Goal: Task Accomplishment & Management: Manage account settings

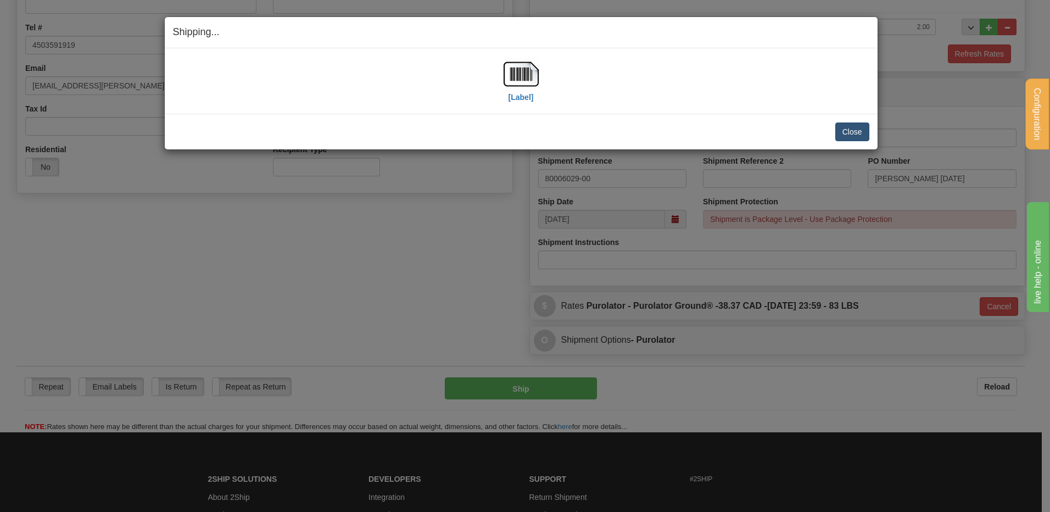
scroll to position [249, 0]
click at [850, 127] on button "Close" at bounding box center [852, 131] width 34 height 19
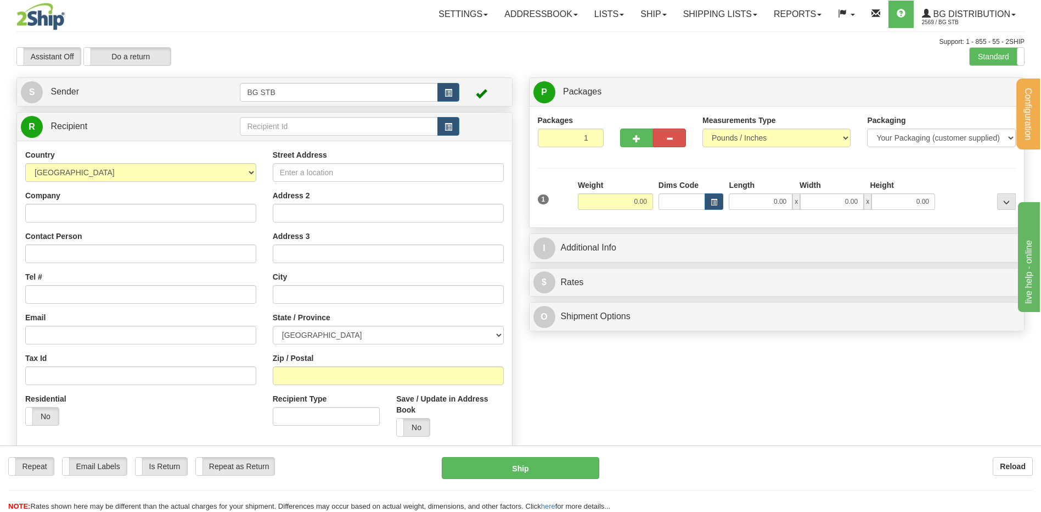
click at [379, 114] on div "R Recipient" at bounding box center [264, 127] width 495 height 28
click at [261, 132] on input "text" at bounding box center [339, 126] width 198 height 19
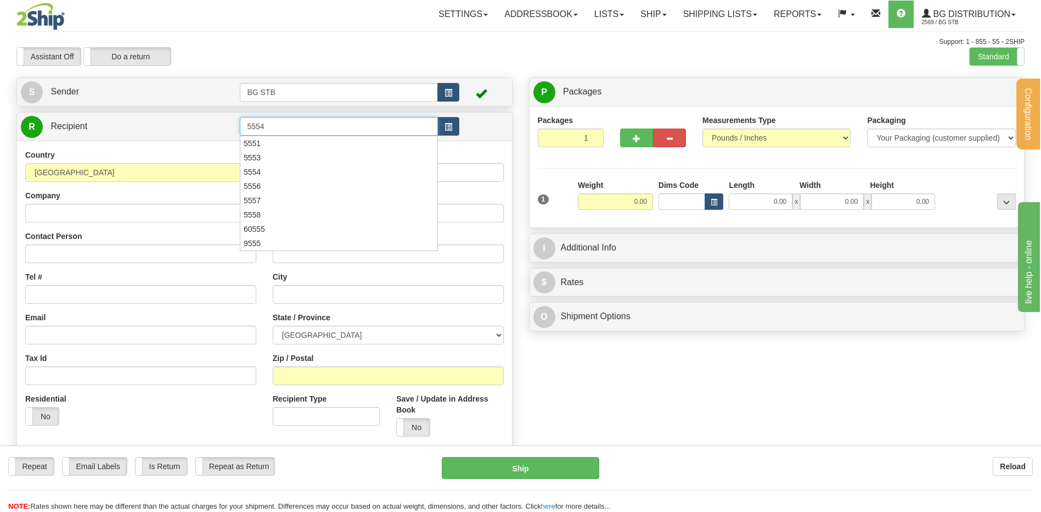
type input "5554"
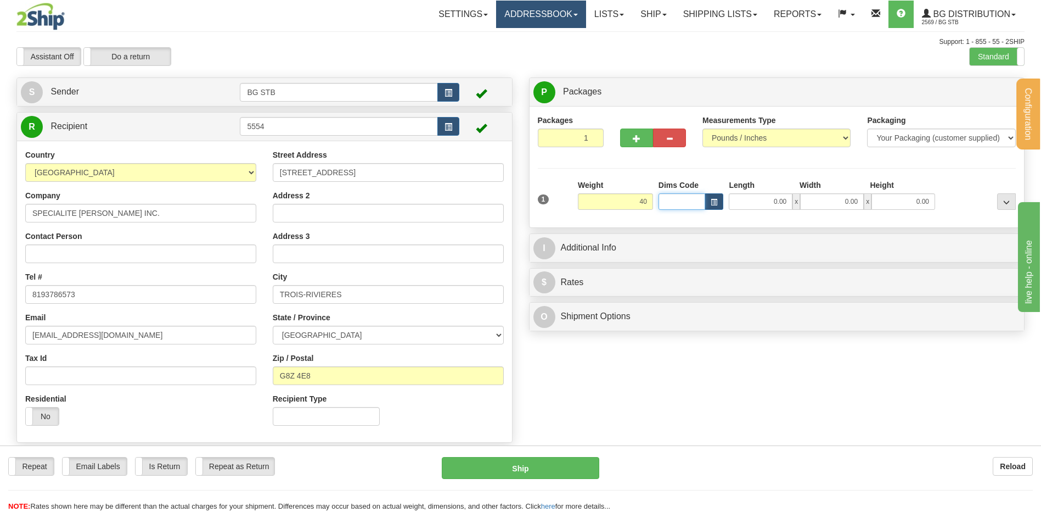
type input "40.00"
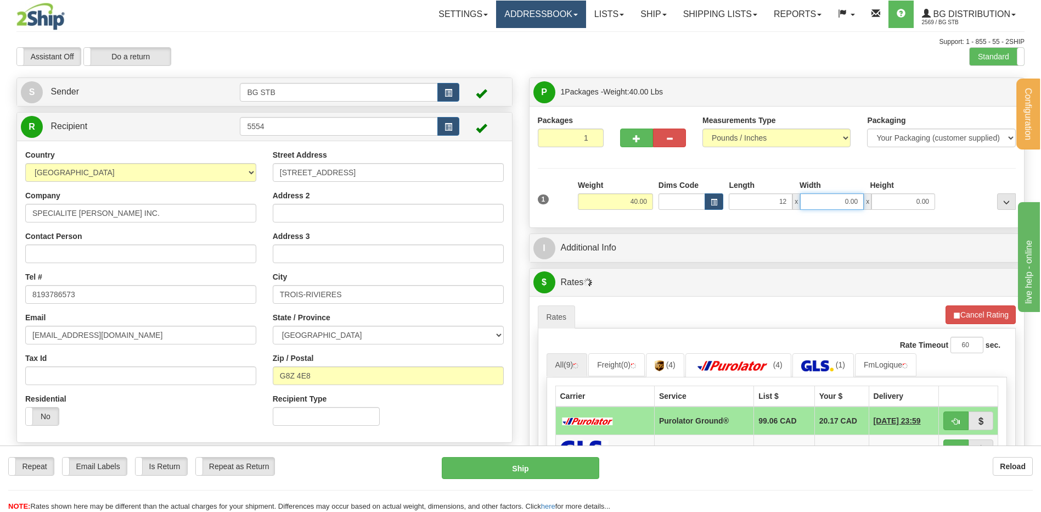
type input "12.00"
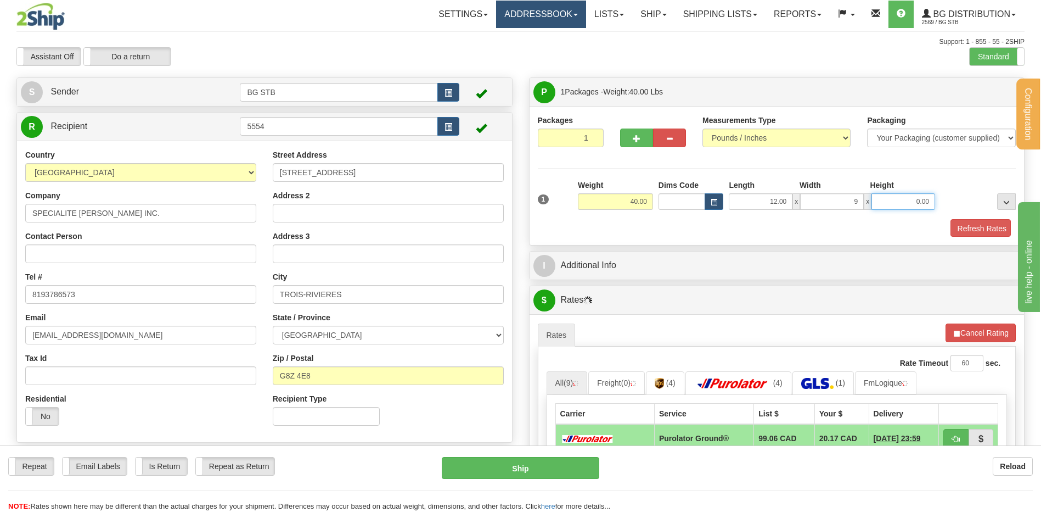
type input "9.00"
type input "16.00"
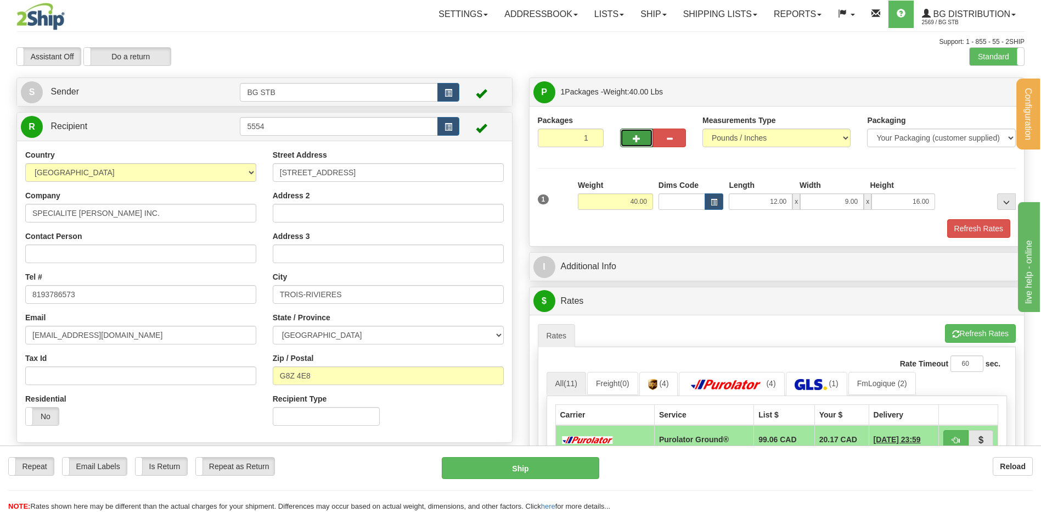
click at [624, 138] on button "button" at bounding box center [636, 137] width 33 height 19
type input "2"
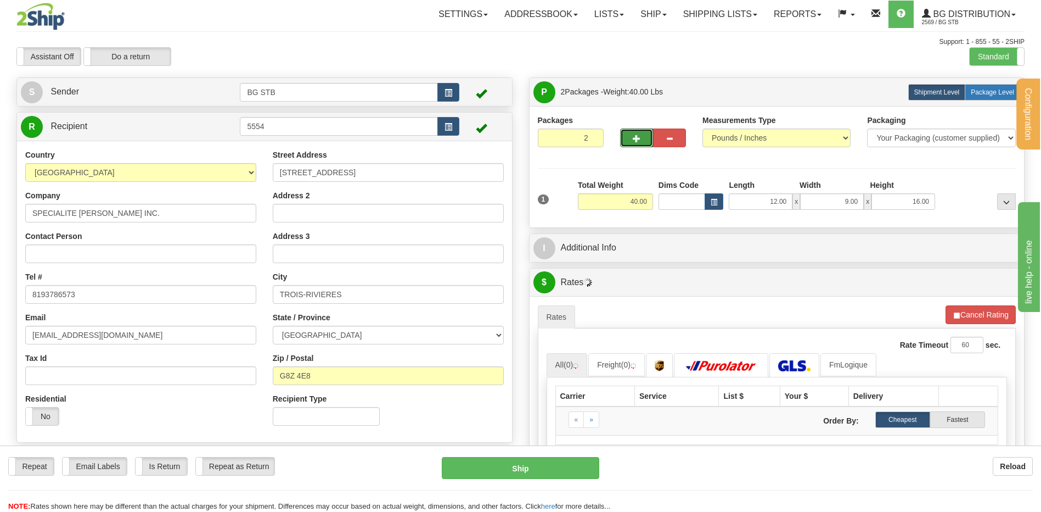
click at [988, 84] on label "Package Level Pack.." at bounding box center [992, 92] width 55 height 16
radio input "true"
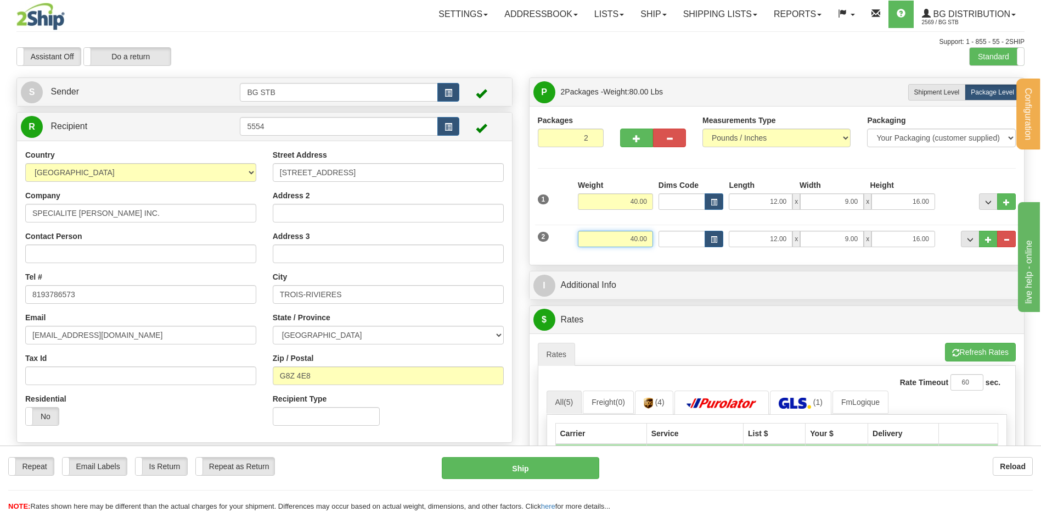
drag, startPoint x: 626, startPoint y: 234, endPoint x: 743, endPoint y: 245, distance: 118.0
click at [743, 245] on div "2 Weight 40.00 Dims Code Length Width Height" at bounding box center [777, 237] width 484 height 37
type input "52.00"
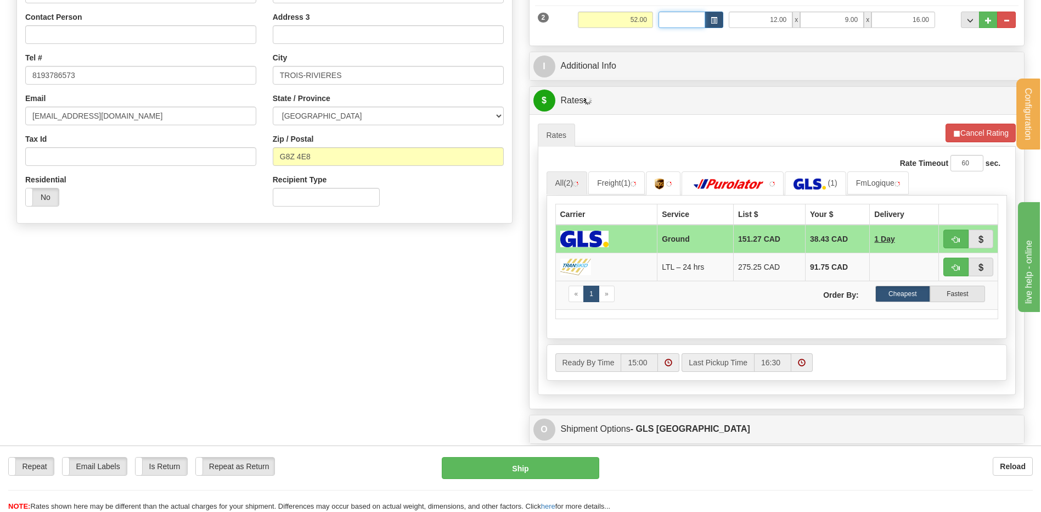
scroll to position [220, 0]
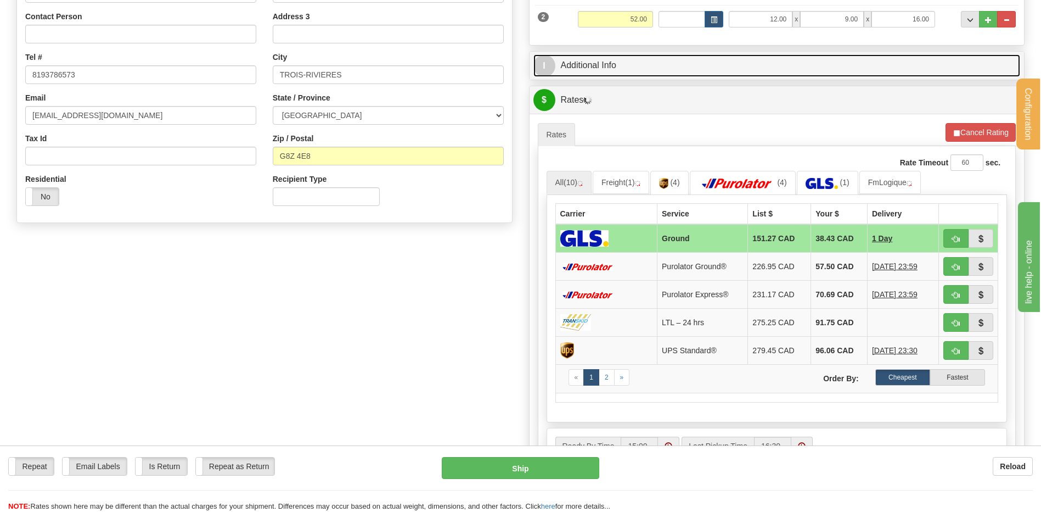
click at [624, 75] on link "I Additional Info" at bounding box center [777, 65] width 487 height 23
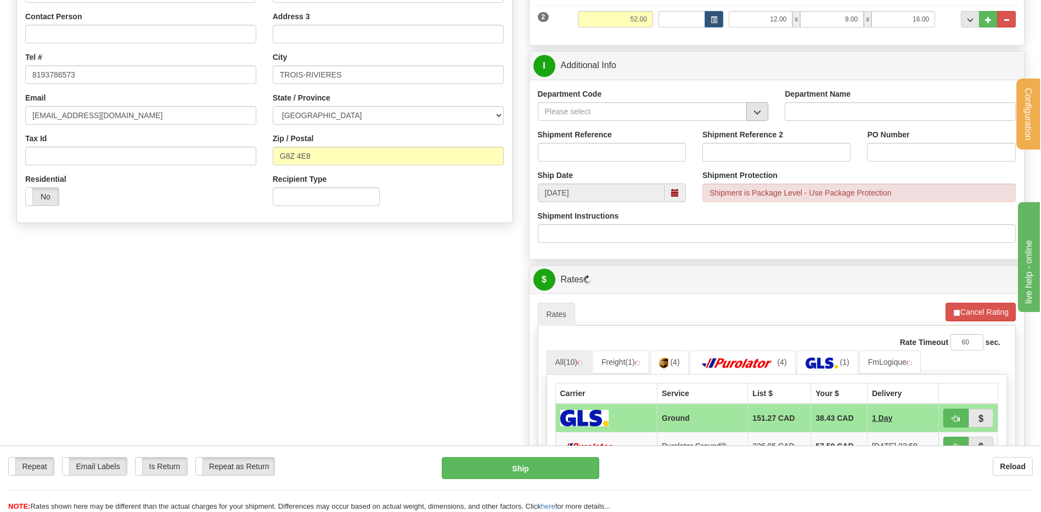
click at [758, 112] on span "button" at bounding box center [758, 112] width 8 height 7
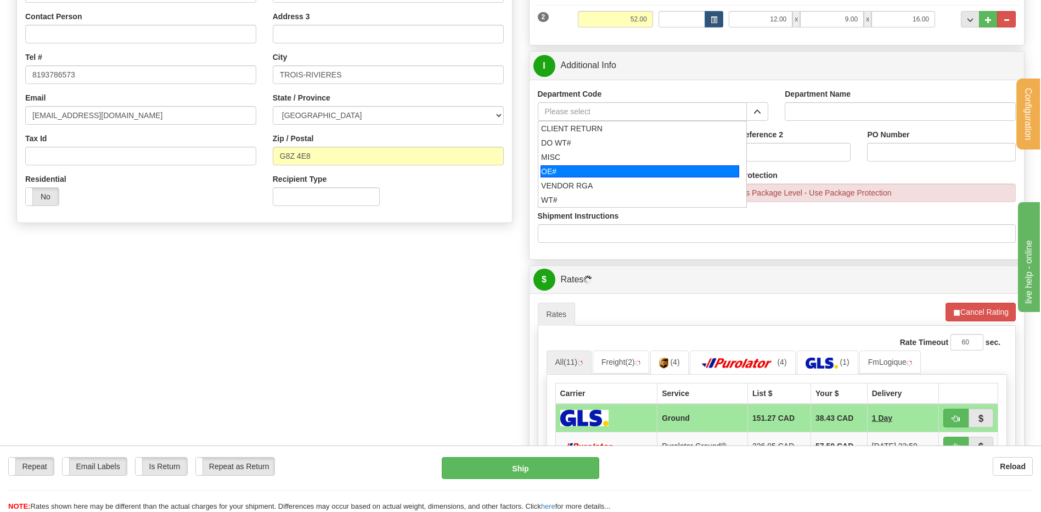
drag, startPoint x: 544, startPoint y: 172, endPoint x: 548, endPoint y: 151, distance: 21.2
click at [545, 170] on div "OE#" at bounding box center [640, 171] width 199 height 12
type input "OE#"
type input "ORDERS"
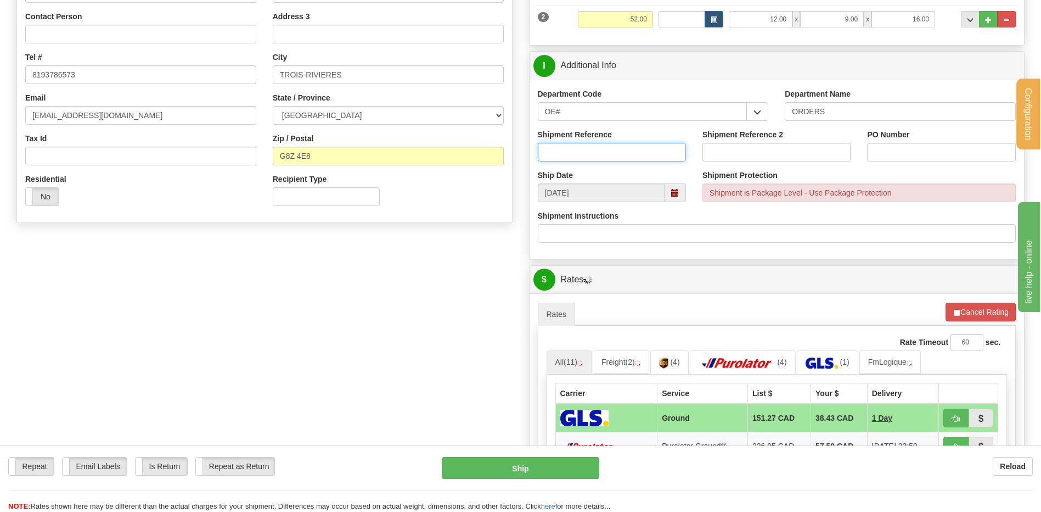
click at [548, 151] on input "Shipment Reference" at bounding box center [612, 152] width 148 height 19
type input "50319719-00"
click at [928, 159] on input "PO Number" at bounding box center [941, 152] width 148 height 19
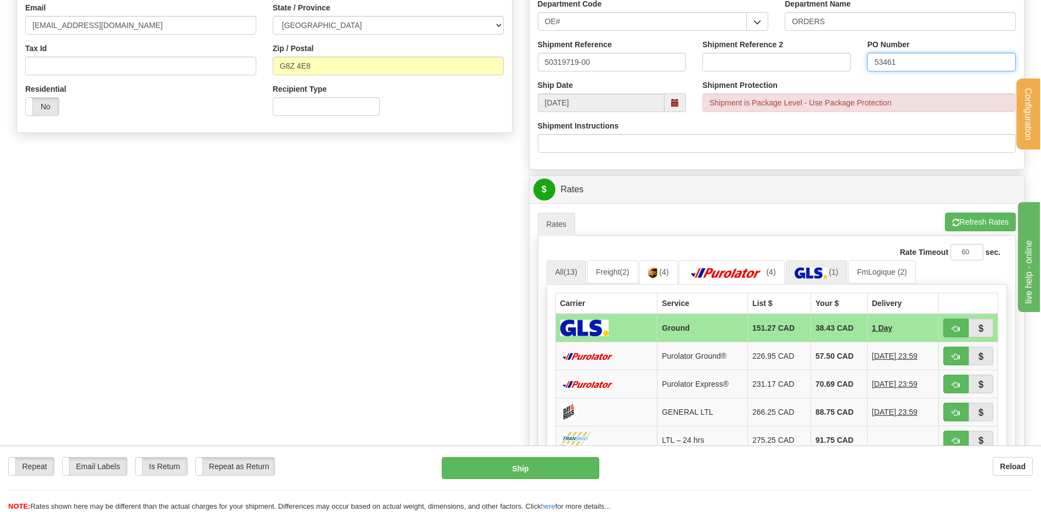
scroll to position [439, 0]
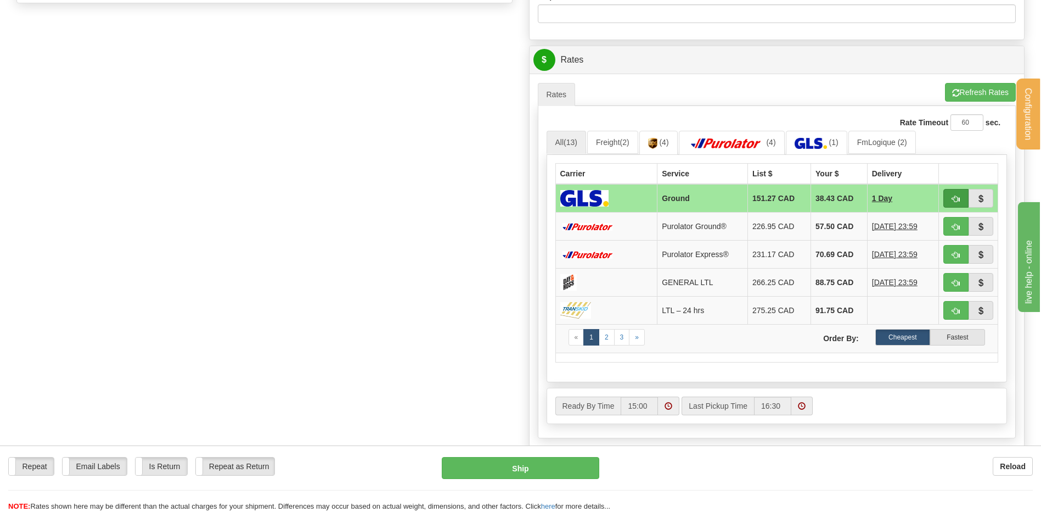
type input "53461"
drag, startPoint x: 949, startPoint y: 196, endPoint x: 943, endPoint y: 197, distance: 5.5
click at [949, 196] on button "button" at bounding box center [956, 198] width 25 height 19
type input "1"
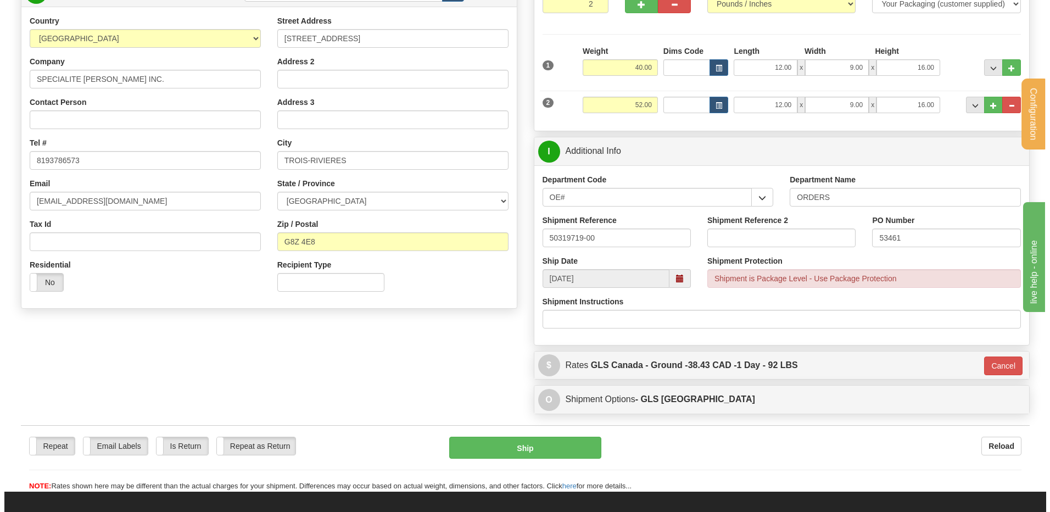
scroll to position [122, 0]
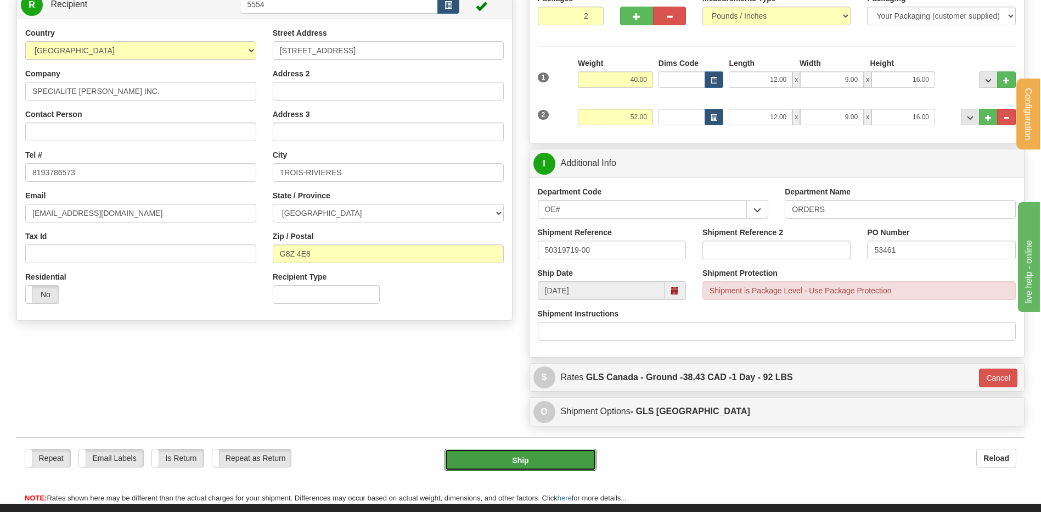
click at [489, 463] on button "Ship" at bounding box center [521, 459] width 152 height 22
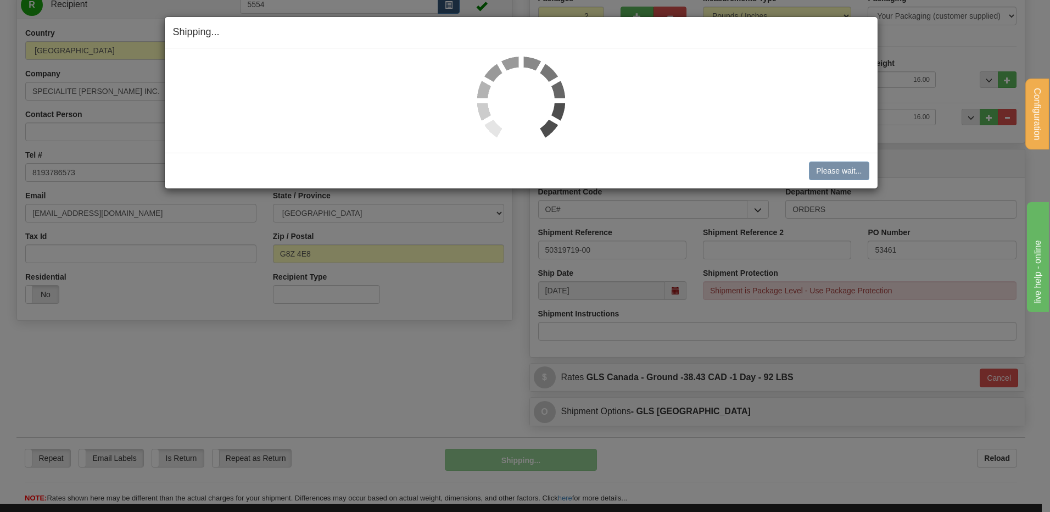
drag, startPoint x: 337, startPoint y: 52, endPoint x: 341, endPoint y: 63, distance: 12.3
click at [337, 52] on div at bounding box center [521, 100] width 713 height 104
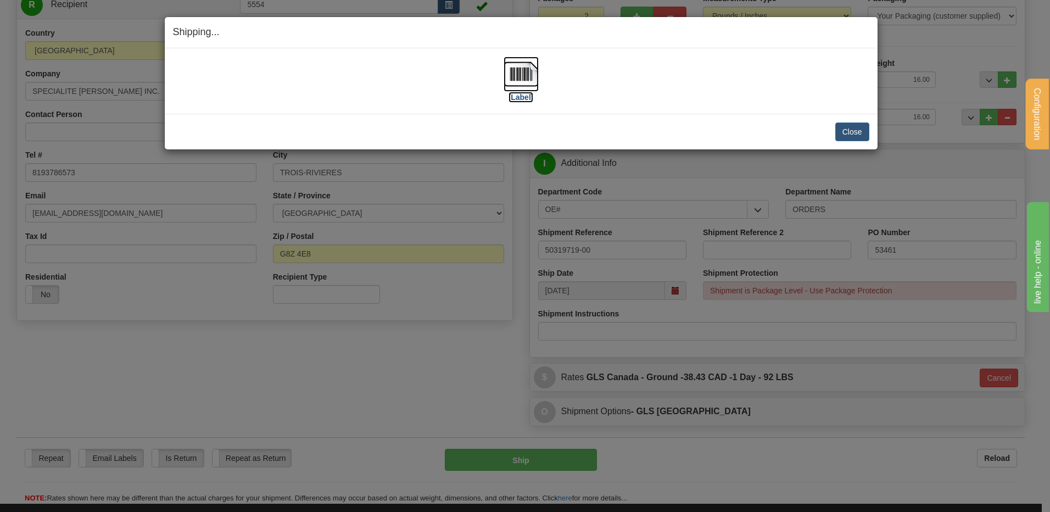
click at [520, 75] on img at bounding box center [520, 74] width 35 height 35
click at [850, 122] on button "Close" at bounding box center [852, 131] width 34 height 19
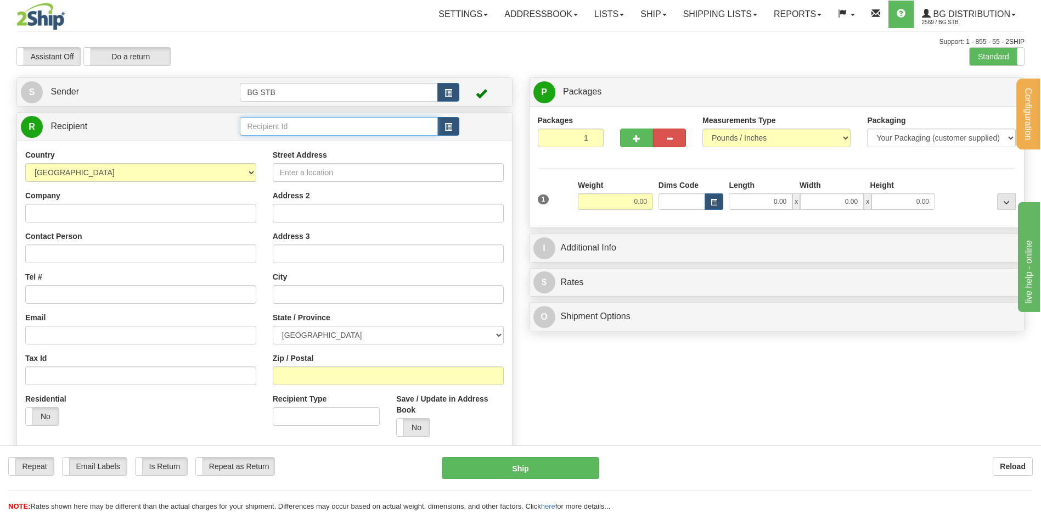
drag, startPoint x: 252, startPoint y: 123, endPoint x: 253, endPoint y: 130, distance: 6.6
click at [253, 127] on input "text" at bounding box center [339, 126] width 198 height 19
type input "1224"
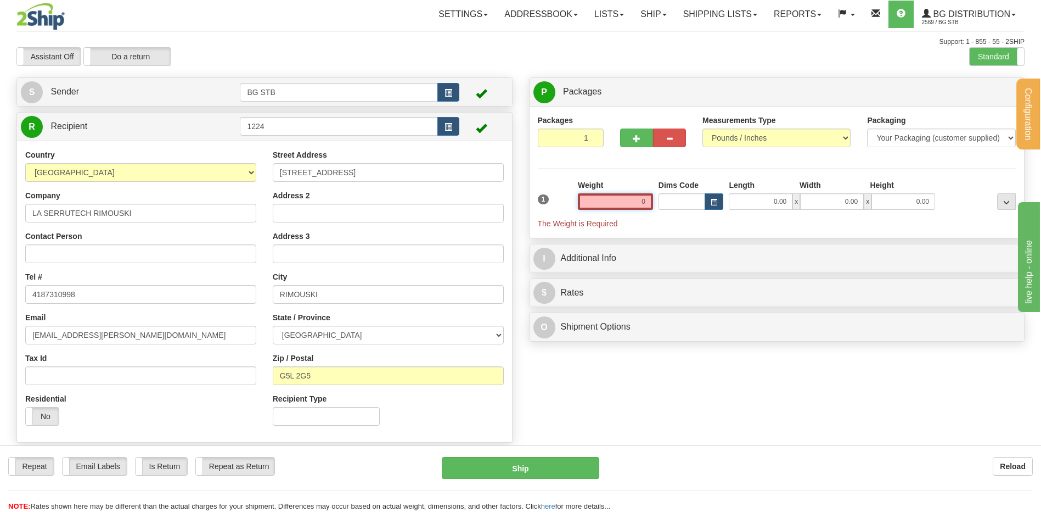
type input "0."
click at [625, 204] on input "0." at bounding box center [615, 201] width 75 height 16
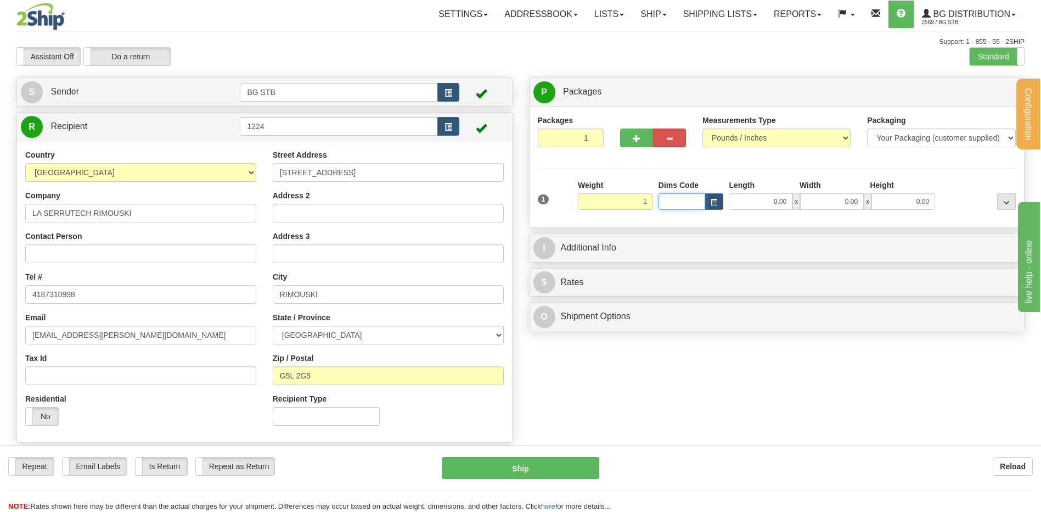
type input "1.00"
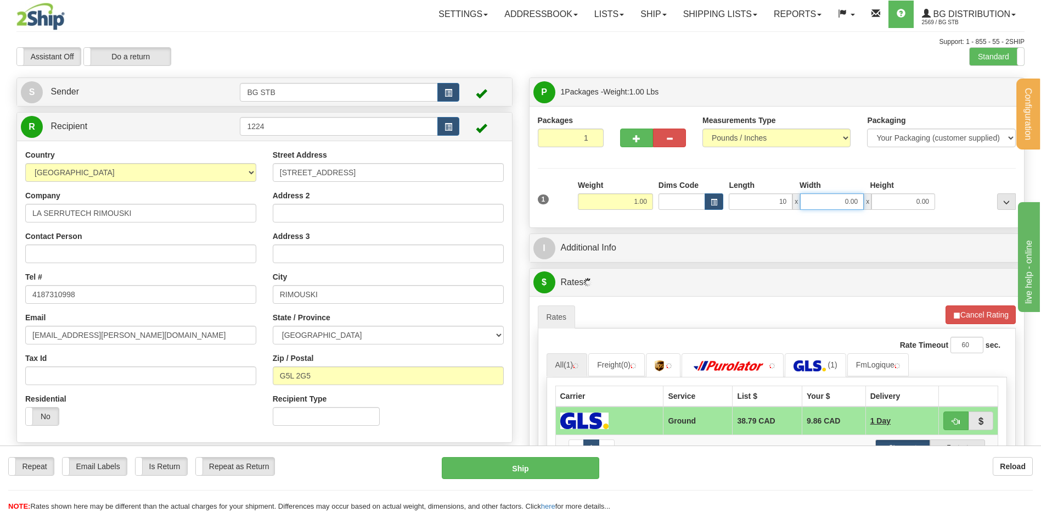
type input "10.00"
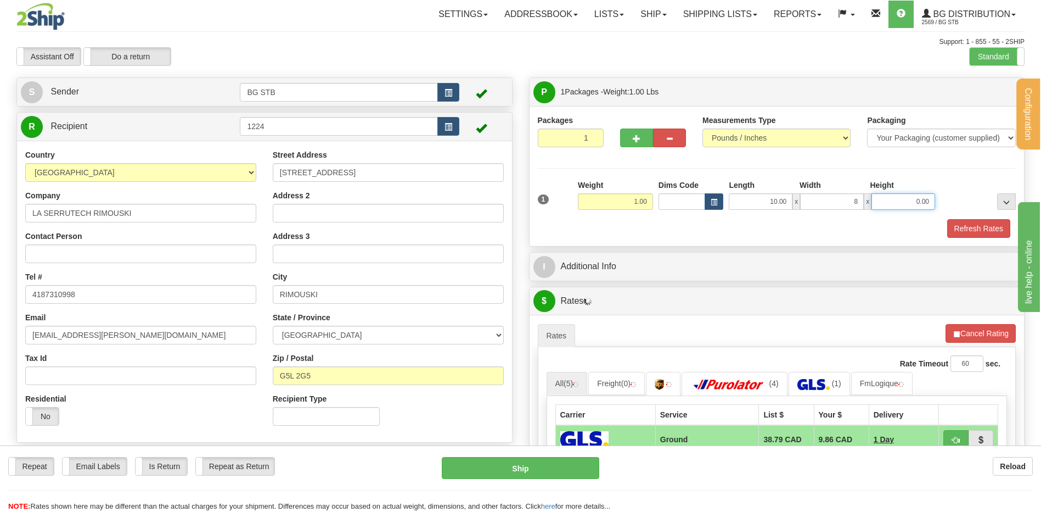
type input "8.00"
type input "2.00"
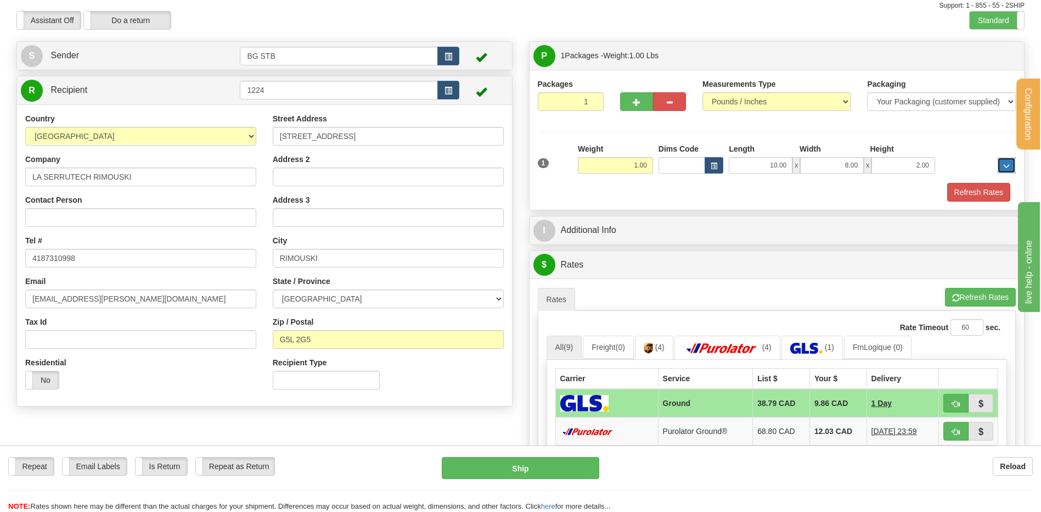
scroll to position [110, 0]
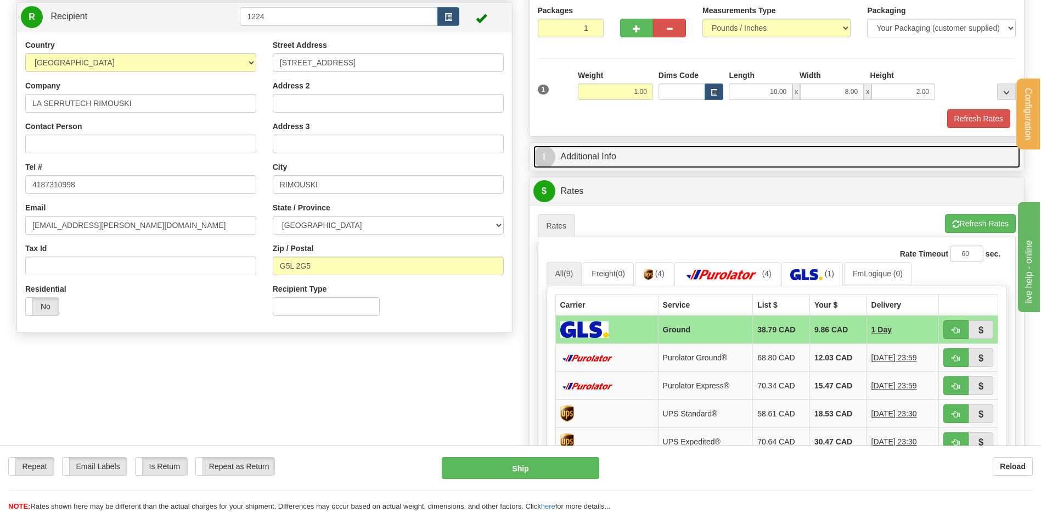
click at [631, 155] on link "I Additional Info" at bounding box center [777, 156] width 487 height 23
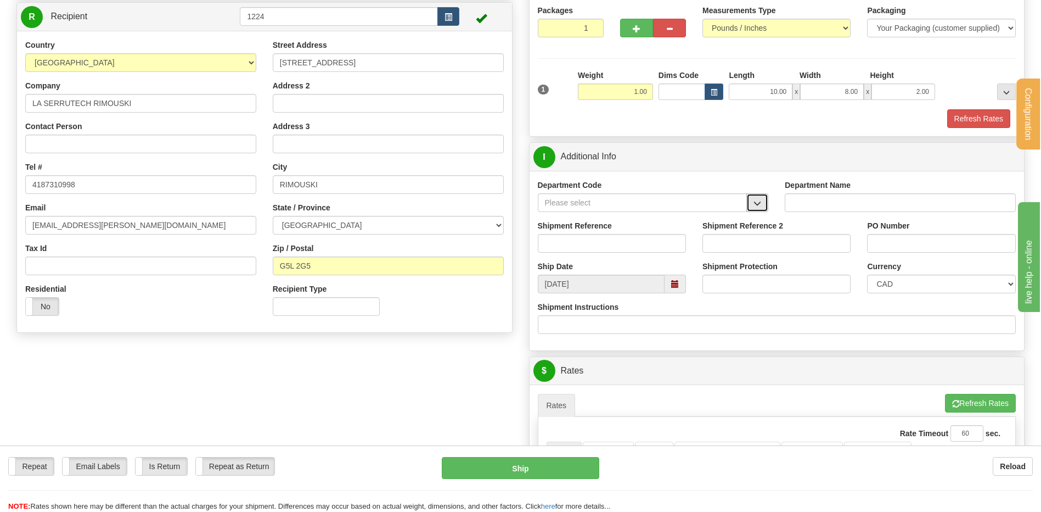
click at [753, 203] on button "button" at bounding box center [758, 202] width 22 height 19
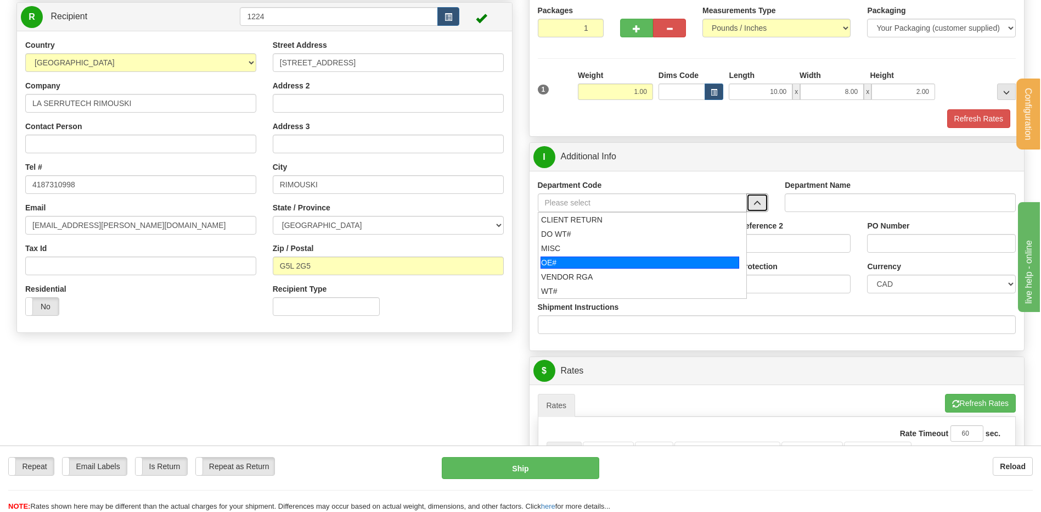
click at [609, 257] on div "OE#" at bounding box center [640, 262] width 199 height 12
type input "OE#"
type input "ORDERS"
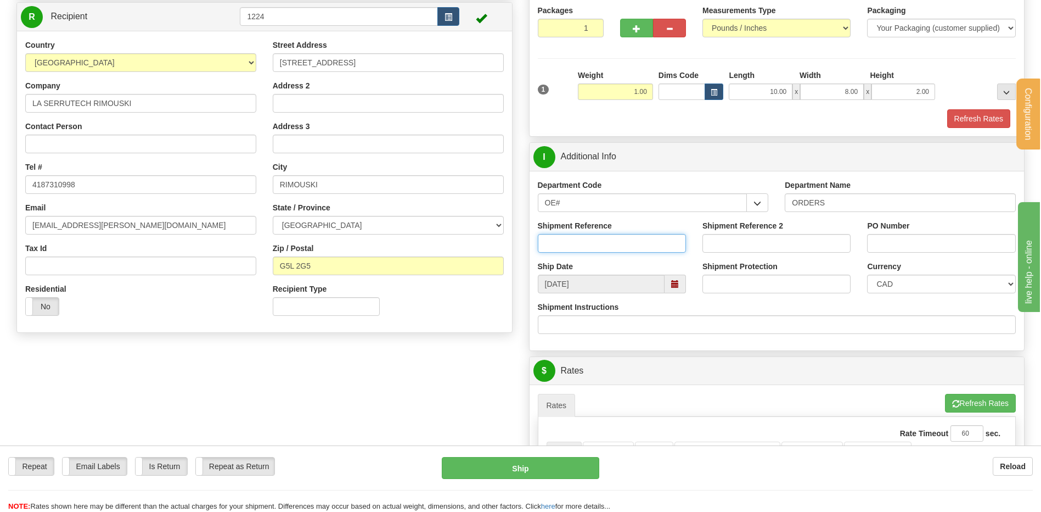
click at [602, 245] on input "Shipment Reference" at bounding box center [612, 243] width 148 height 19
type input "80005907-01 // 80005831-00"
click at [921, 238] on input "PO Number" at bounding box center [941, 243] width 148 height 19
type input "u"
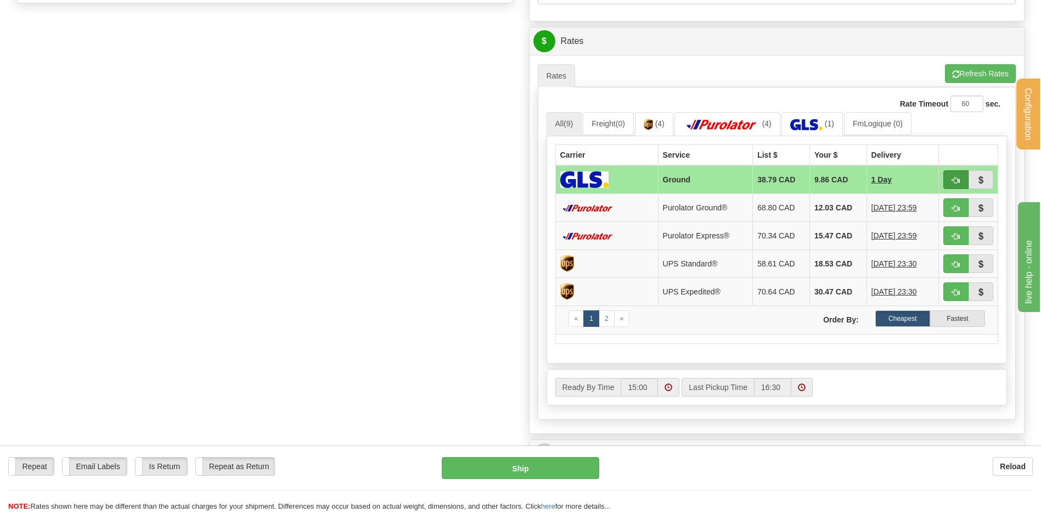
type input "GUY 11/09/25"
click at [956, 178] on span "button" at bounding box center [956, 180] width 8 height 7
type input "1"
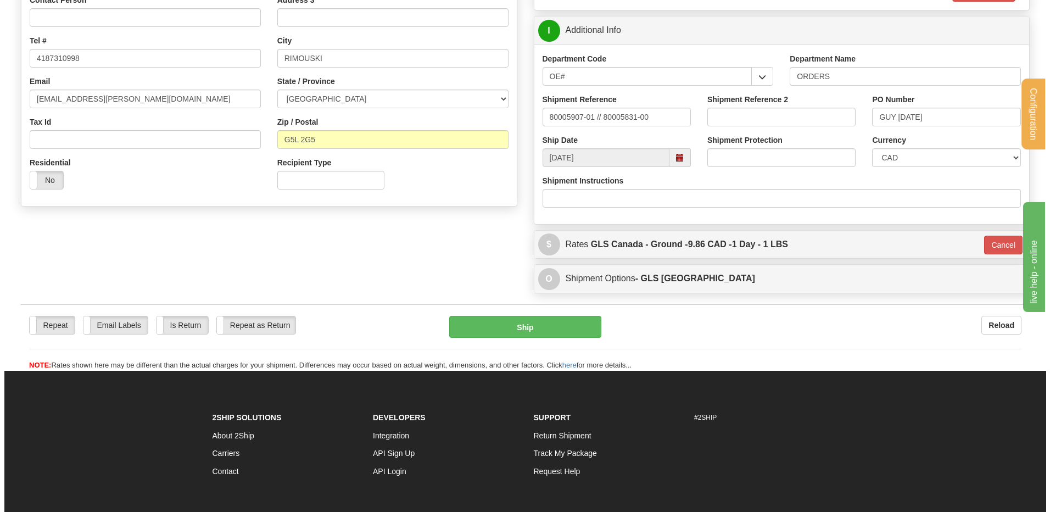
scroll to position [167, 0]
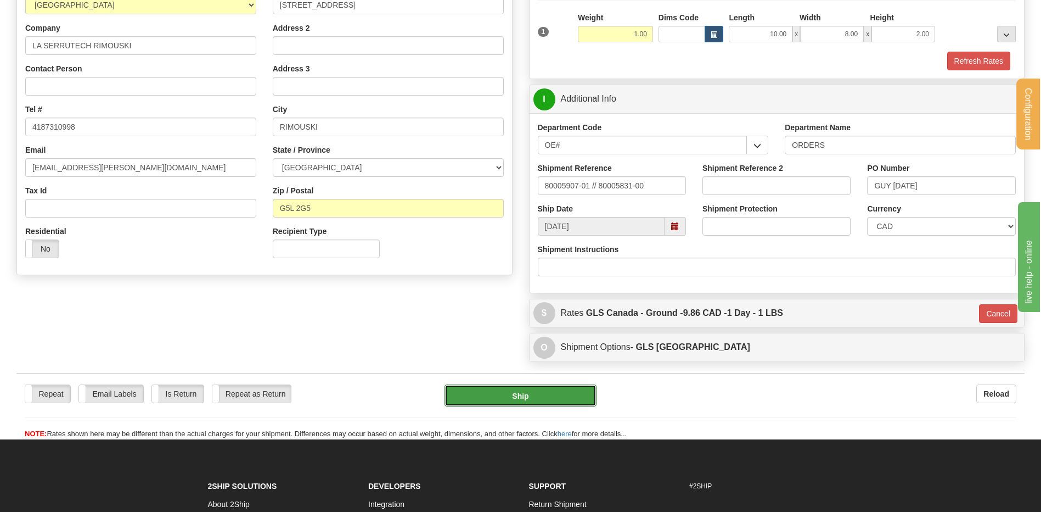
click at [516, 398] on button "Ship" at bounding box center [521, 395] width 152 height 22
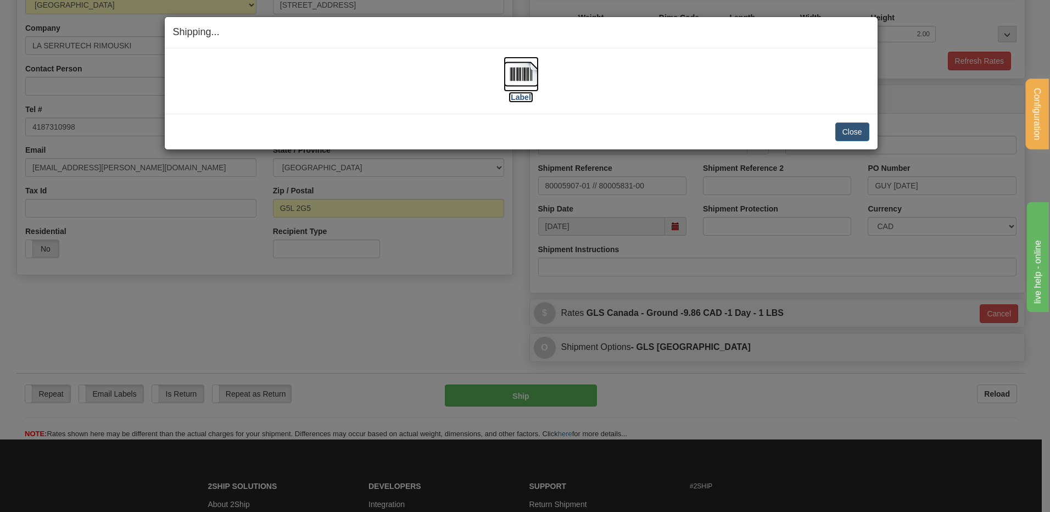
click at [537, 75] on img at bounding box center [520, 74] width 35 height 35
click at [842, 131] on button "Close" at bounding box center [852, 131] width 34 height 19
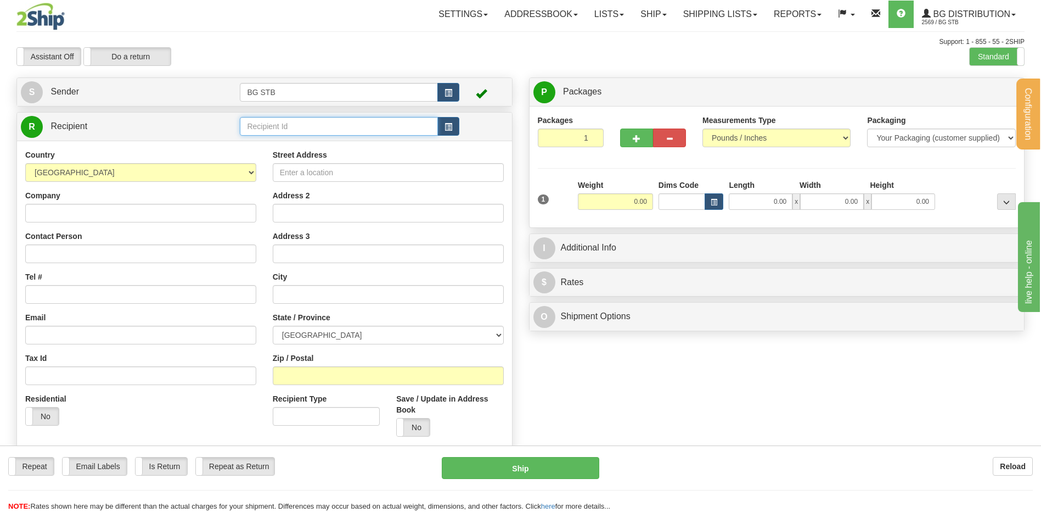
click at [379, 130] on input "text" at bounding box center [339, 126] width 198 height 19
type input "4145"
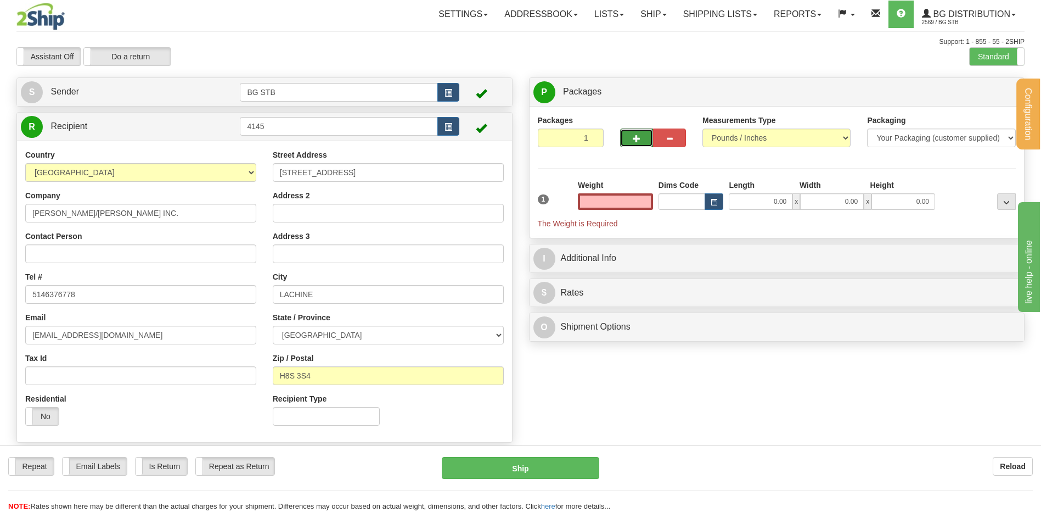
type input "0.00"
click button "button"
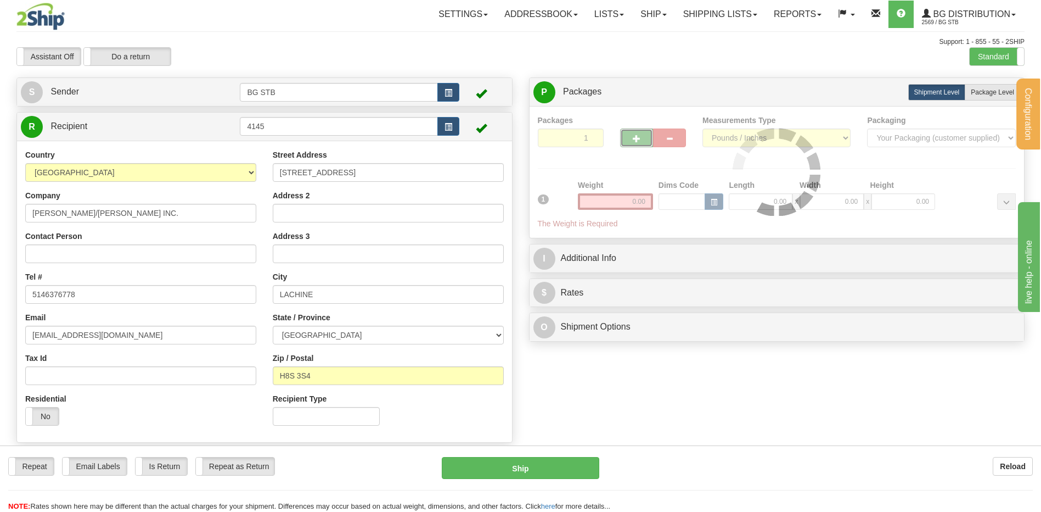
type input "2"
drag, startPoint x: 995, startPoint y: 91, endPoint x: 985, endPoint y: 94, distance: 10.6
click span "Package Level"
radio input "true"
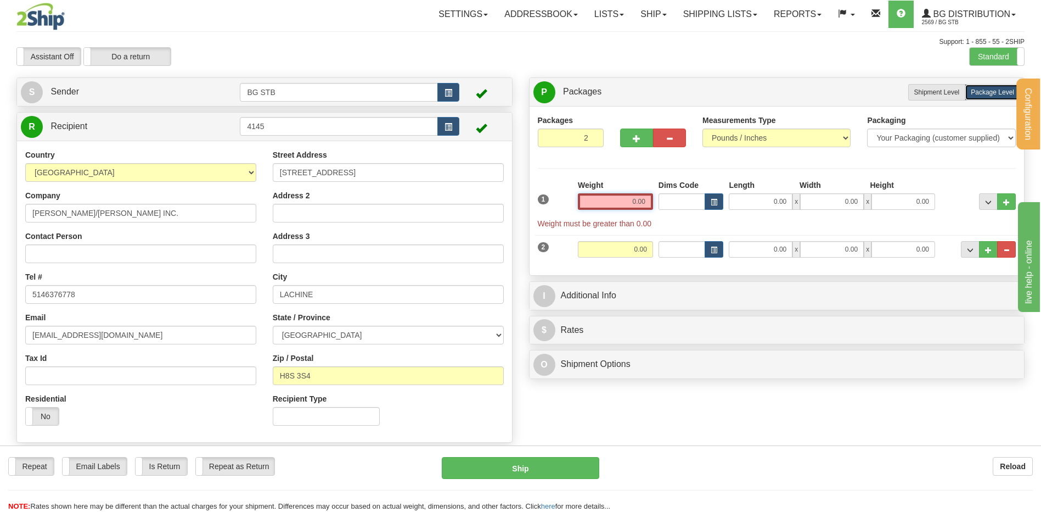
click input "0.00"
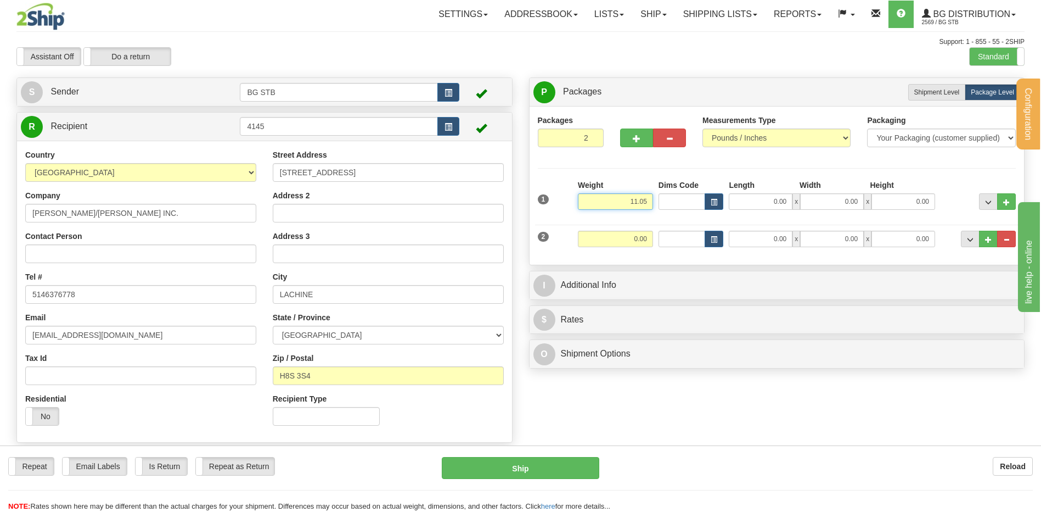
type input "11.05"
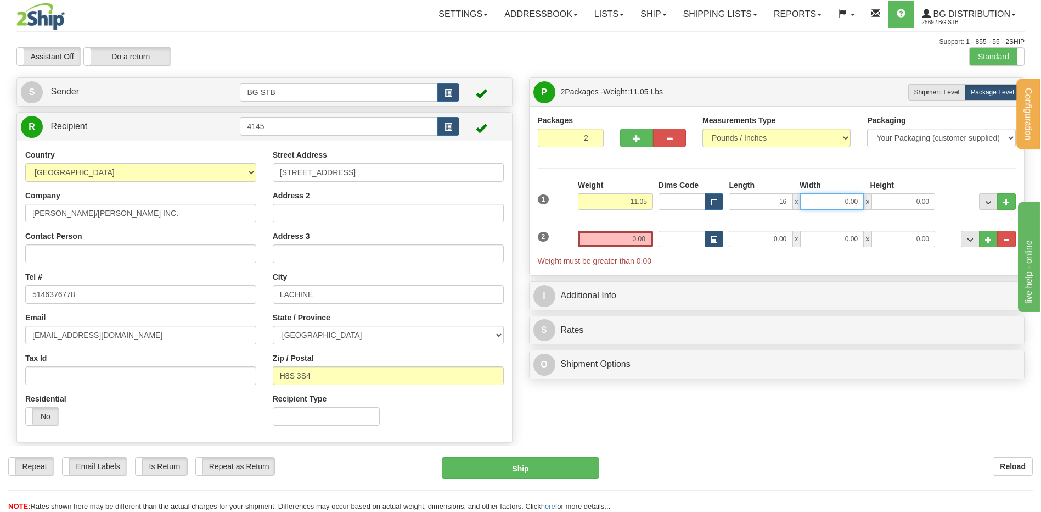
type input "16.00"
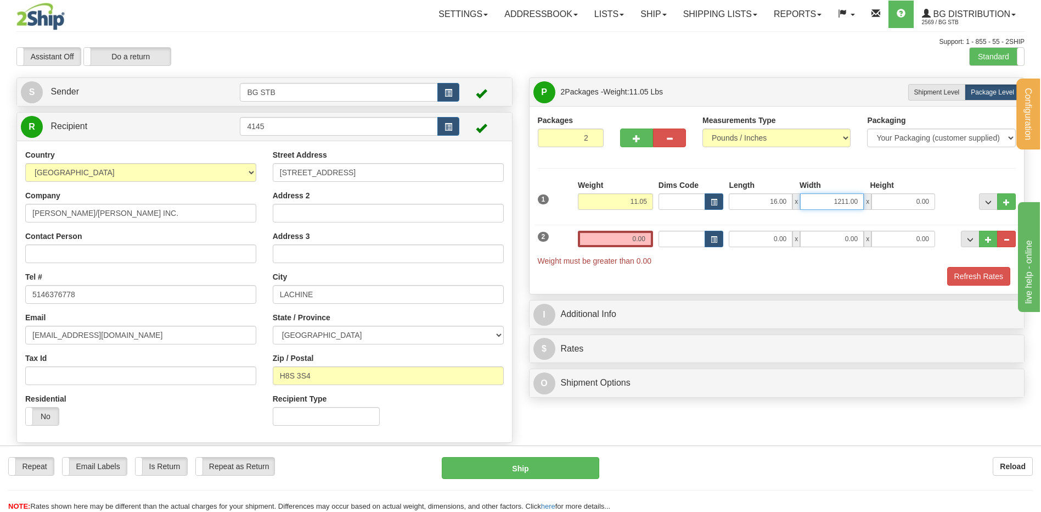
drag, startPoint x: 827, startPoint y: 198, endPoint x: 902, endPoint y: 190, distance: 75.5
click div "Length Width Height 16.00 x 1211.00 x 0.00"
type input "12.00"
click input "0.00"
type input "11.00"
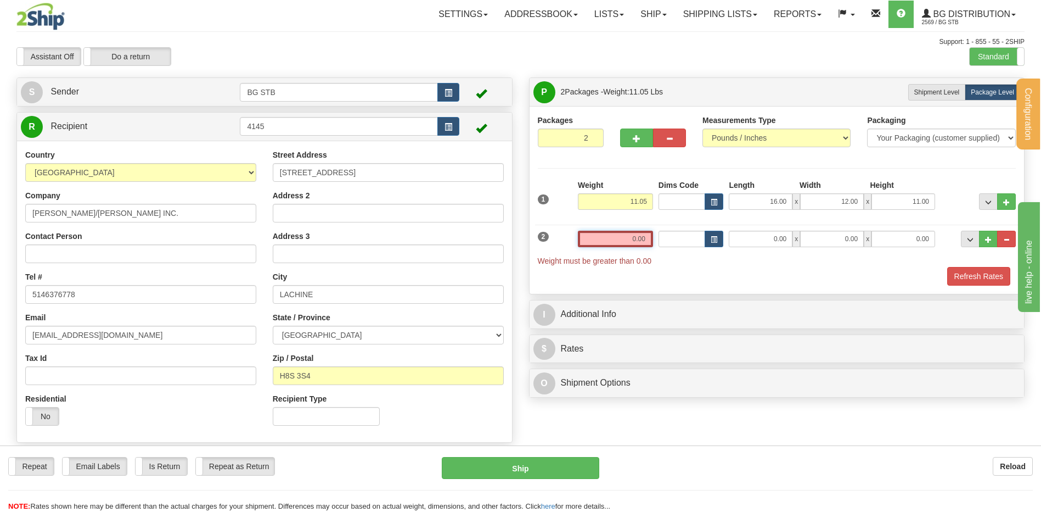
click input "0.00"
type input "5.55"
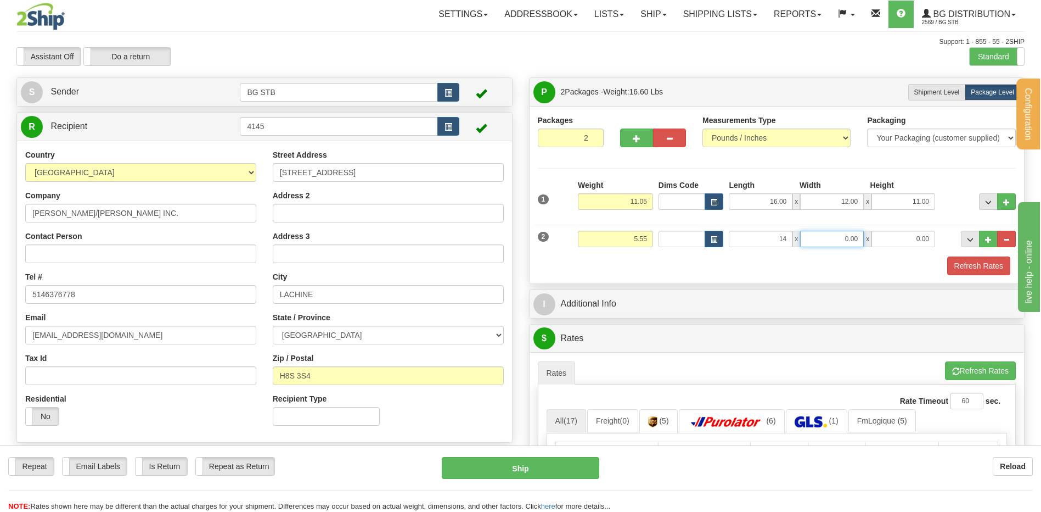
type input "14.00"
type input "8.00"
type input "10.00"
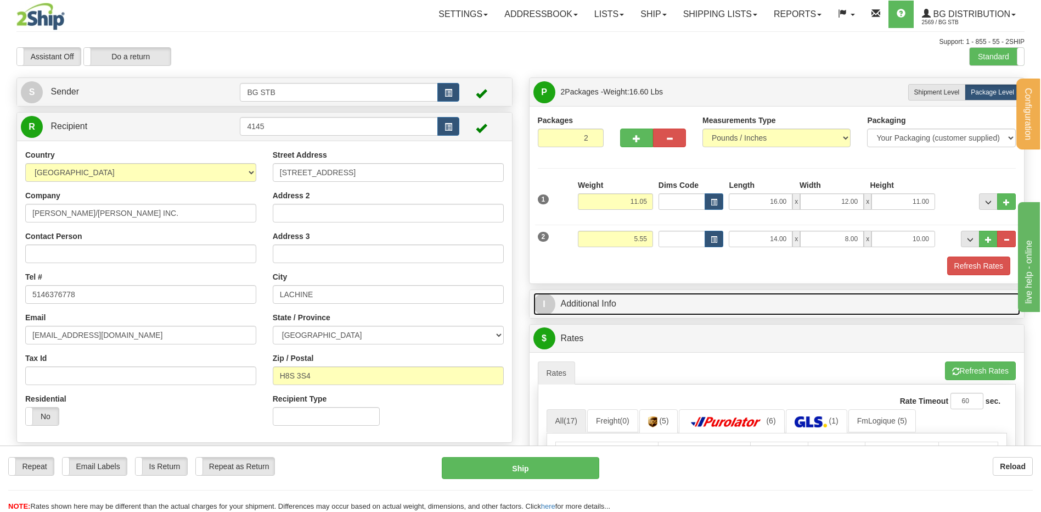
click link "I Additional Info"
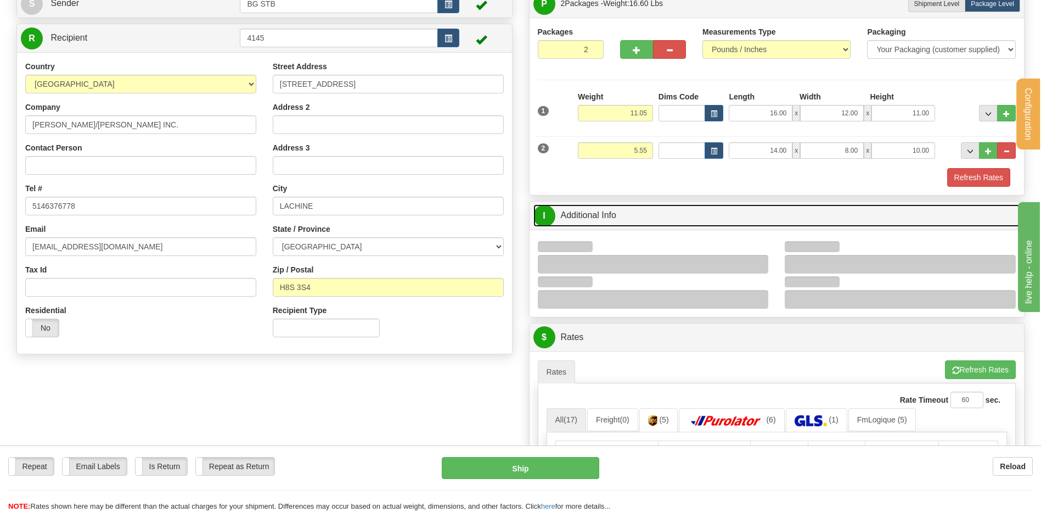
scroll to position [165, 0]
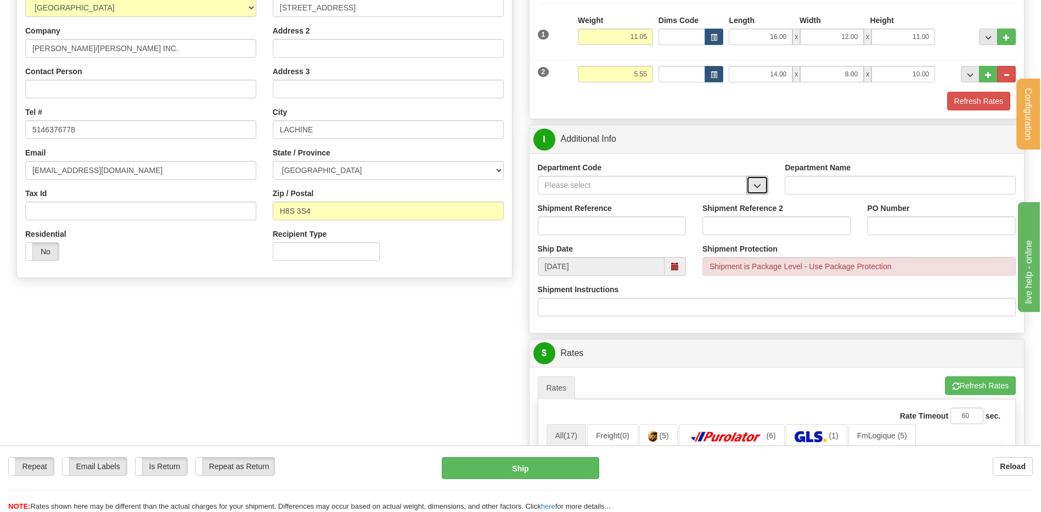
drag, startPoint x: 752, startPoint y: 199, endPoint x: 741, endPoint y: 192, distance: 13.4
click span "button"
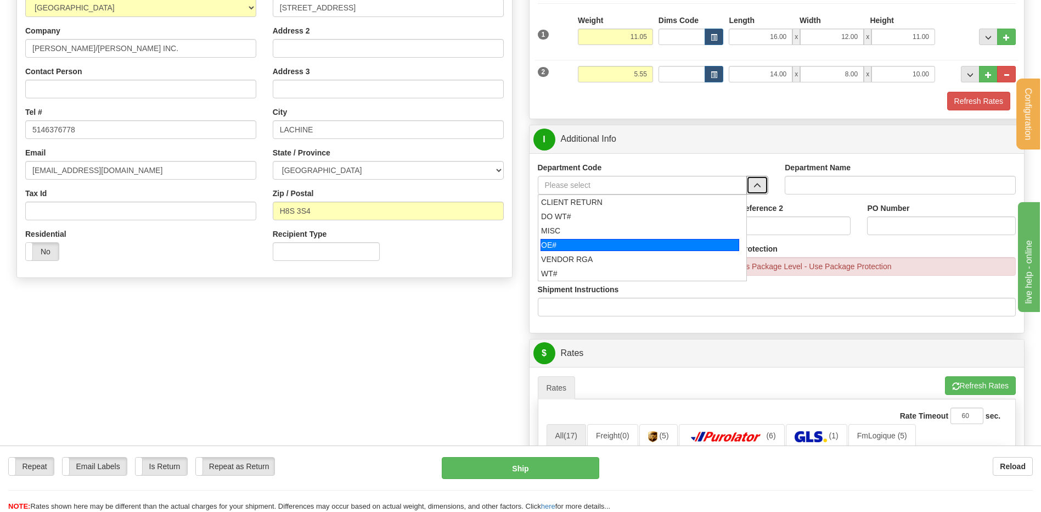
drag, startPoint x: 655, startPoint y: 242, endPoint x: 650, endPoint y: 238, distance: 5.8
click div "OE#"
type input "OE#"
type input "ORDERS"
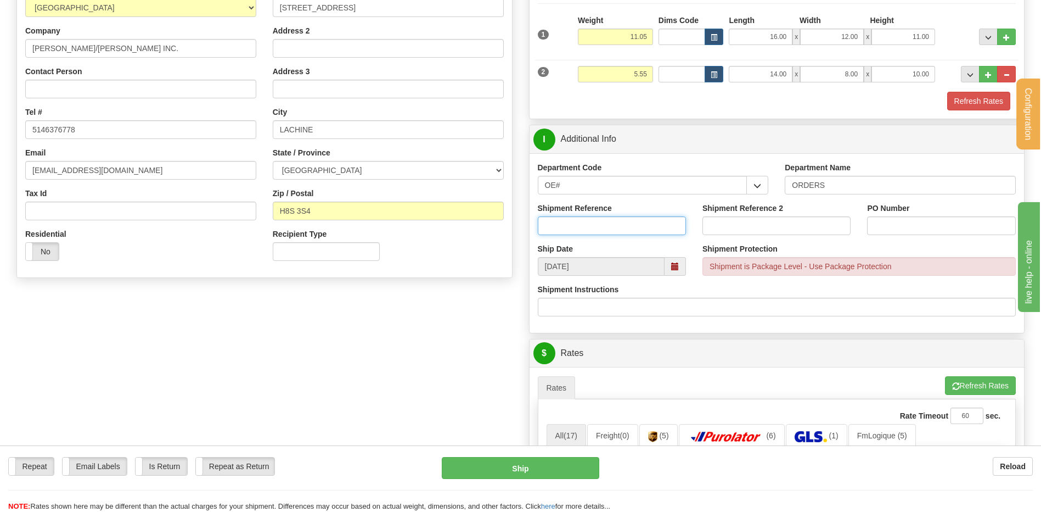
click input "Shipment Reference"
type input "80006009-00"
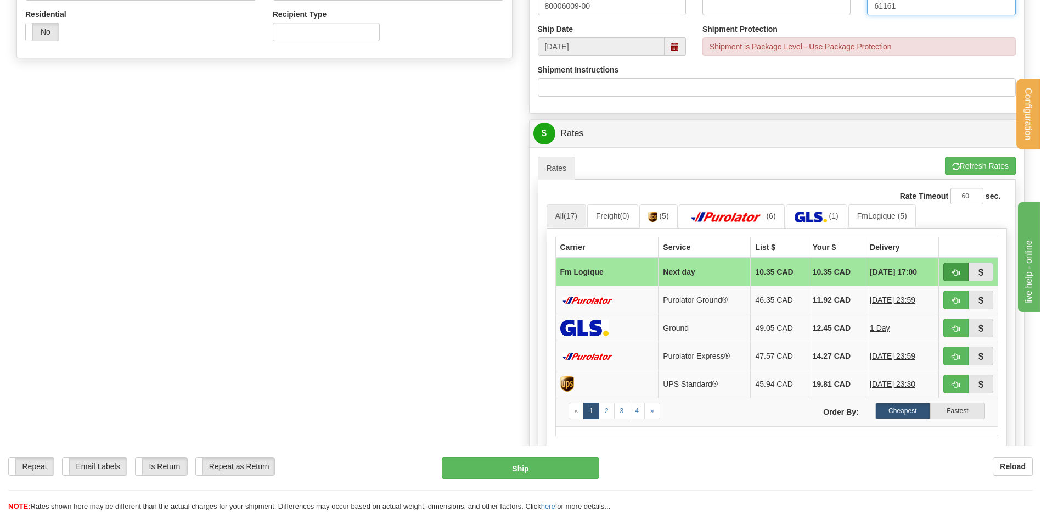
type input "61161"
click span "button"
type input "jour"
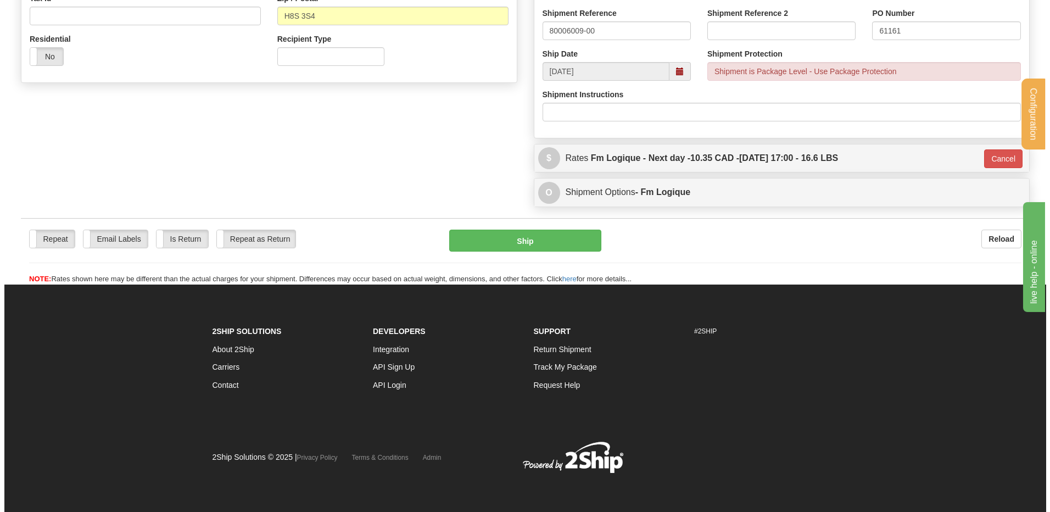
scroll to position [360, 0]
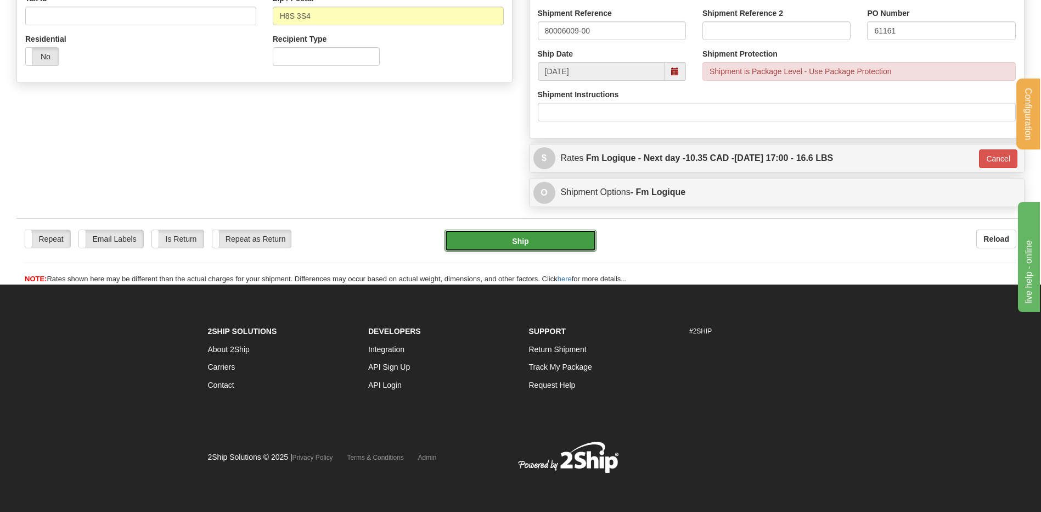
click button "Ship"
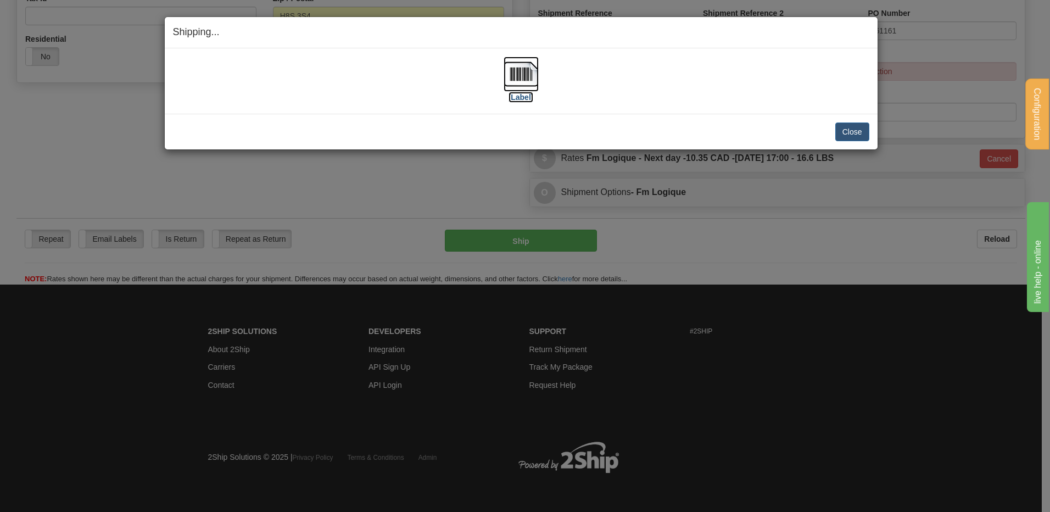
click img
click button "Close"
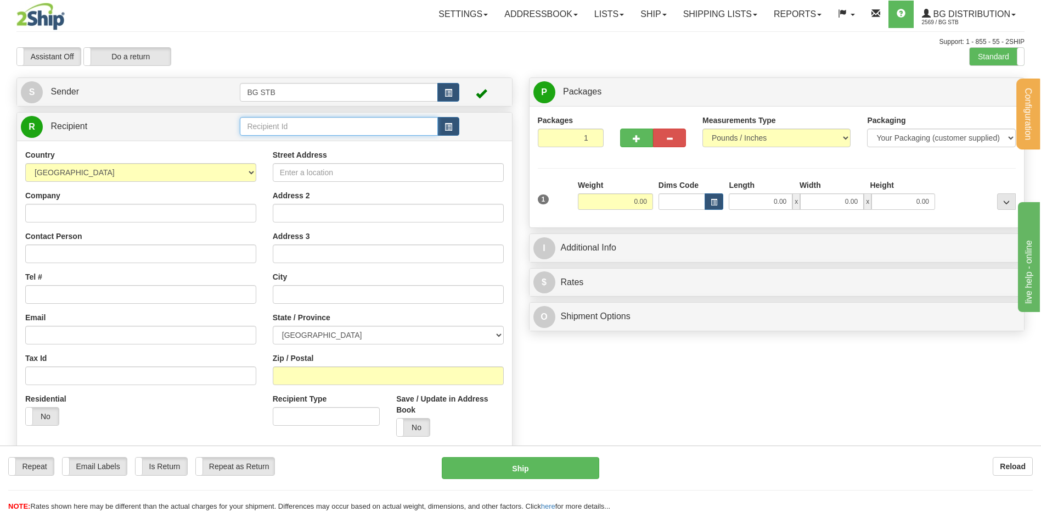
click at [290, 128] on input "text" at bounding box center [339, 126] width 198 height 19
type input "1216"
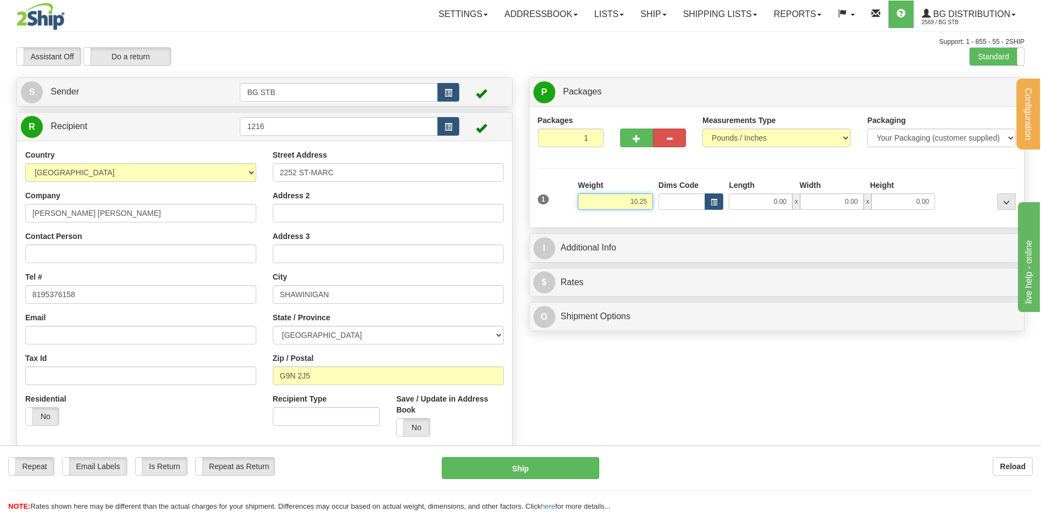
type input "10.25"
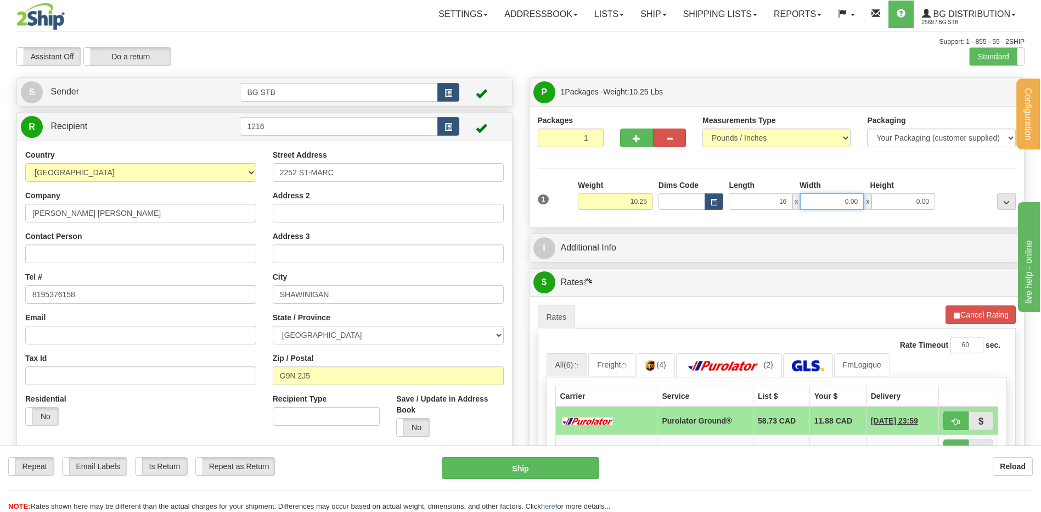
type input "16.00"
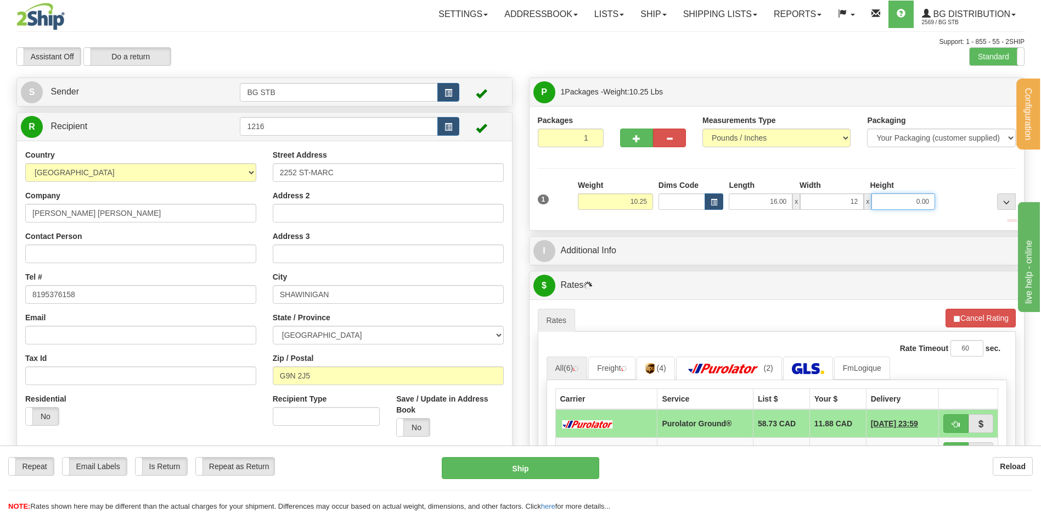
type input "12.00"
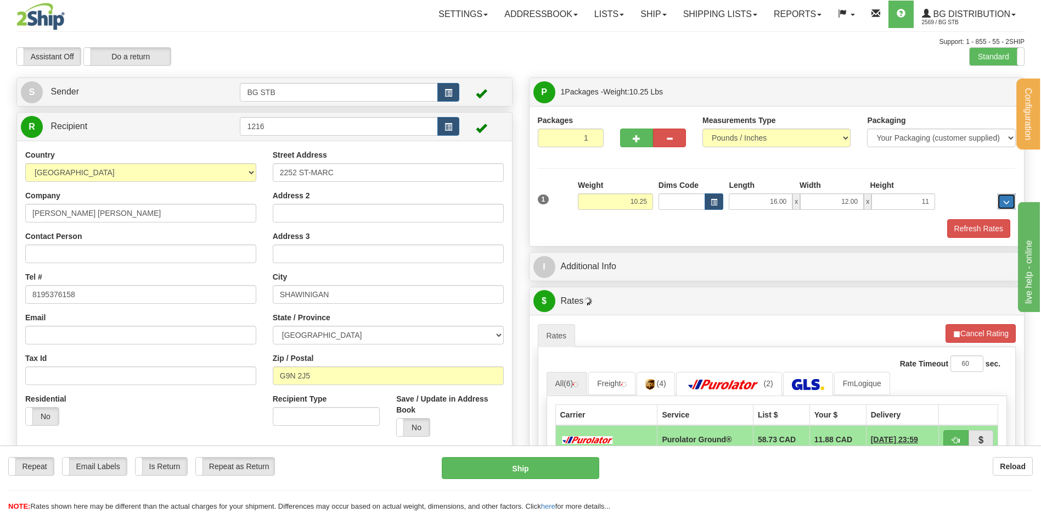
type input "11.00"
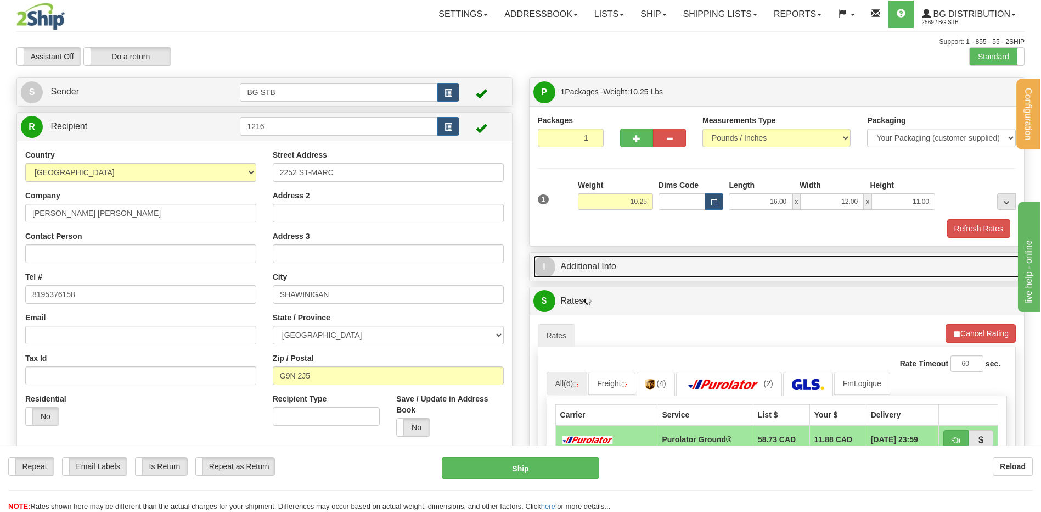
click at [704, 270] on link "I Additional Info" at bounding box center [777, 266] width 487 height 23
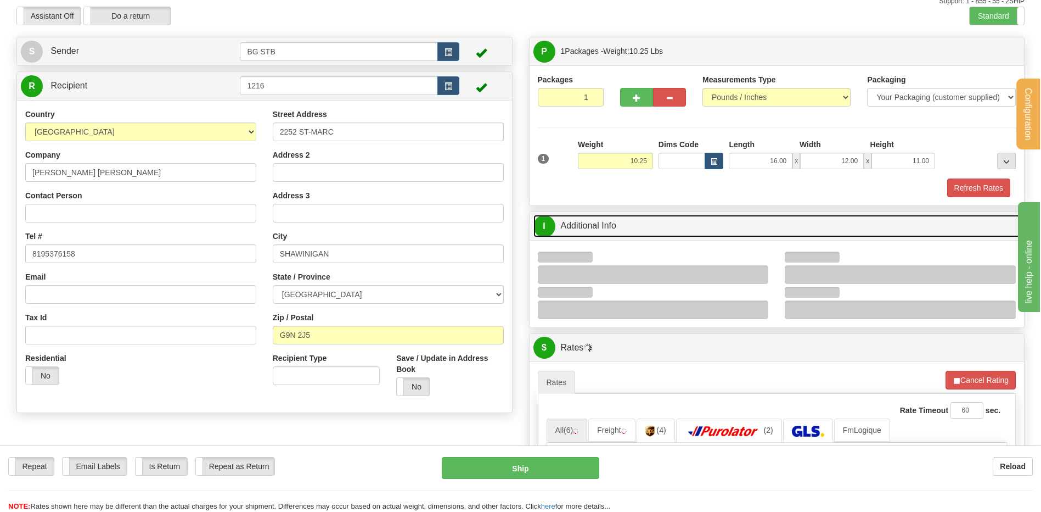
scroll to position [110, 0]
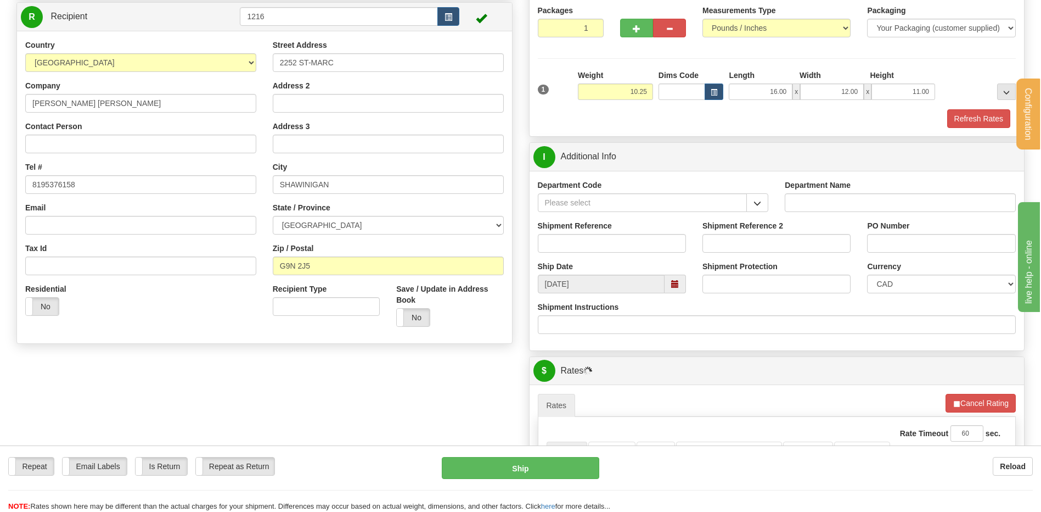
click at [749, 201] on button "button" at bounding box center [758, 202] width 22 height 19
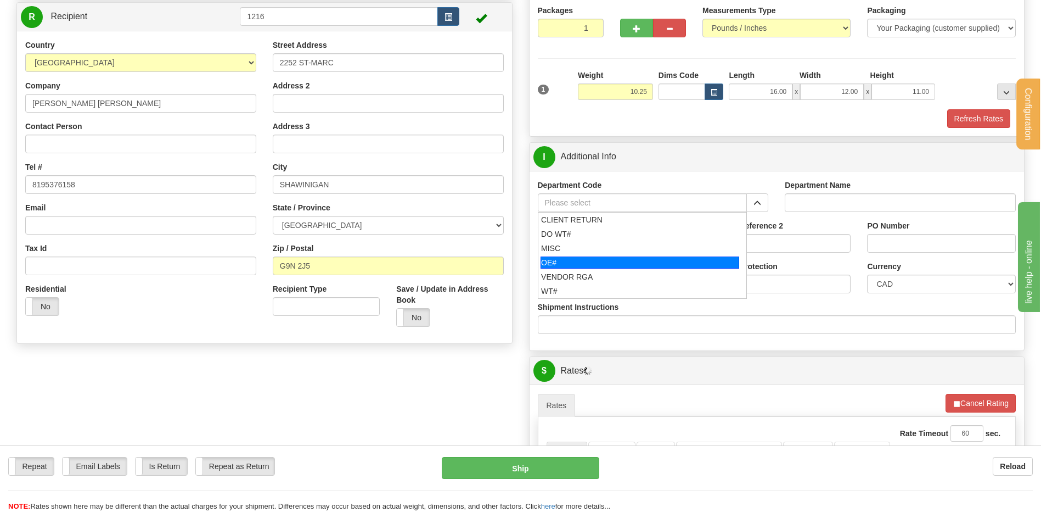
drag, startPoint x: 604, startPoint y: 260, endPoint x: 596, endPoint y: 239, distance: 22.9
click at [603, 260] on div "OE#" at bounding box center [640, 262] width 199 height 12
type input "OE#"
type input "ORDERS"
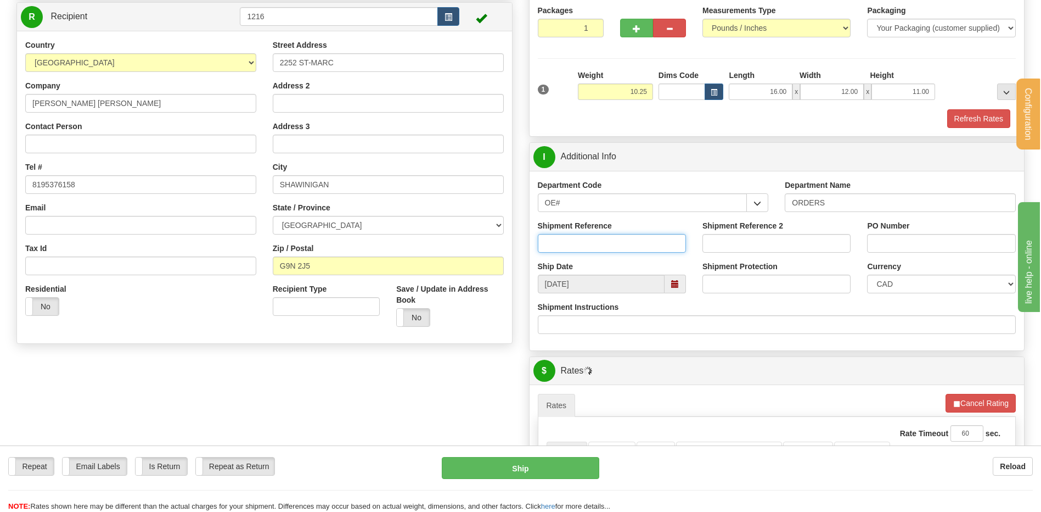
click at [596, 235] on input "Shipment Reference" at bounding box center [612, 243] width 148 height 19
type input "80006030-00"
drag, startPoint x: 877, startPoint y: 241, endPoint x: 857, endPoint y: 228, distance: 23.9
click at [879, 240] on input "PO Number" at bounding box center [941, 243] width 148 height 19
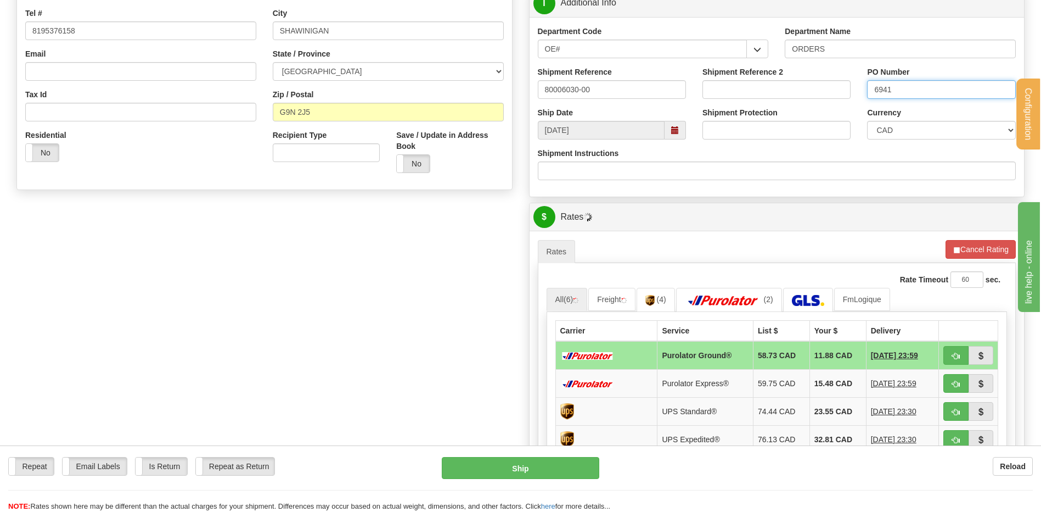
scroll to position [329, 0]
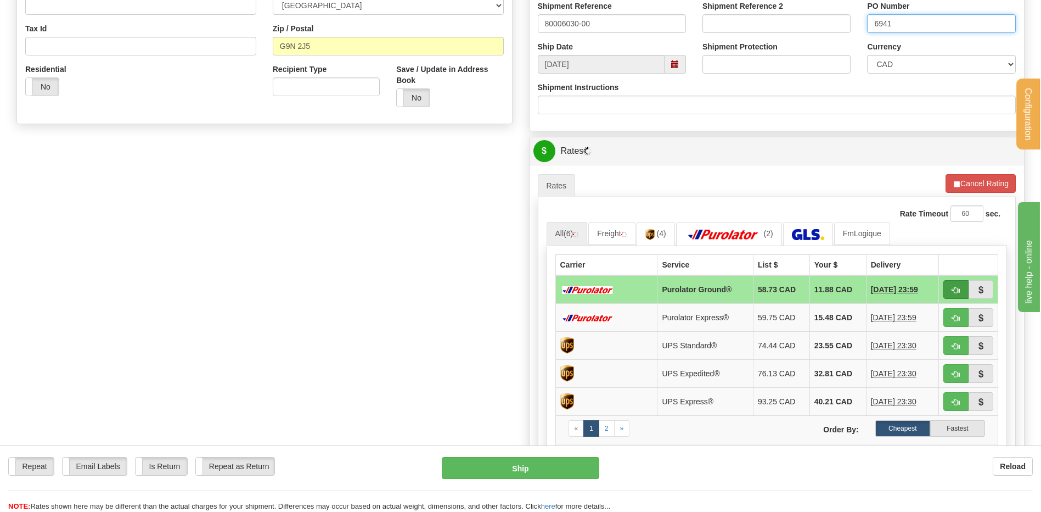
type input "6941"
click at [957, 290] on span "button" at bounding box center [956, 290] width 8 height 7
click at [961, 286] on button "button" at bounding box center [956, 289] width 25 height 19
click at [624, 227] on link "Freight" at bounding box center [611, 233] width 47 height 23
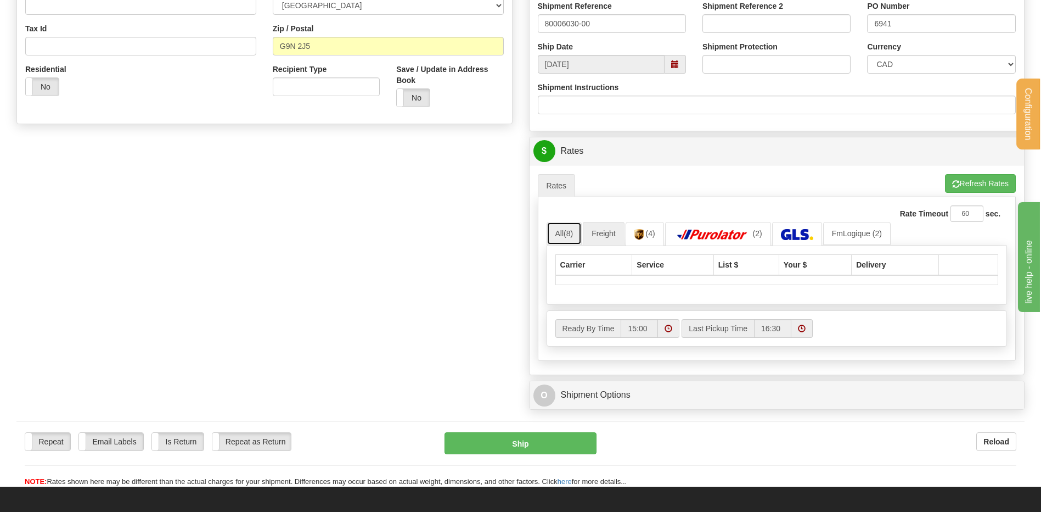
click at [573, 230] on span "(8)" at bounding box center [568, 233] width 9 height 9
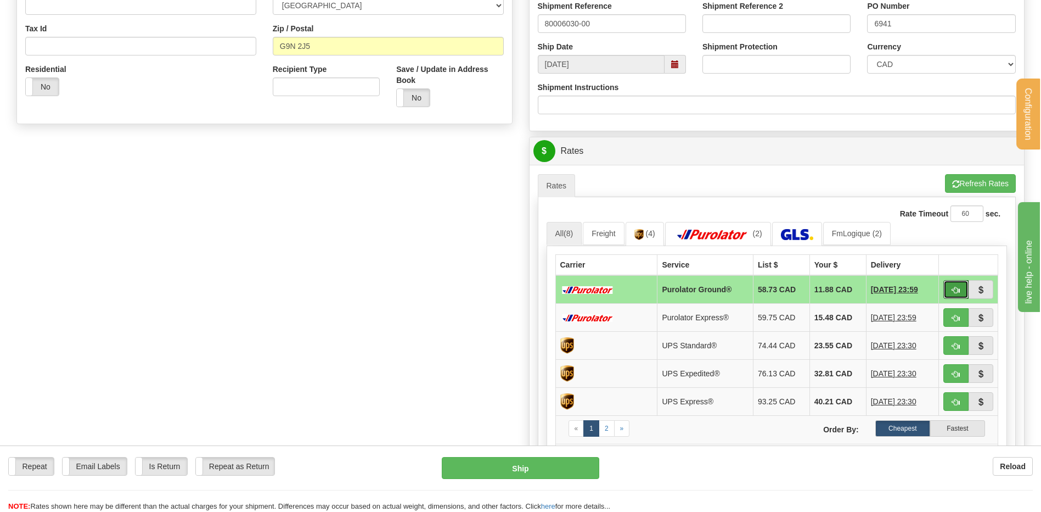
drag, startPoint x: 955, startPoint y: 287, endPoint x: 936, endPoint y: 289, distance: 18.8
click at [954, 287] on span "button" at bounding box center [956, 290] width 8 height 7
type input "260"
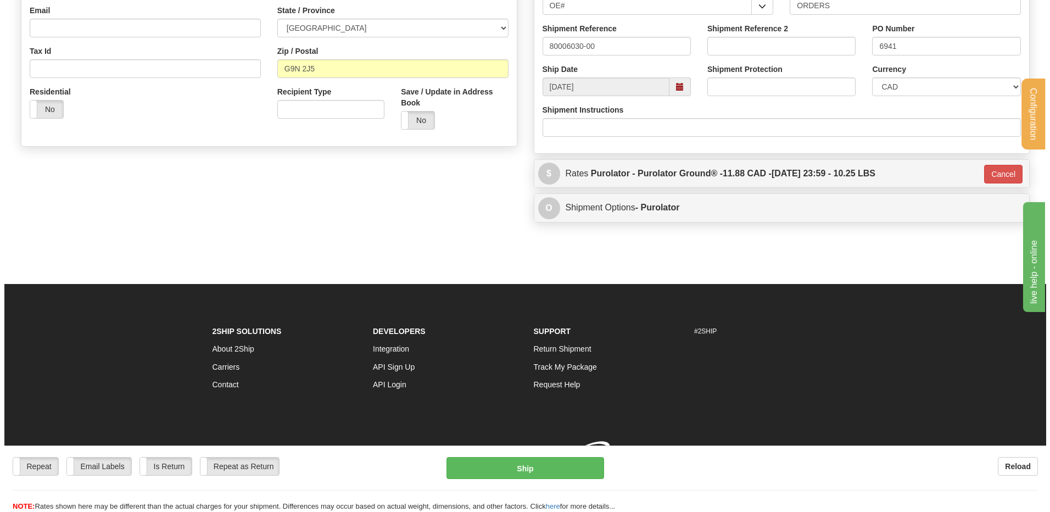
scroll to position [321, 0]
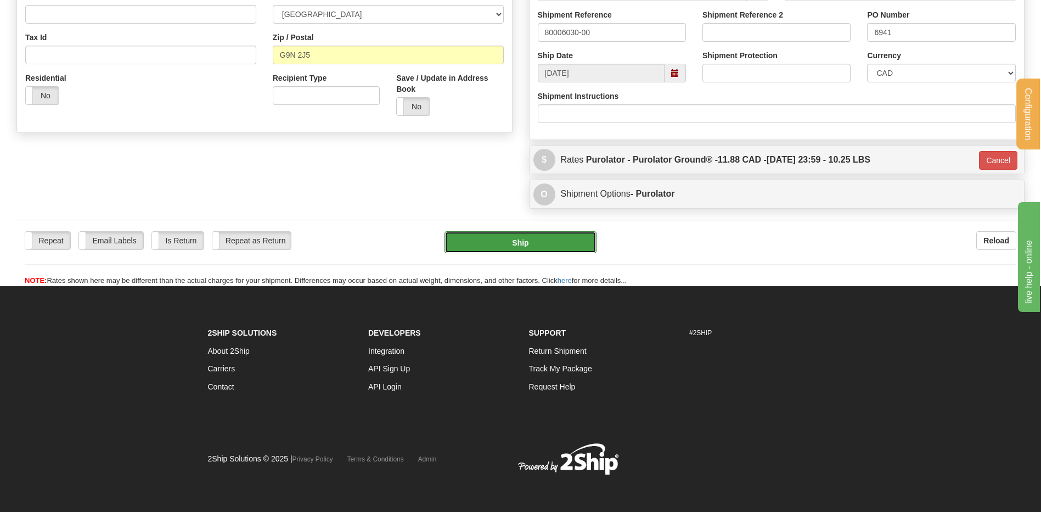
click at [547, 249] on button "Ship" at bounding box center [521, 242] width 152 height 22
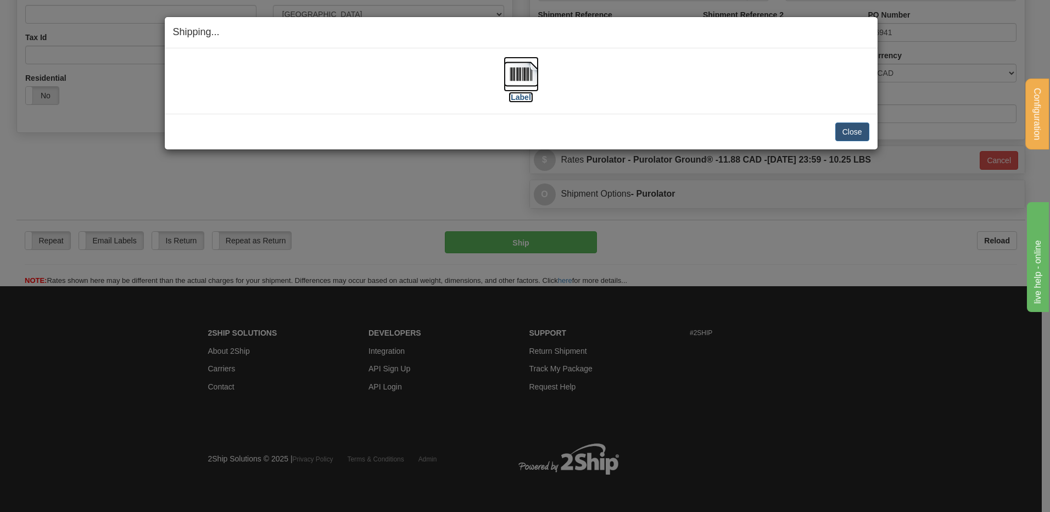
click at [511, 69] on img at bounding box center [520, 74] width 35 height 35
drag, startPoint x: 857, startPoint y: 137, endPoint x: 848, endPoint y: 132, distance: 9.8
click at [856, 136] on button "Close" at bounding box center [852, 131] width 34 height 19
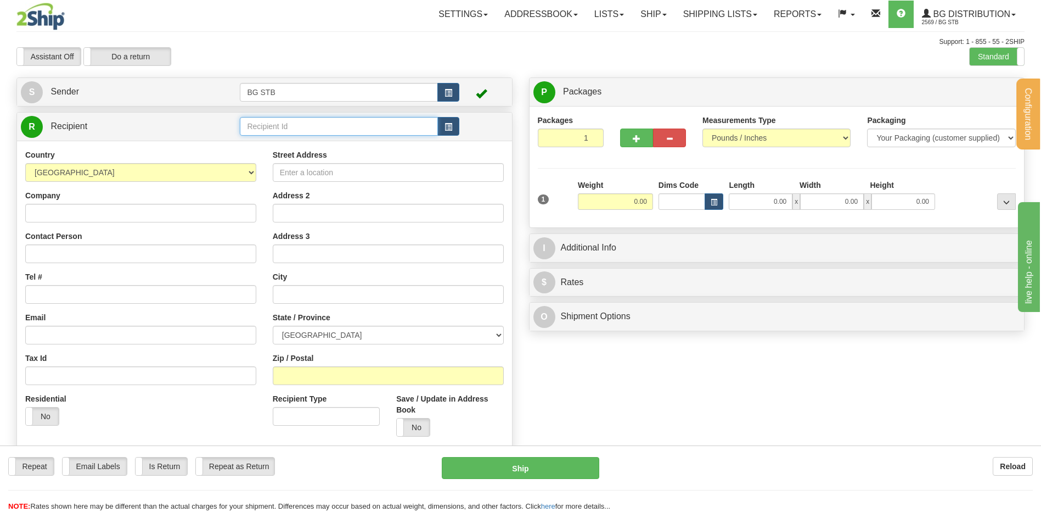
click at [261, 132] on input "text" at bounding box center [339, 126] width 198 height 19
type input "1080"
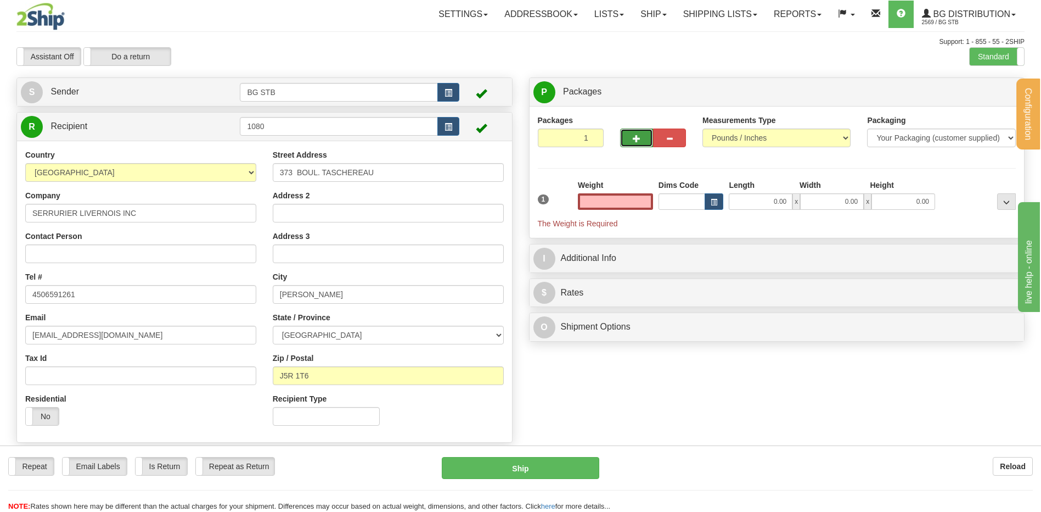
type input "0.00"
click at [623, 136] on button "button" at bounding box center [636, 137] width 33 height 19
type input "2"
click at [995, 93] on span "Package Level" at bounding box center [992, 92] width 43 height 8
radio input "true"
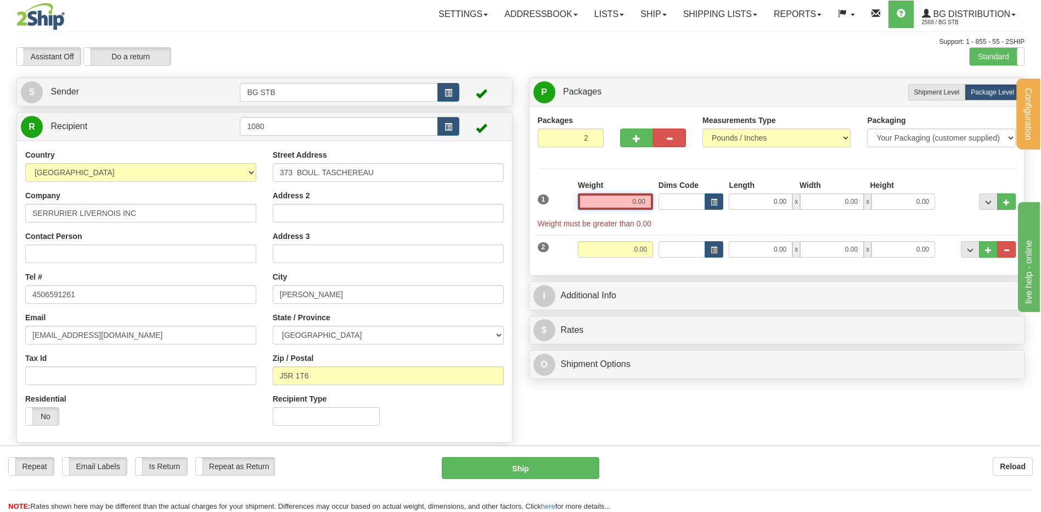
click at [616, 208] on input "0.00" at bounding box center [615, 201] width 75 height 16
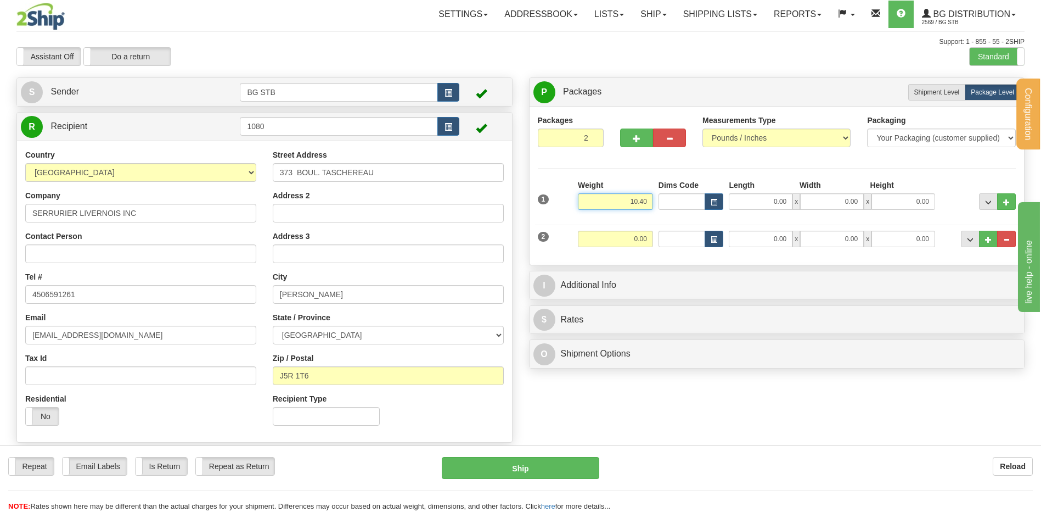
type input "10.40"
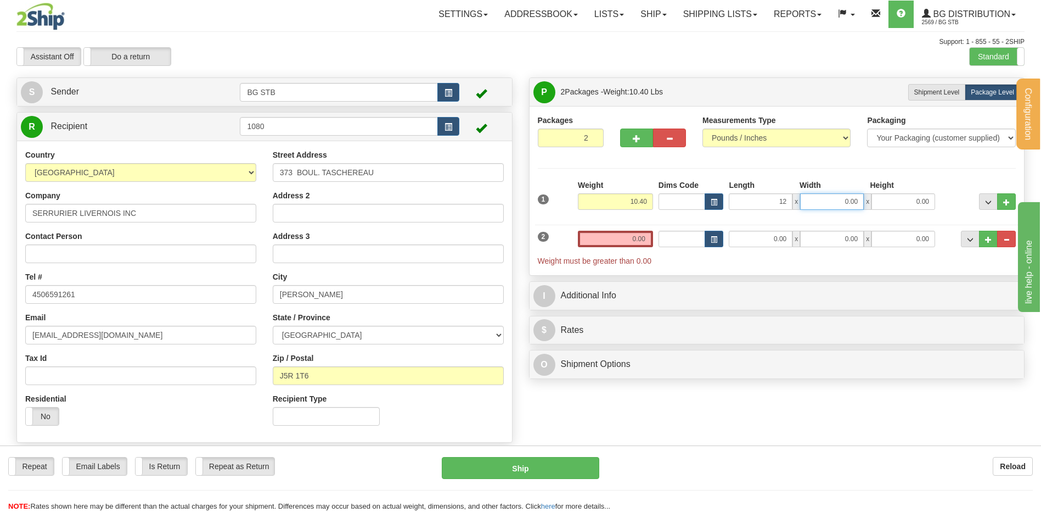
type input "12.00"
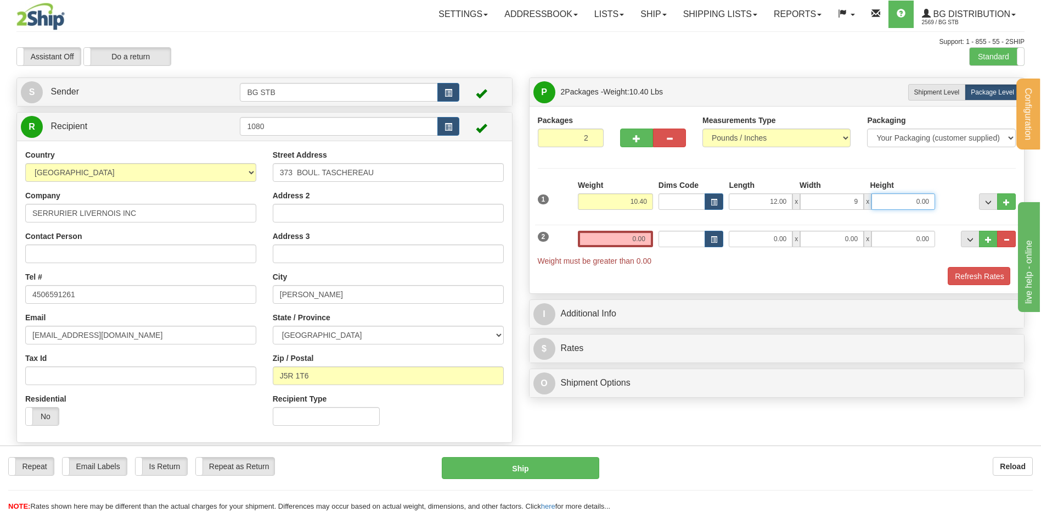
type input "9.00"
type input "6.00"
click at [614, 238] on input "0.00" at bounding box center [615, 239] width 75 height 16
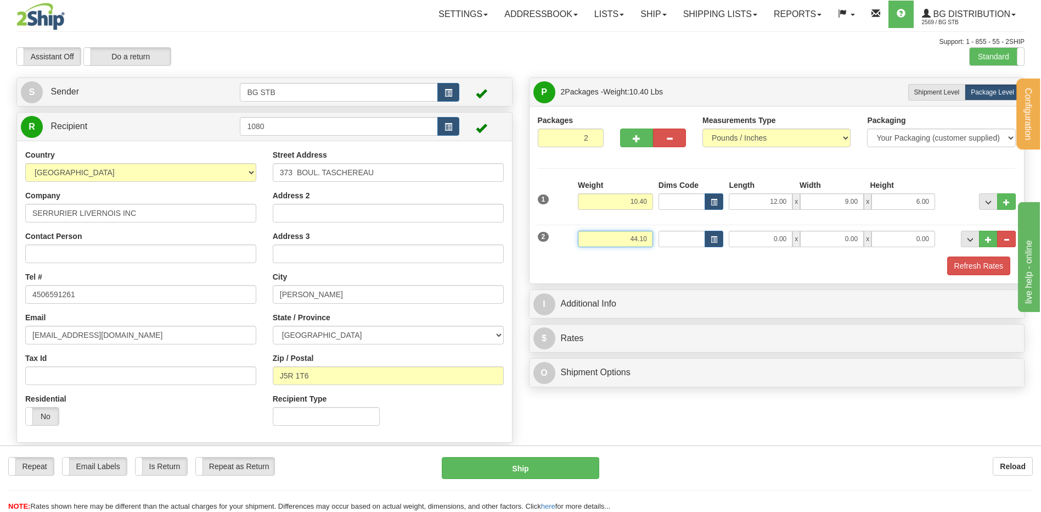
type input "44.10"
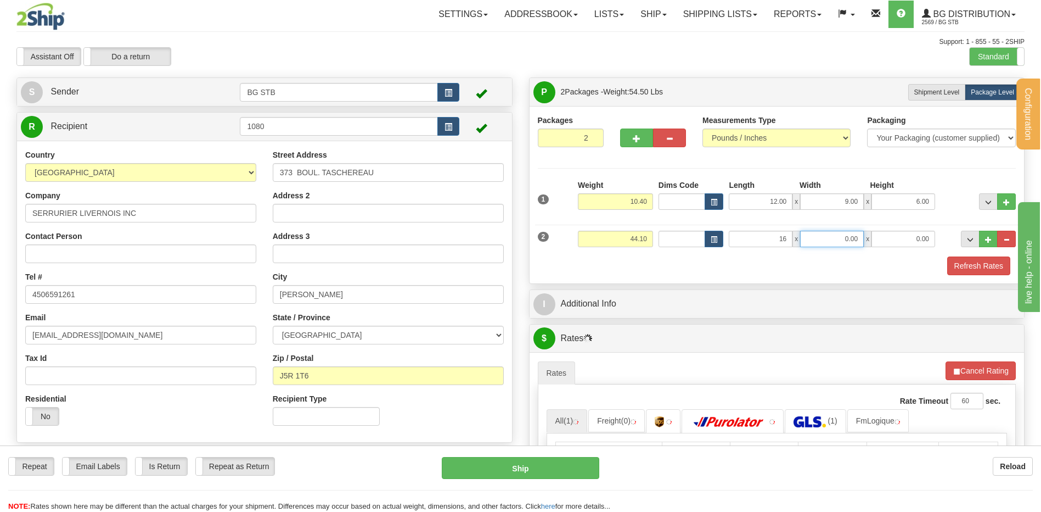
type input "16.00"
type input "12.00"
type input "11.00"
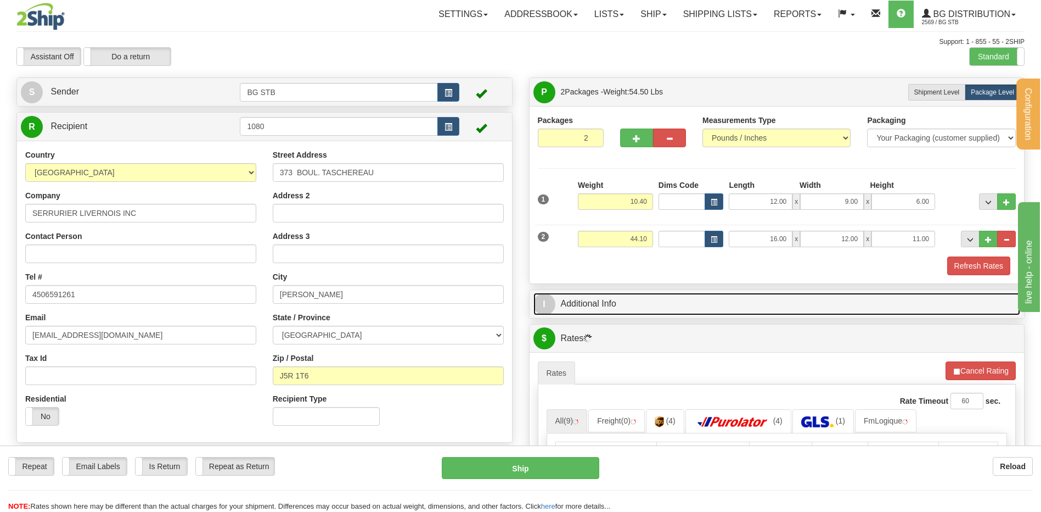
click at [637, 302] on link "I Additional Info" at bounding box center [777, 304] width 487 height 23
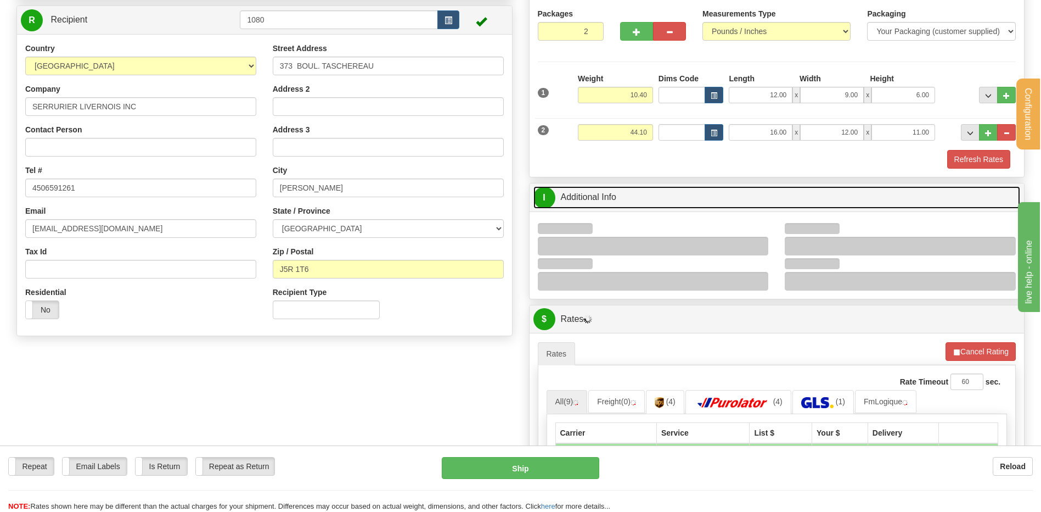
scroll to position [165, 0]
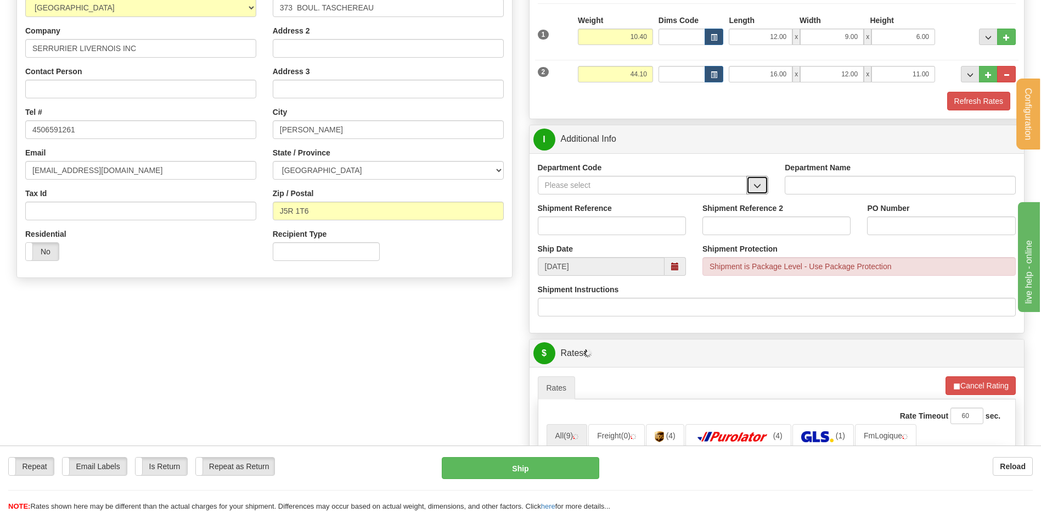
click at [756, 190] on button "button" at bounding box center [758, 185] width 22 height 19
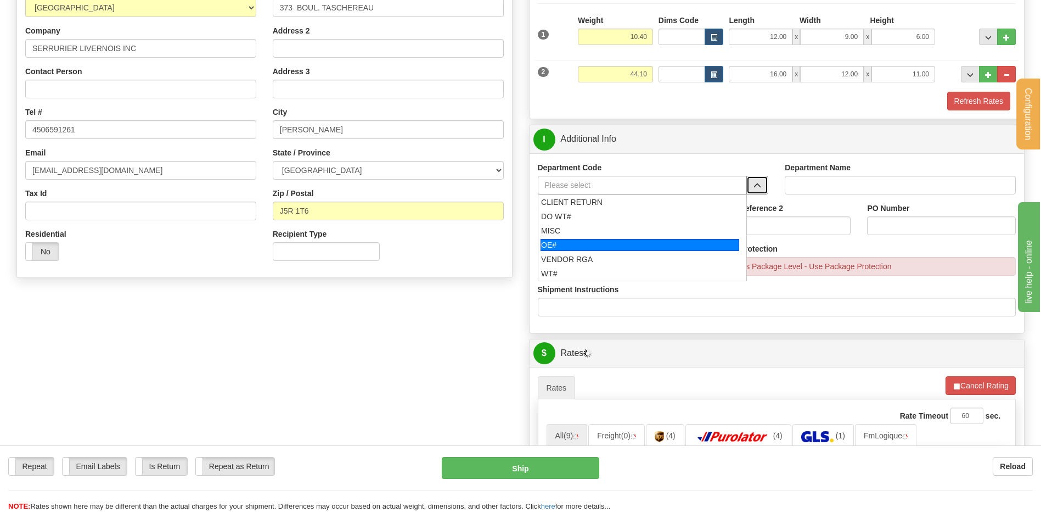
drag, startPoint x: 605, startPoint y: 249, endPoint x: 601, endPoint y: 233, distance: 17.2
click at [605, 248] on div "OE#" at bounding box center [640, 245] width 199 height 12
type input "OE#"
type input "ORDERS"
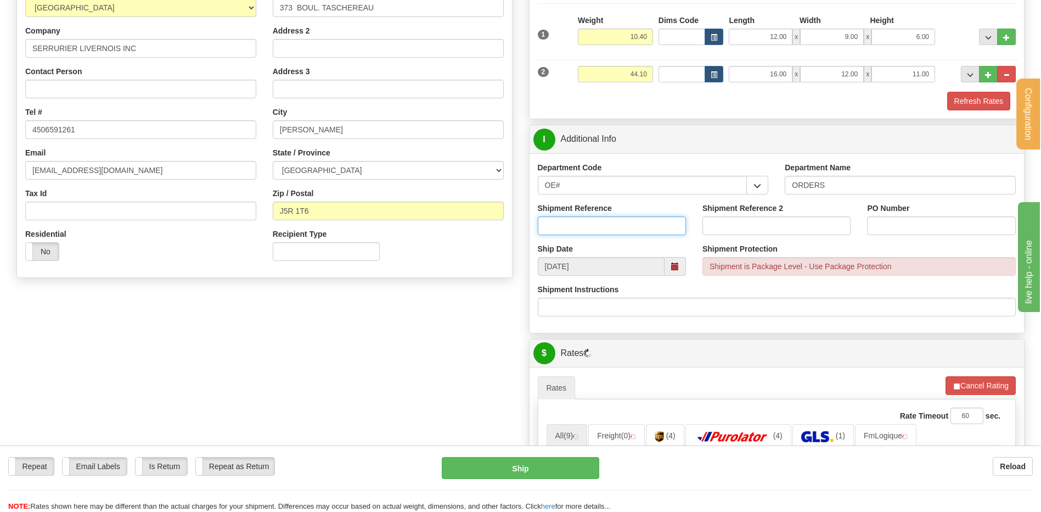
click at [601, 231] on input "Shipment Reference" at bounding box center [612, 225] width 148 height 19
type input "80005999-00 // 80005862-01 / -02"
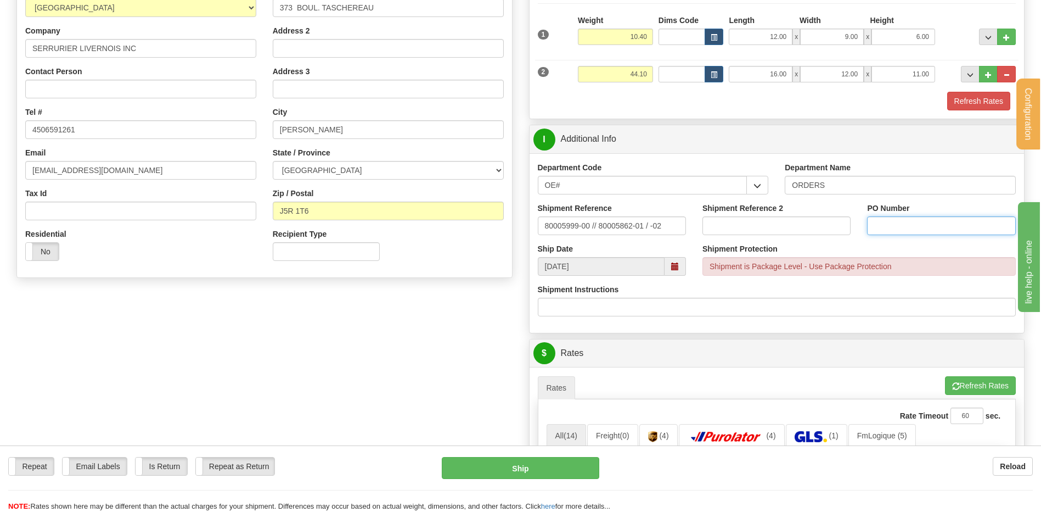
click at [952, 224] on input "PO Number" at bounding box center [941, 225] width 148 height 19
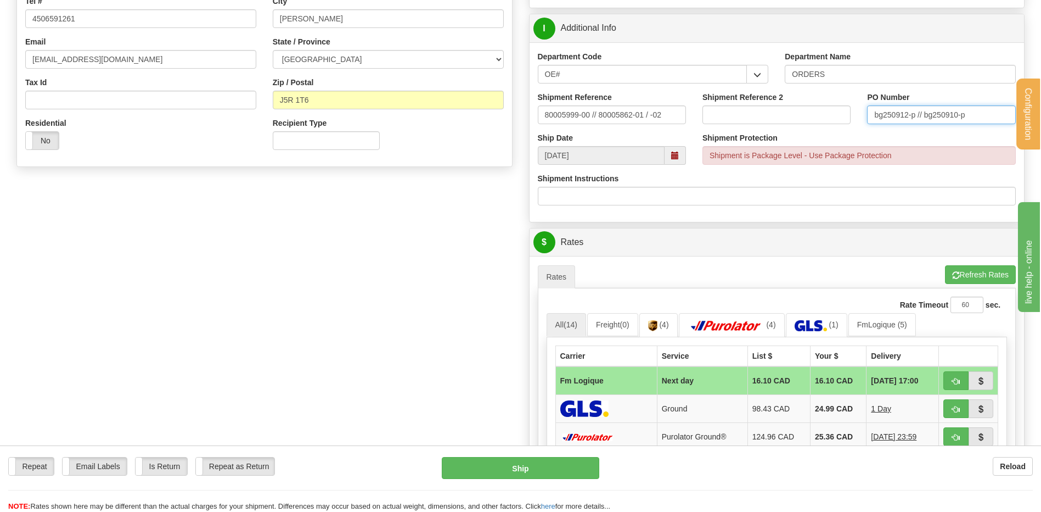
scroll to position [329, 0]
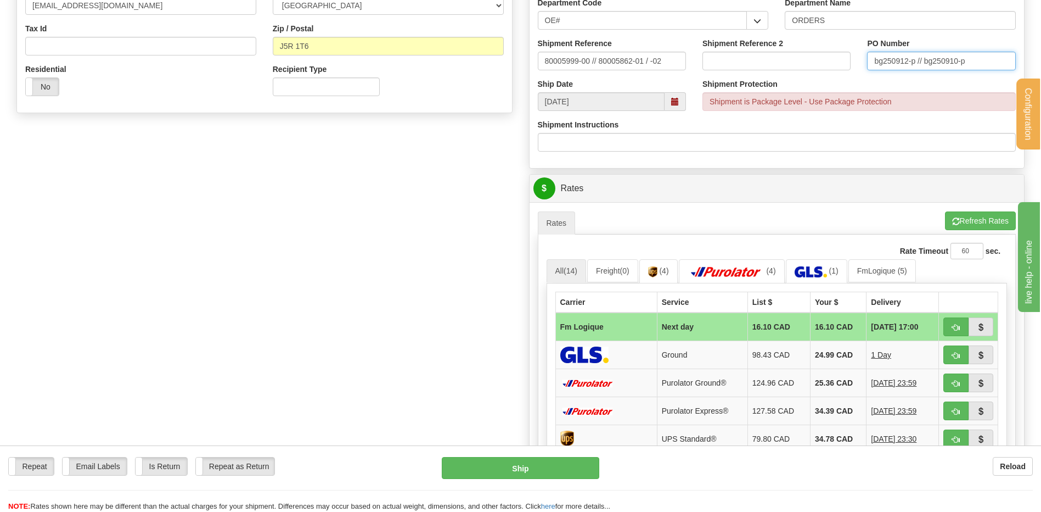
type input "bg250912-p // bg250910-p"
click at [966, 326] on button "button" at bounding box center [956, 326] width 25 height 19
type input "jour"
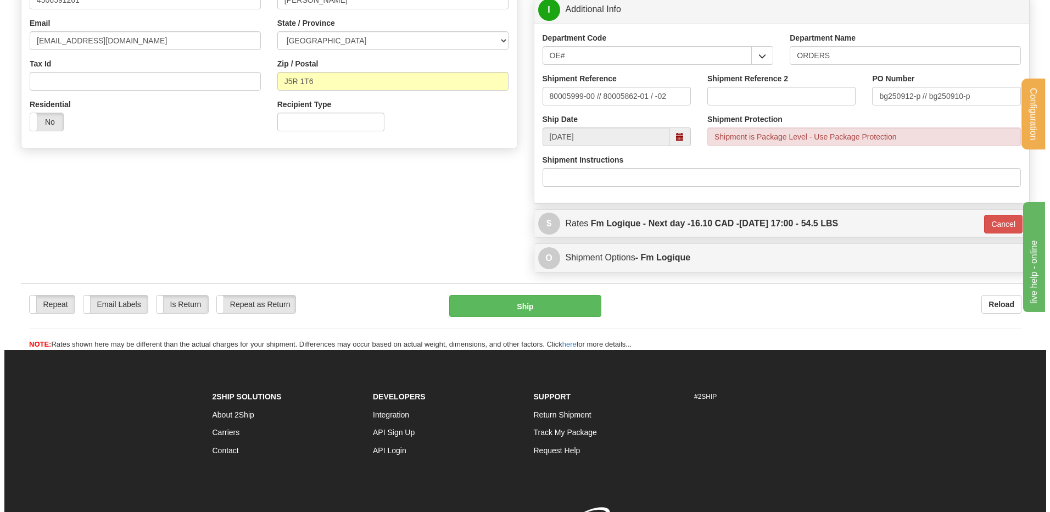
scroll to position [274, 0]
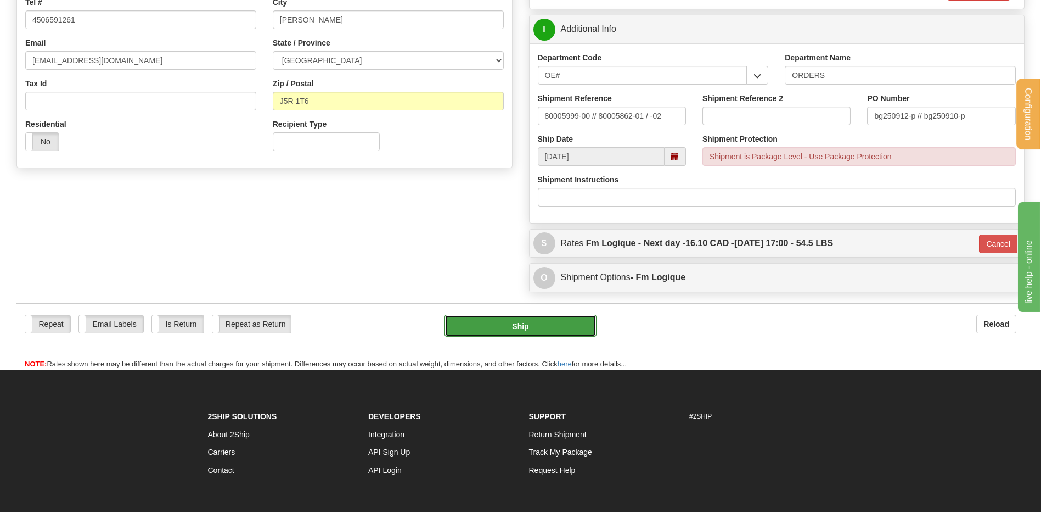
click at [512, 327] on button "Ship" at bounding box center [521, 326] width 152 height 22
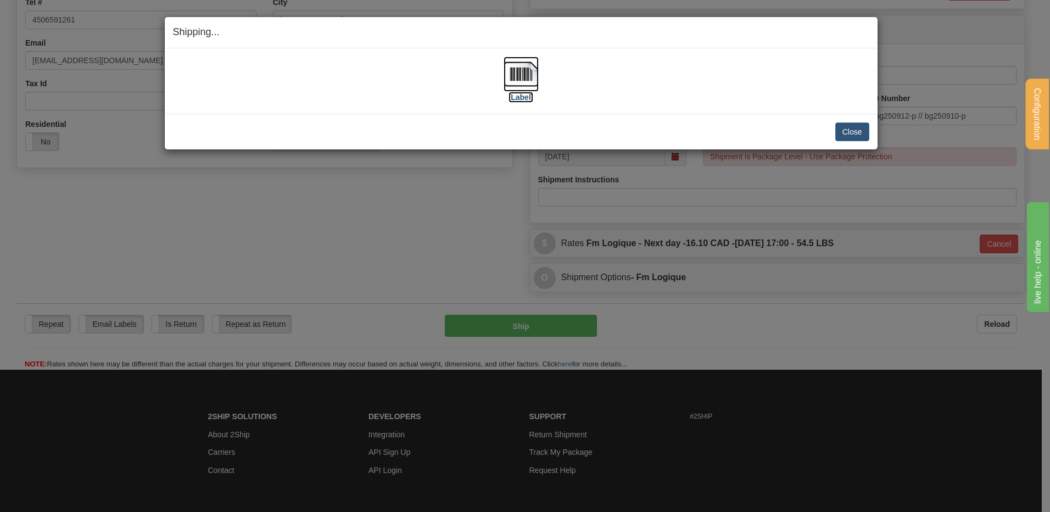
click at [523, 81] on img at bounding box center [520, 74] width 35 height 35
drag, startPoint x: 855, startPoint y: 132, endPoint x: 828, endPoint y: 119, distance: 29.7
click at [853, 130] on button "Close" at bounding box center [852, 131] width 34 height 19
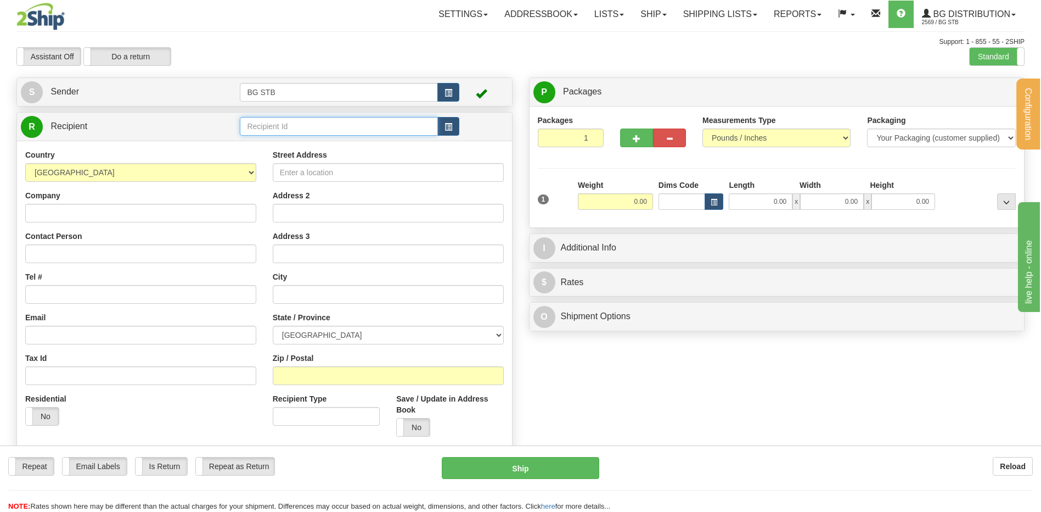
click at [263, 130] on input "text" at bounding box center [339, 126] width 198 height 19
type input "1032"
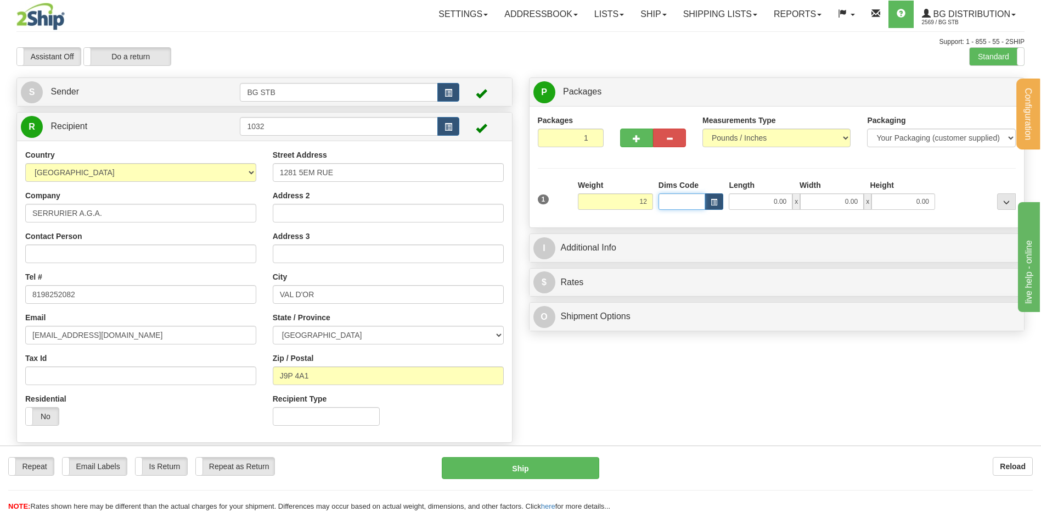
type input "12.00"
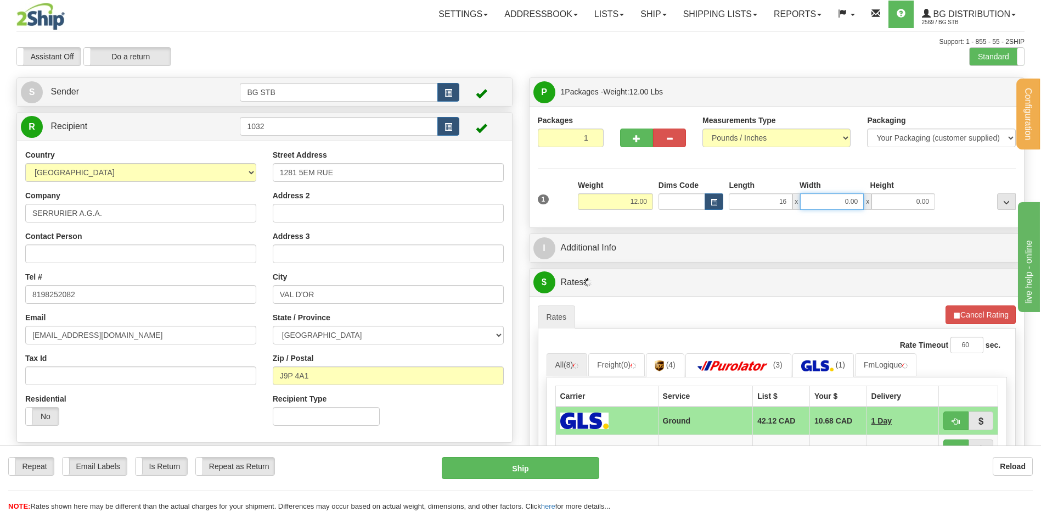
type input "16.00"
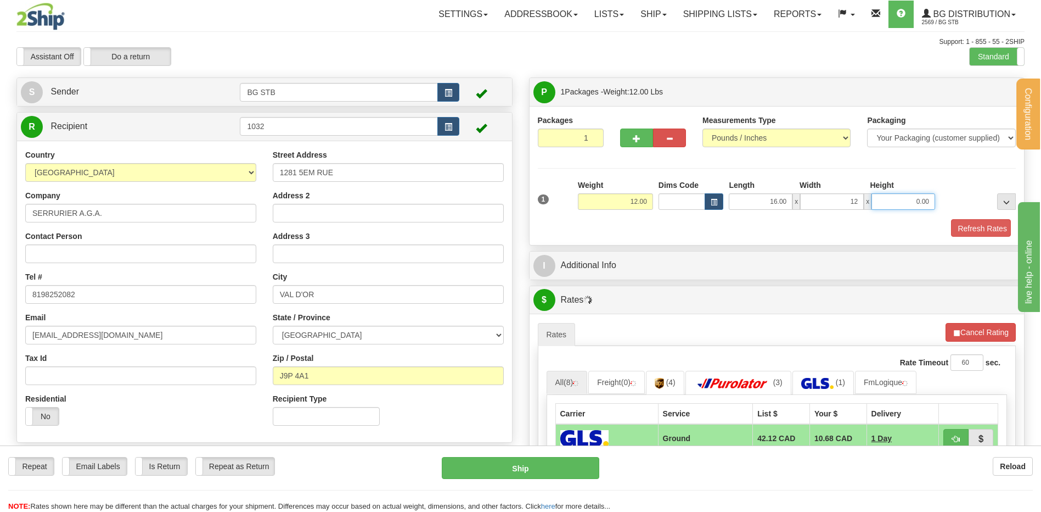
type input "12.00"
type input "11.00"
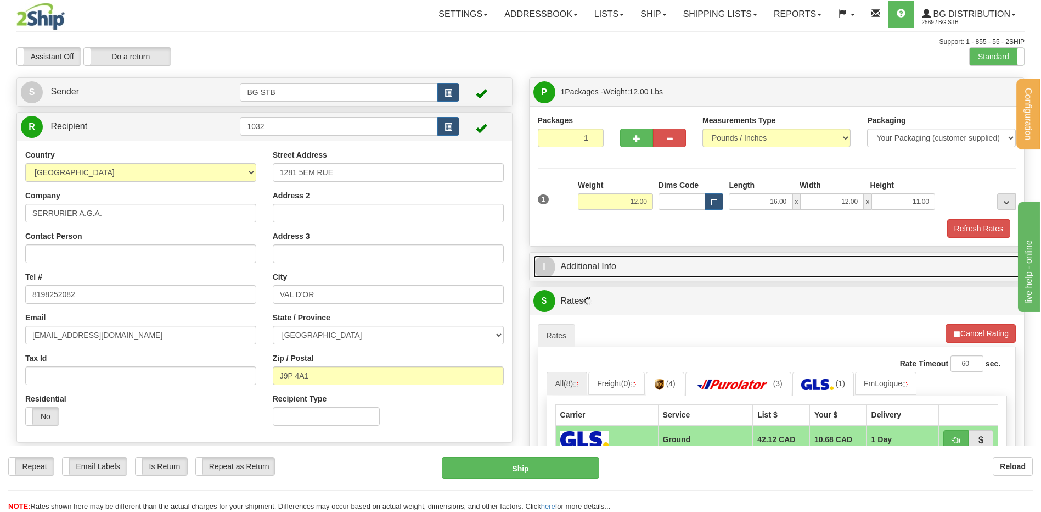
click at [633, 266] on link "I Additional Info" at bounding box center [777, 266] width 487 height 23
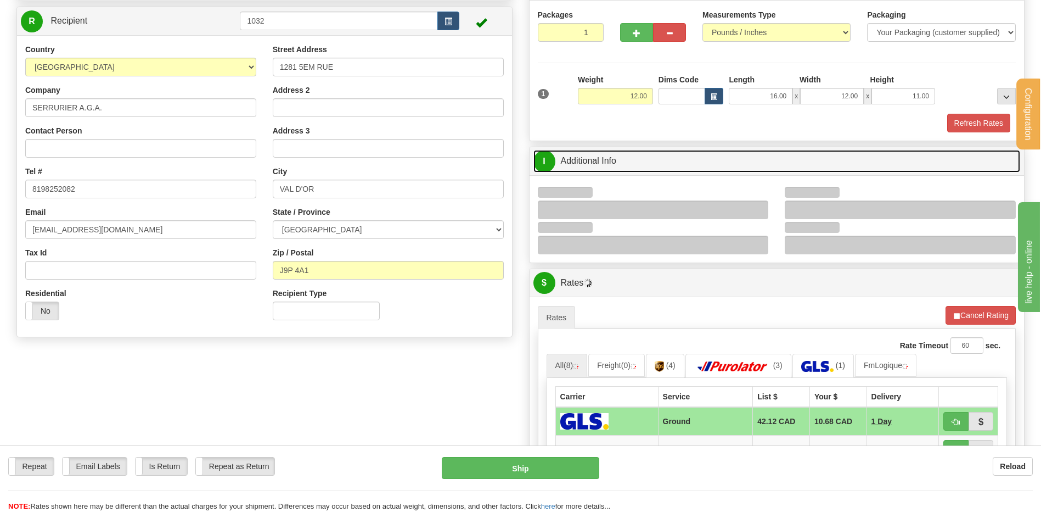
scroll to position [165, 0]
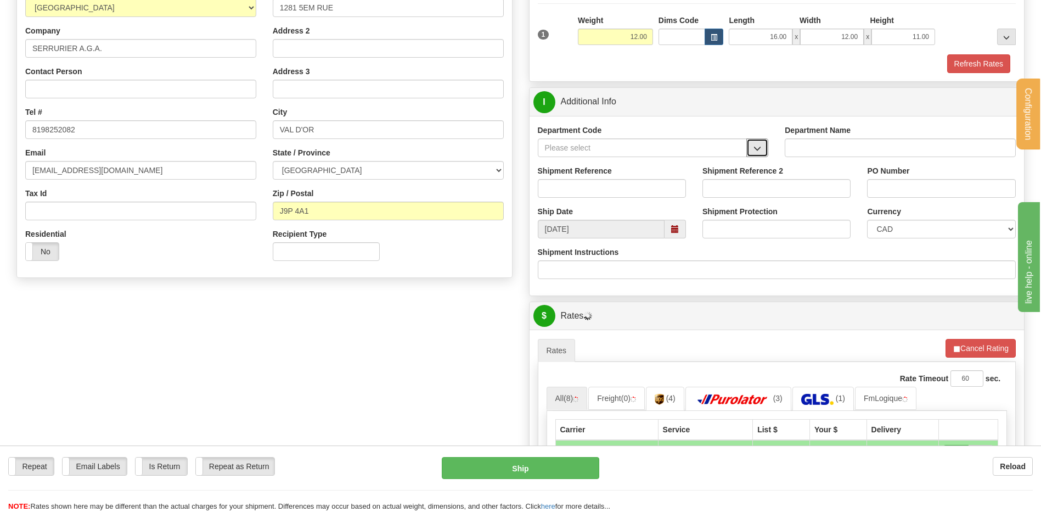
click at [755, 147] on span "button" at bounding box center [758, 148] width 8 height 7
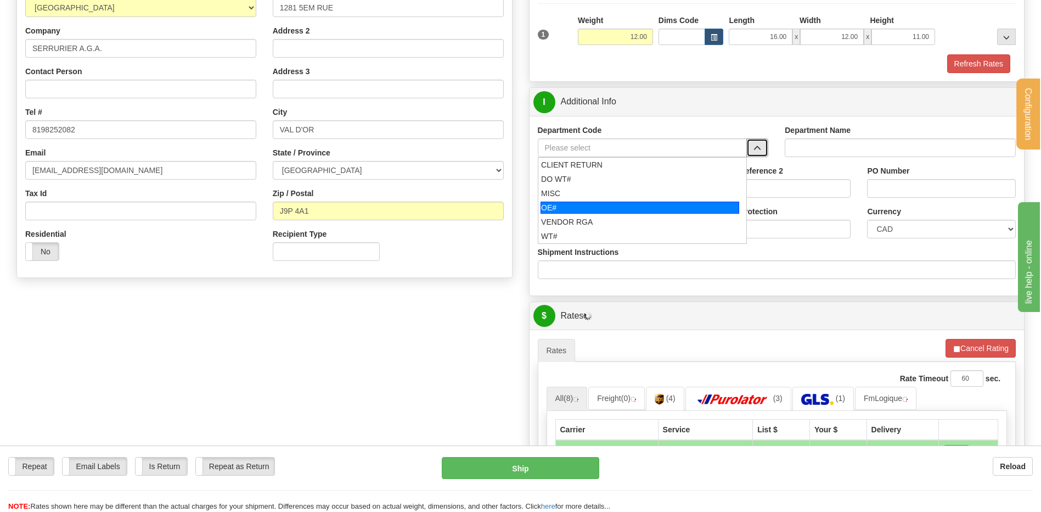
click at [610, 201] on div "OE#" at bounding box center [640, 207] width 199 height 12
type input "OE#"
type input "ORDERS"
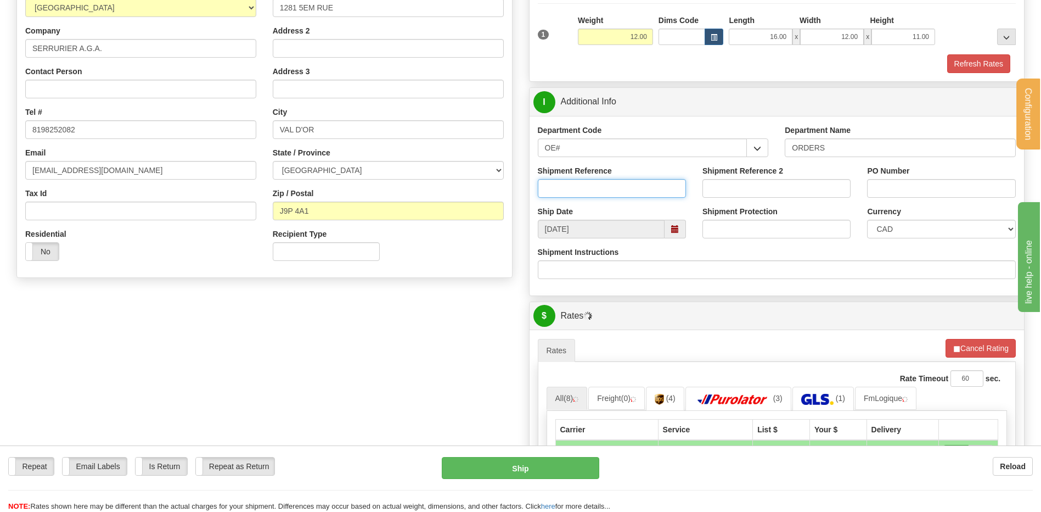
click at [609, 189] on input "Shipment Reference" at bounding box center [612, 188] width 148 height 19
type input "80006031-00"
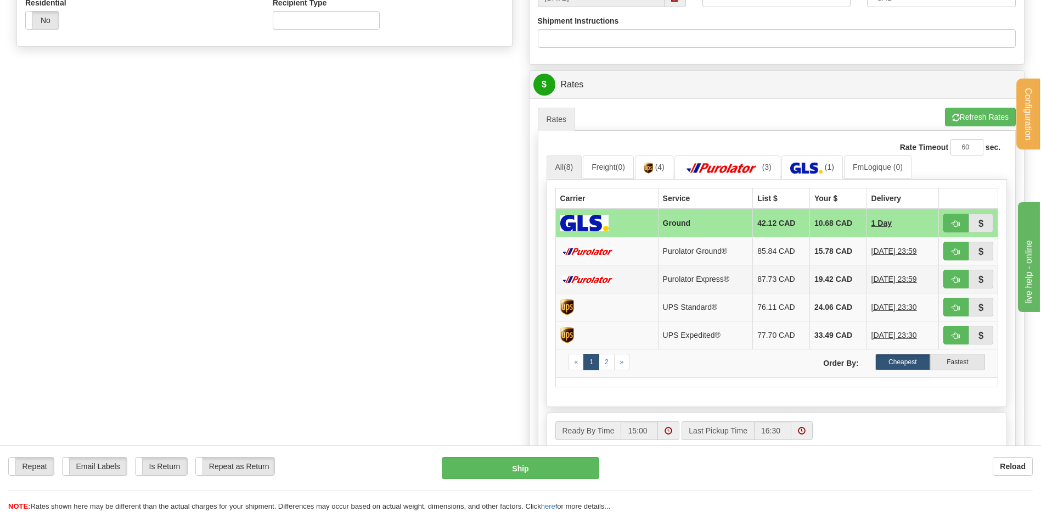
scroll to position [439, 0]
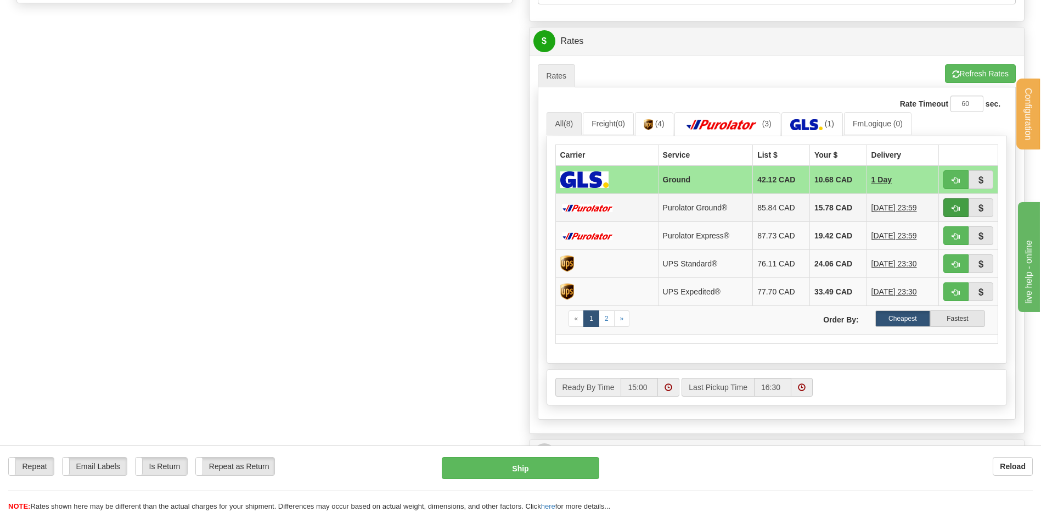
type input "agathe 15/09"
click at [964, 210] on button "button" at bounding box center [956, 207] width 25 height 19
type input "260"
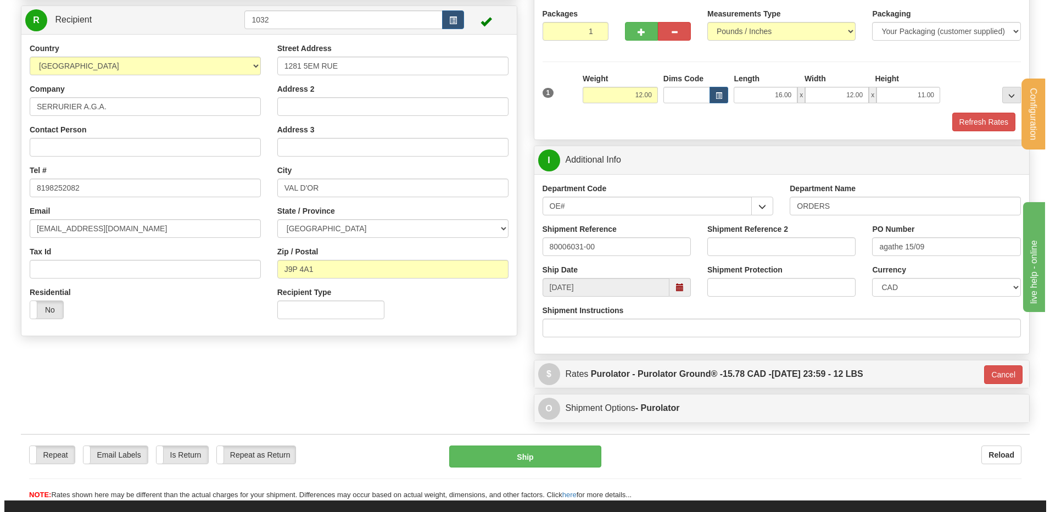
scroll to position [103, 0]
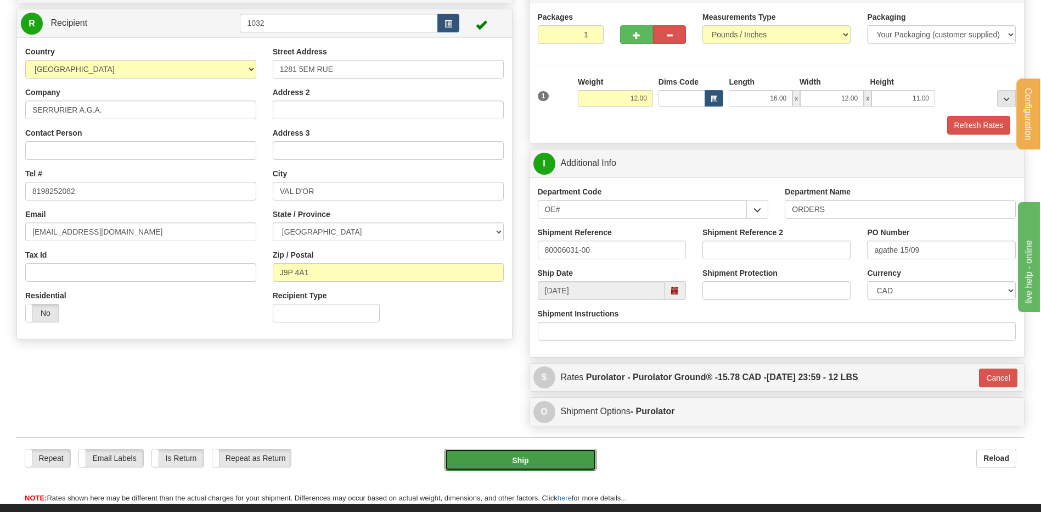
click at [489, 462] on button "Ship" at bounding box center [521, 459] width 152 height 22
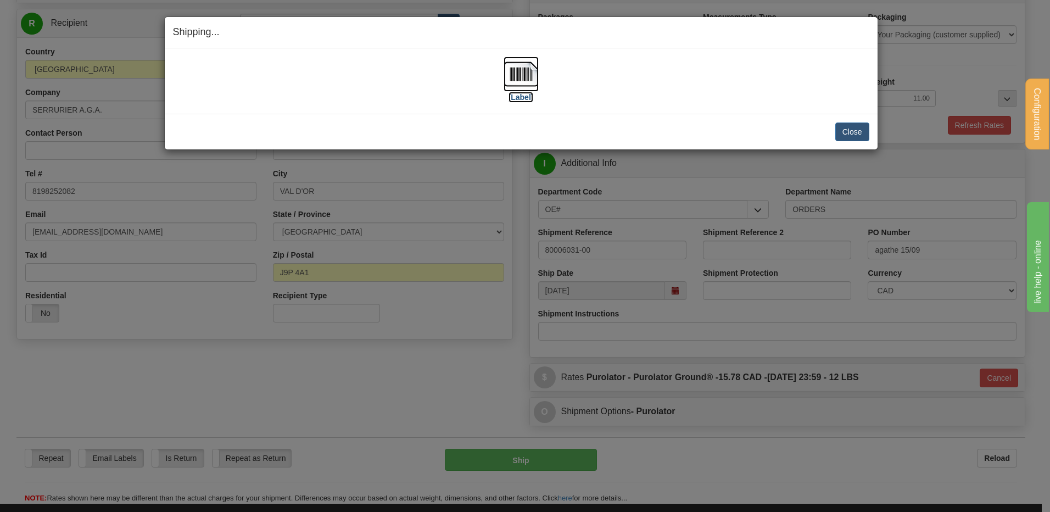
click at [513, 77] on img at bounding box center [520, 74] width 35 height 35
click at [835, 131] on button "Close" at bounding box center [852, 131] width 34 height 19
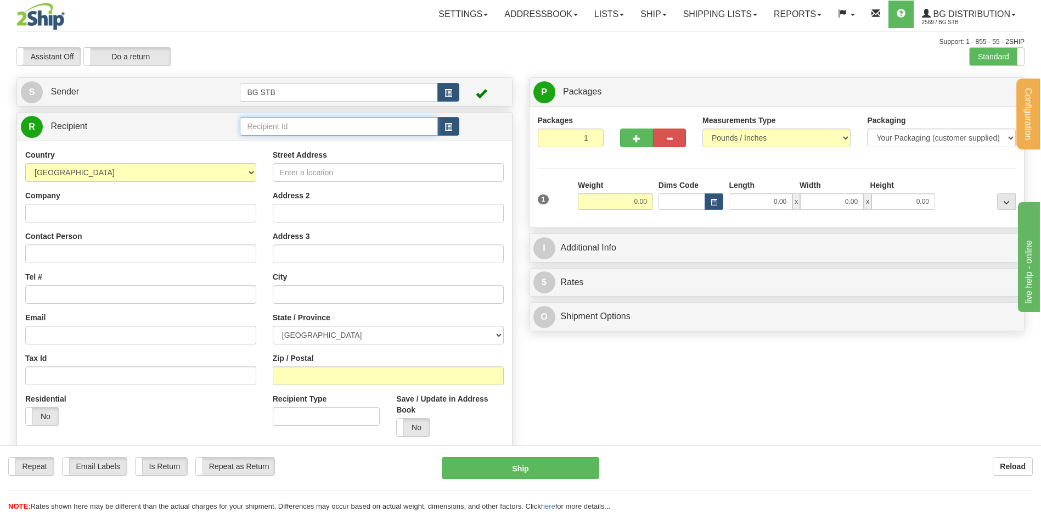
click at [278, 125] on input "text" at bounding box center [339, 126] width 198 height 19
type input "9011"
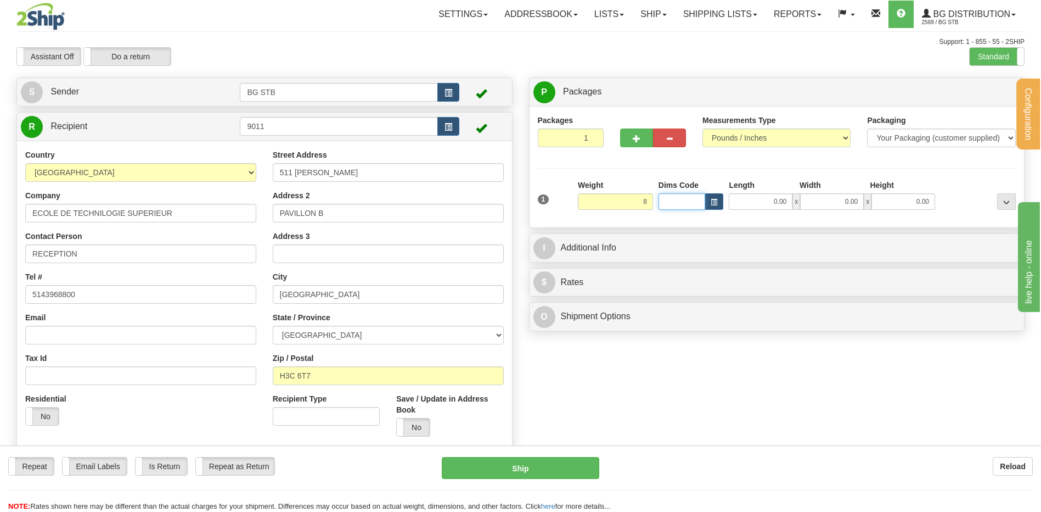
type input "8.00"
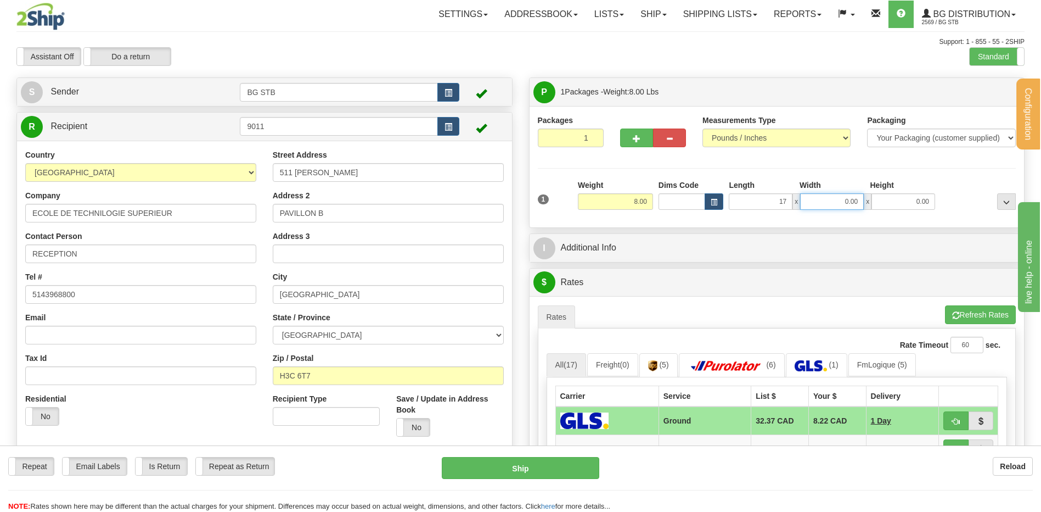
type input "17.00"
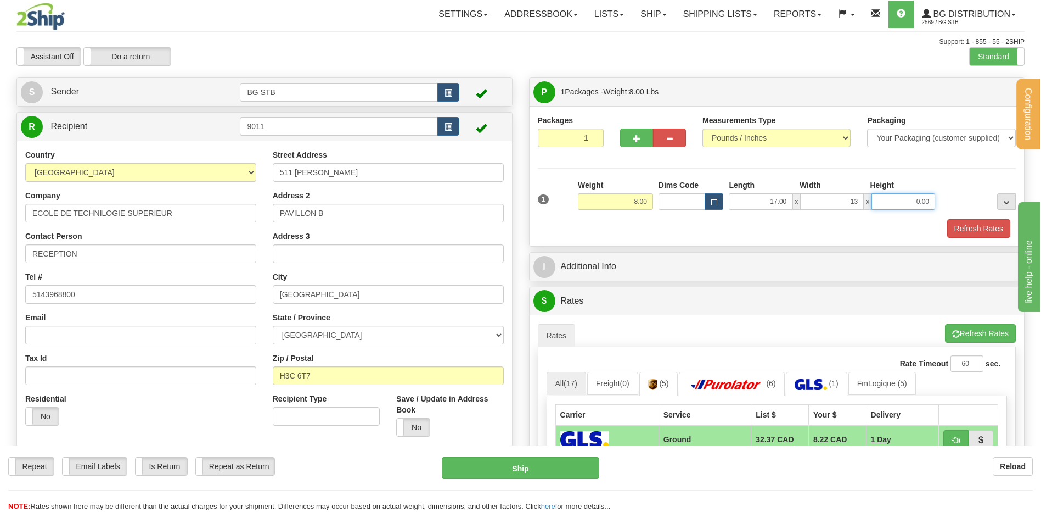
type input "13.00"
type input "4.00"
click at [636, 136] on span "button" at bounding box center [637, 138] width 8 height 7
type input "2"
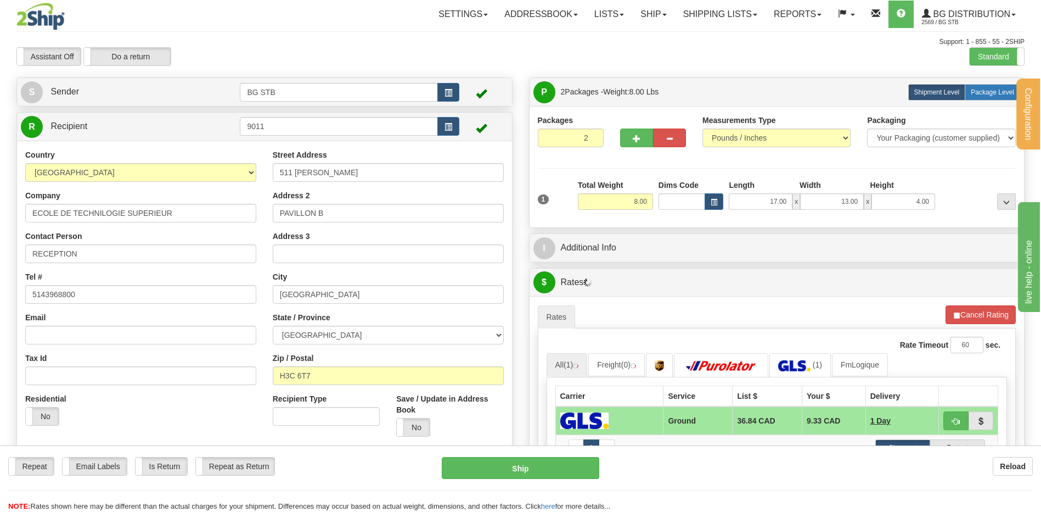
click at [988, 98] on label "Package Level Pack.." at bounding box center [992, 92] width 55 height 16
radio input "true"
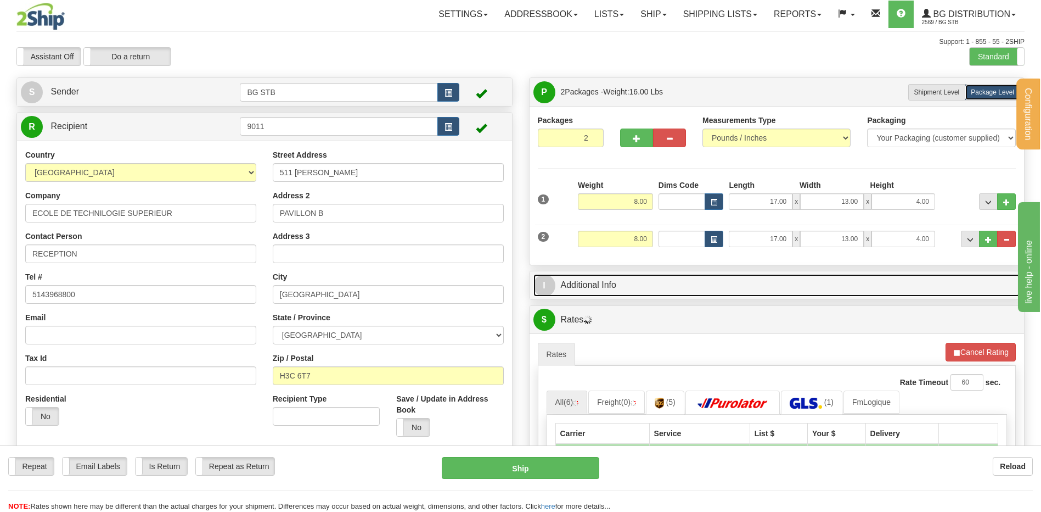
click at [623, 295] on link "I Additional Info" at bounding box center [777, 285] width 487 height 23
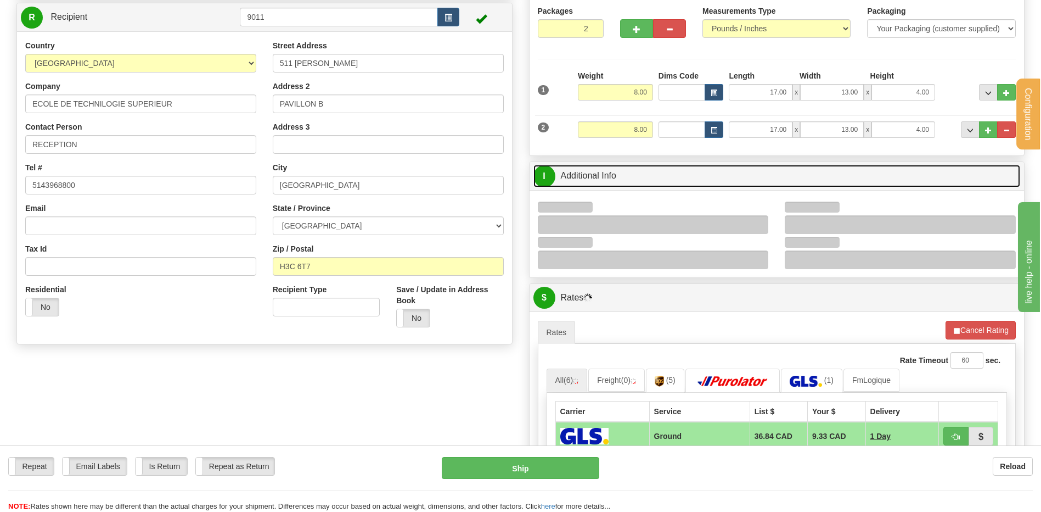
scroll to position [110, 0]
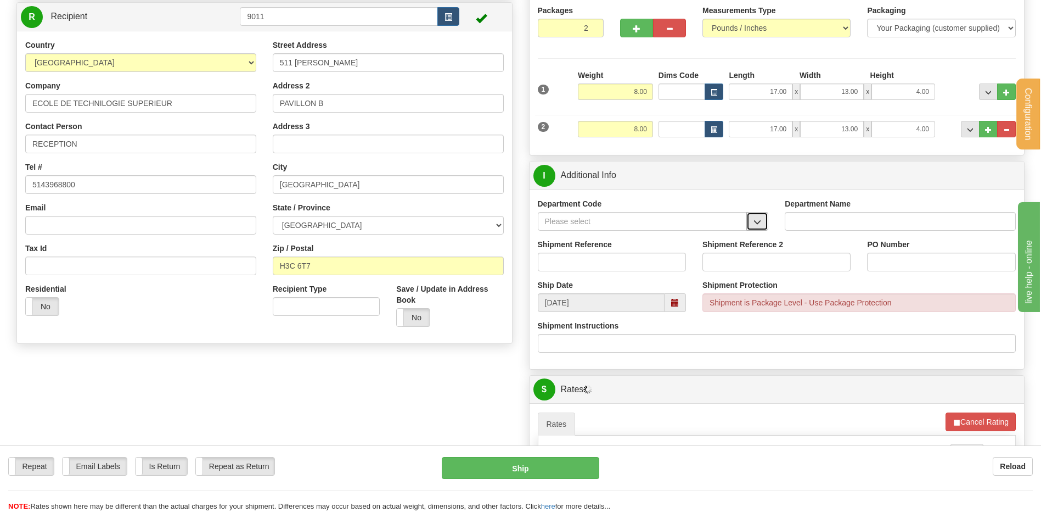
click at [754, 222] on span "button" at bounding box center [758, 221] width 8 height 7
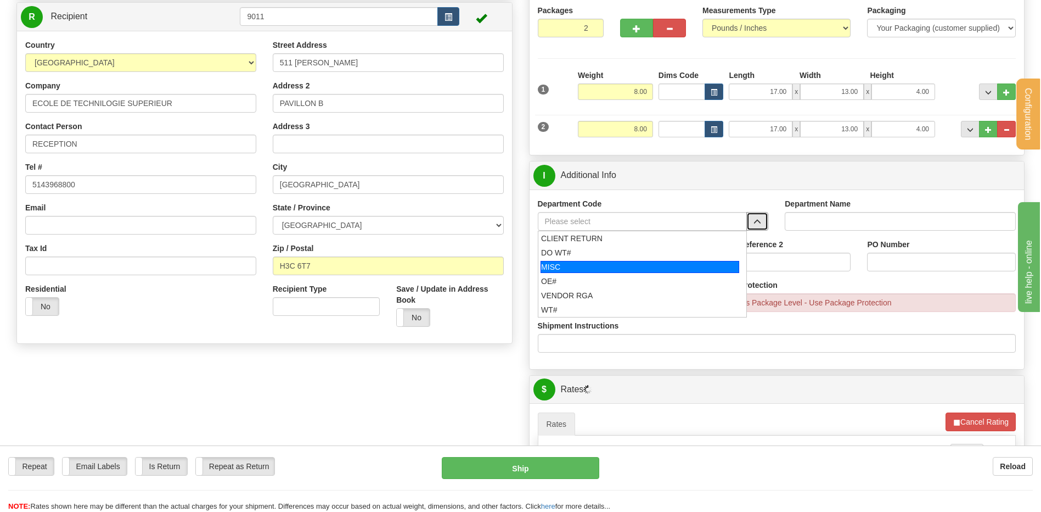
drag, startPoint x: 637, startPoint y: 272, endPoint x: 633, endPoint y: 278, distance: 7.5
click at [637, 273] on li "MISC" at bounding box center [643, 267] width 209 height 14
type input "MISC"
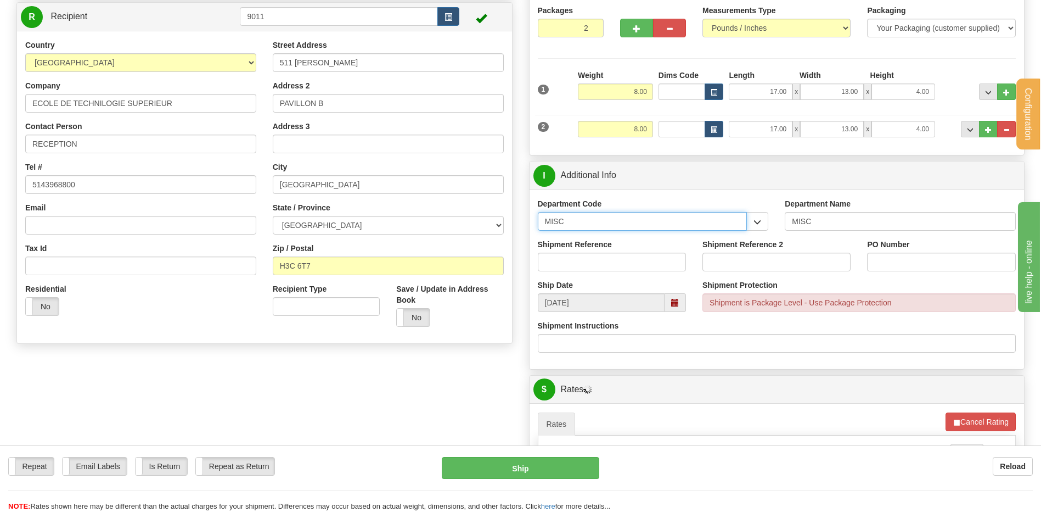
drag, startPoint x: 588, startPoint y: 214, endPoint x: 480, endPoint y: 222, distance: 109.0
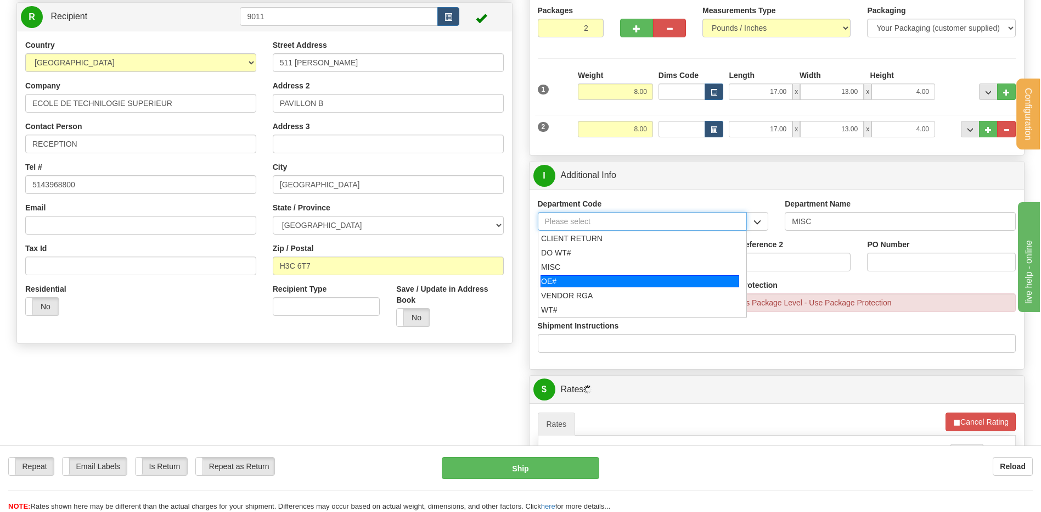
click at [565, 277] on div "OE#" at bounding box center [640, 281] width 199 height 12
type input "OE#"
type input "ORDERS"
type input "OE#"
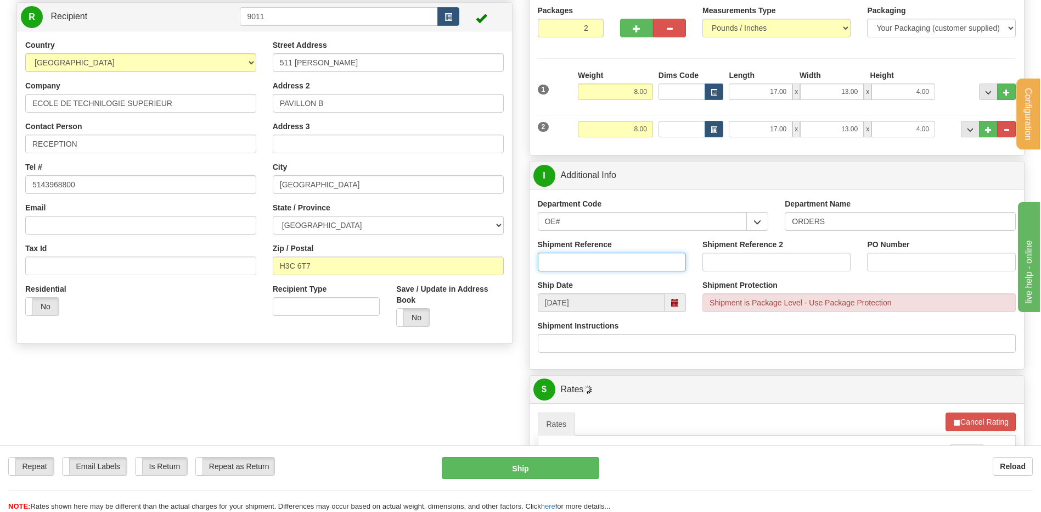
click at [567, 260] on input "Shipment Reference" at bounding box center [612, 262] width 148 height 19
type input "80004285-00"
click at [884, 262] on input "14714" at bounding box center [941, 262] width 148 height 19
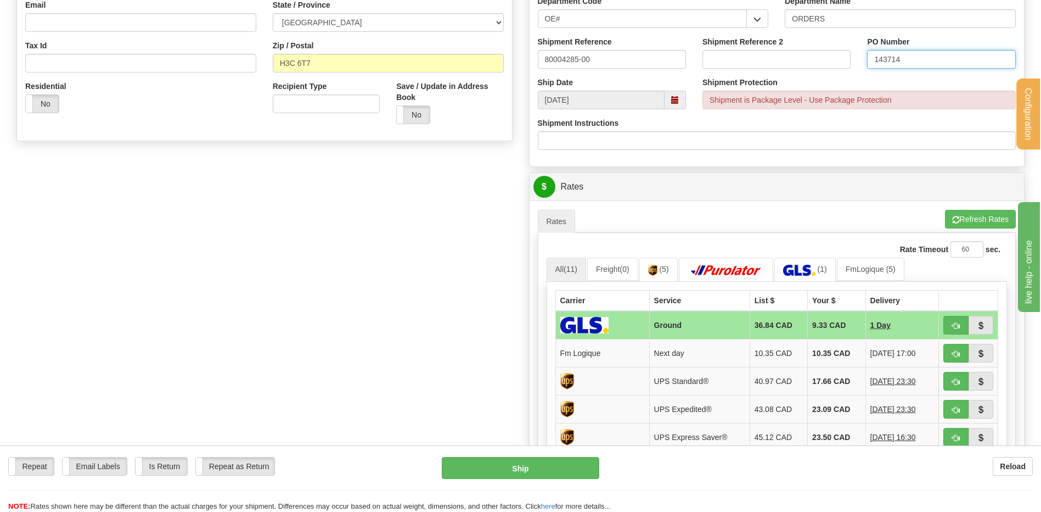
scroll to position [494, 0]
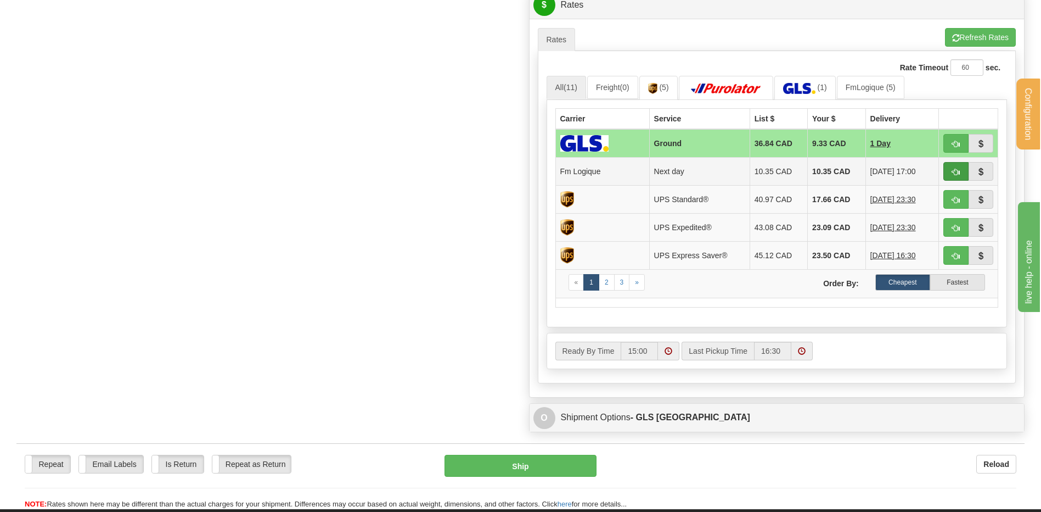
type input "143714"
click at [956, 169] on span "button" at bounding box center [956, 172] width 8 height 7
type input "jour"
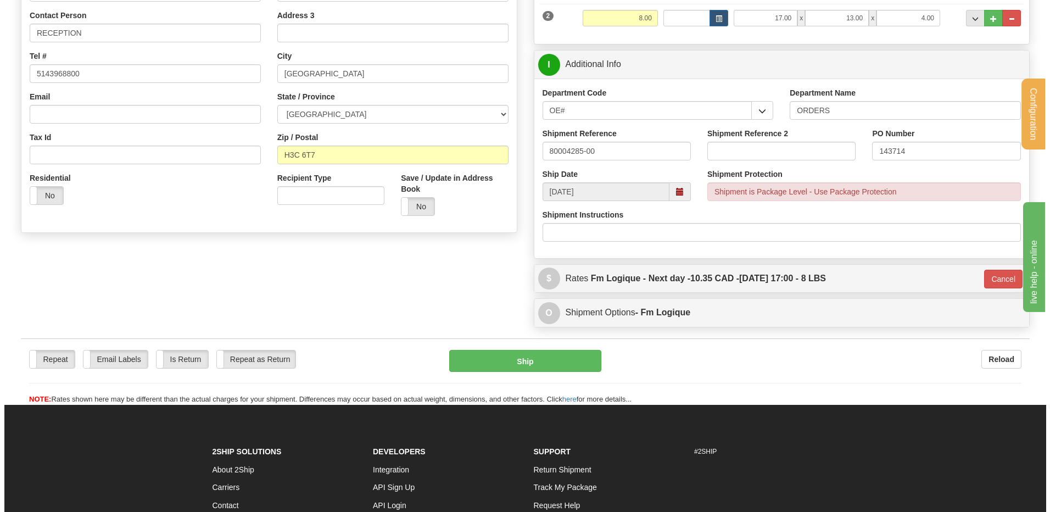
scroll to position [309, 0]
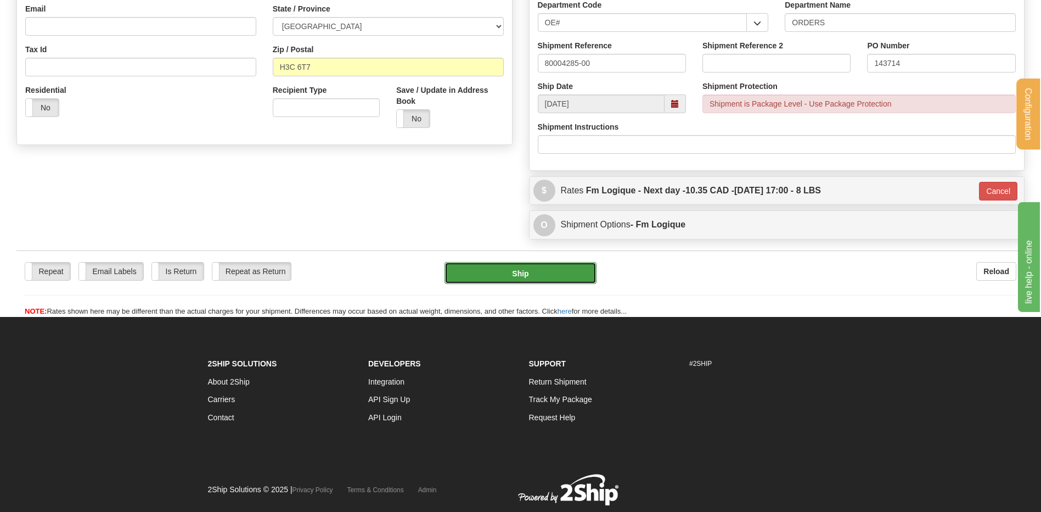
click at [477, 273] on button "Ship" at bounding box center [521, 273] width 152 height 22
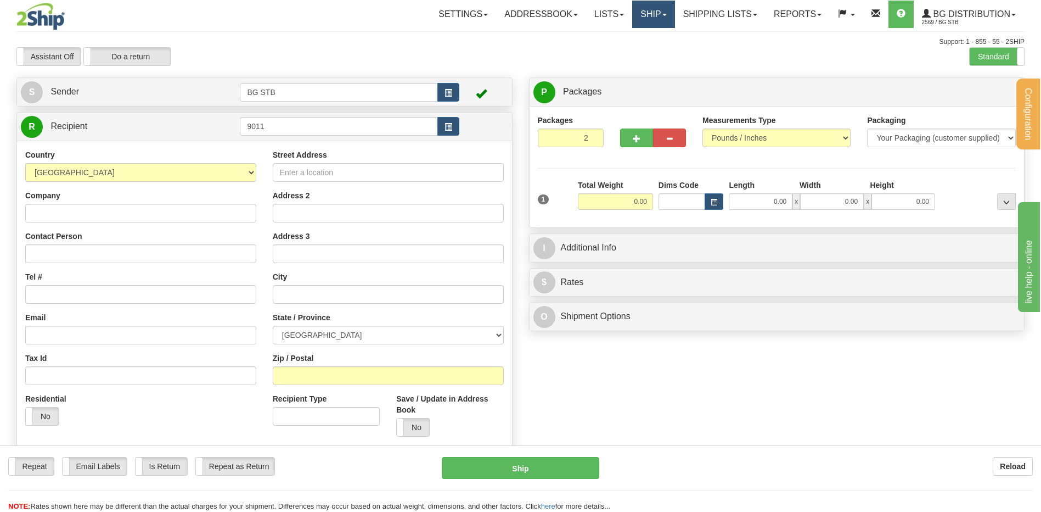
drag, startPoint x: 661, startPoint y: 13, endPoint x: 657, endPoint y: 24, distance: 11.8
click at [661, 13] on link "Ship" at bounding box center [653, 14] width 42 height 27
click at [650, 39] on link "Ship Screen" at bounding box center [631, 38] width 87 height 14
click at [700, 13] on link "Shipping lists" at bounding box center [720, 14] width 91 height 27
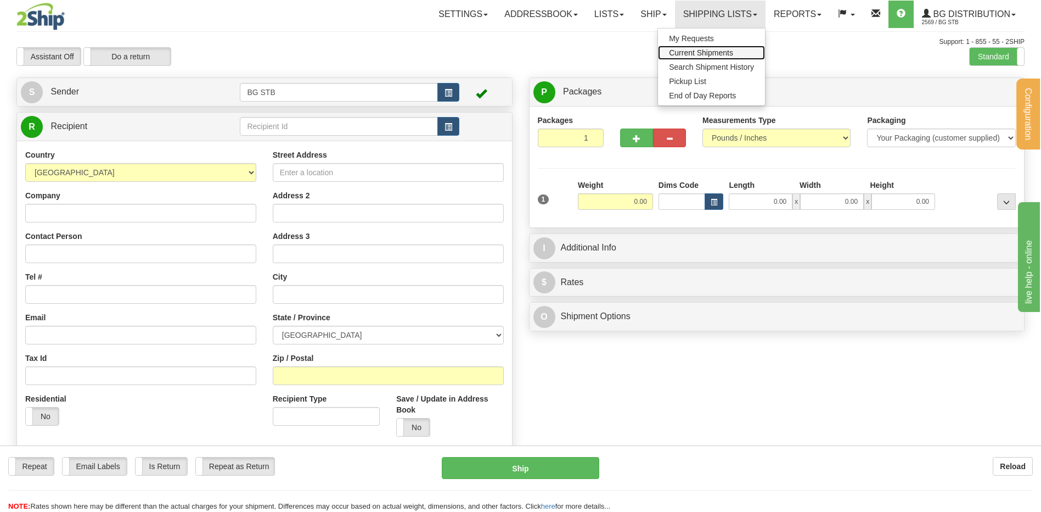
click at [692, 52] on span "Current Shipments" at bounding box center [701, 52] width 64 height 9
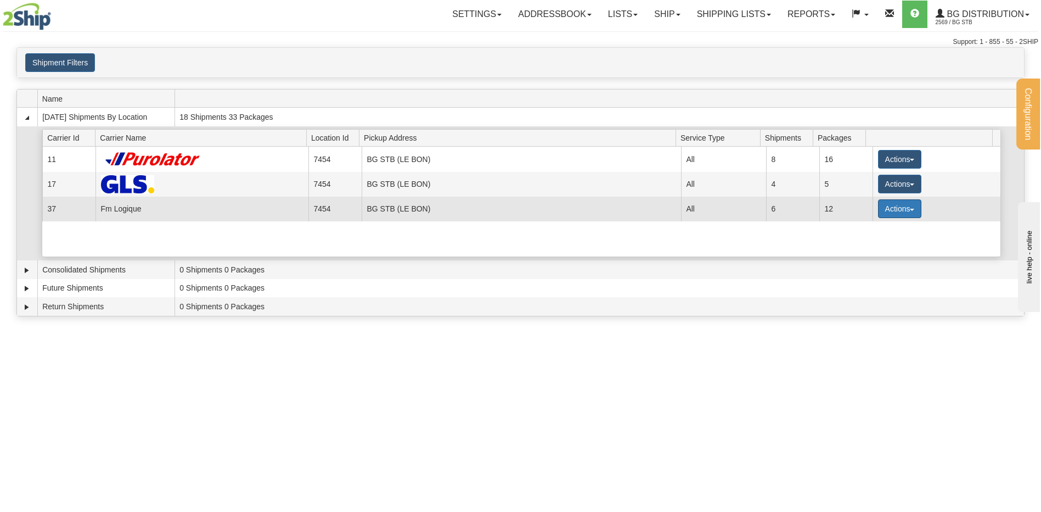
click at [893, 204] on button "Actions" at bounding box center [900, 208] width 44 height 19
drag, startPoint x: 868, startPoint y: 229, endPoint x: 780, endPoint y: 211, distance: 90.2
click at [867, 229] on span "Details" at bounding box center [859, 229] width 30 height 8
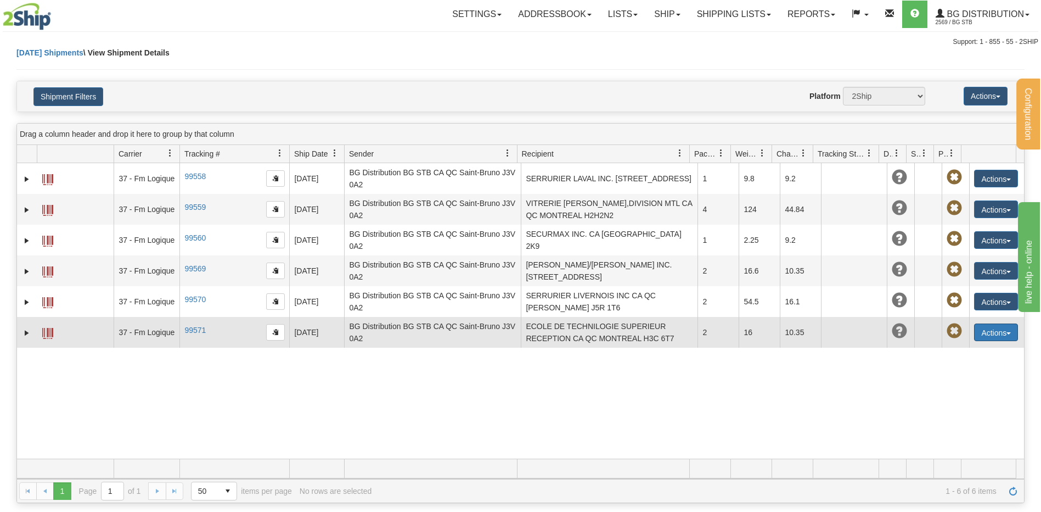
click at [978, 330] on button "Actions" at bounding box center [996, 332] width 44 height 18
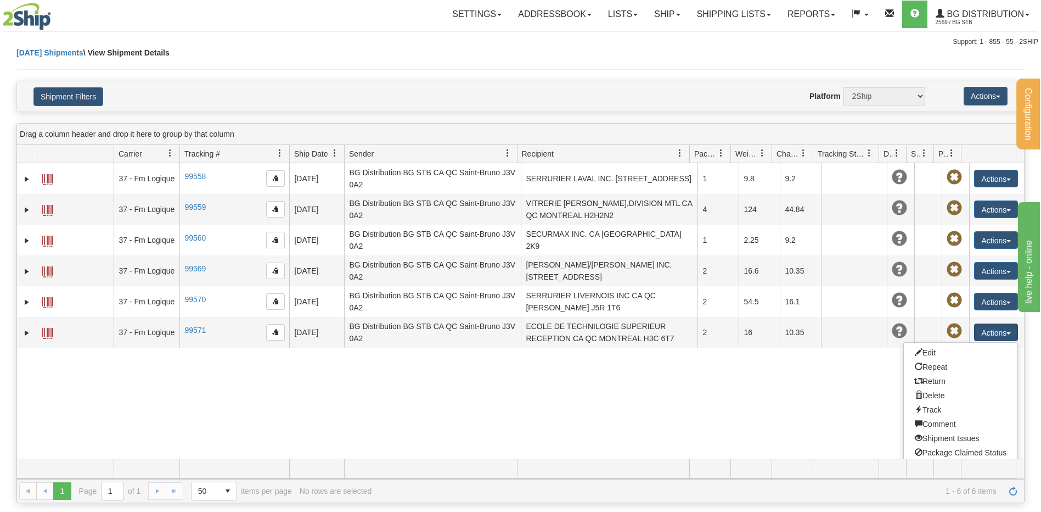
click at [838, 397] on div "31615430 2569 37 - Fm Logique 99558 [DATE] [DATE] 08:41:51 AM BG Distribution […" at bounding box center [520, 310] width 1007 height 295
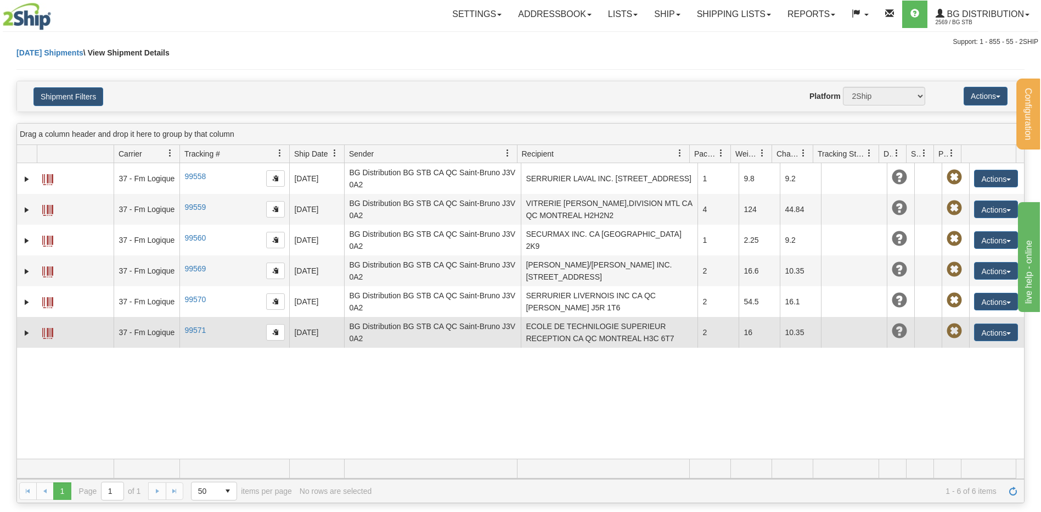
click at [45, 329] on span at bounding box center [47, 333] width 11 height 11
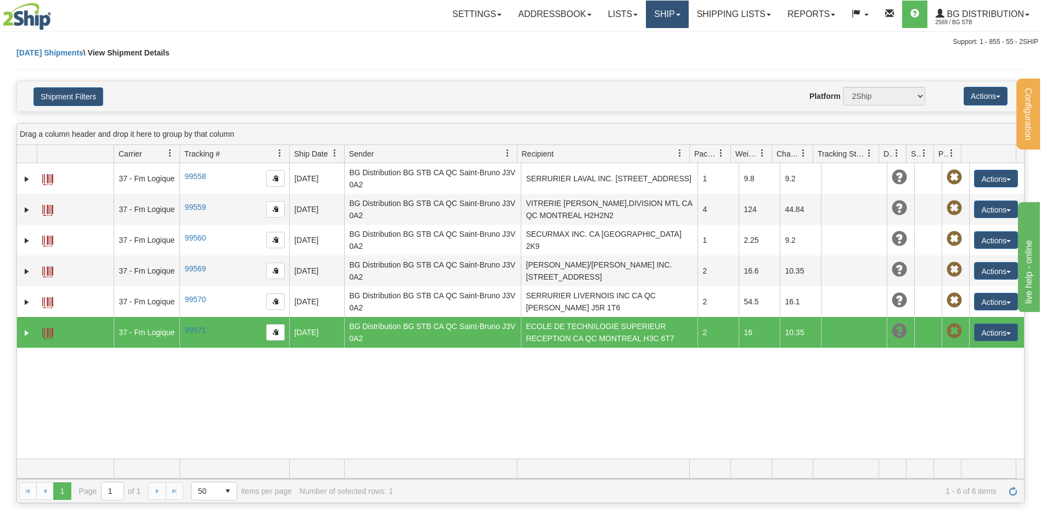
click at [659, 13] on link "Ship" at bounding box center [667, 14] width 42 height 27
click at [648, 41] on span "Ship Screen" at bounding box center [634, 38] width 42 height 9
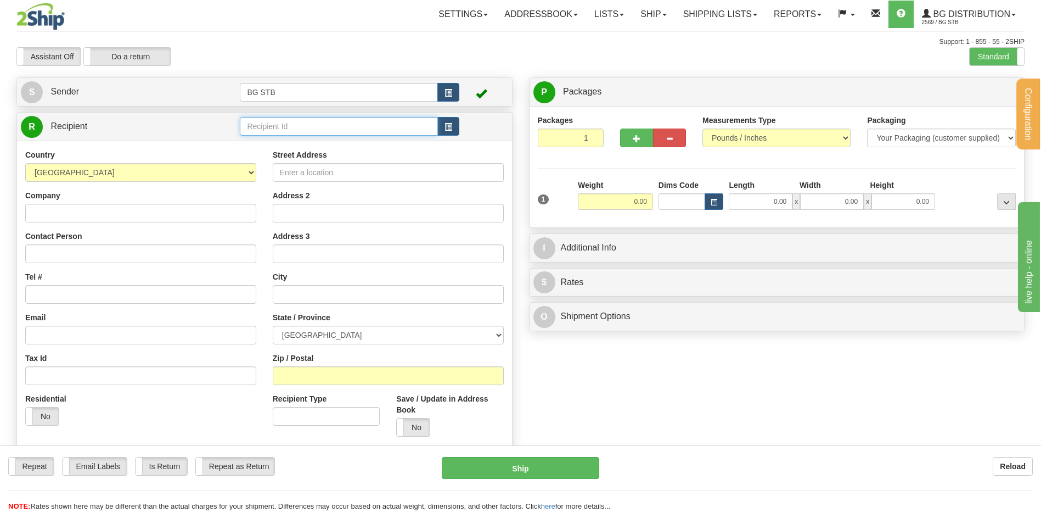
click at [259, 131] on input "text" at bounding box center [339, 126] width 198 height 19
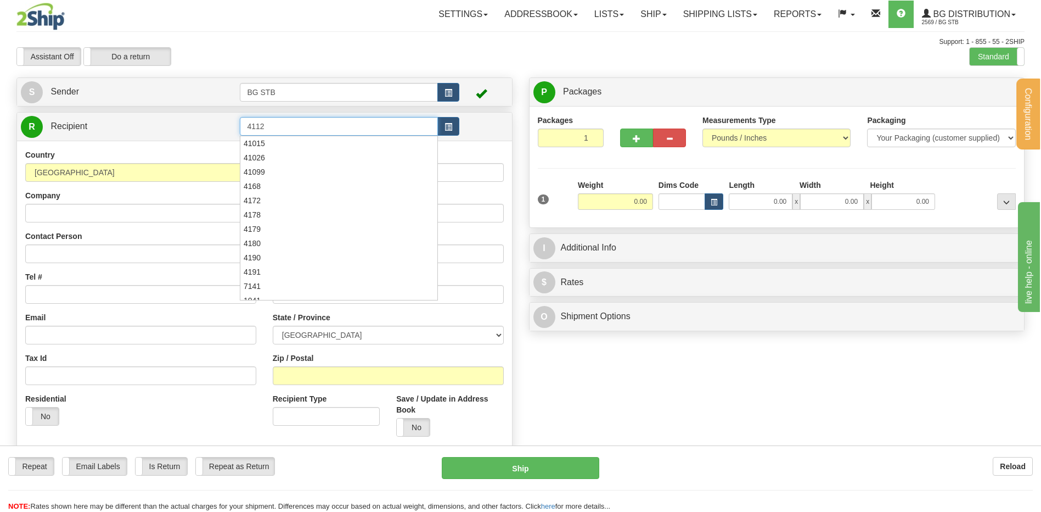
type input "4112"
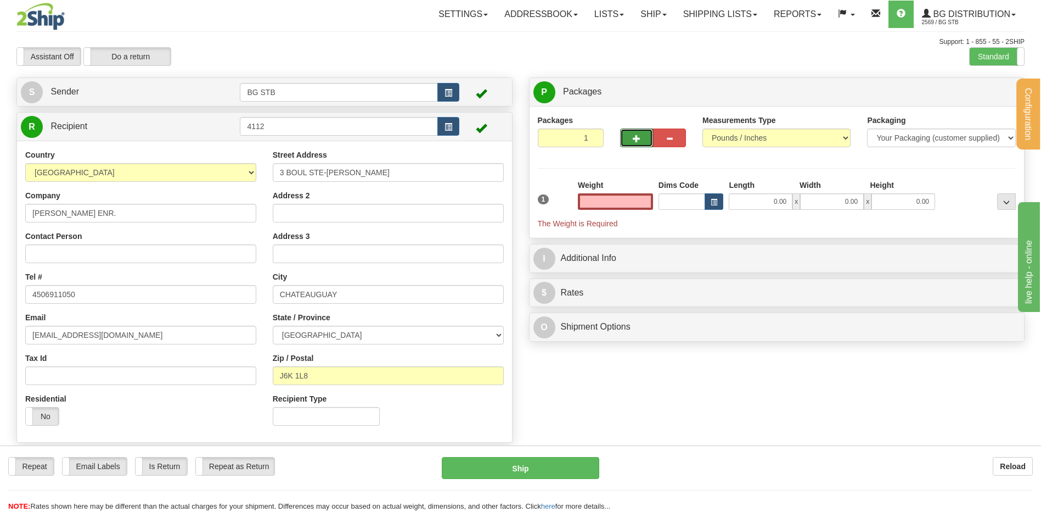
type input "0.00"
click at [621, 131] on button "button" at bounding box center [636, 137] width 33 height 19
type input "2"
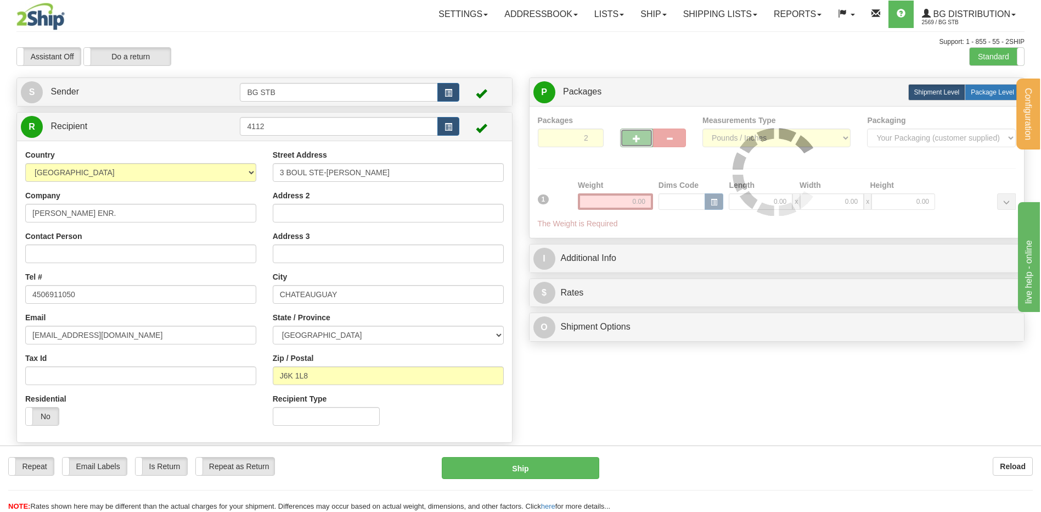
click at [989, 89] on span "Package Level" at bounding box center [992, 92] width 43 height 8
radio input "true"
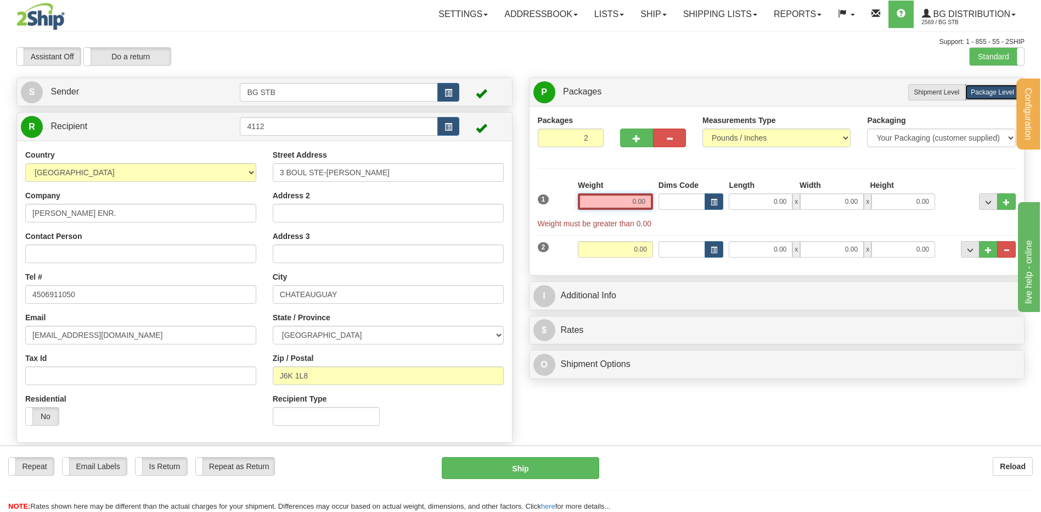
click at [617, 196] on input "0.00" at bounding box center [615, 201] width 75 height 16
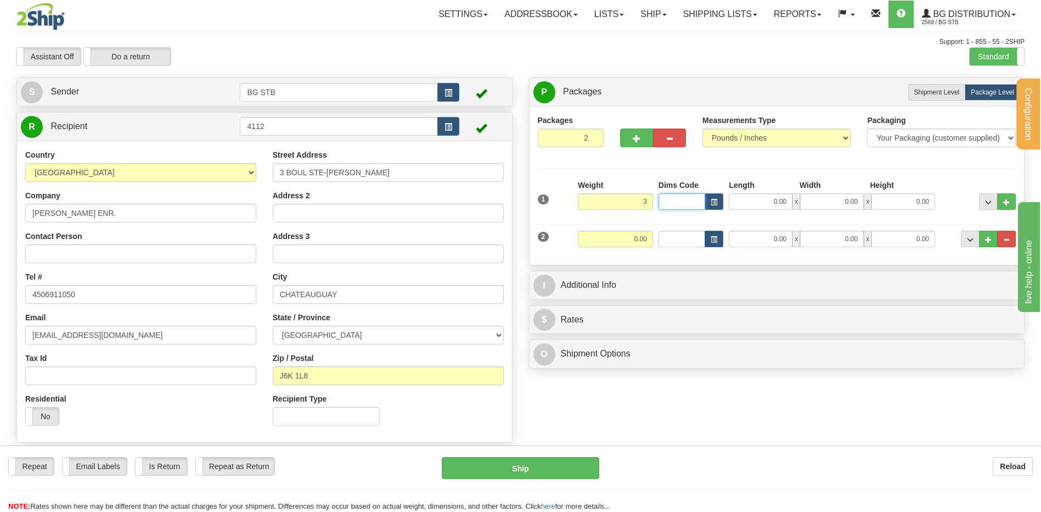
type input "3.00"
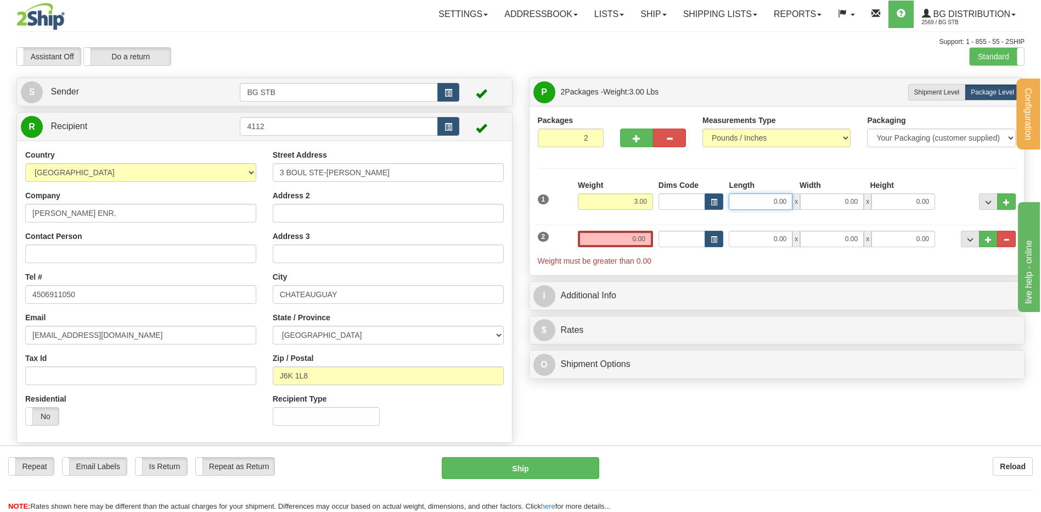
click at [776, 200] on input "0.00" at bounding box center [761, 201] width 64 height 16
type input "16.00"
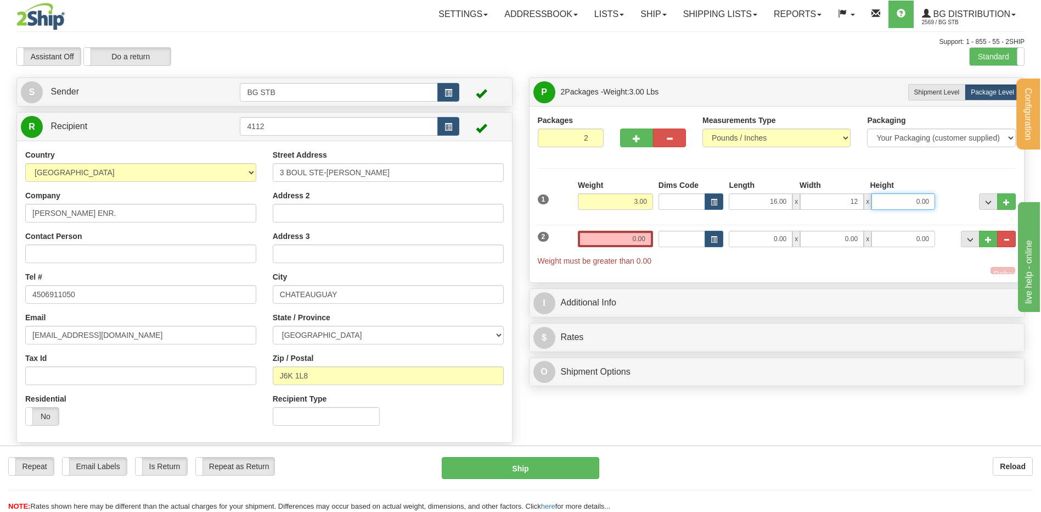
type input "12.00"
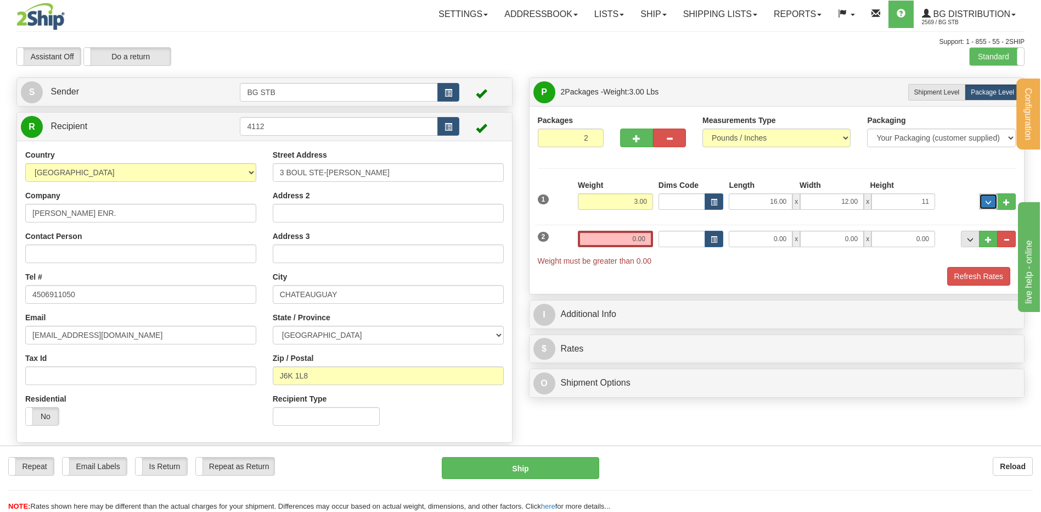
type input "11.00"
click at [646, 233] on input "0.00" at bounding box center [615, 239] width 75 height 16
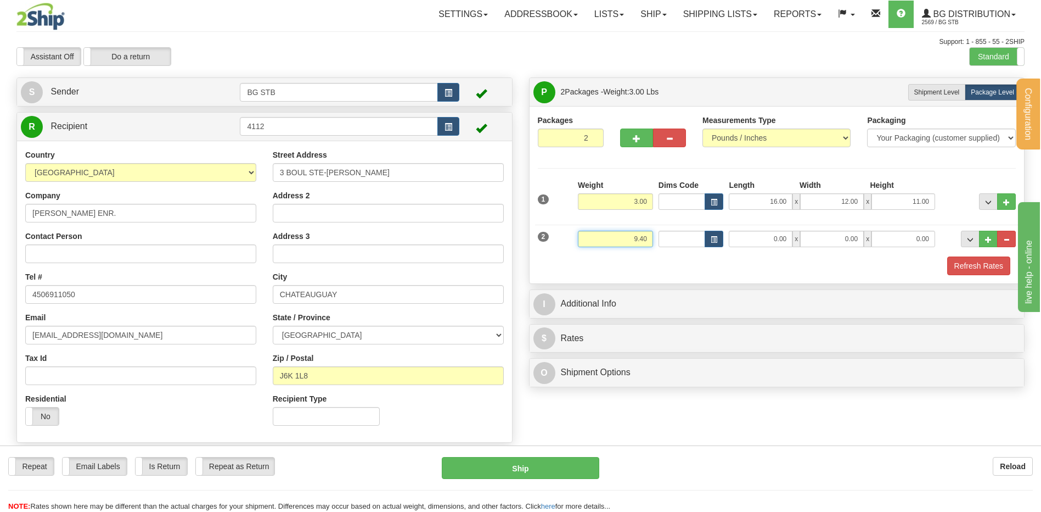
type input "9.40"
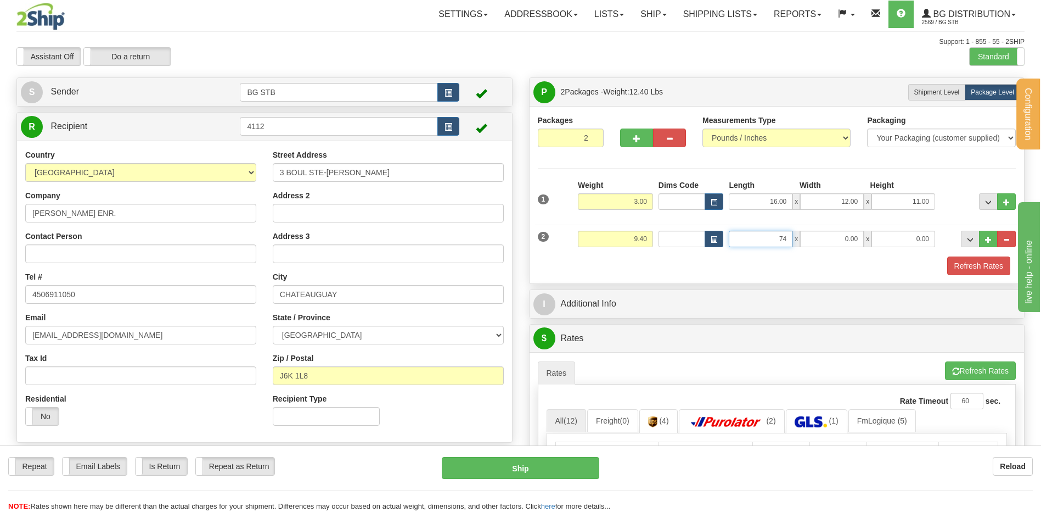
type input "74.00"
type input "8.00"
type input "3.00"
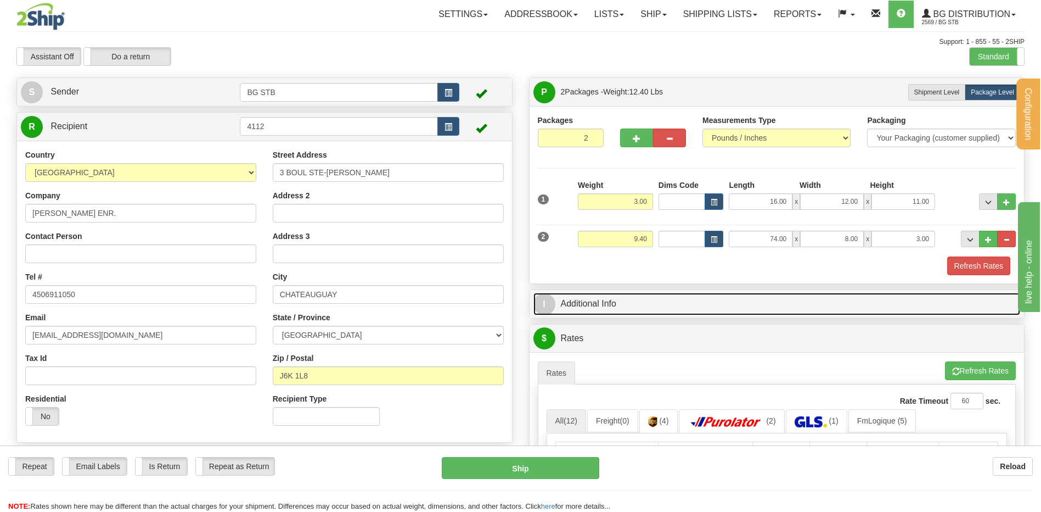
click at [660, 312] on link "I Additional Info" at bounding box center [777, 304] width 487 height 23
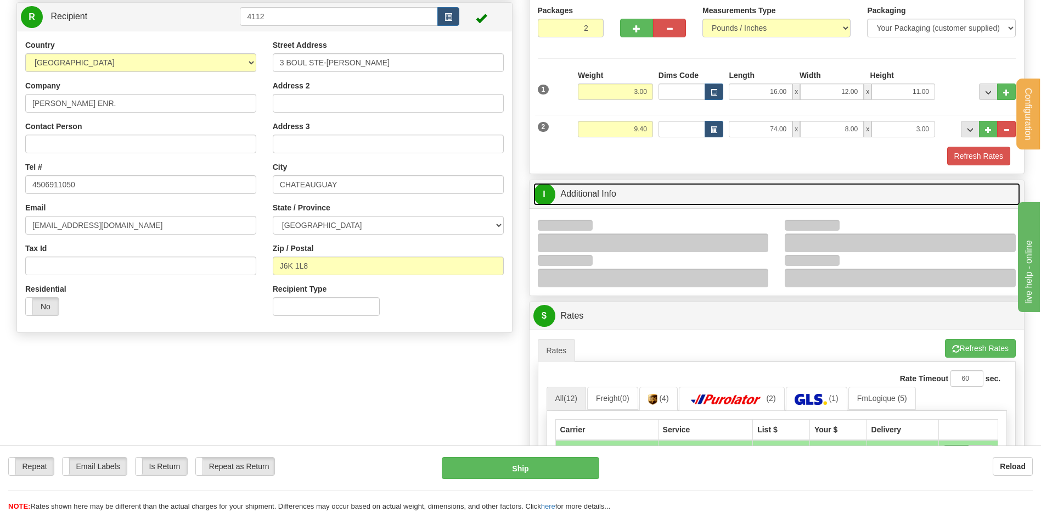
scroll to position [220, 0]
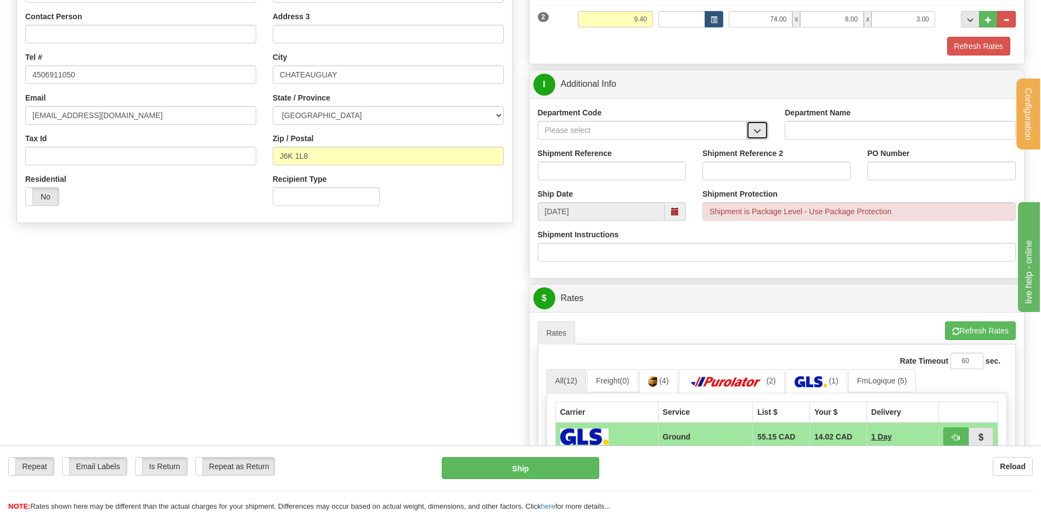
click at [756, 133] on span "button" at bounding box center [758, 130] width 8 height 7
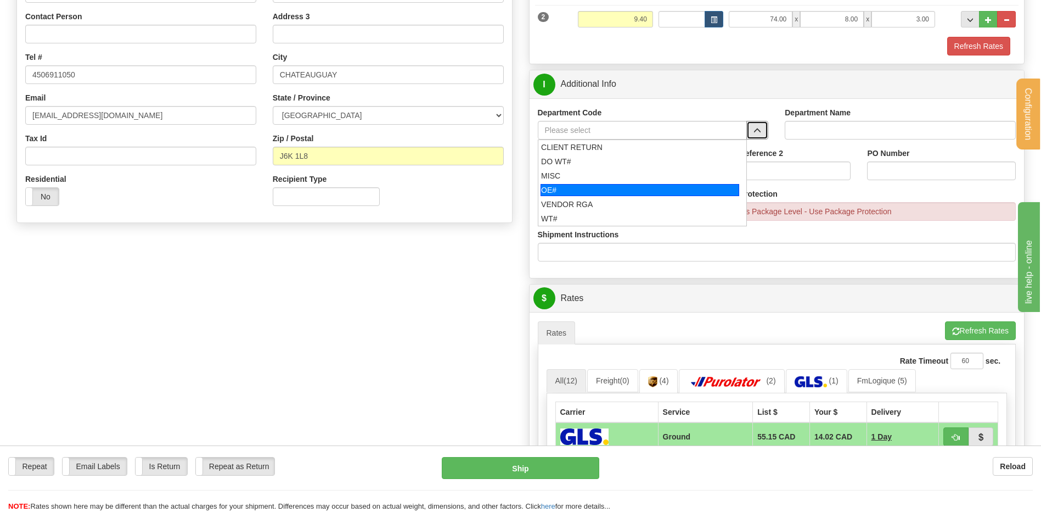
click at [615, 191] on div "OE#" at bounding box center [640, 190] width 199 height 12
type input "OE#"
type input "ORDERS"
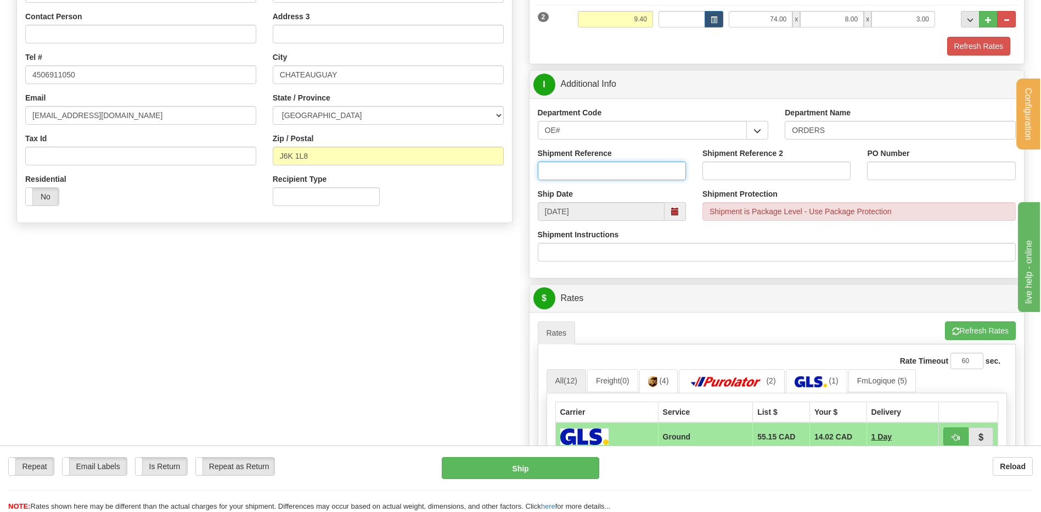
click at [608, 166] on input "Shipment Reference" at bounding box center [612, 170] width 148 height 19
type input "80004499-00 // 80005045-00"
click at [924, 168] on input "chad Diabo //" at bounding box center [941, 170] width 148 height 19
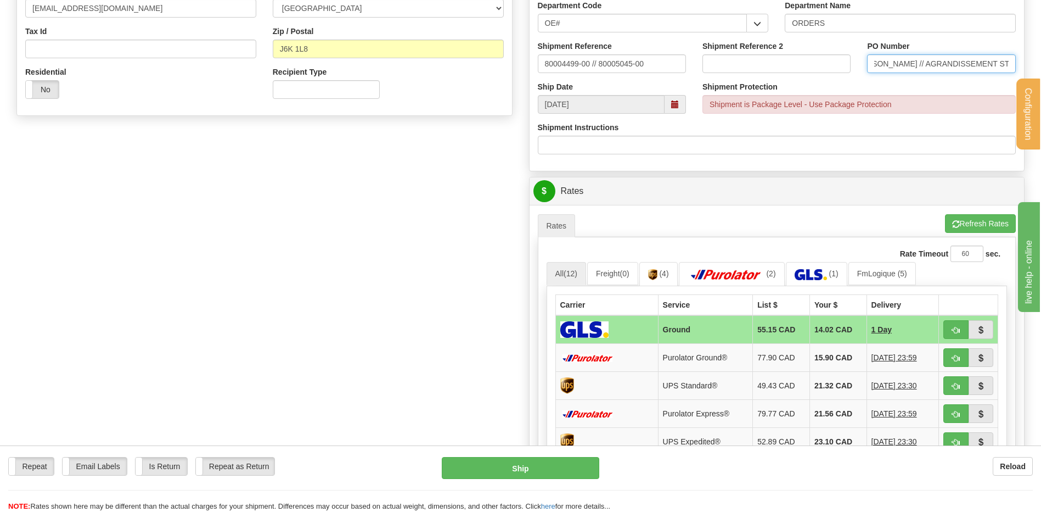
scroll to position [439, 0]
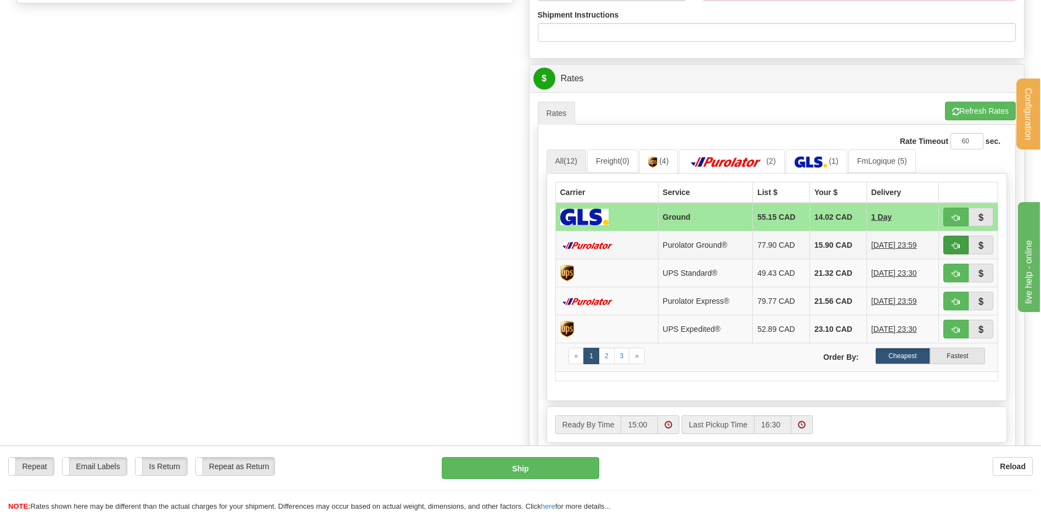
type input "chad Diabo // AGRANDISSEMENT STE-BAR"
click at [950, 244] on button "button" at bounding box center [956, 244] width 25 height 19
type input "260"
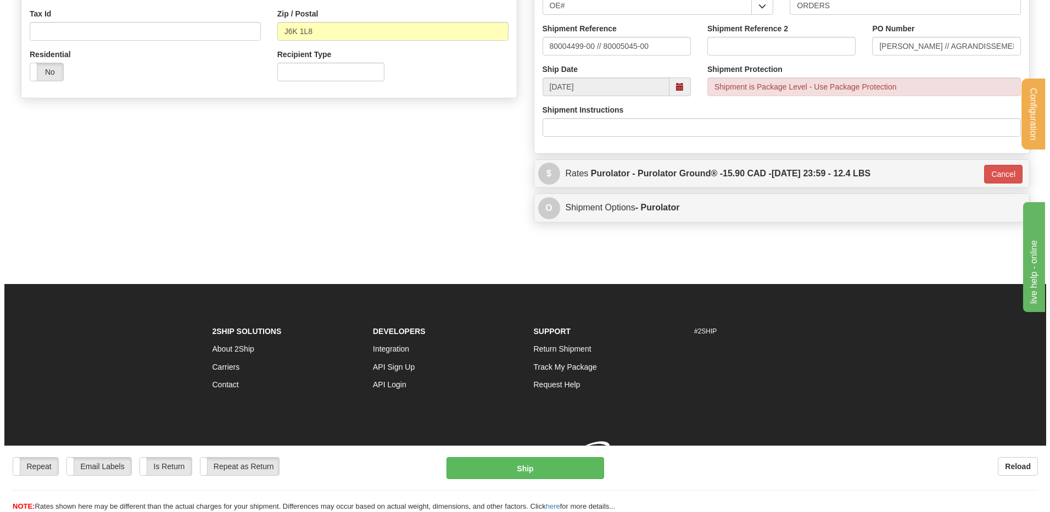
scroll to position [360, 0]
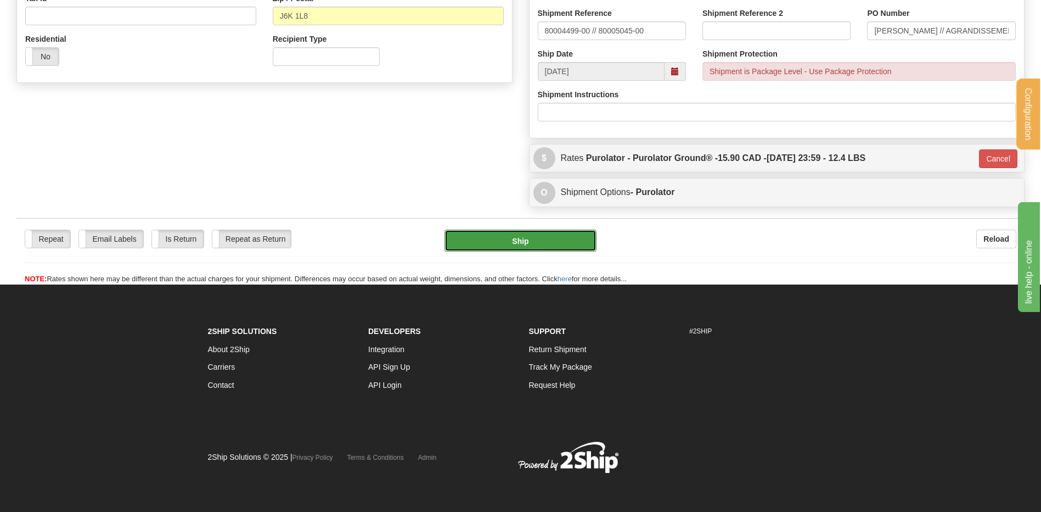
click at [546, 229] on button "Ship" at bounding box center [521, 240] width 152 height 22
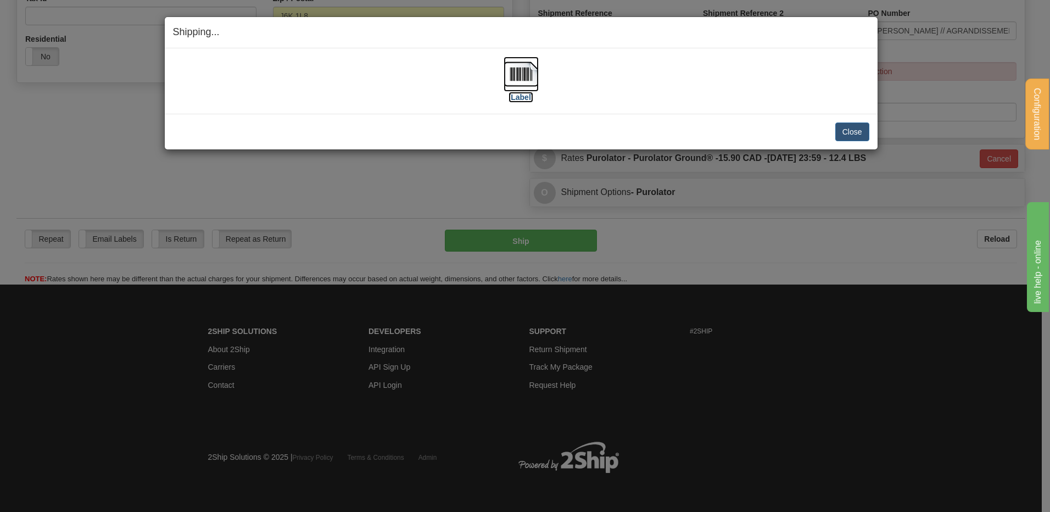
click at [513, 71] on img at bounding box center [520, 74] width 35 height 35
click at [849, 131] on button "Close" at bounding box center [852, 131] width 34 height 19
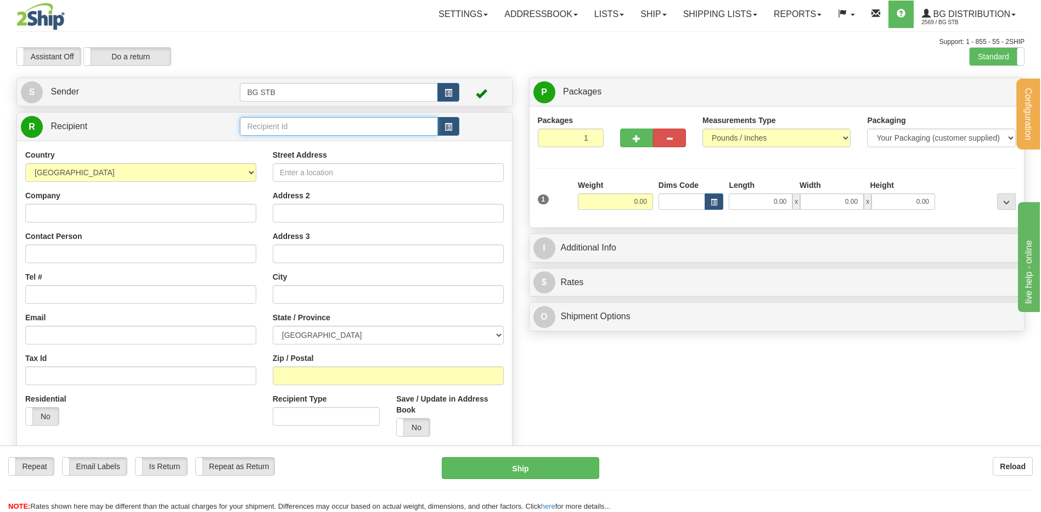
click at [317, 131] on input "text" at bounding box center [339, 126] width 198 height 19
type input "4113"
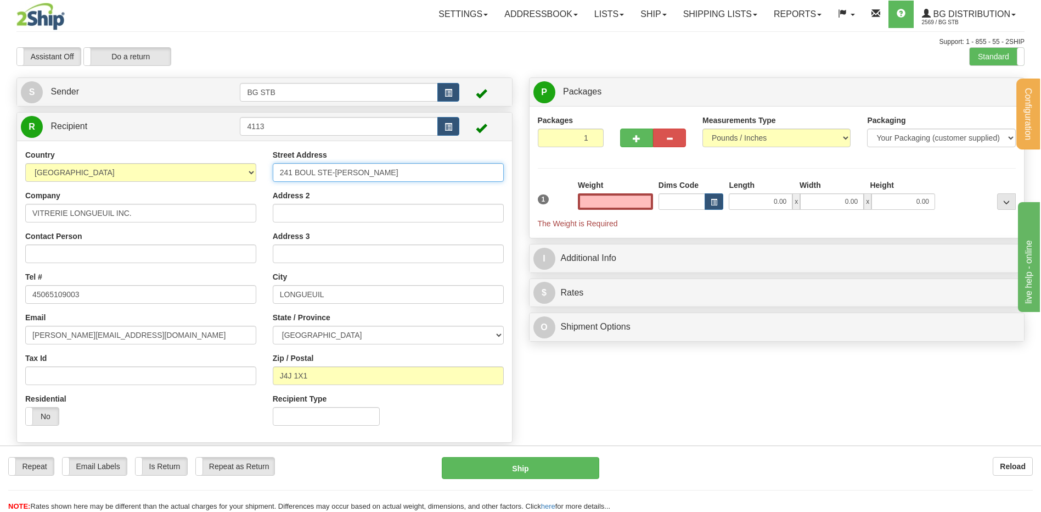
type input "0.00"
drag, startPoint x: 358, startPoint y: 171, endPoint x: 297, endPoint y: 170, distance: 60.9
click at [297, 170] on input "241 BOUL STE-[PERSON_NAME]" at bounding box center [388, 172] width 231 height 19
type input "[STREET_ADDRESS]"
click at [605, 208] on input "0.00" at bounding box center [615, 201] width 75 height 16
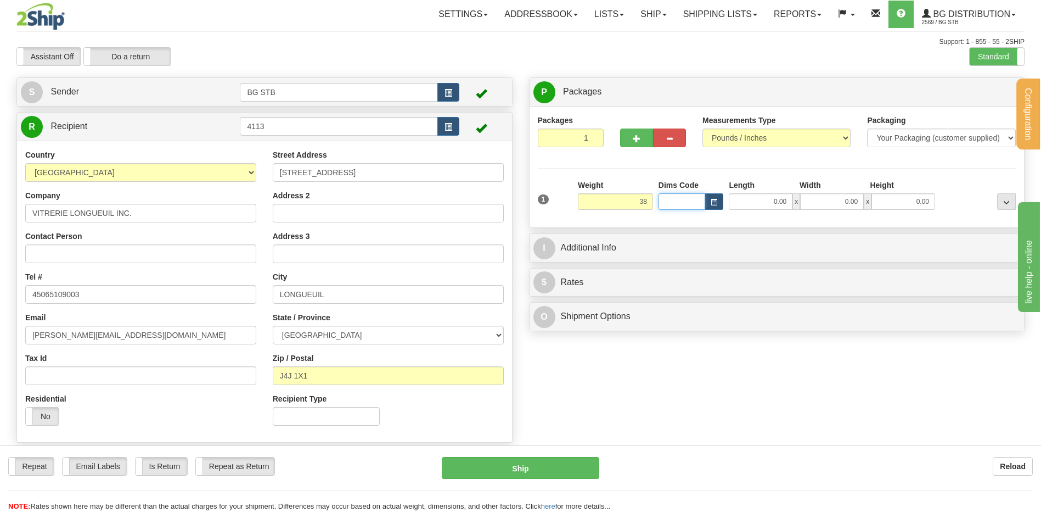
type input "38.00"
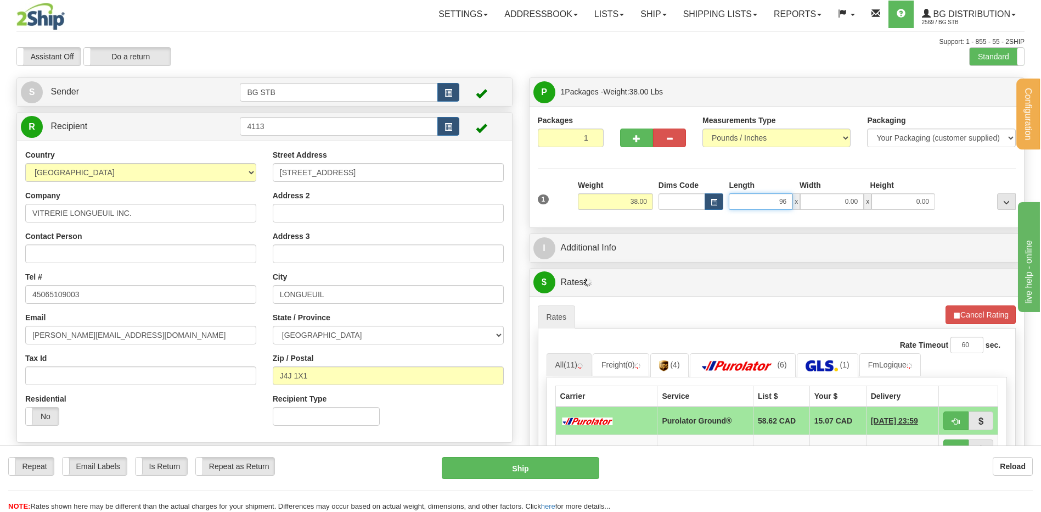
type input "96.00"
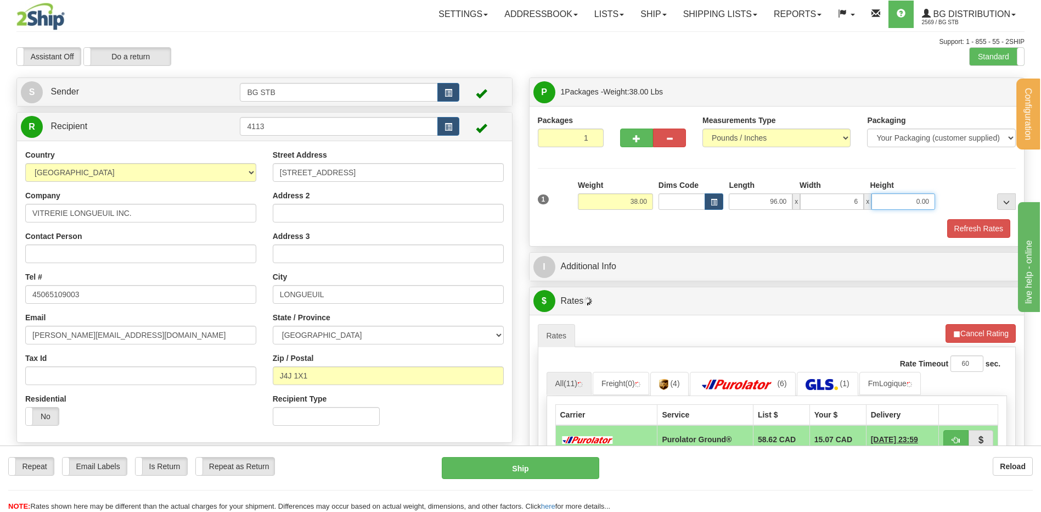
type input "6.00"
type input "4.00"
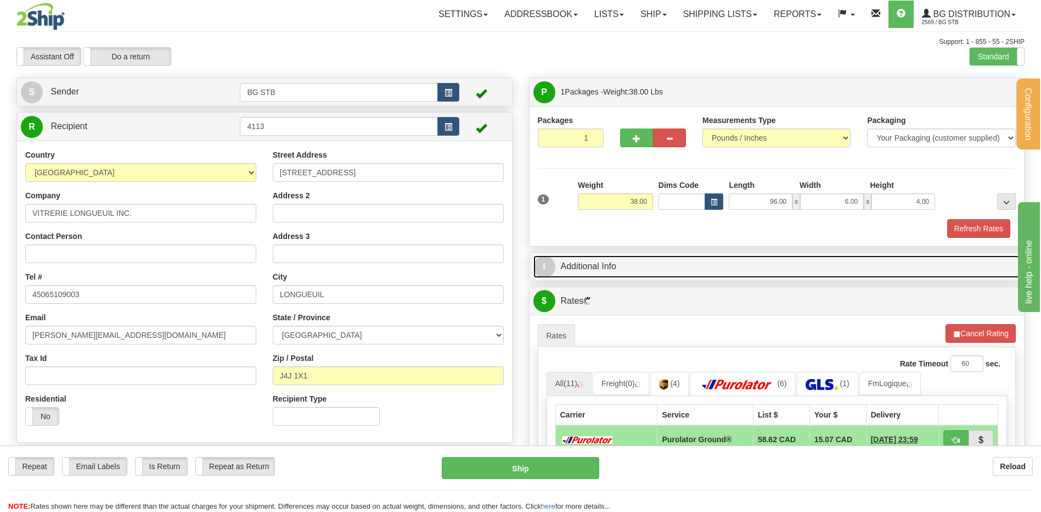
click at [592, 270] on link "I Additional Info" at bounding box center [777, 266] width 487 height 23
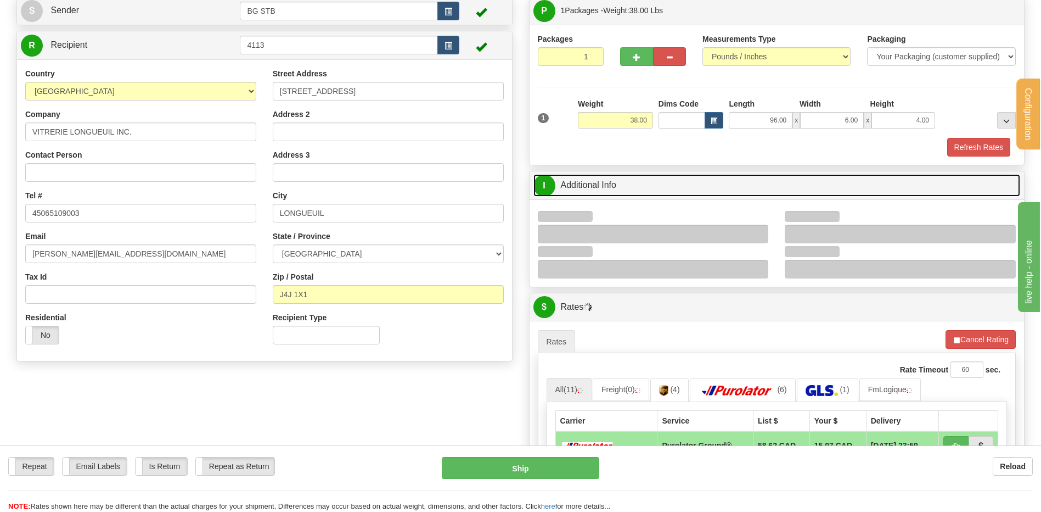
scroll to position [165, 0]
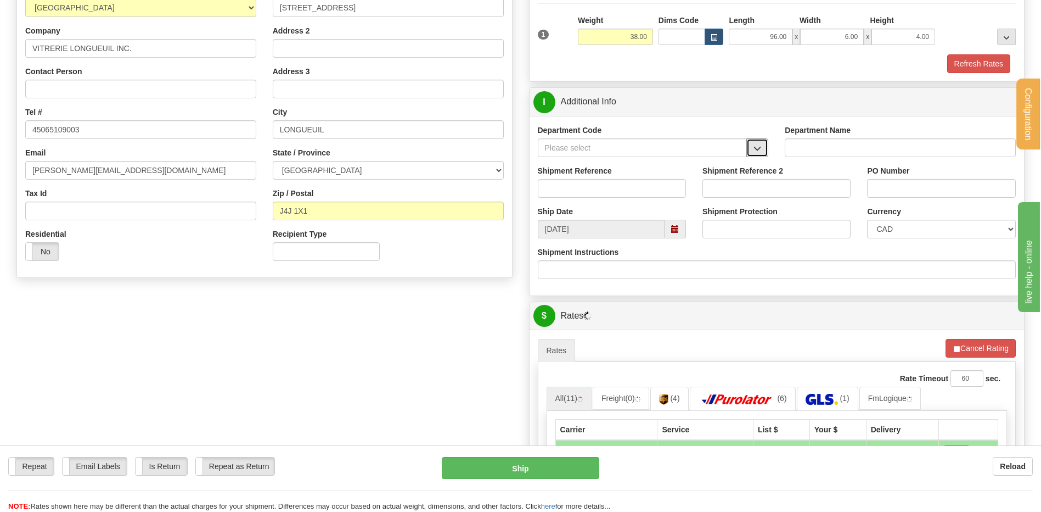
drag, startPoint x: 766, startPoint y: 149, endPoint x: 743, endPoint y: 154, distance: 23.6
click at [764, 149] on button "button" at bounding box center [758, 147] width 22 height 19
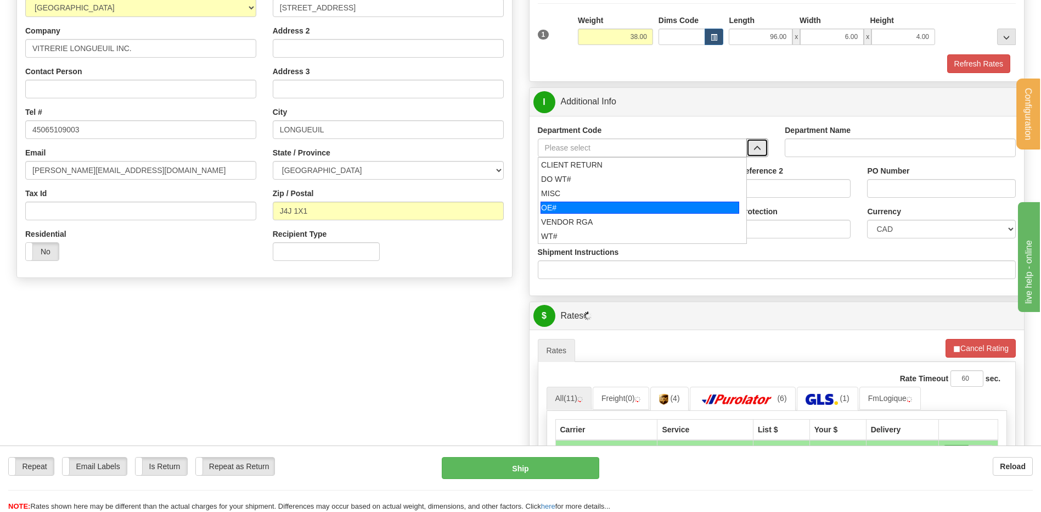
drag, startPoint x: 546, startPoint y: 208, endPoint x: 551, endPoint y: 202, distance: 7.5
click at [549, 205] on div "OE#" at bounding box center [640, 207] width 199 height 12
type input "OE#"
type input "ORDERS"
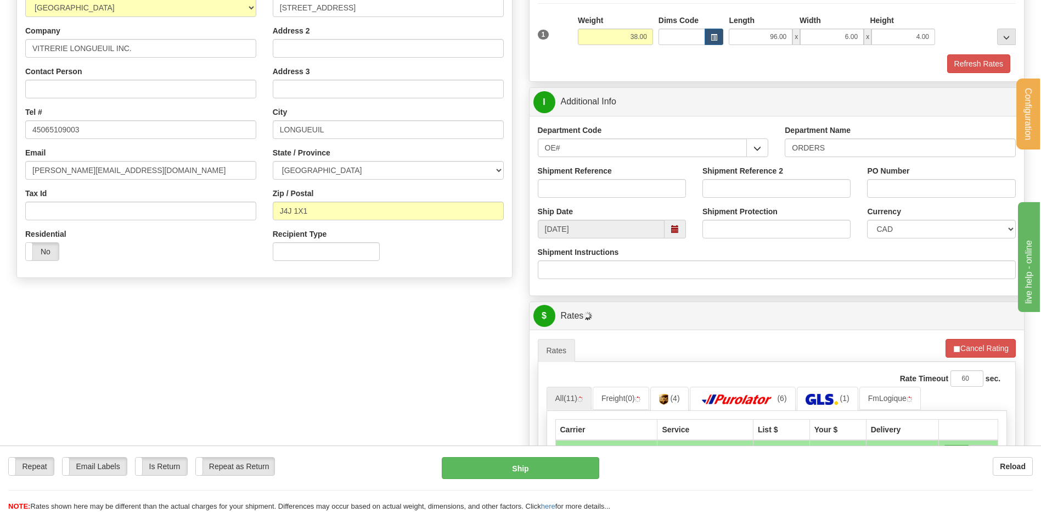
click at [553, 200] on div "Shipment Reference" at bounding box center [612, 185] width 165 height 41
click at [559, 192] on input "Shipment Reference" at bounding box center [612, 188] width 148 height 19
type input "80006000-00"
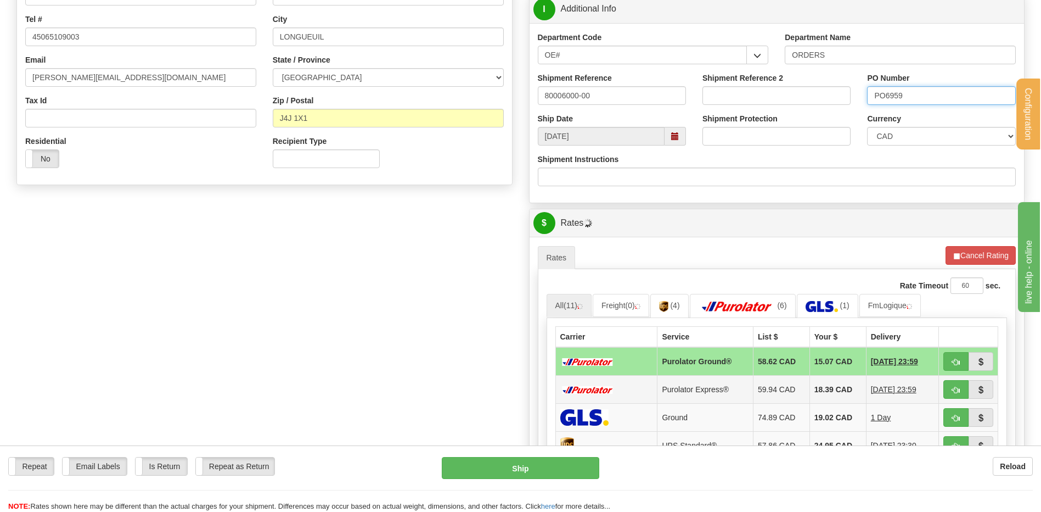
scroll to position [384, 0]
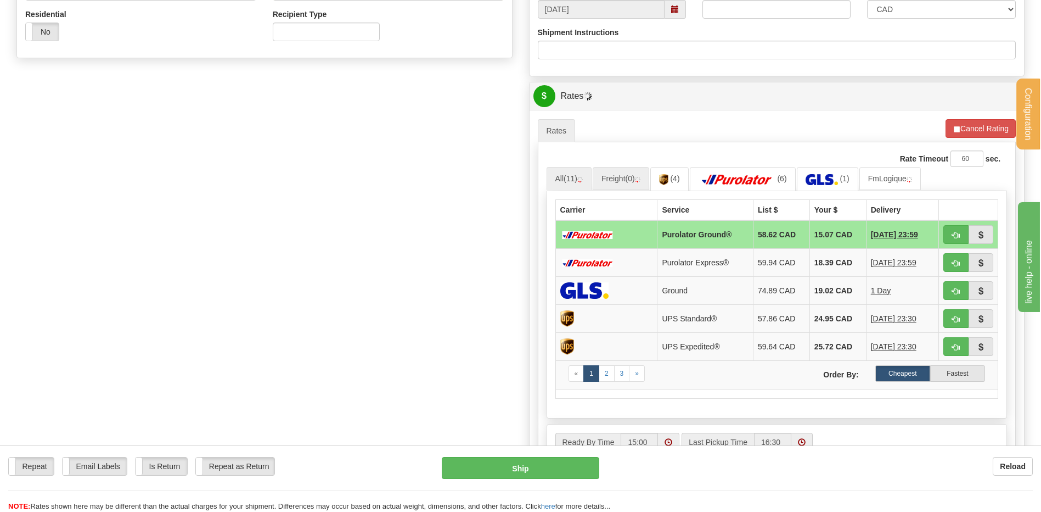
type input "PO6959"
click at [630, 178] on span "(0)" at bounding box center [630, 178] width 9 height 9
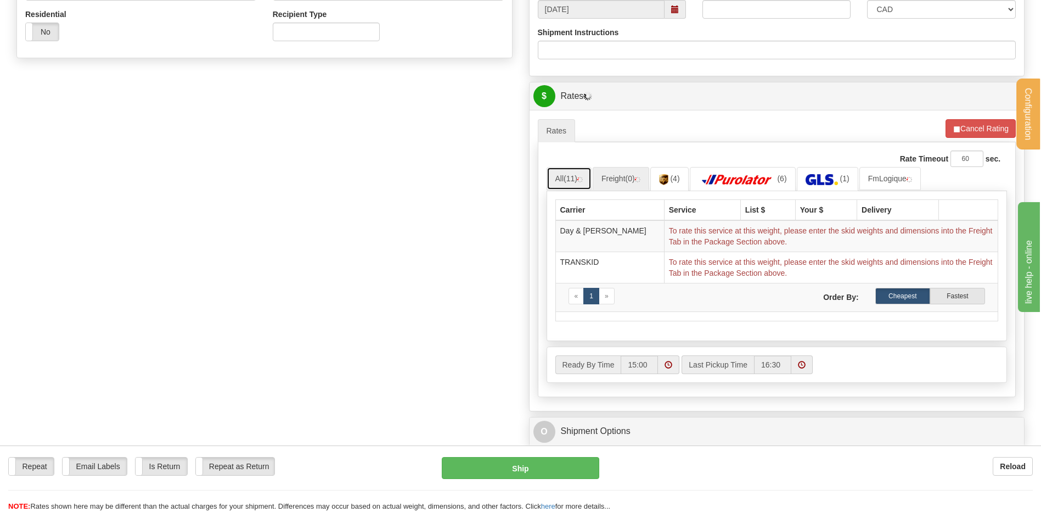
click at [572, 178] on span "(11)" at bounding box center [571, 178] width 14 height 9
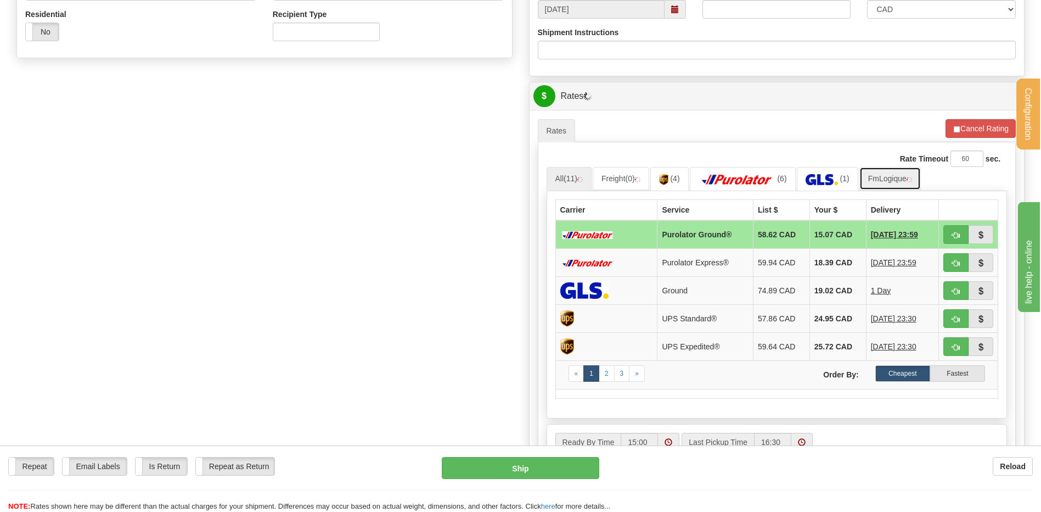
click at [888, 183] on link "FmLogique" at bounding box center [890, 178] width 61 height 23
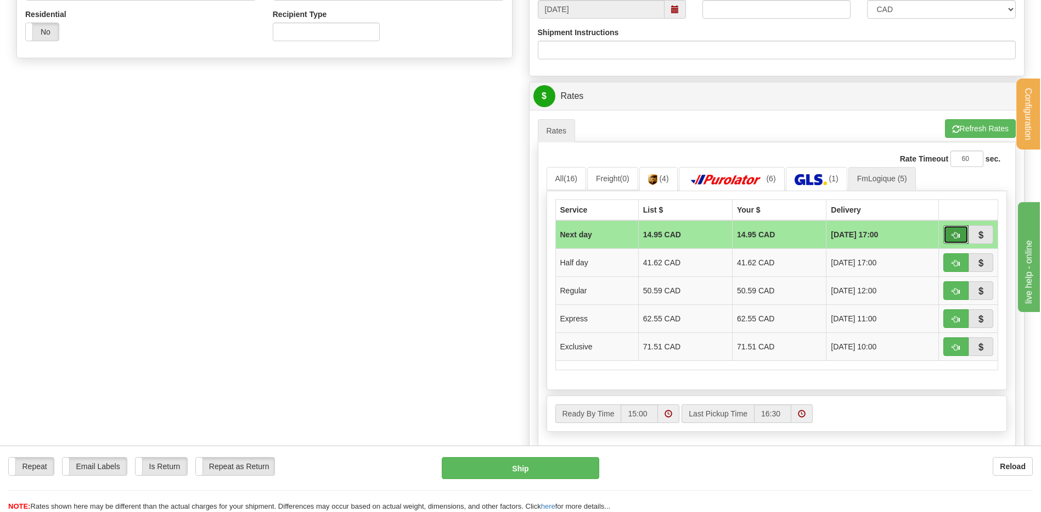
click at [959, 233] on span "button" at bounding box center [956, 235] width 8 height 7
type input "jour"
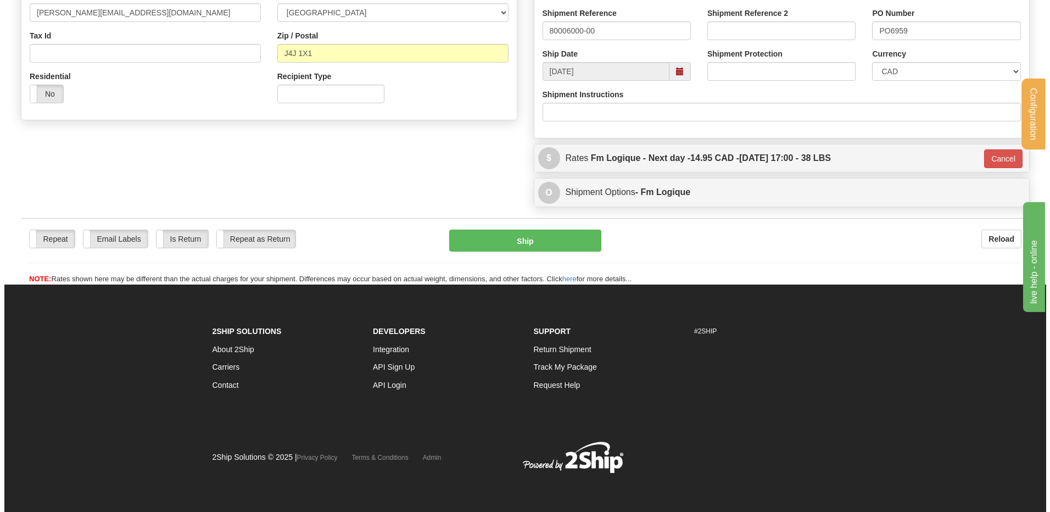
scroll to position [323, 0]
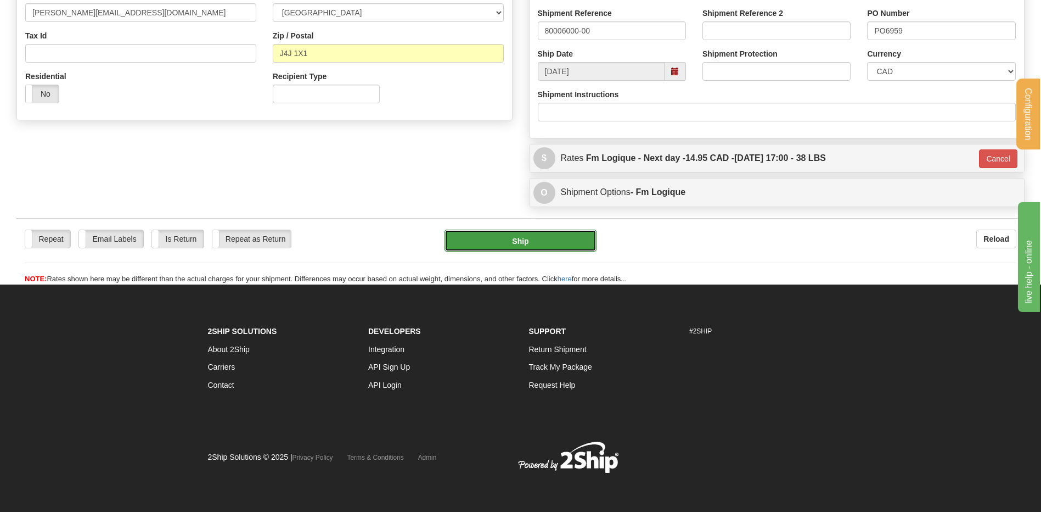
click at [559, 244] on button "Ship" at bounding box center [521, 240] width 152 height 22
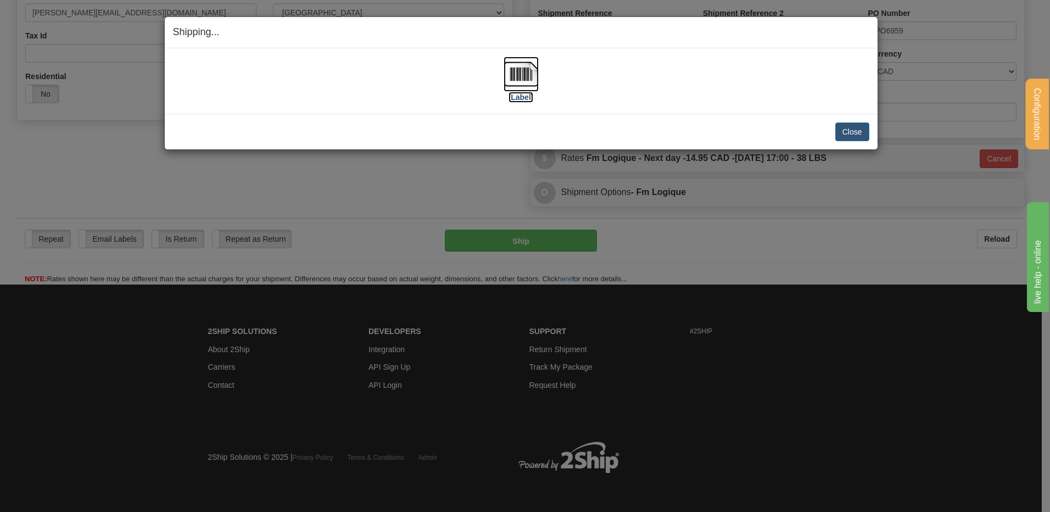
click at [509, 74] on img at bounding box center [520, 74] width 35 height 35
click at [852, 130] on button "Close" at bounding box center [852, 131] width 34 height 19
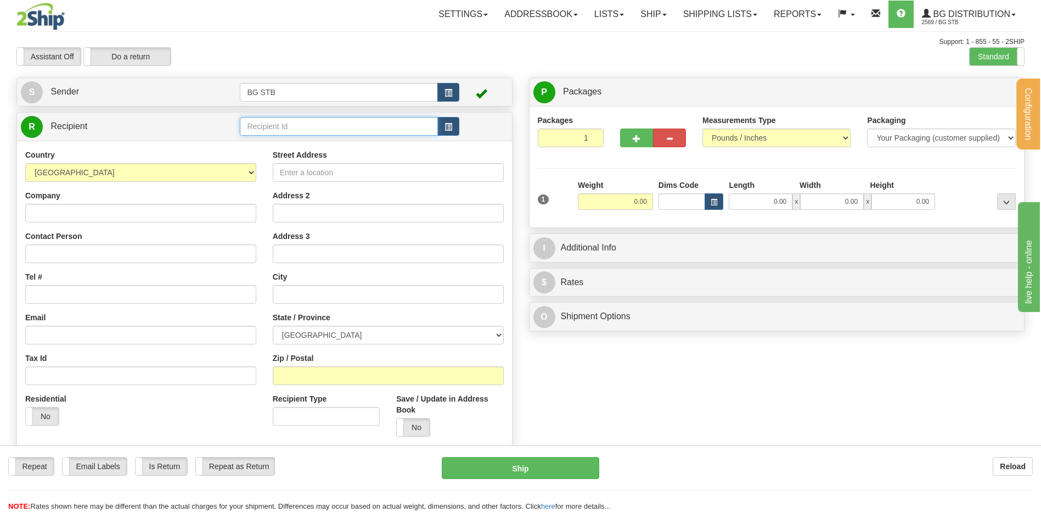
click at [271, 125] on input "text" at bounding box center [339, 126] width 198 height 19
type input "1086"
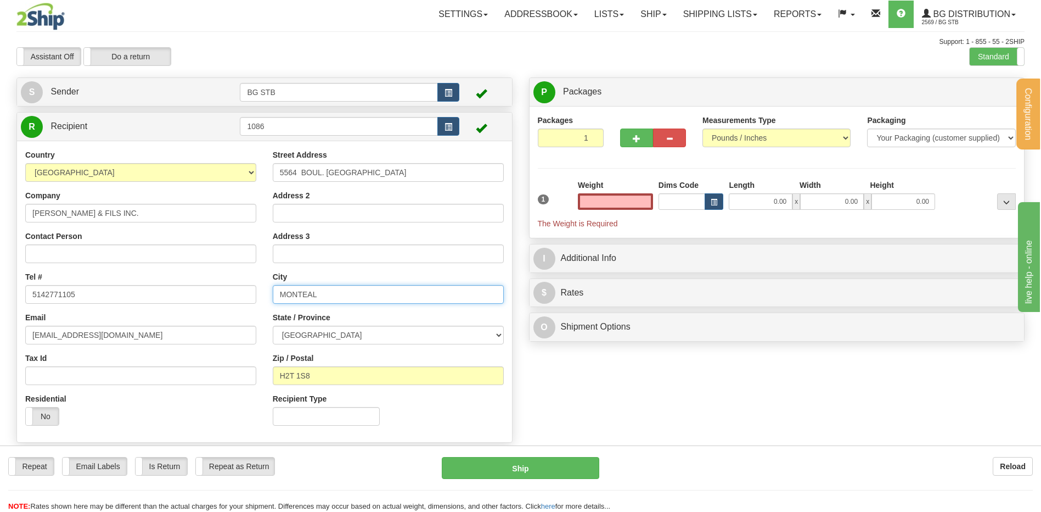
type input "0.00"
click at [302, 295] on input "MONTEAL" at bounding box center [388, 294] width 231 height 19
type input "[GEOGRAPHIC_DATA]"
click at [423, 317] on div "State / Province [GEOGRAPHIC_DATA] [GEOGRAPHIC_DATA] [GEOGRAPHIC_DATA] [GEOGRAP…" at bounding box center [388, 328] width 231 height 32
click at [623, 201] on input "0.00" at bounding box center [615, 201] width 75 height 16
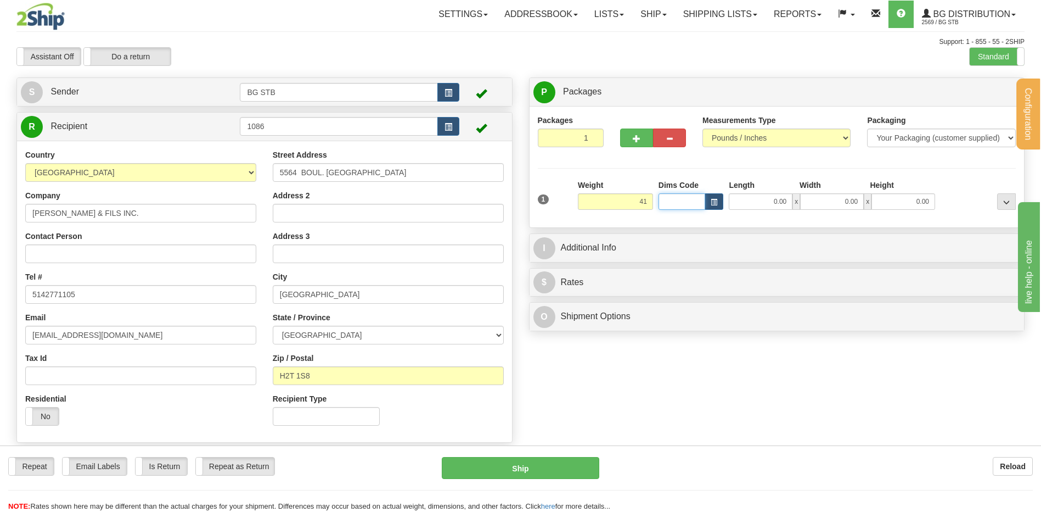
type input "41.00"
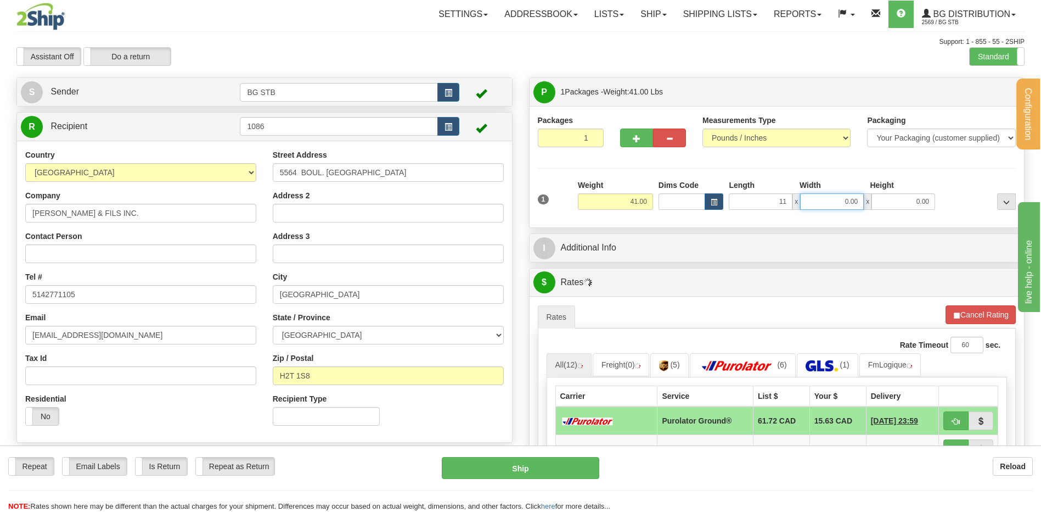
type input "11.00"
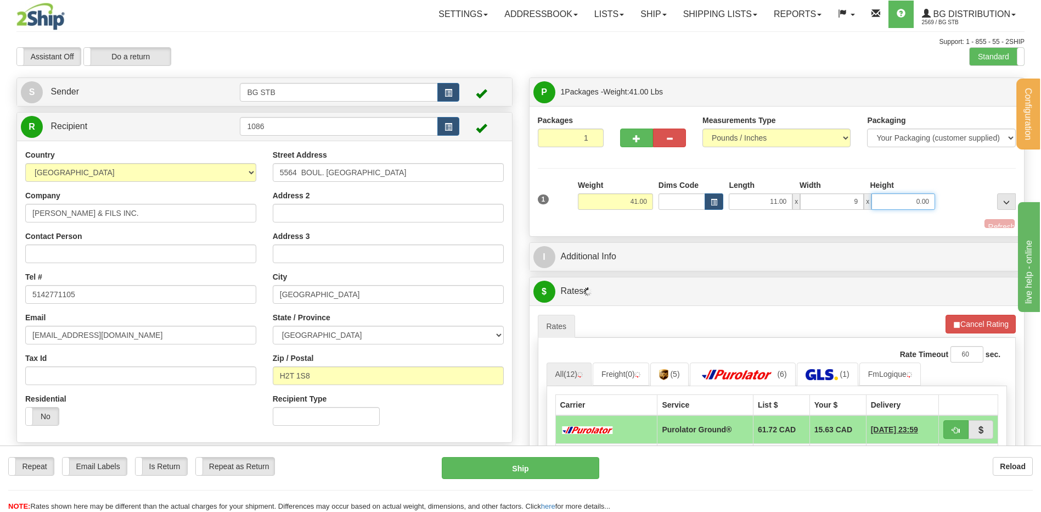
type input "9.00"
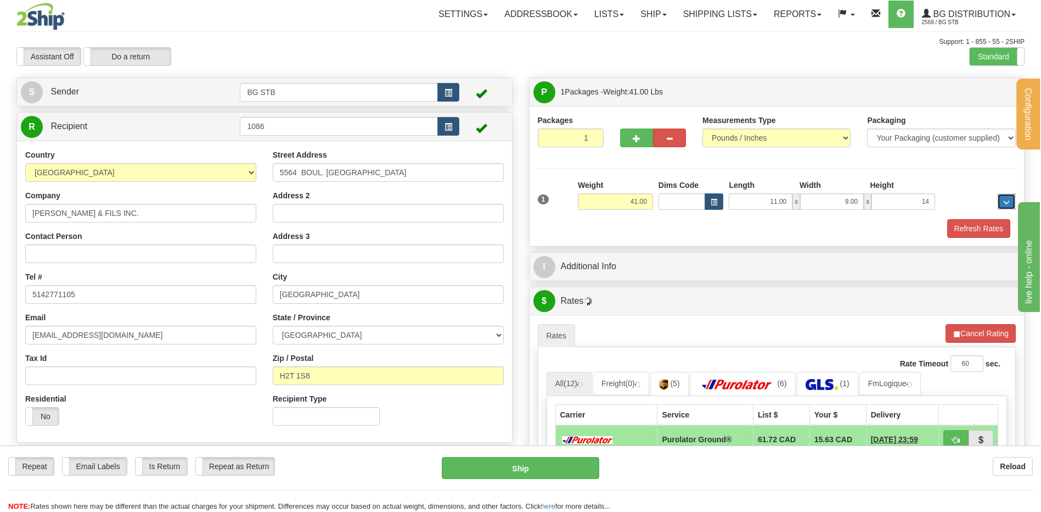
type input "14.00"
click at [640, 136] on span "button" at bounding box center [637, 138] width 8 height 7
type input "2"
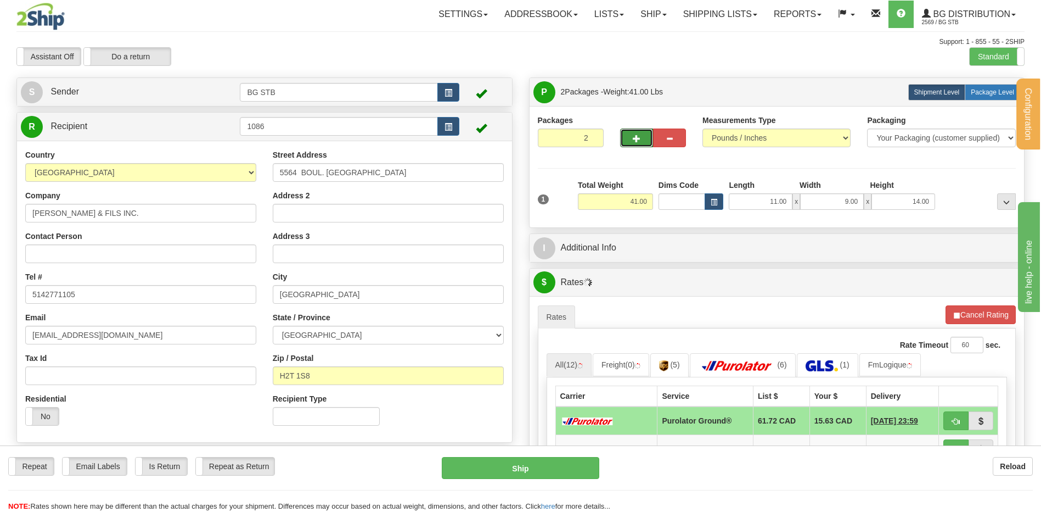
click at [980, 90] on span "Package Level" at bounding box center [992, 92] width 43 height 8
radio input "true"
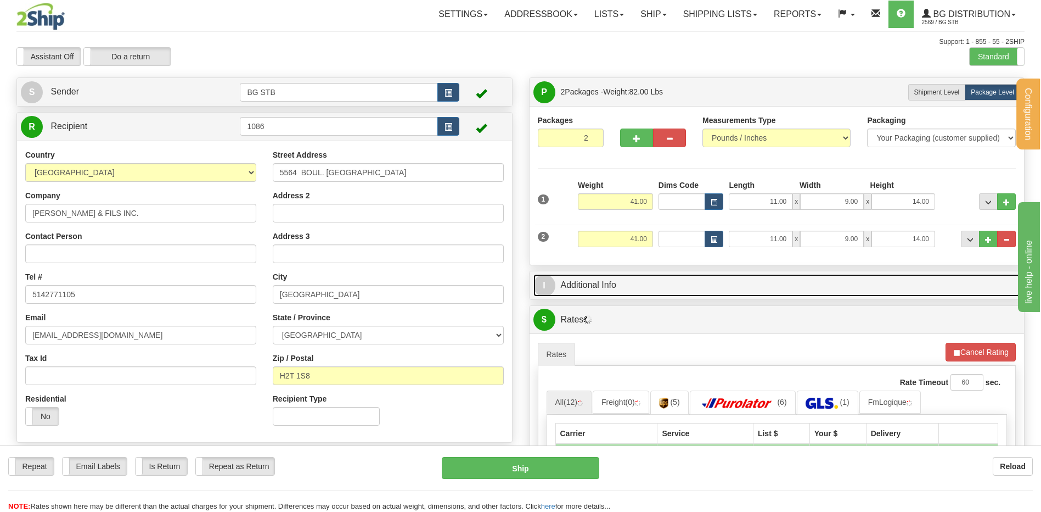
click at [606, 278] on link "I Additional Info" at bounding box center [777, 285] width 487 height 23
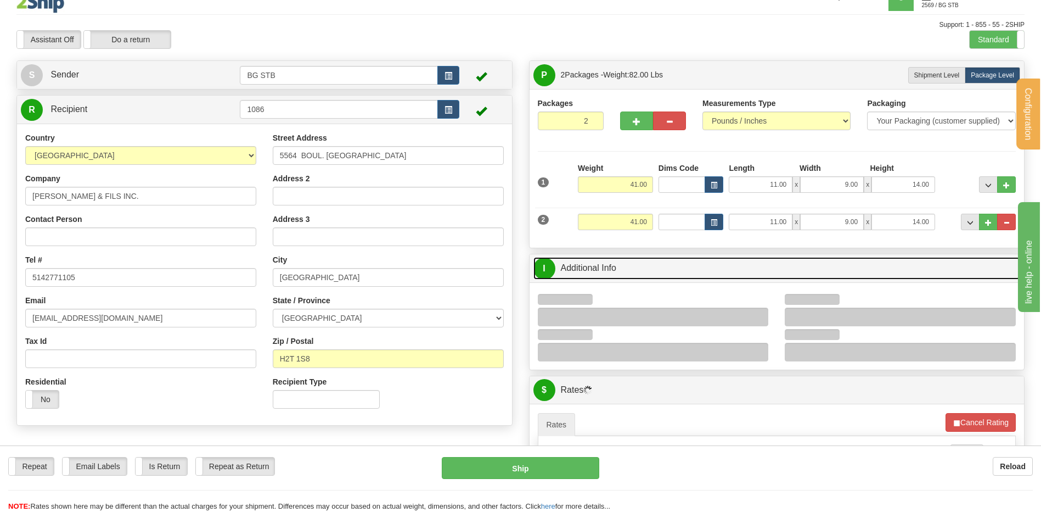
scroll to position [110, 0]
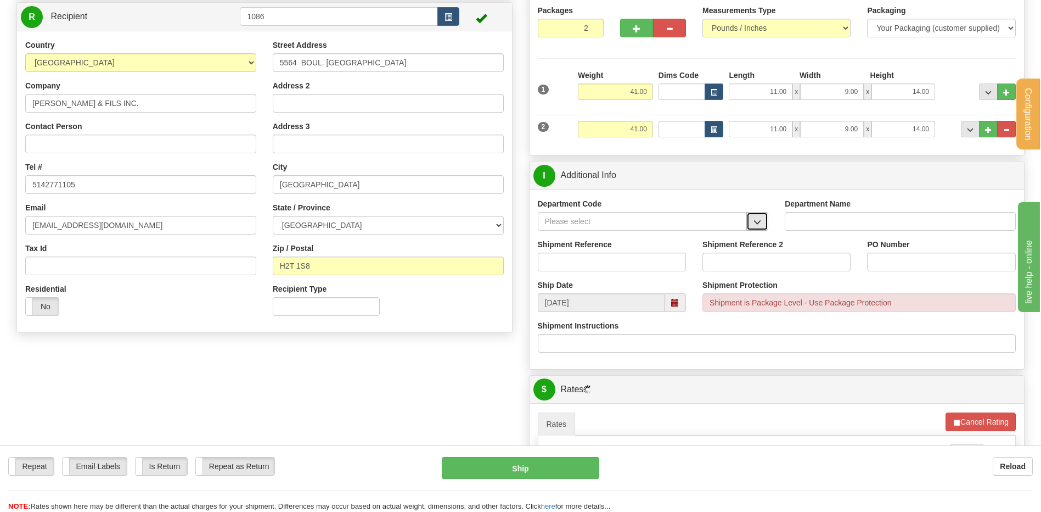
click at [761, 214] on button "button" at bounding box center [758, 221] width 22 height 19
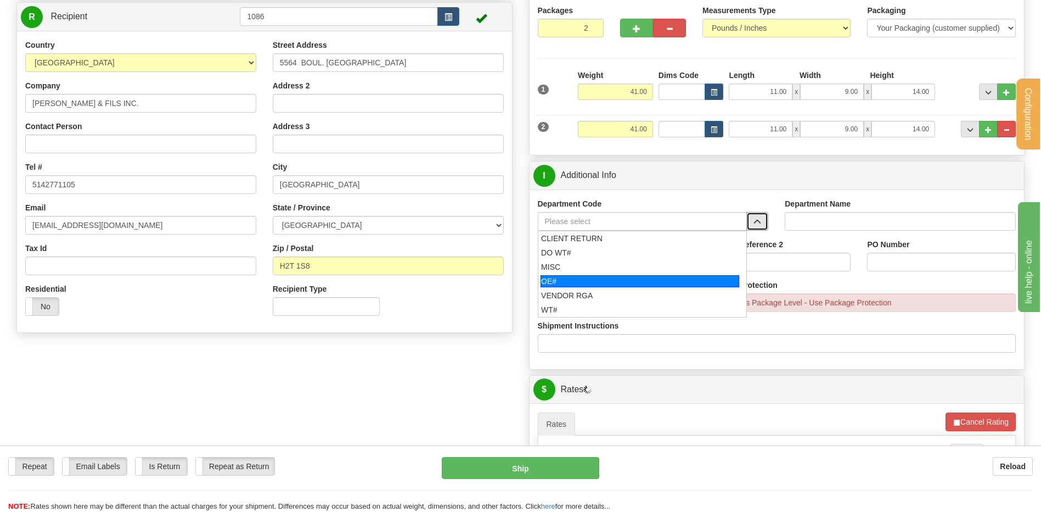
drag, startPoint x: 599, startPoint y: 277, endPoint x: 596, endPoint y: 261, distance: 15.7
click at [598, 276] on div "OE#" at bounding box center [640, 281] width 199 height 12
type input "OE#"
type input "ORDERS"
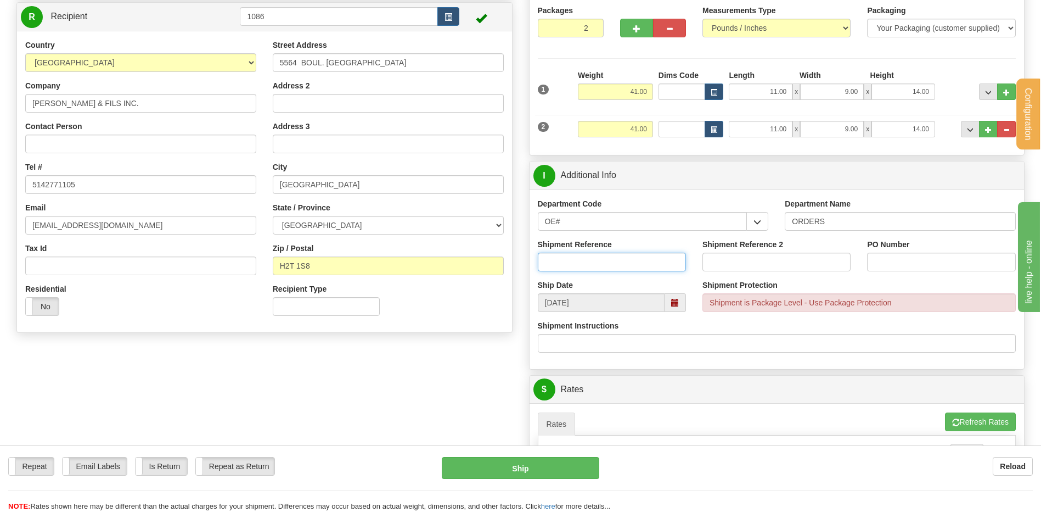
click at [596, 261] on input "Shipment Reference" at bounding box center [612, 262] width 148 height 19
click at [614, 259] on input "80006002-000" at bounding box center [612, 262] width 148 height 19
type input "80006002-00"
click at [875, 261] on input "PO Number" at bounding box center [941, 262] width 148 height 19
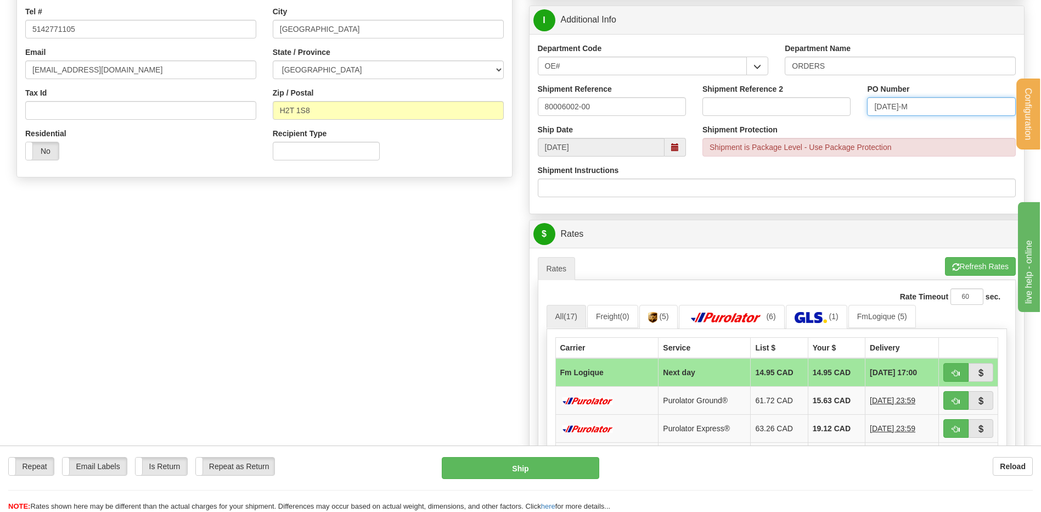
scroll to position [329, 0]
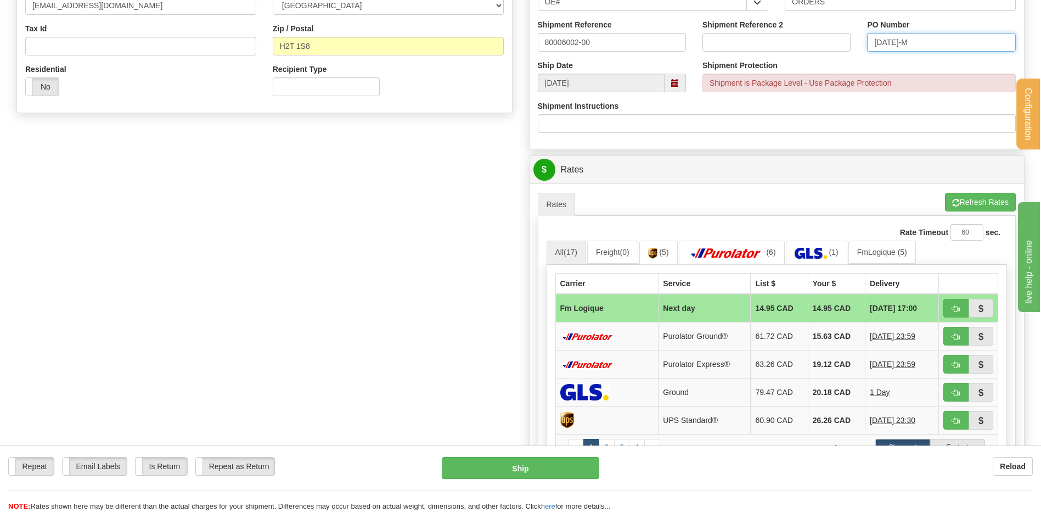
type input "[DATE]-M"
click at [955, 306] on span "button" at bounding box center [956, 308] width 8 height 7
type input "jour"
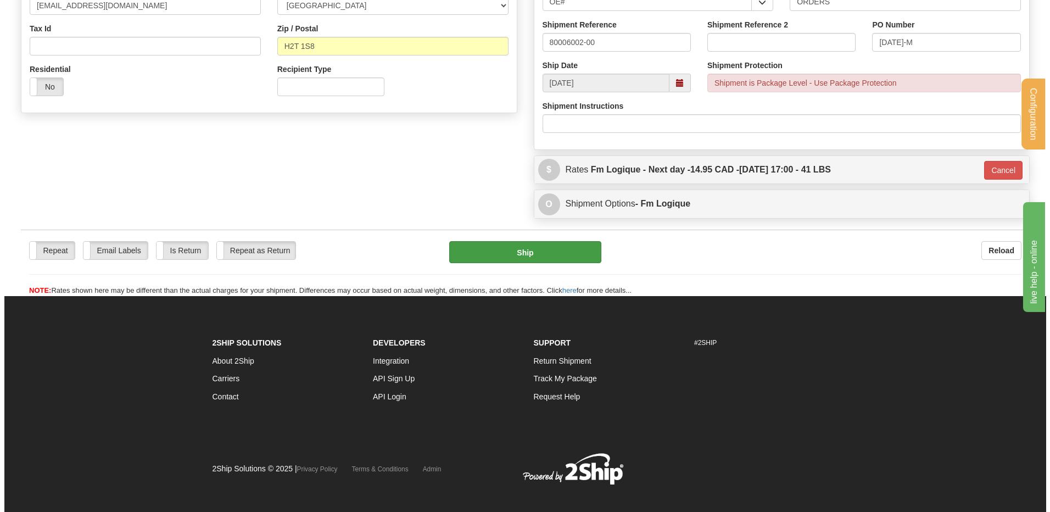
scroll to position [328, 0]
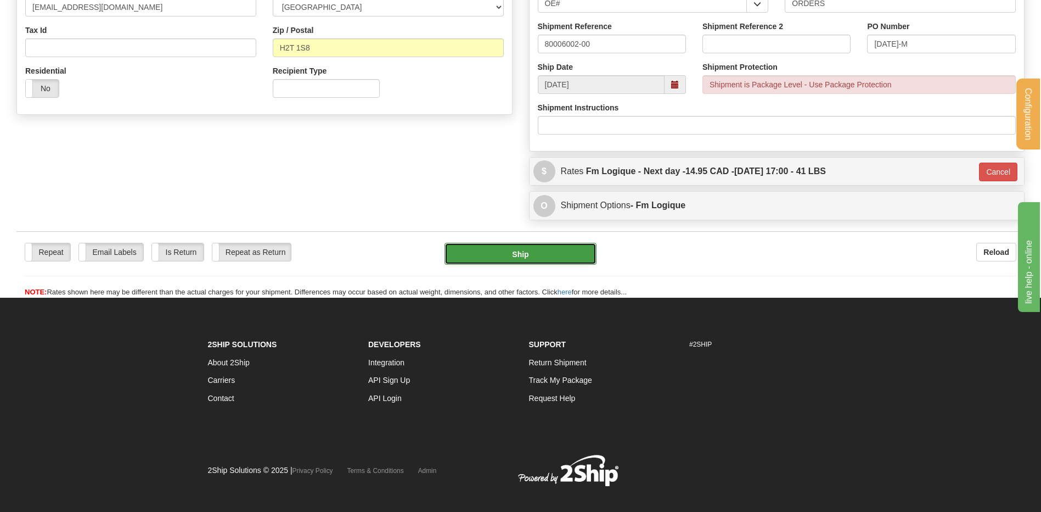
click at [530, 260] on button "Ship" at bounding box center [521, 254] width 152 height 22
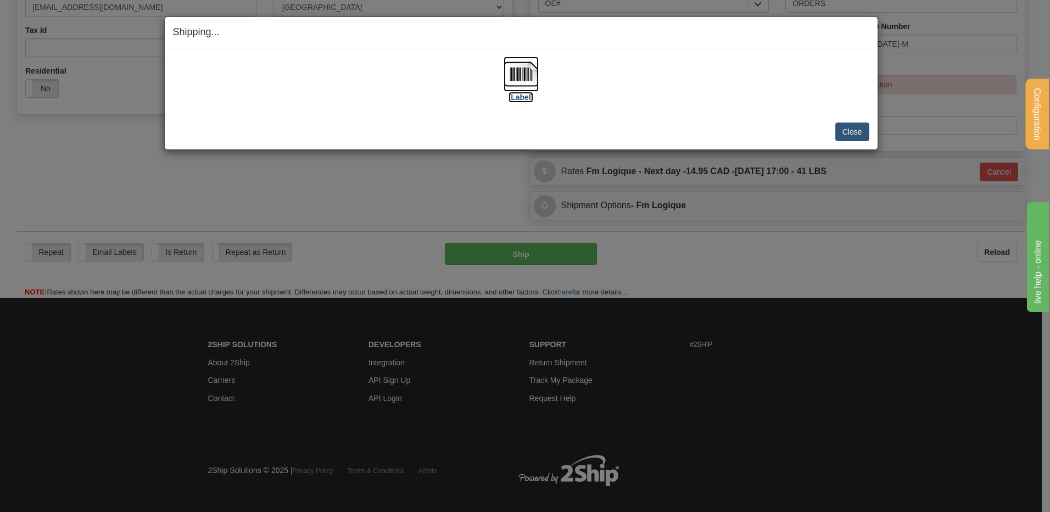
click at [510, 76] on img at bounding box center [520, 74] width 35 height 35
click at [850, 125] on button "Close" at bounding box center [852, 131] width 34 height 19
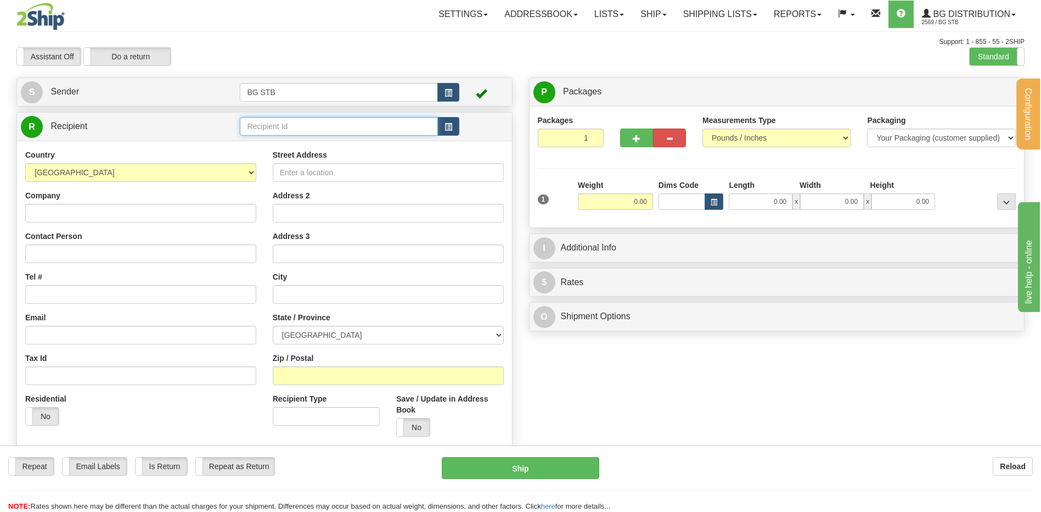
click at [384, 123] on input "text" at bounding box center [339, 126] width 198 height 19
type input "60018"
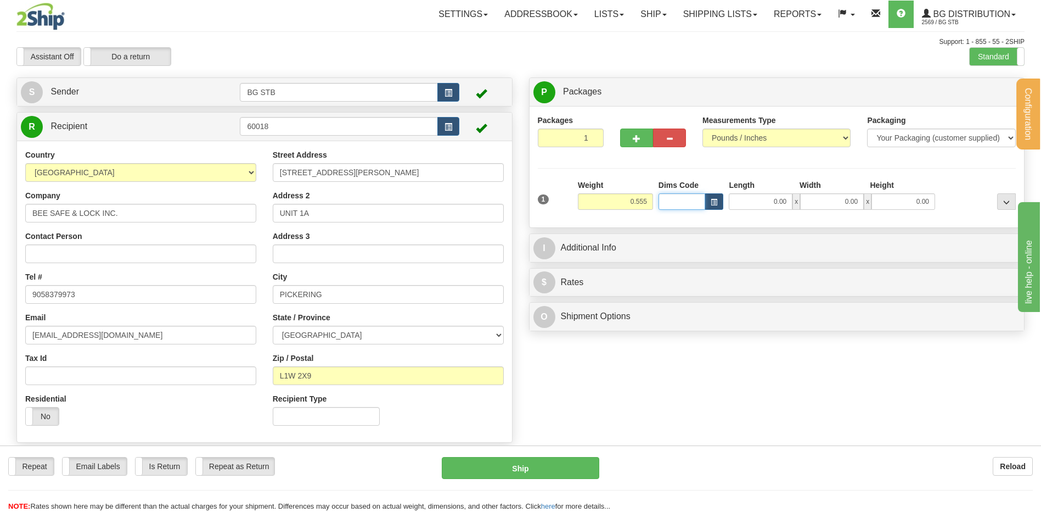
type input "0.56"
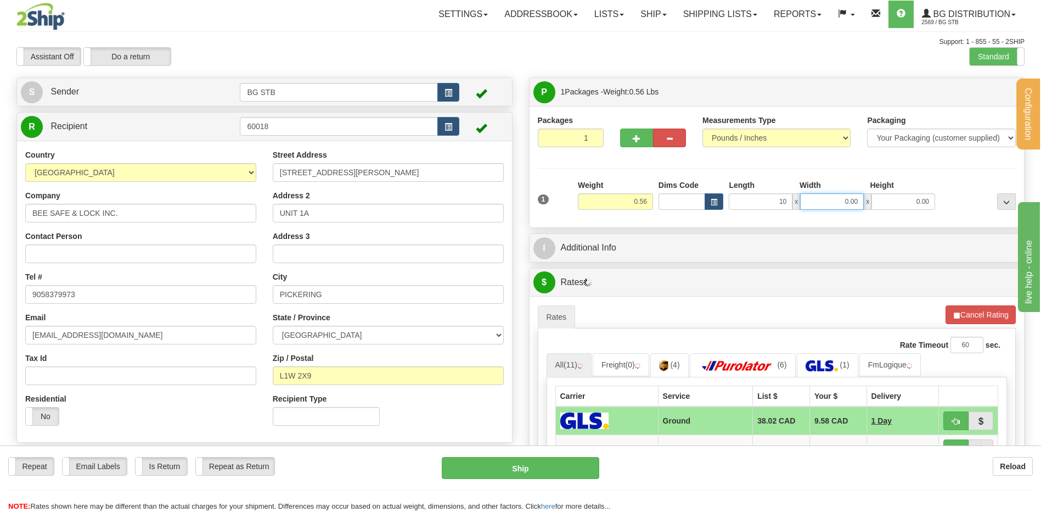
type input "10.00"
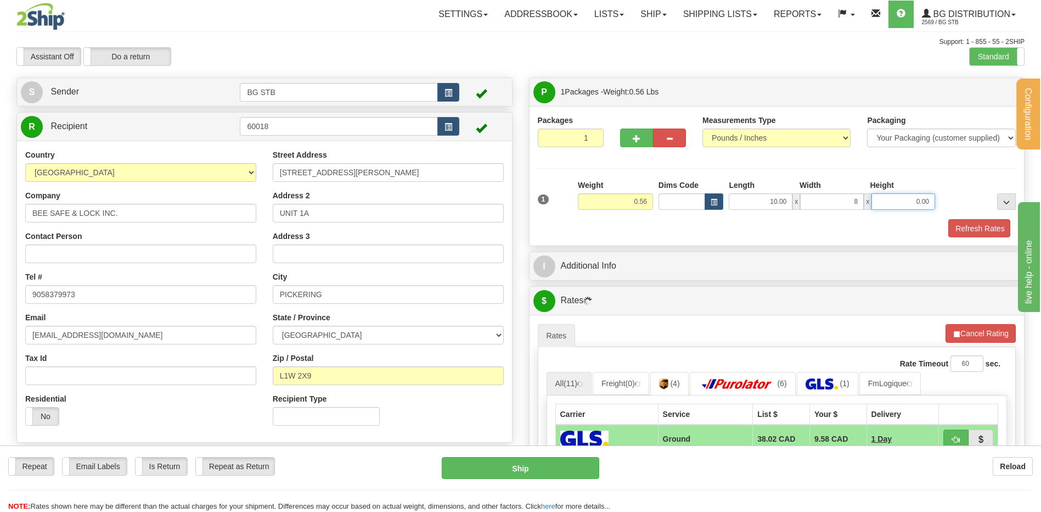
type input "8.00"
type input "2.00"
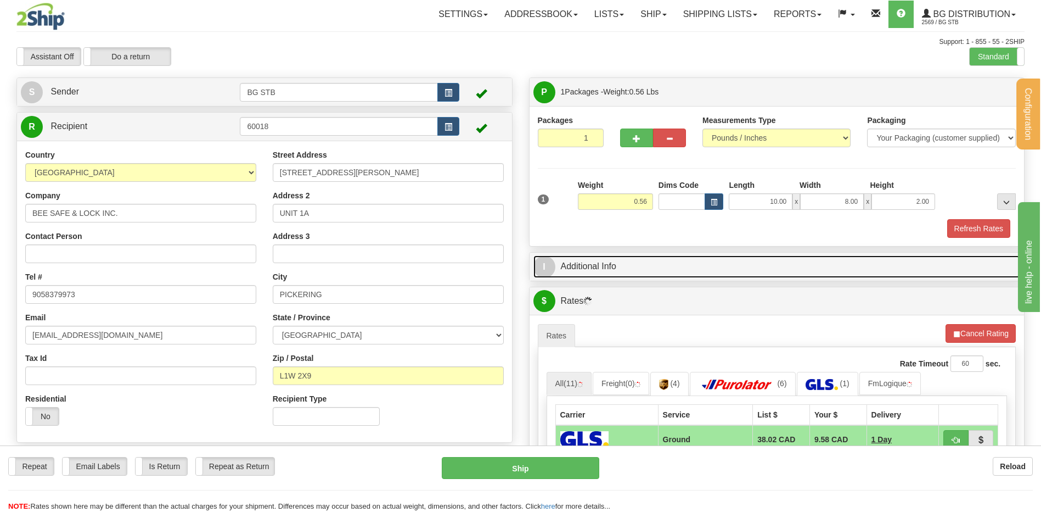
click at [596, 273] on link "I Additional Info" at bounding box center [777, 266] width 487 height 23
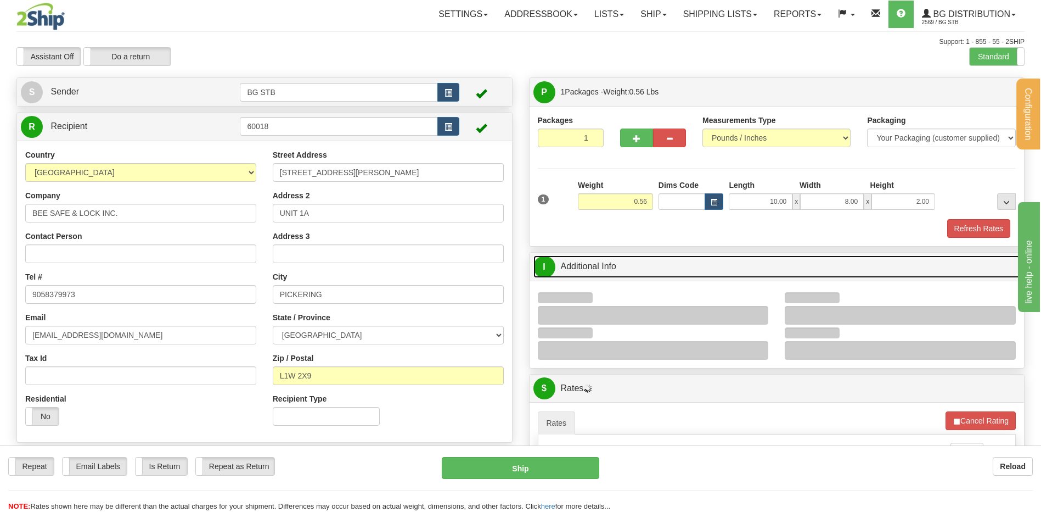
scroll to position [165, 0]
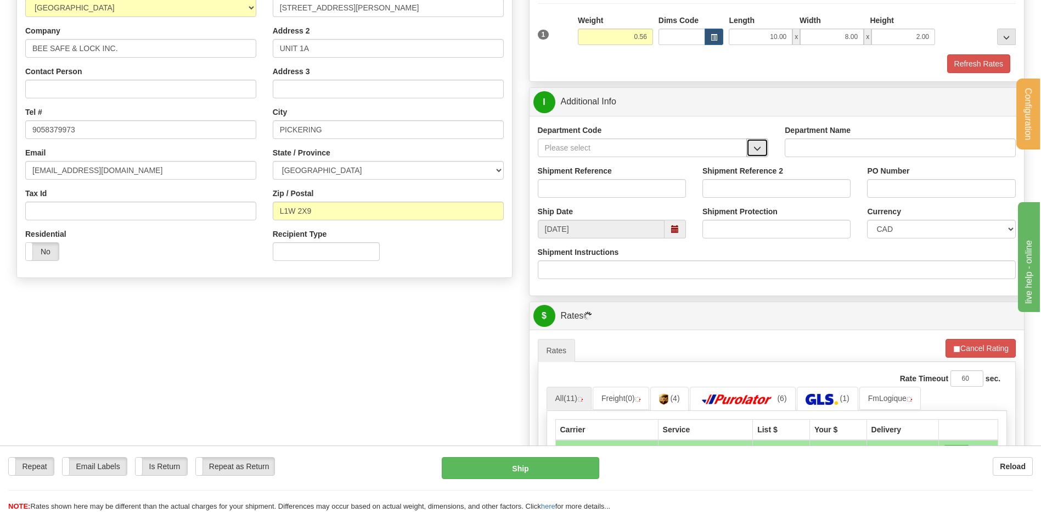
click at [762, 144] on button "button" at bounding box center [758, 147] width 22 height 19
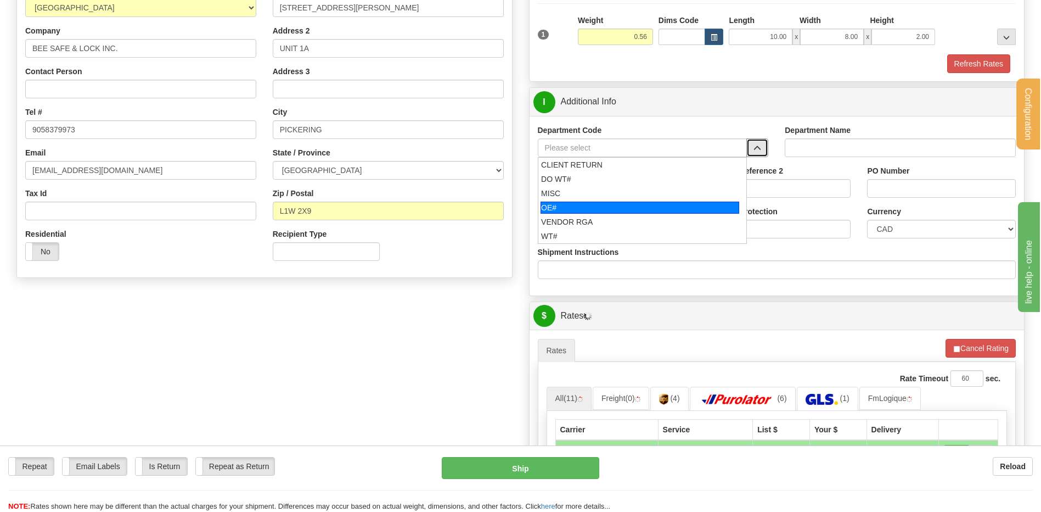
click at [560, 205] on div "OE#" at bounding box center [640, 207] width 199 height 12
type input "OE#"
type input "ORDERS"
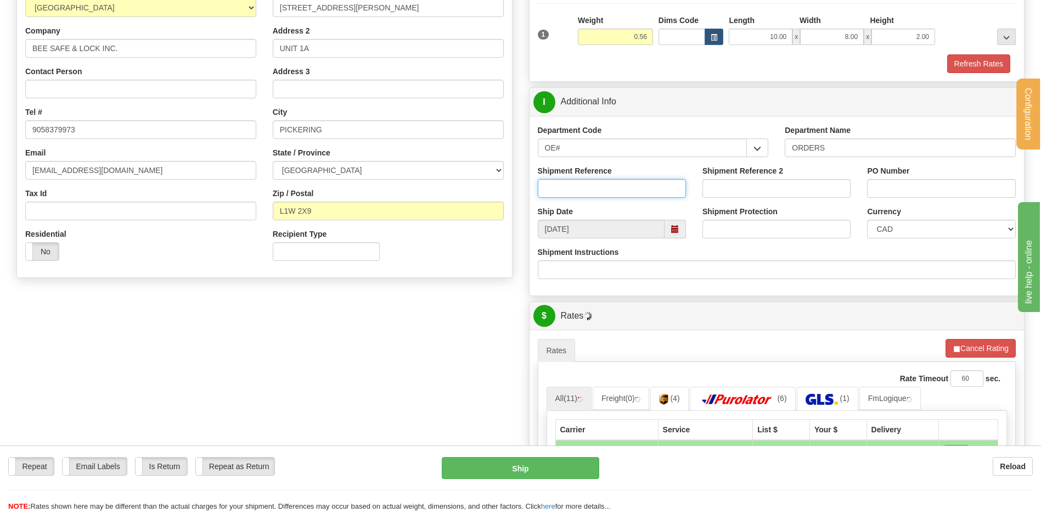
click at [560, 192] on input "Shipment Reference" at bounding box center [612, 188] width 148 height 19
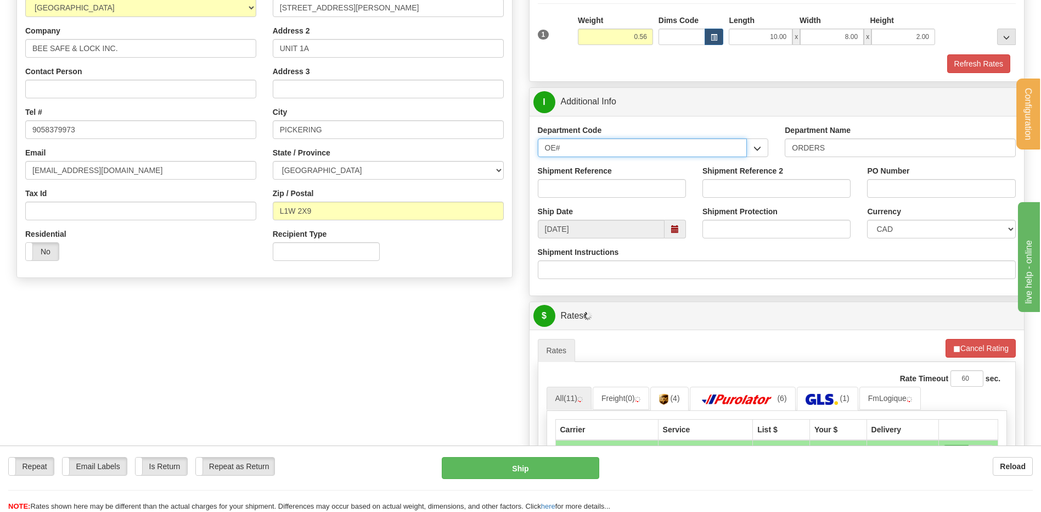
drag, startPoint x: 553, startPoint y: 142, endPoint x: 523, endPoint y: 150, distance: 31.3
click at [526, 150] on div "P Packages 1 Packages - Weight: 0.56 Lbs Shipment Level Shipm. Package Level Pa…" at bounding box center [777, 330] width 513 height 835
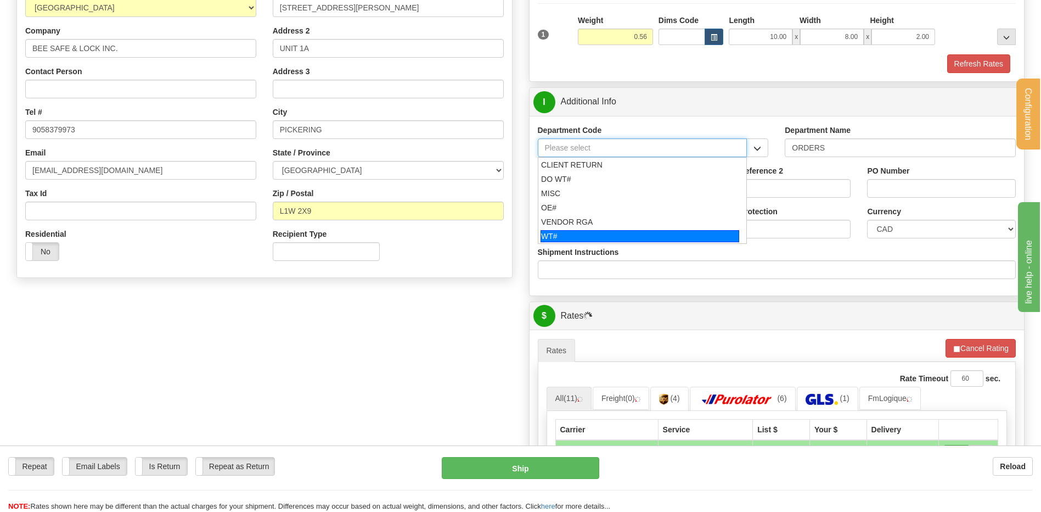
click at [586, 232] on div "WT#" at bounding box center [640, 236] width 199 height 12
type input "WT#"
type input "WAREHOUSE TRANSFERS"
type input "WT#"
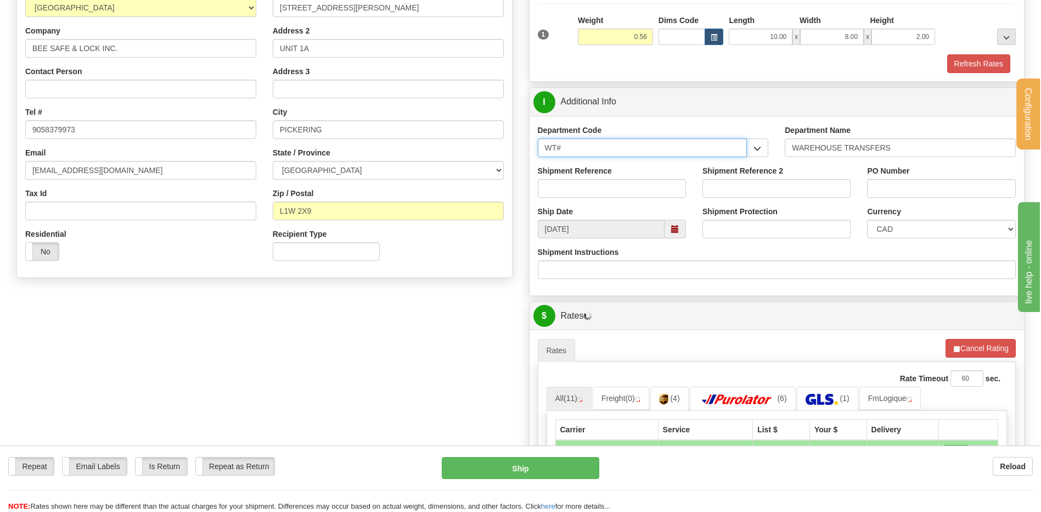
drag, startPoint x: 562, startPoint y: 148, endPoint x: 513, endPoint y: 148, distance: 48.3
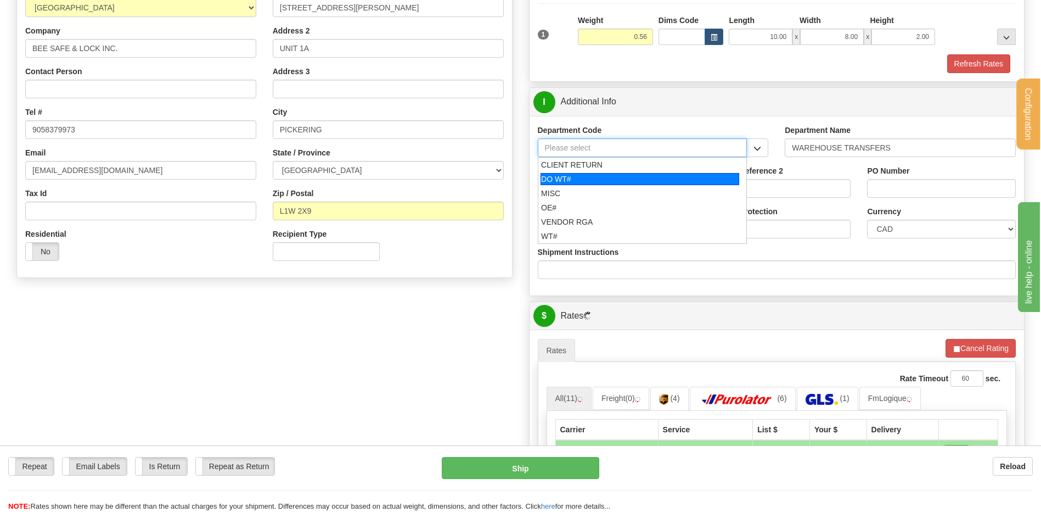
click at [561, 177] on div "DO WT#" at bounding box center [640, 179] width 199 height 12
type input "DO WT#"
type input "DIRECT ORDERS"
type input "DO WT#"
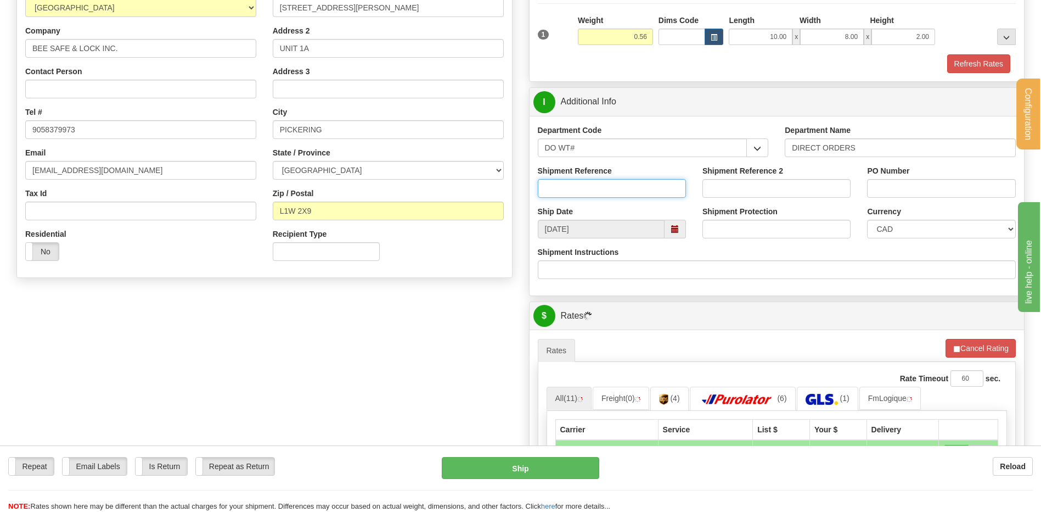
click at [563, 188] on input "Shipment Reference" at bounding box center [612, 188] width 148 height 19
type input "166143-00"
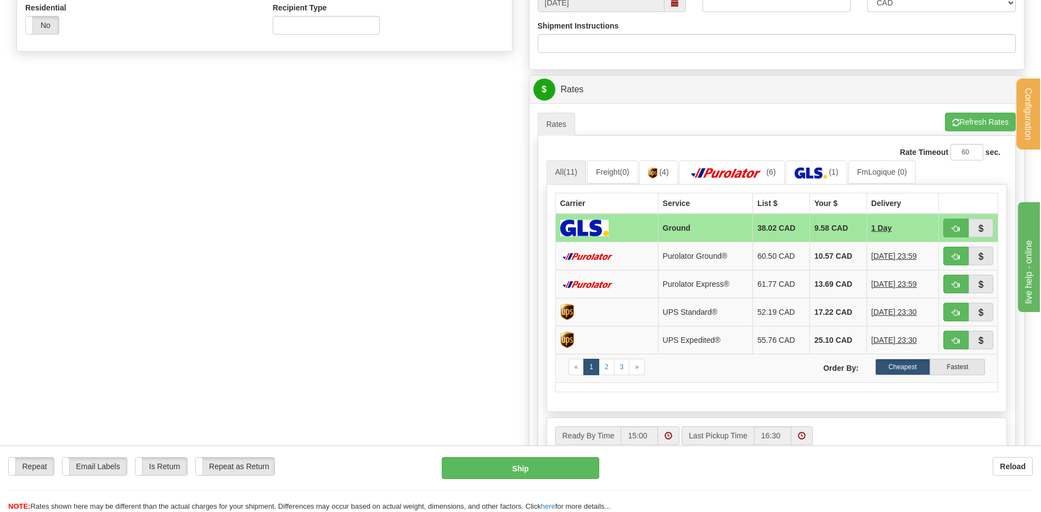
scroll to position [439, 0]
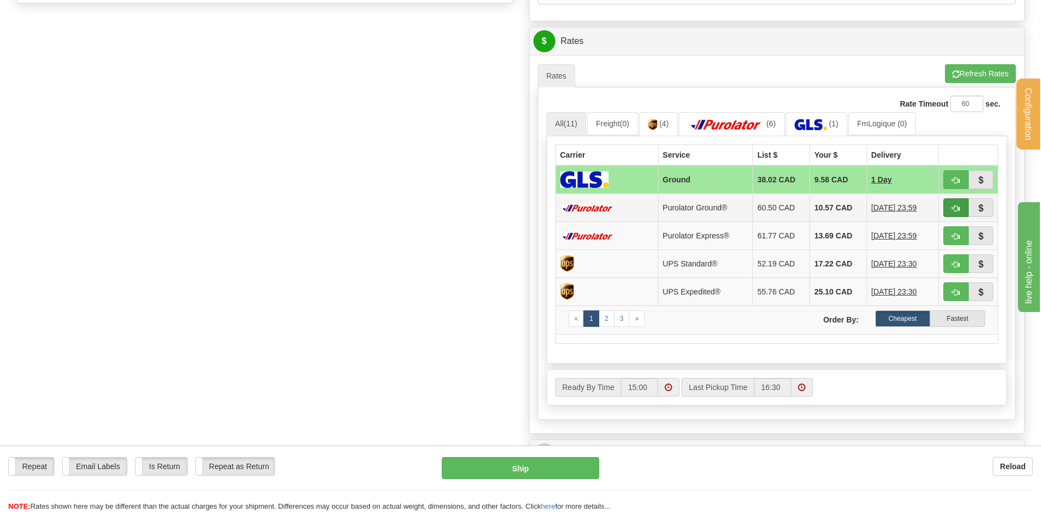
type input "KEYS"
click at [946, 209] on button "button" at bounding box center [956, 207] width 25 height 19
type input "260"
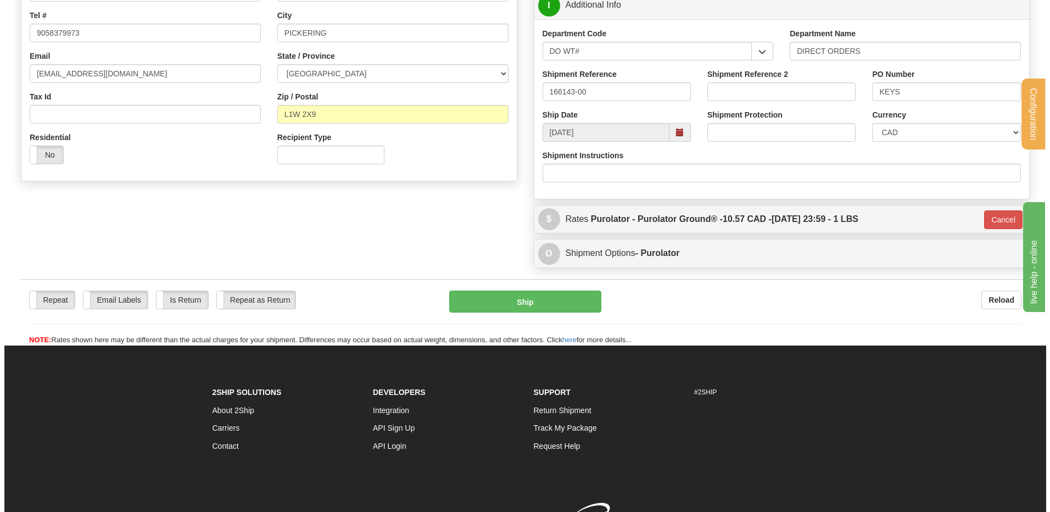
scroll to position [213, 0]
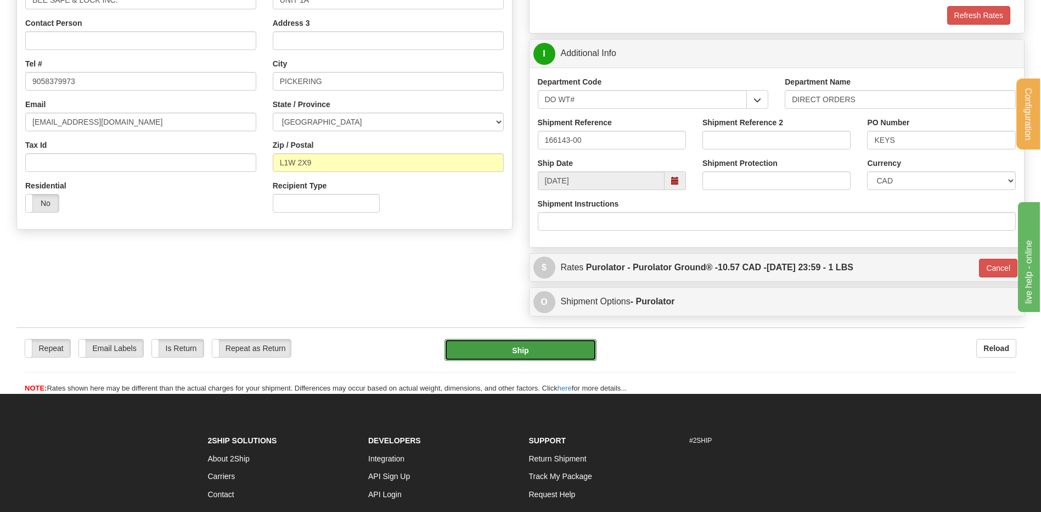
click at [514, 353] on button "Ship" at bounding box center [521, 350] width 152 height 22
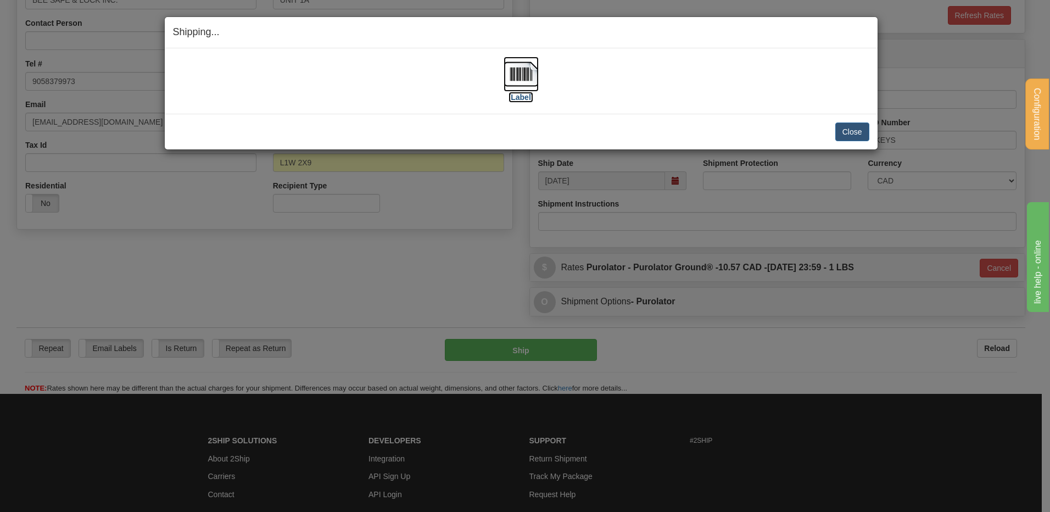
click at [511, 72] on img at bounding box center [520, 74] width 35 height 35
click at [846, 136] on button "Close" at bounding box center [852, 131] width 34 height 19
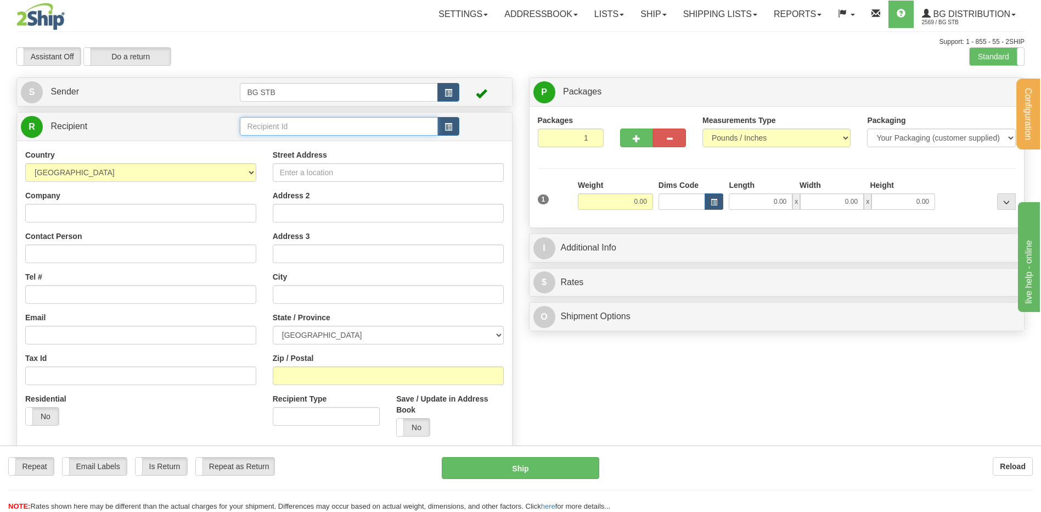
click at [255, 128] on input "text" at bounding box center [339, 126] width 198 height 19
type input "1055"
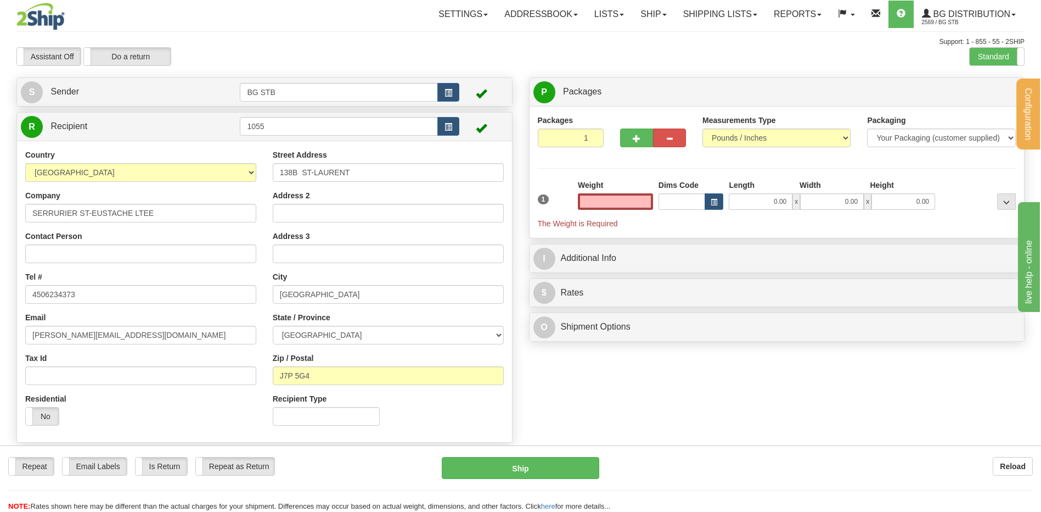
type input "0.00"
click at [636, 135] on button "button" at bounding box center [636, 137] width 33 height 19
type input "2"
drag, startPoint x: 991, startPoint y: 89, endPoint x: 943, endPoint y: 109, distance: 51.7
click at [989, 90] on span "Package Level" at bounding box center [992, 92] width 43 height 8
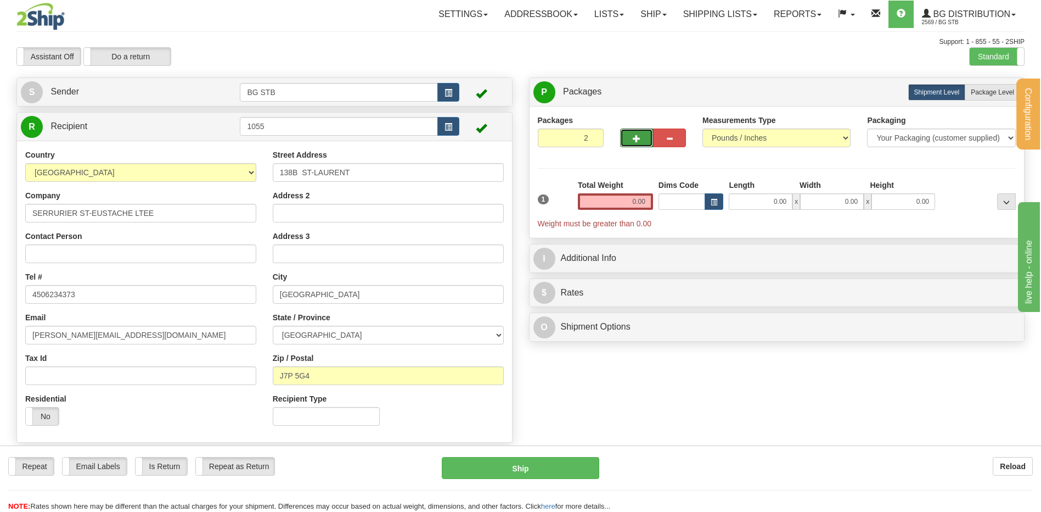
radio input "true"
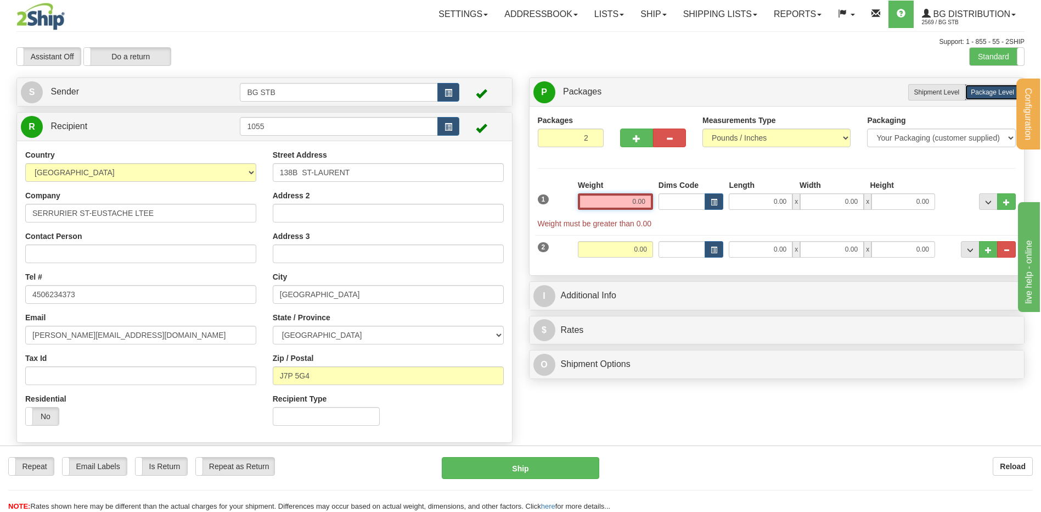
click at [632, 205] on input "0.00" at bounding box center [615, 201] width 75 height 16
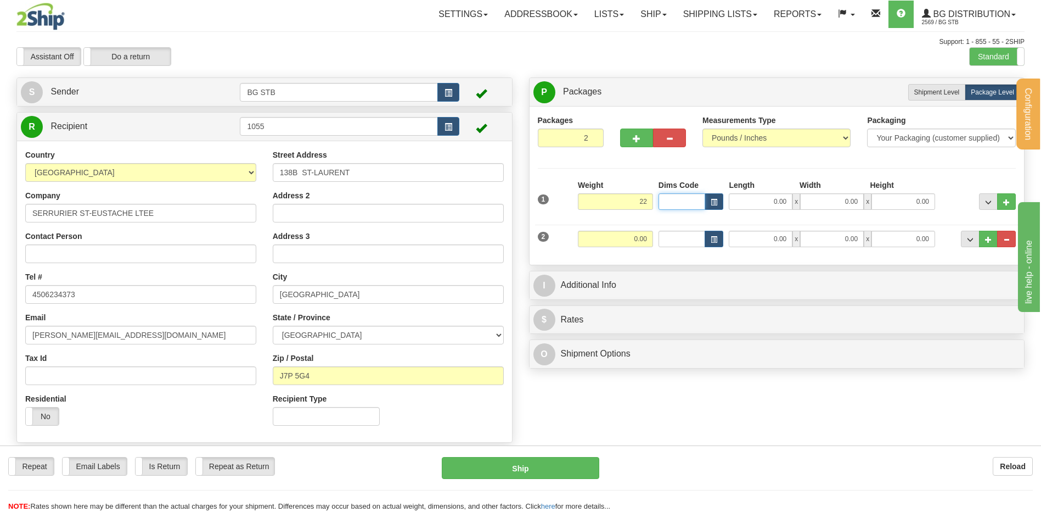
type input "22.00"
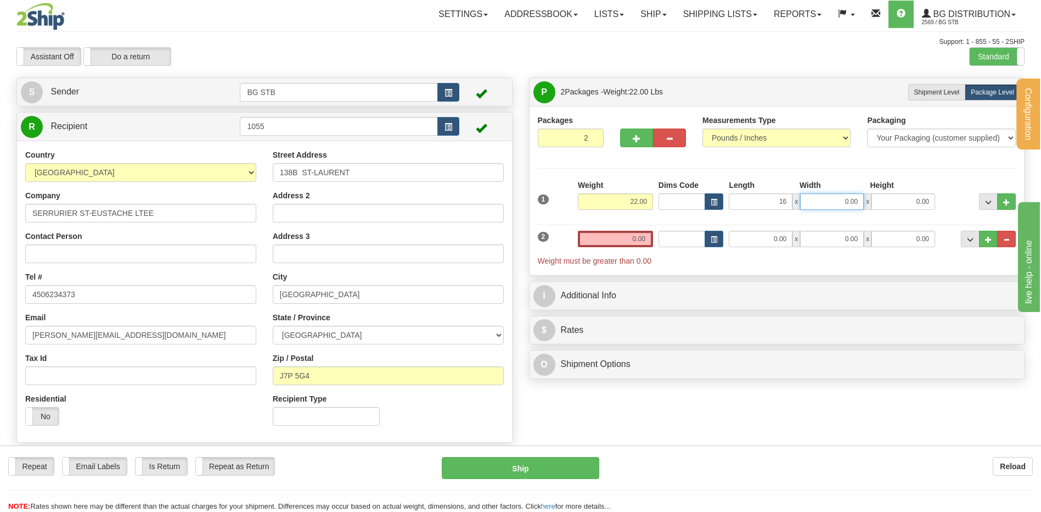
type input "16.00"
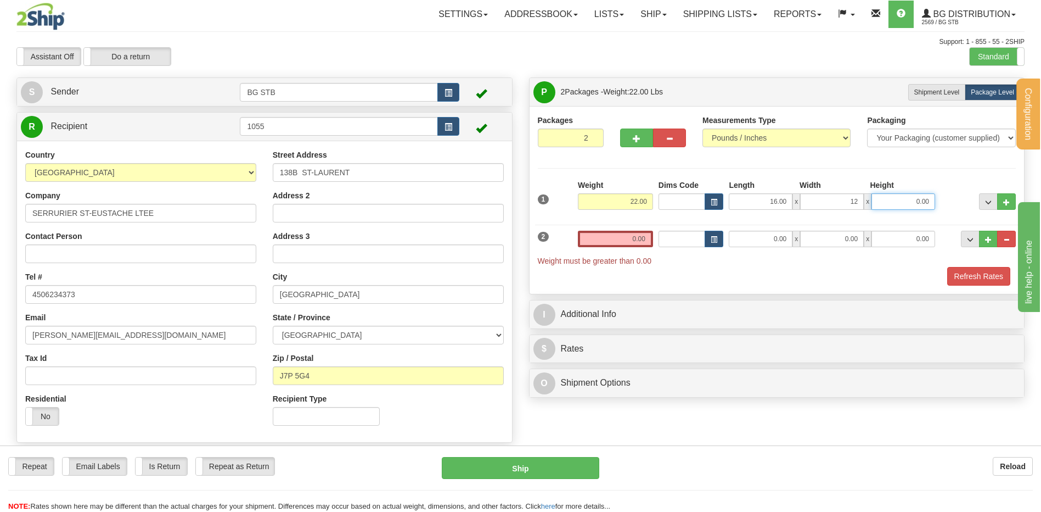
type input "12.00"
type input "11.00"
click at [641, 239] on input "0.00" at bounding box center [615, 239] width 75 height 16
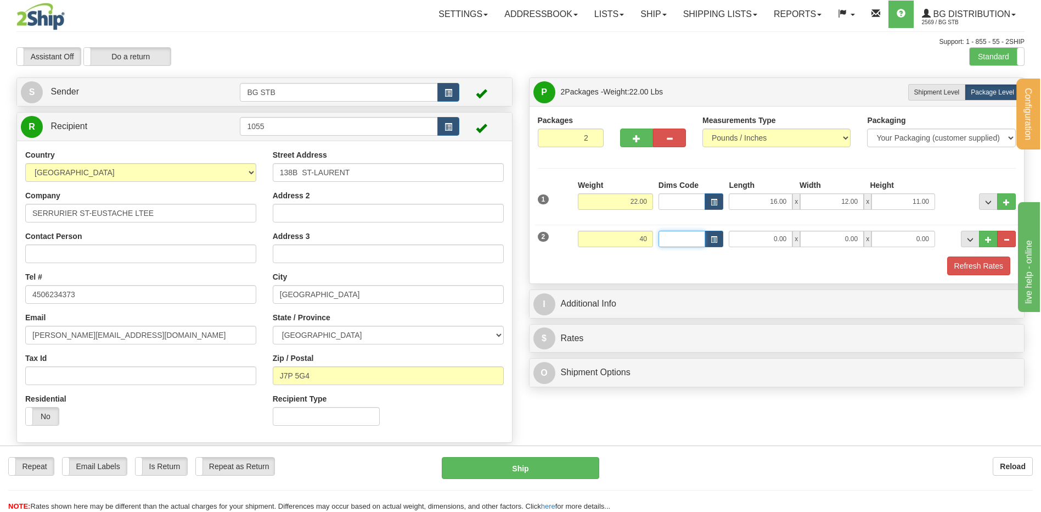
type input "40.00"
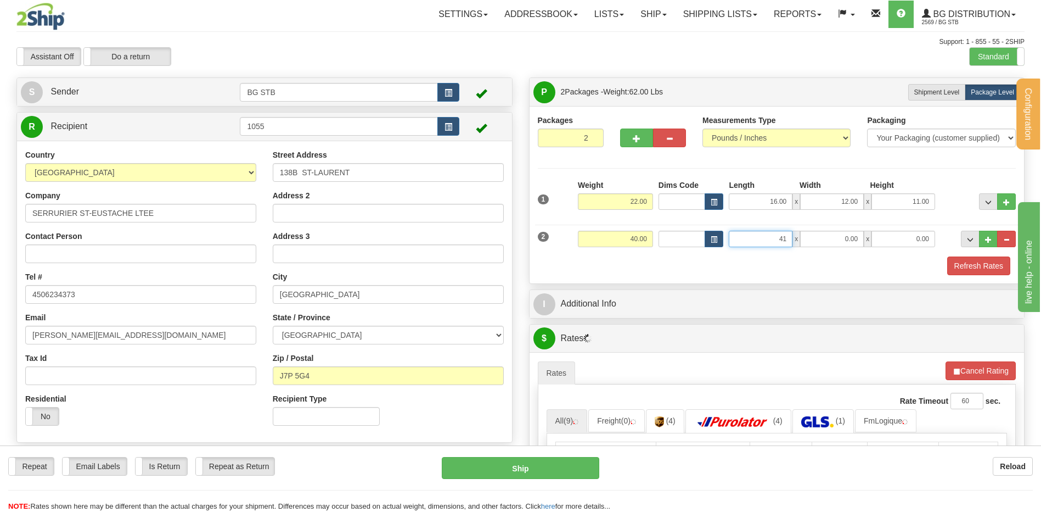
type input "4"
type input "19.00"
type input "17.00"
type input "8.00"
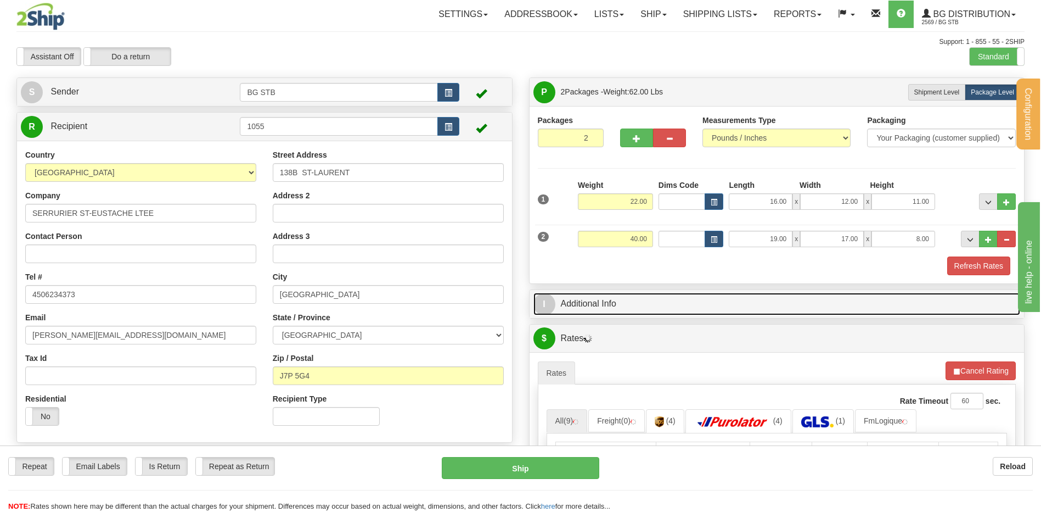
drag, startPoint x: 634, startPoint y: 304, endPoint x: 642, endPoint y: 297, distance: 10.1
click at [634, 304] on link "I Additional Info" at bounding box center [777, 304] width 487 height 23
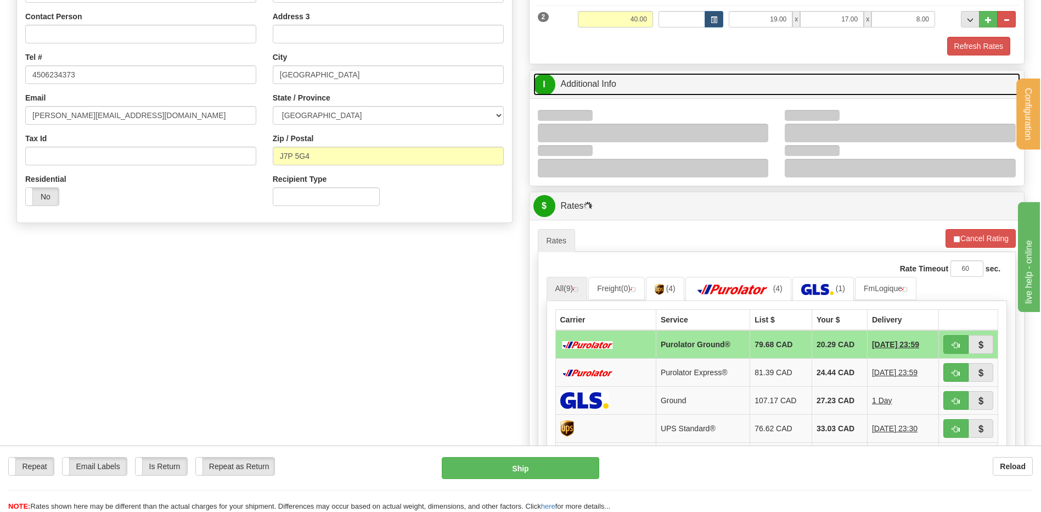
scroll to position [110, 0]
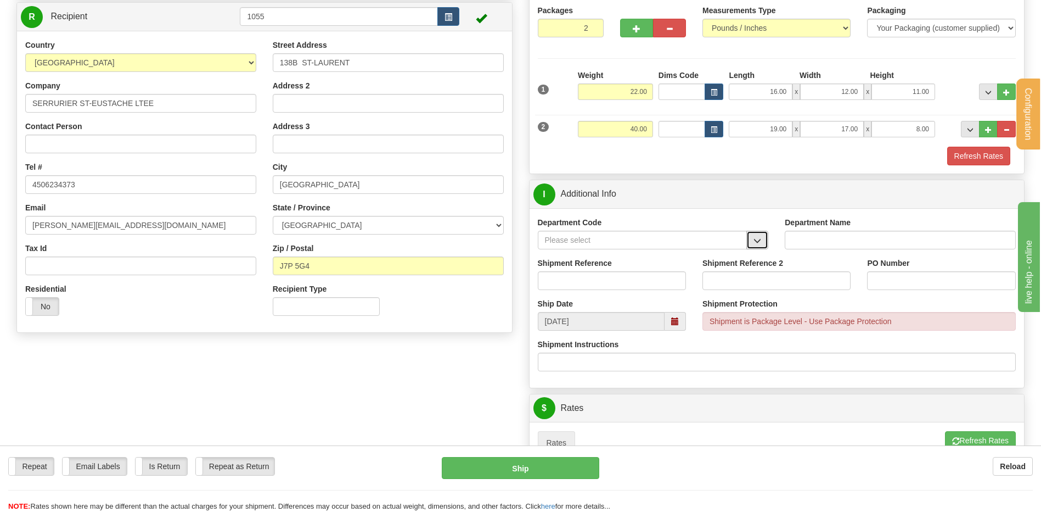
drag, startPoint x: 760, startPoint y: 240, endPoint x: 752, endPoint y: 245, distance: 10.1
click at [759, 240] on span "button" at bounding box center [758, 240] width 8 height 7
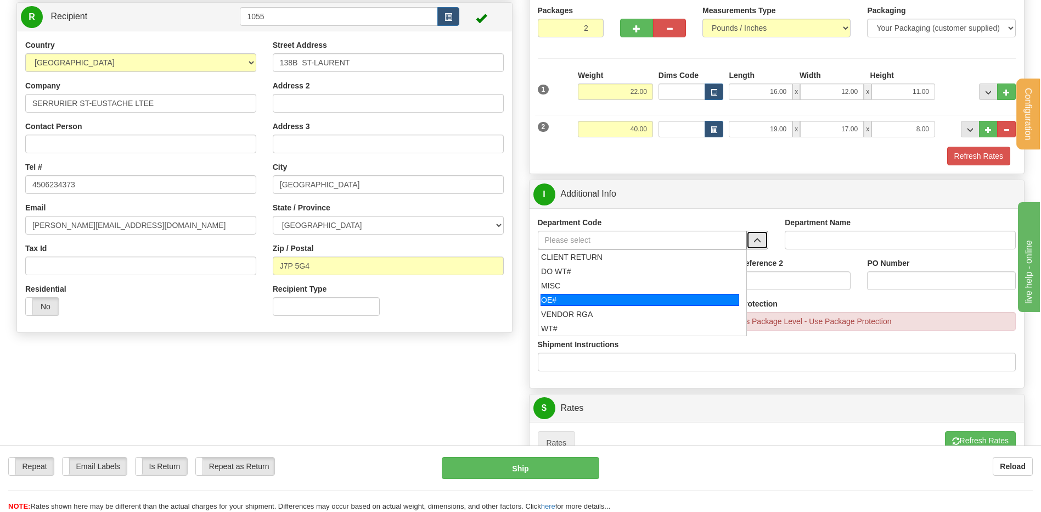
click at [636, 289] on ul "CLIENT RETURN DO WT# MISC OE# VENDOR RGA WT#" at bounding box center [643, 292] width 210 height 87
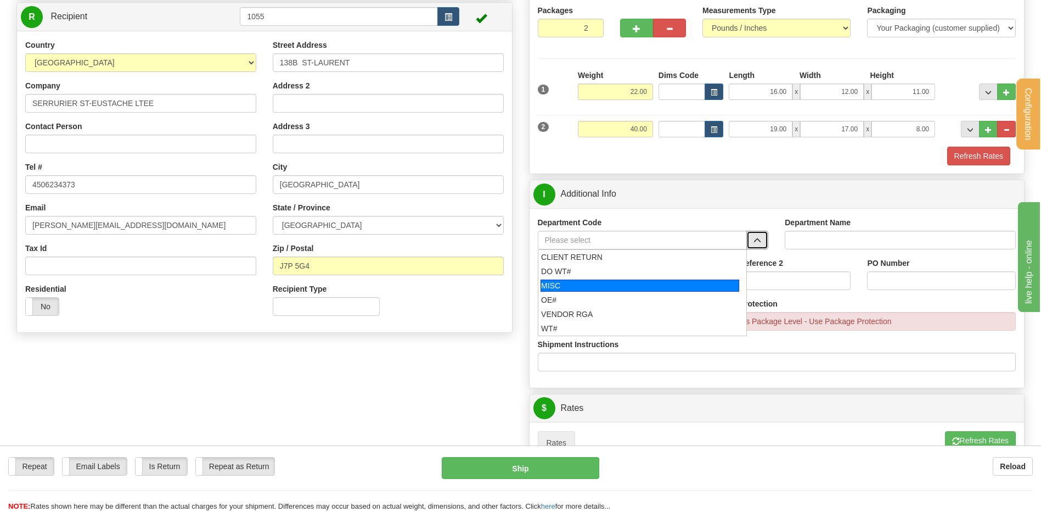
click at [635, 278] on li "MISC" at bounding box center [643, 285] width 209 height 14
type input "MISC"
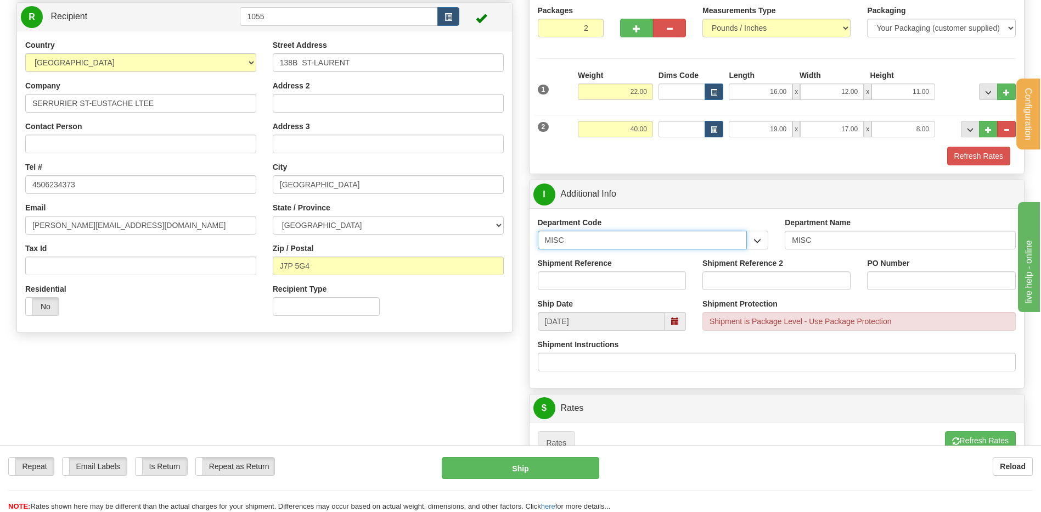
drag, startPoint x: 597, startPoint y: 237, endPoint x: 493, endPoint y: 234, distance: 103.2
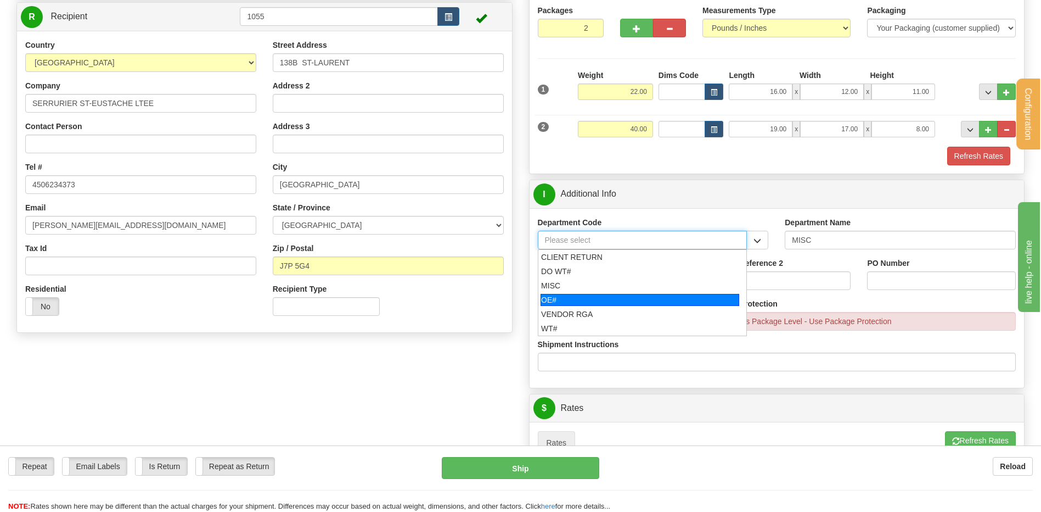
click at [560, 299] on div "OE#" at bounding box center [640, 300] width 199 height 12
type input "OE#"
type input "ORDERS"
type input "OE#"
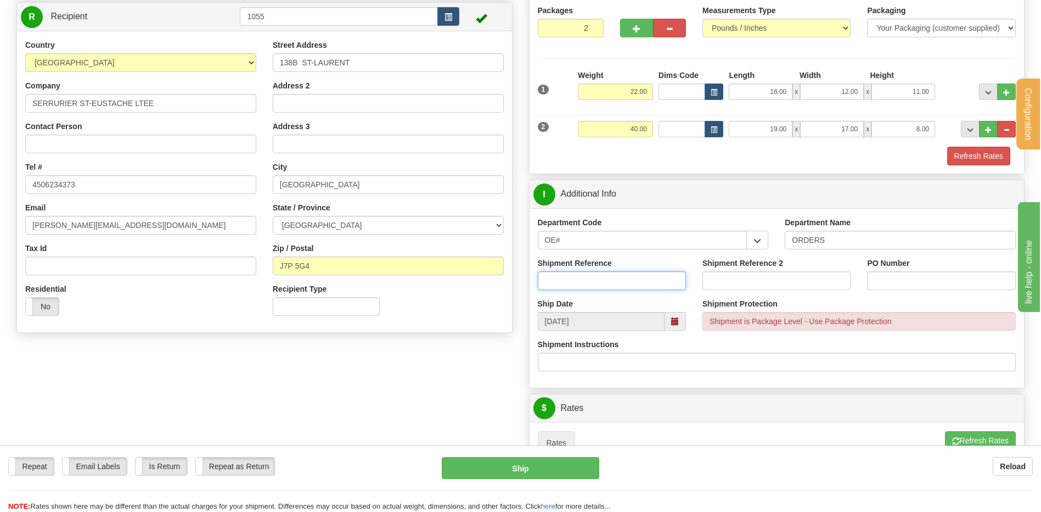
click at [564, 279] on input "Shipment Reference" at bounding box center [612, 280] width 148 height 19
type input "80006015-00"
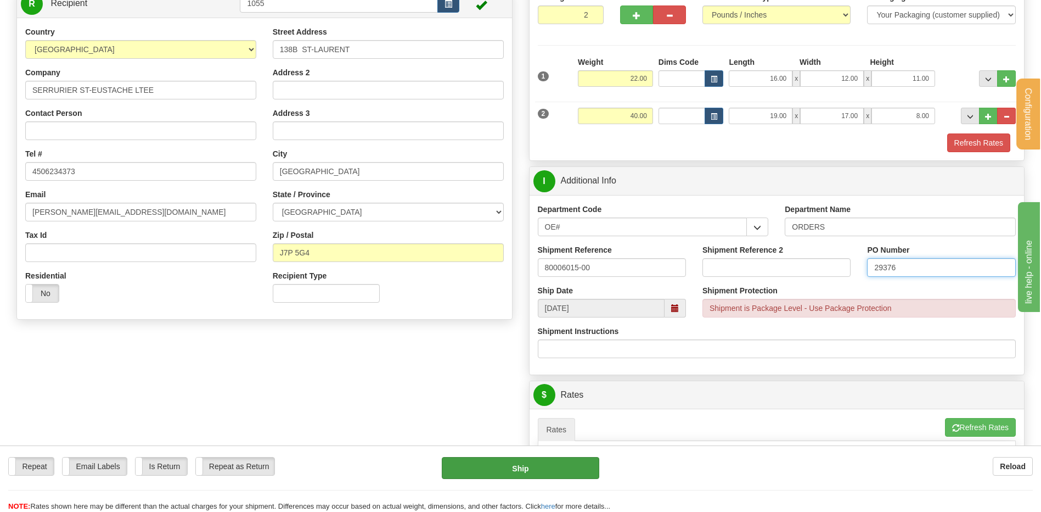
scroll to position [384, 0]
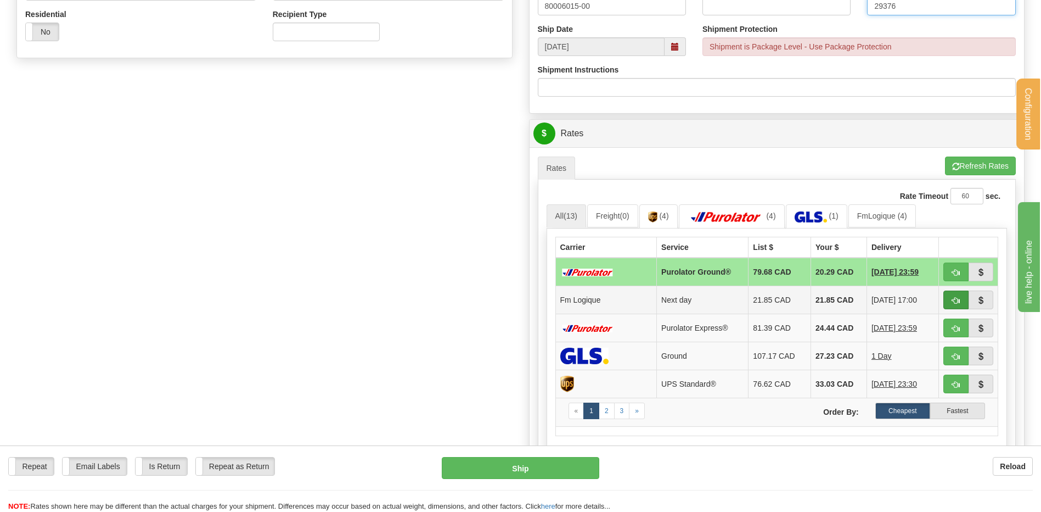
type input "29376"
click at [953, 297] on span "button" at bounding box center [956, 300] width 8 height 7
type input "jour"
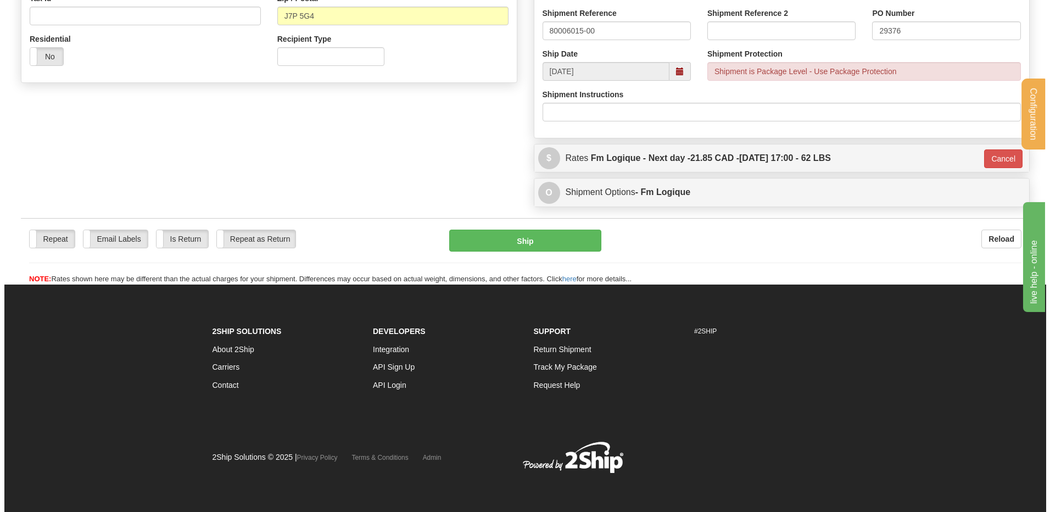
scroll to position [360, 0]
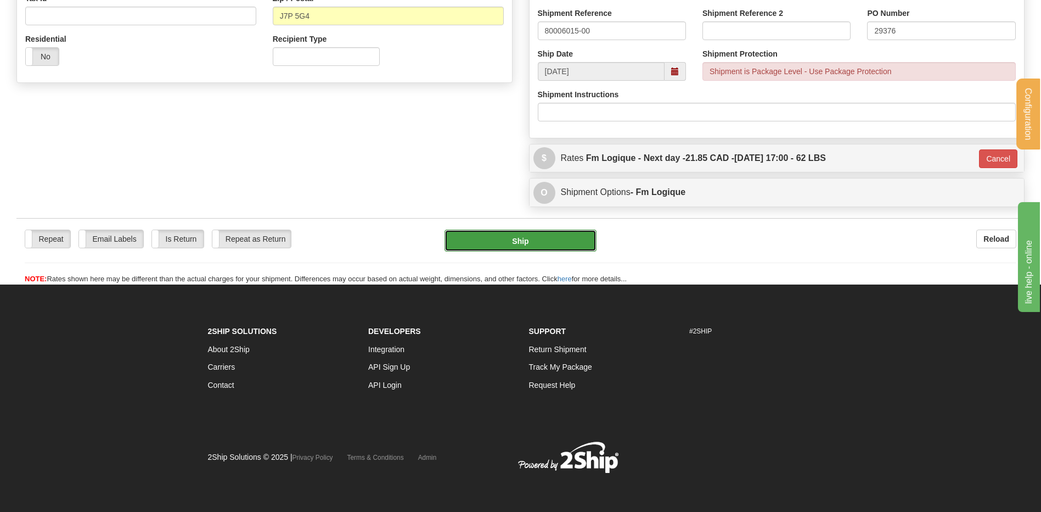
click at [520, 232] on button "Ship" at bounding box center [521, 240] width 152 height 22
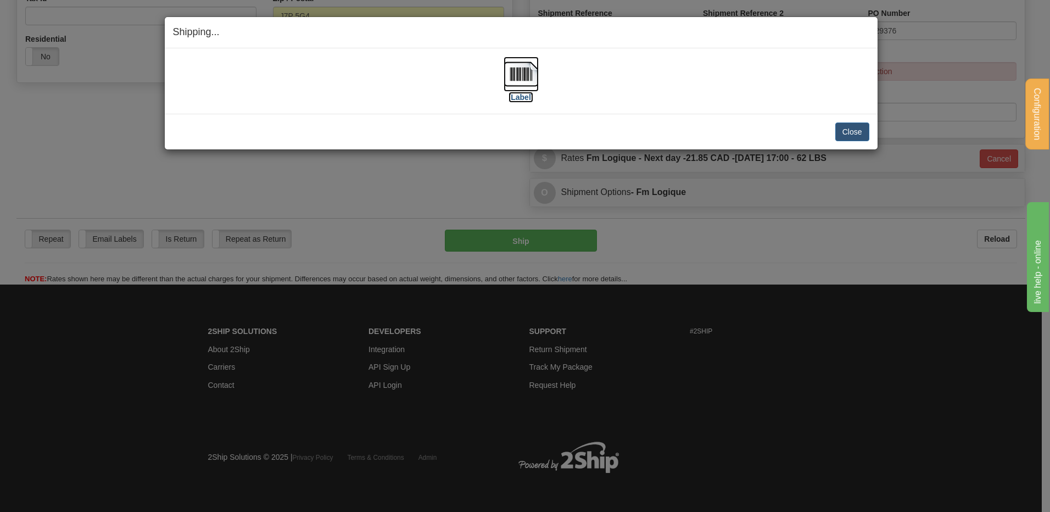
click at [510, 77] on img at bounding box center [520, 74] width 35 height 35
click at [851, 128] on button "Close" at bounding box center [852, 131] width 34 height 19
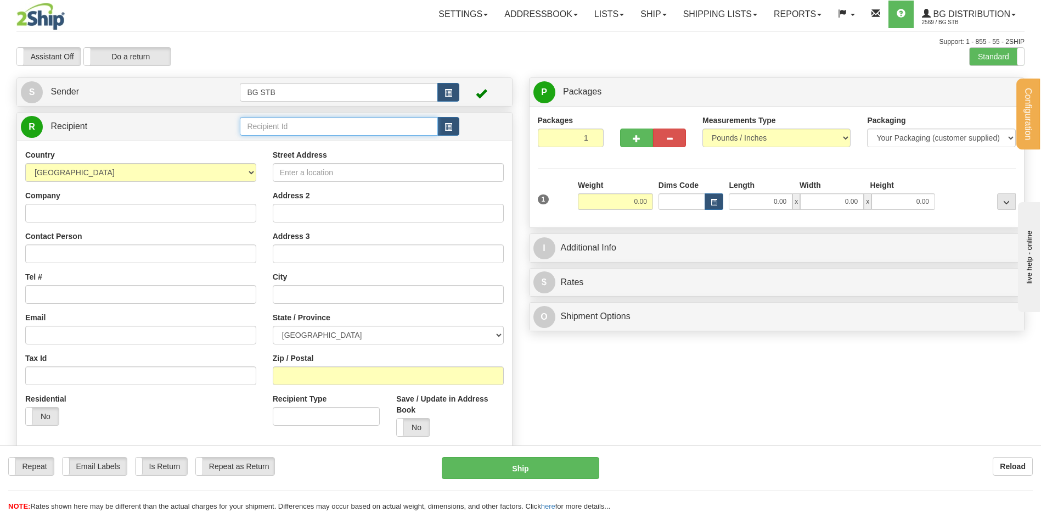
click at [373, 129] on input "text" at bounding box center [339, 126] width 198 height 19
type input "1025"
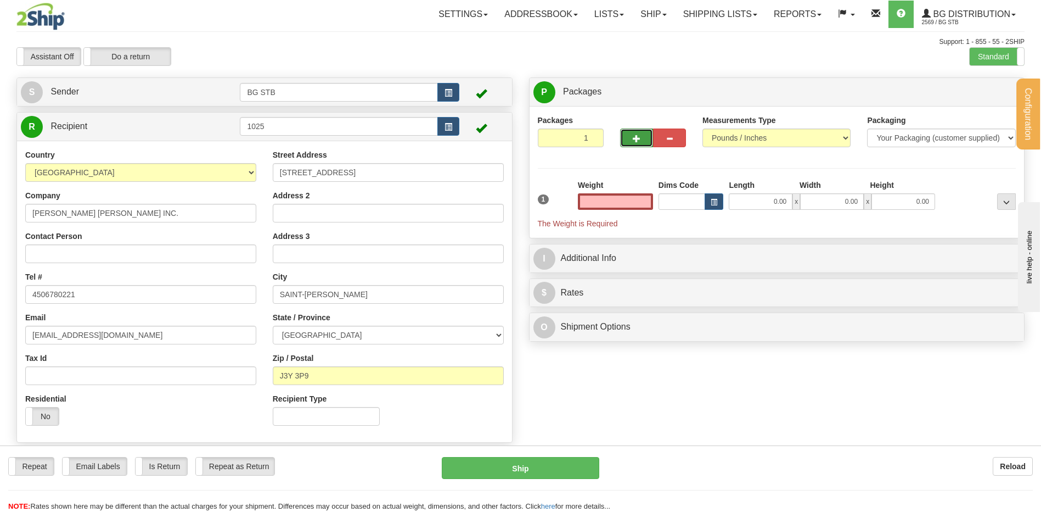
type input "0.00"
click at [641, 137] on button "button" at bounding box center [636, 137] width 33 height 19
type input "2"
drag, startPoint x: 973, startPoint y: 94, endPoint x: 933, endPoint y: 100, distance: 40.6
click at [974, 94] on span "Package Level" at bounding box center [992, 92] width 43 height 8
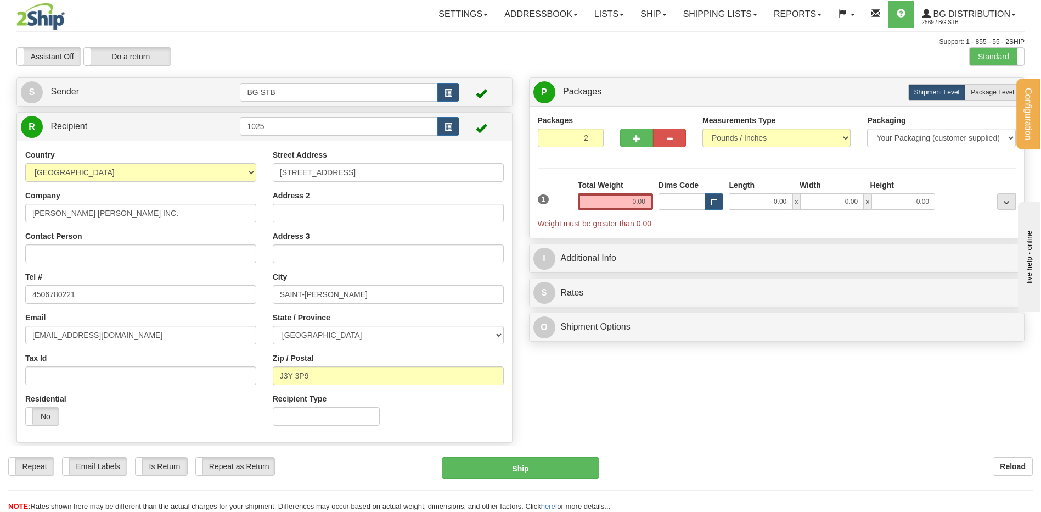
radio input "true"
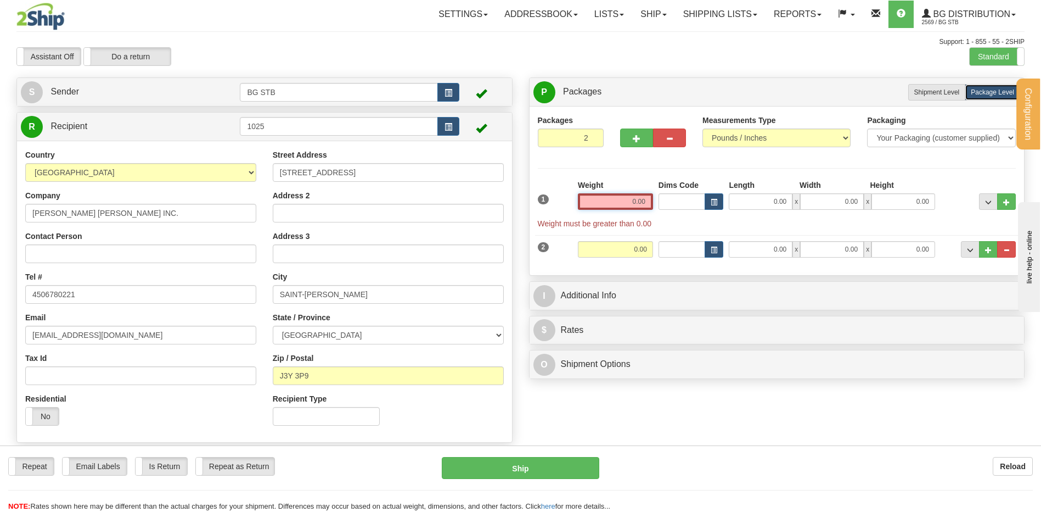
click at [615, 204] on input "0.00" at bounding box center [615, 201] width 75 height 16
type input "19.00"
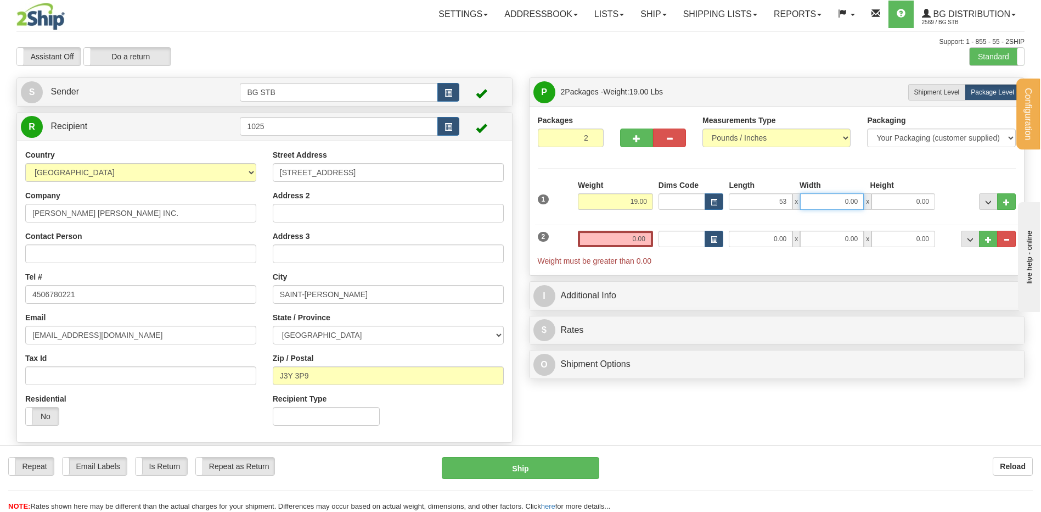
type input "53.00"
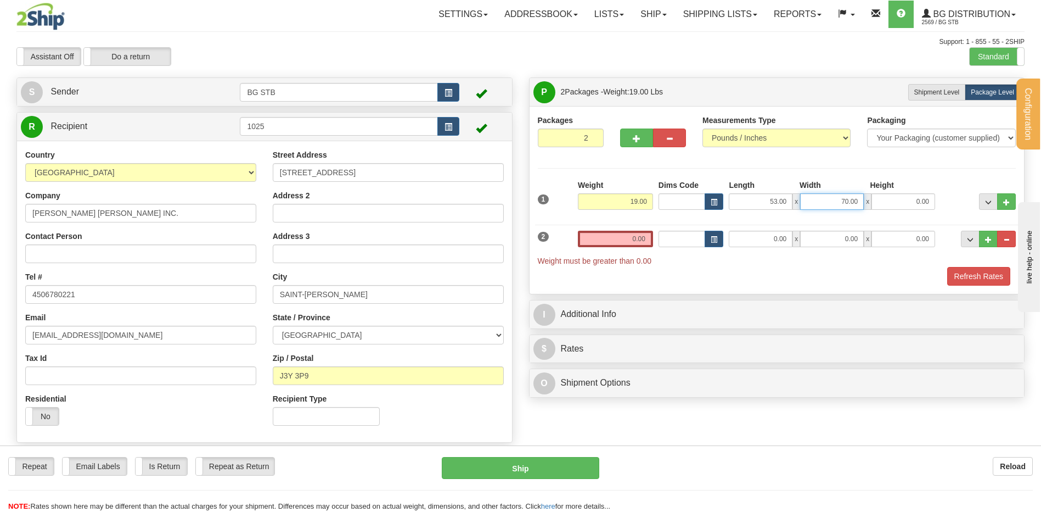
drag, startPoint x: 827, startPoint y: 198, endPoint x: 1049, endPoint y: 169, distance: 223.7
click at [990, 181] on div "1 Weight 19.00 Dims Code x x" at bounding box center [777, 199] width 484 height 39
type input "10.00"
type input "6.00"
click at [632, 239] on input "0.00" at bounding box center [615, 239] width 75 height 16
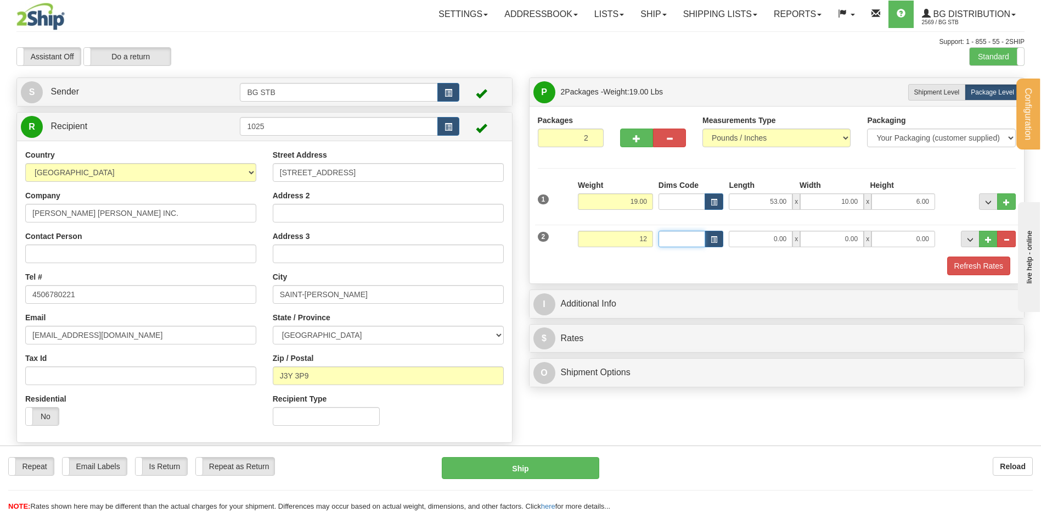
type input "12.00"
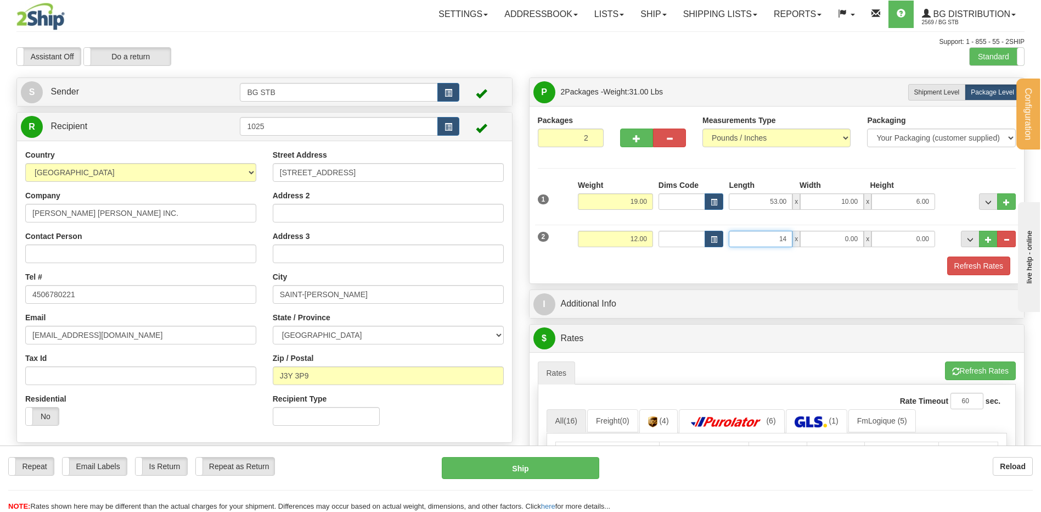
type input "14"
type input "Q"
type input "14.00"
type input "10.00"
type input "9.00"
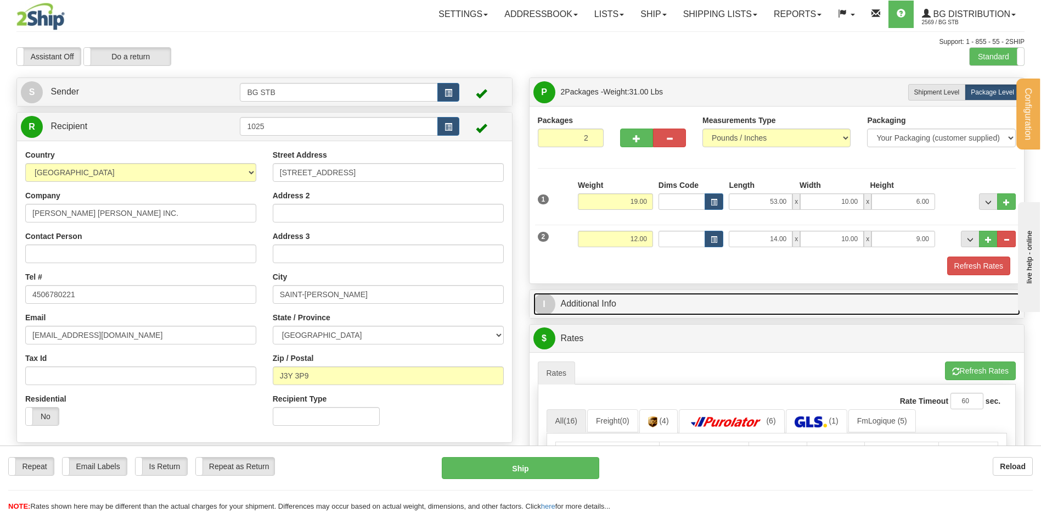
click at [687, 298] on link "I Additional Info" at bounding box center [777, 304] width 487 height 23
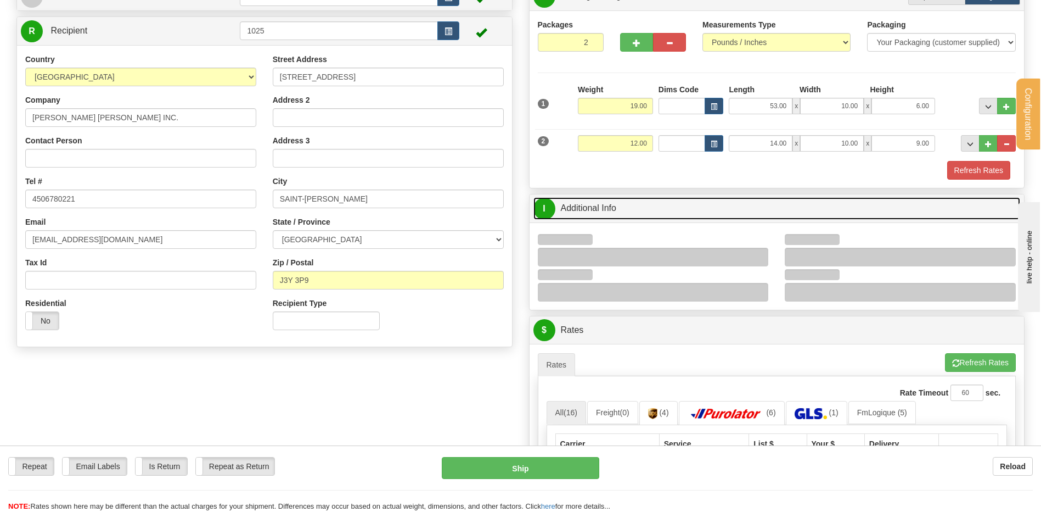
scroll to position [220, 0]
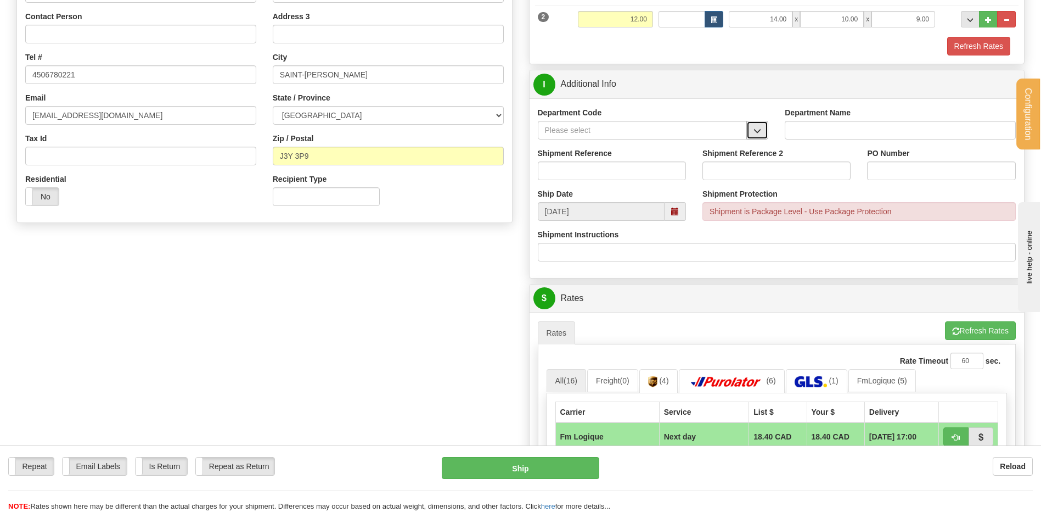
drag, startPoint x: 750, startPoint y: 107, endPoint x: 765, endPoint y: 132, distance: 28.8
click at [765, 132] on button "button" at bounding box center [758, 130] width 22 height 19
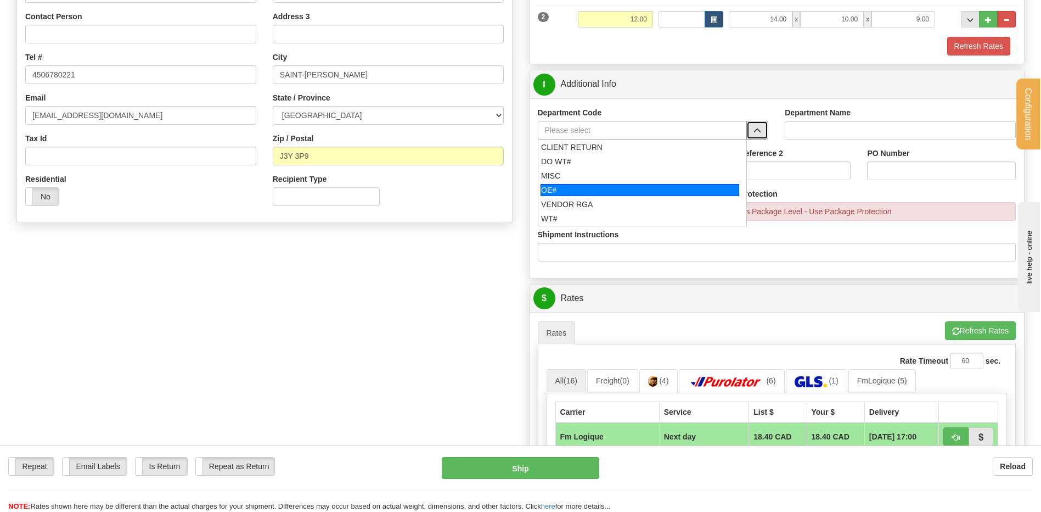
click at [606, 189] on div "OE#" at bounding box center [640, 190] width 199 height 12
type input "OE#"
type input "ORDERS"
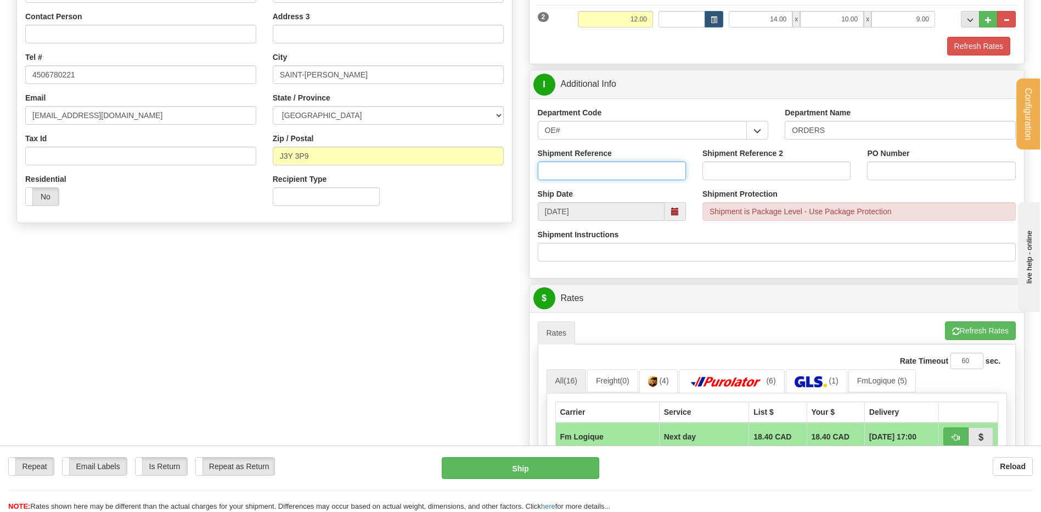
click at [604, 171] on input "Shipment Reference" at bounding box center [612, 170] width 148 height 19
type input "80006026-00"
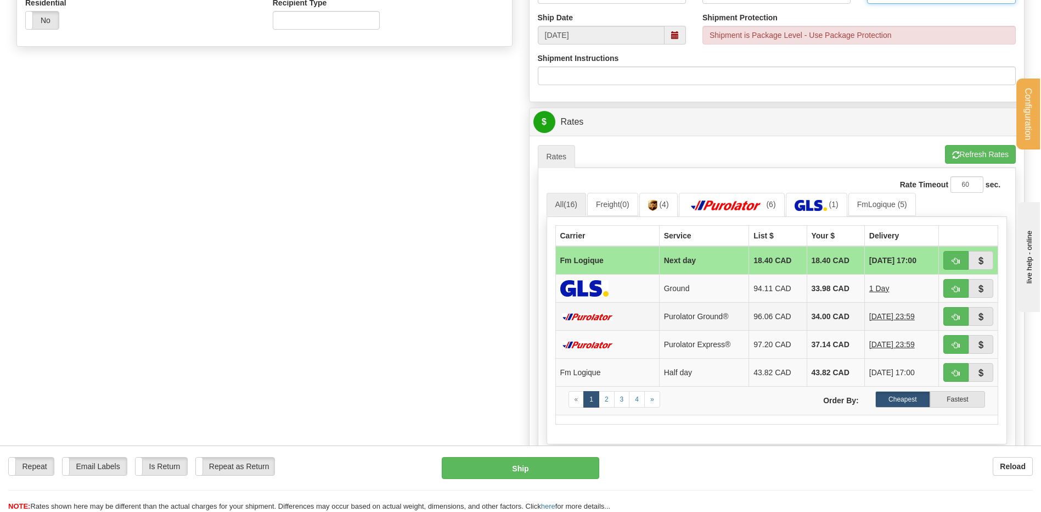
scroll to position [439, 0]
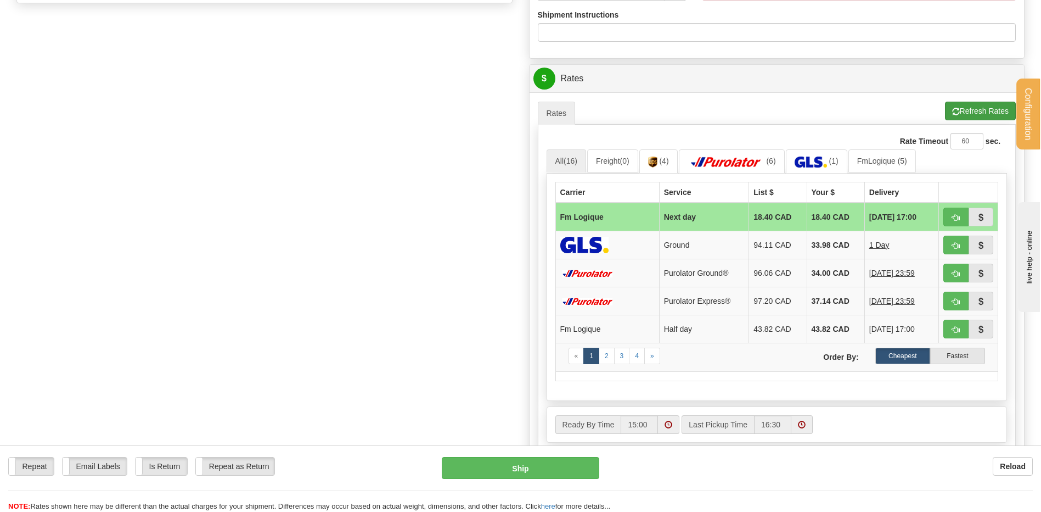
type input "7772"
click at [979, 112] on button "Refresh Rates" at bounding box center [980, 111] width 71 height 19
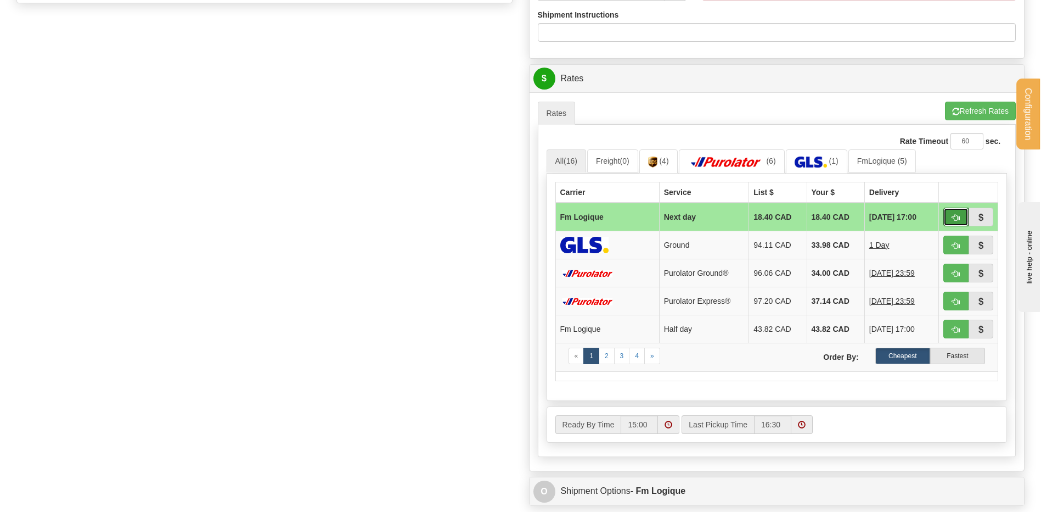
click at [951, 219] on button "button" at bounding box center [956, 217] width 25 height 19
type input "jour"
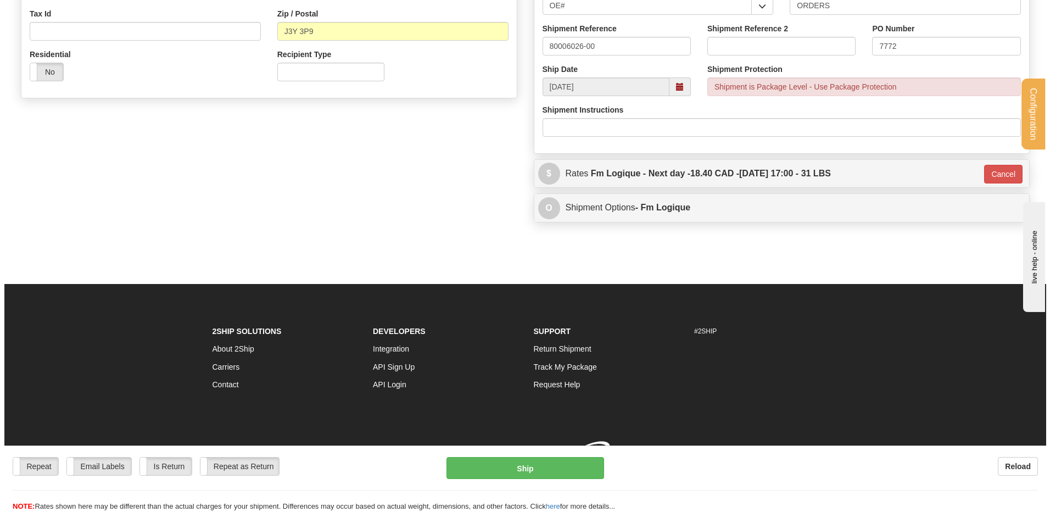
scroll to position [360, 0]
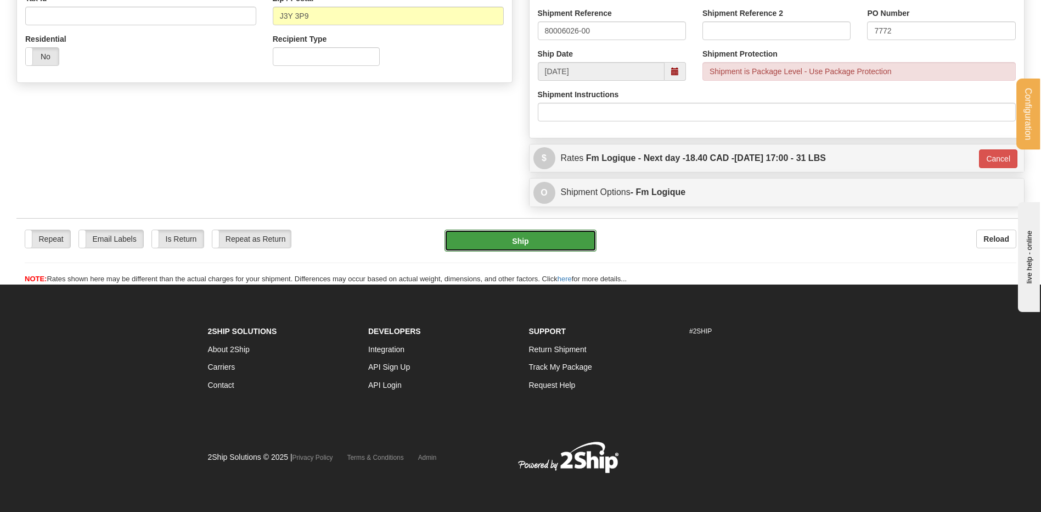
click at [551, 239] on button "Ship" at bounding box center [521, 240] width 152 height 22
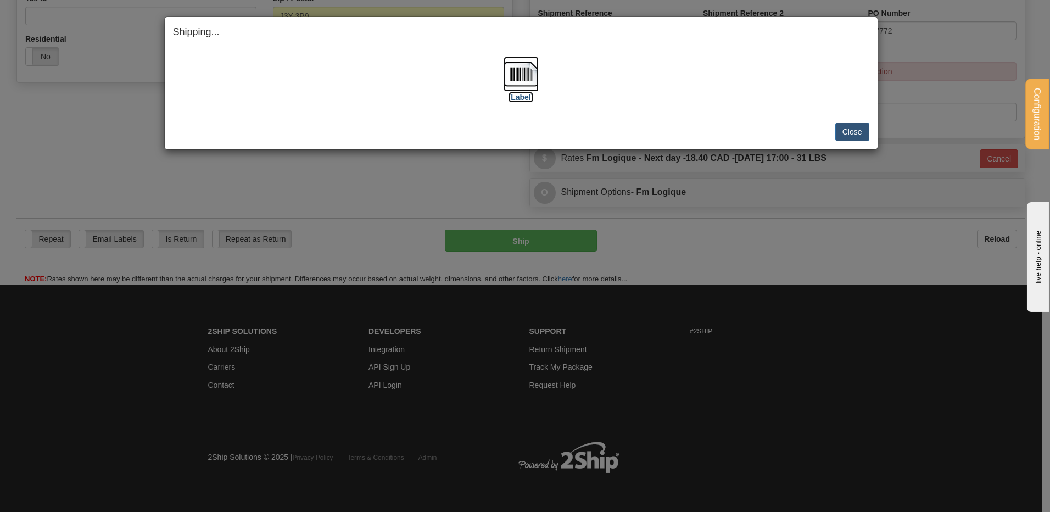
click at [522, 70] on img at bounding box center [520, 74] width 35 height 35
click at [854, 125] on button "Close" at bounding box center [852, 131] width 34 height 19
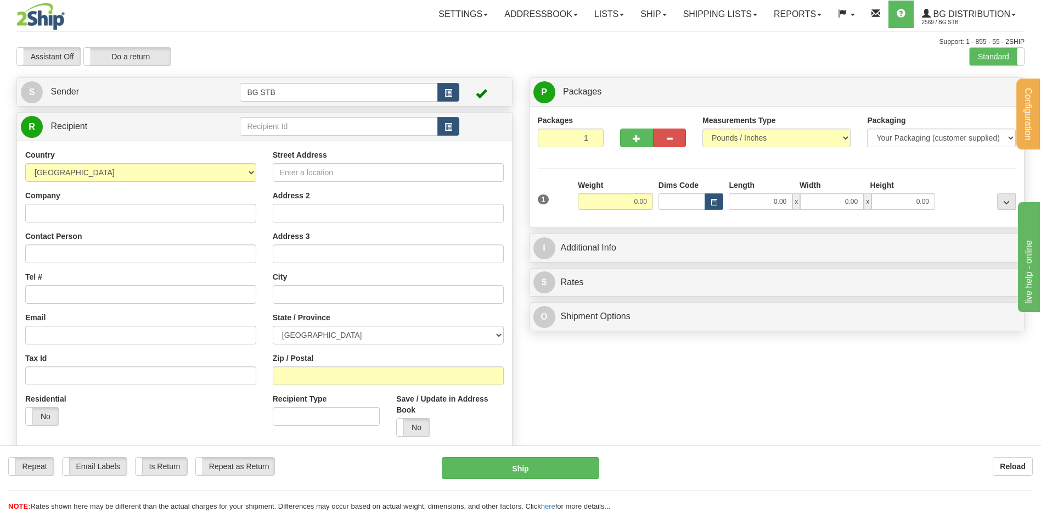
click at [317, 137] on td at bounding box center [349, 126] width 219 height 23
click at [313, 132] on input "text" at bounding box center [339, 126] width 198 height 19
type input "5554"
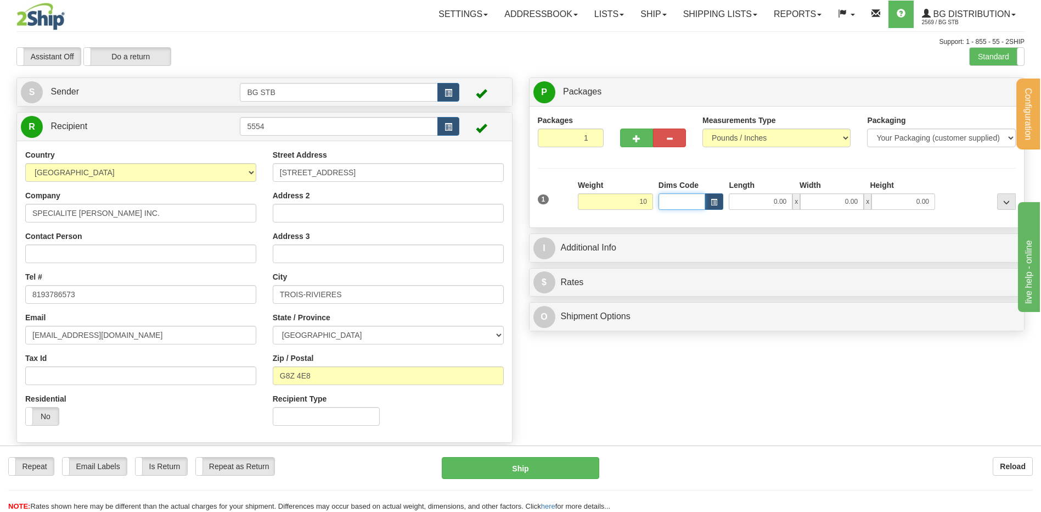
type input "10.00"
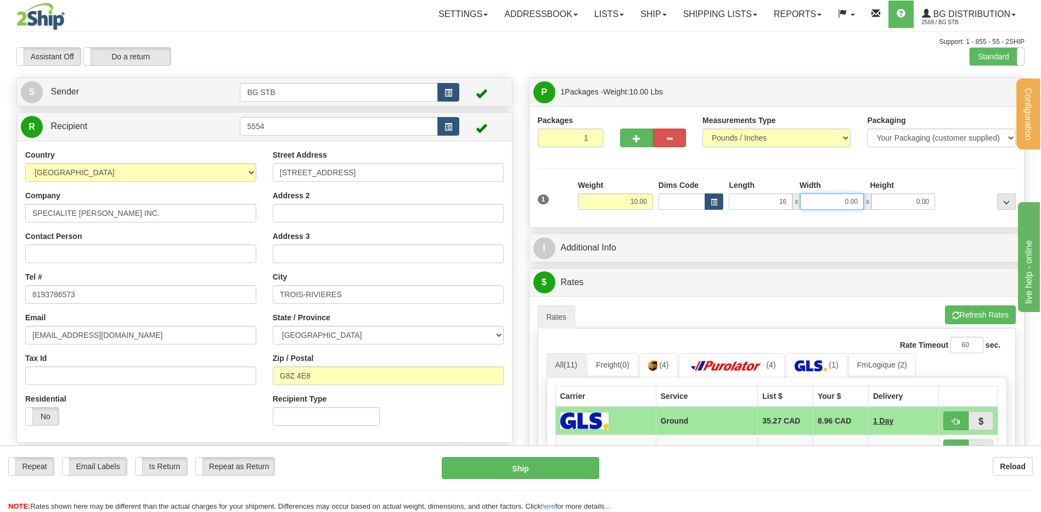
type input "16.00"
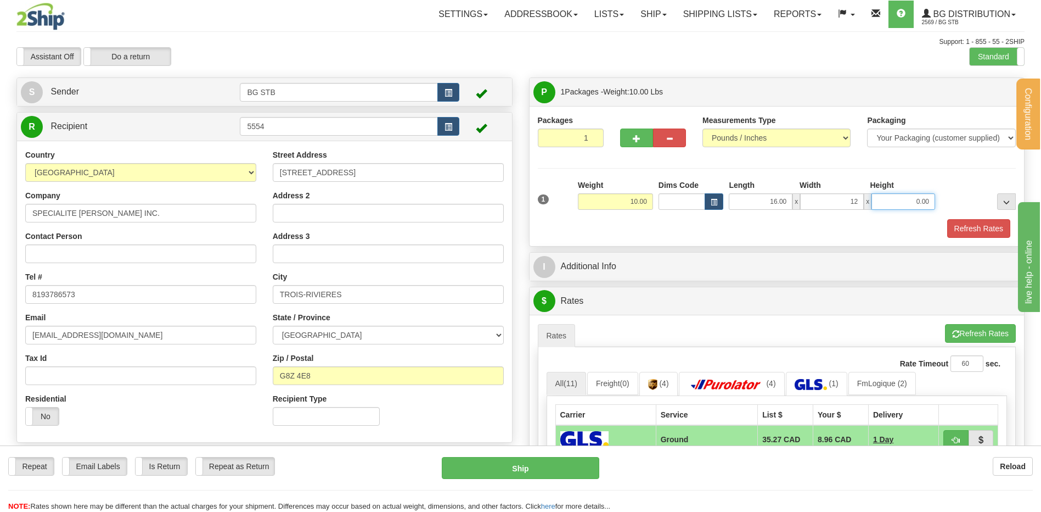
type input "12.00"
type input "5.00"
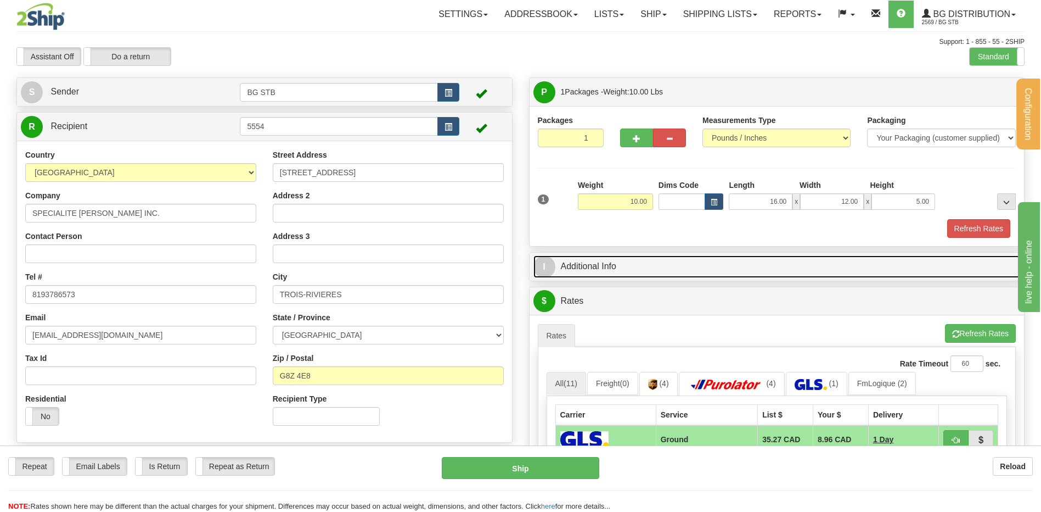
click at [672, 268] on link "I Additional Info" at bounding box center [777, 266] width 487 height 23
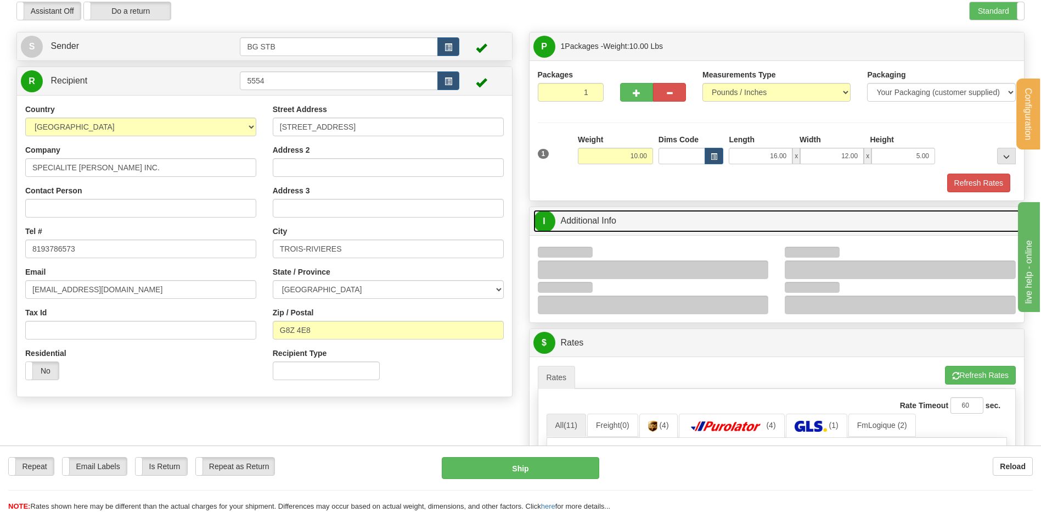
scroll to position [110, 0]
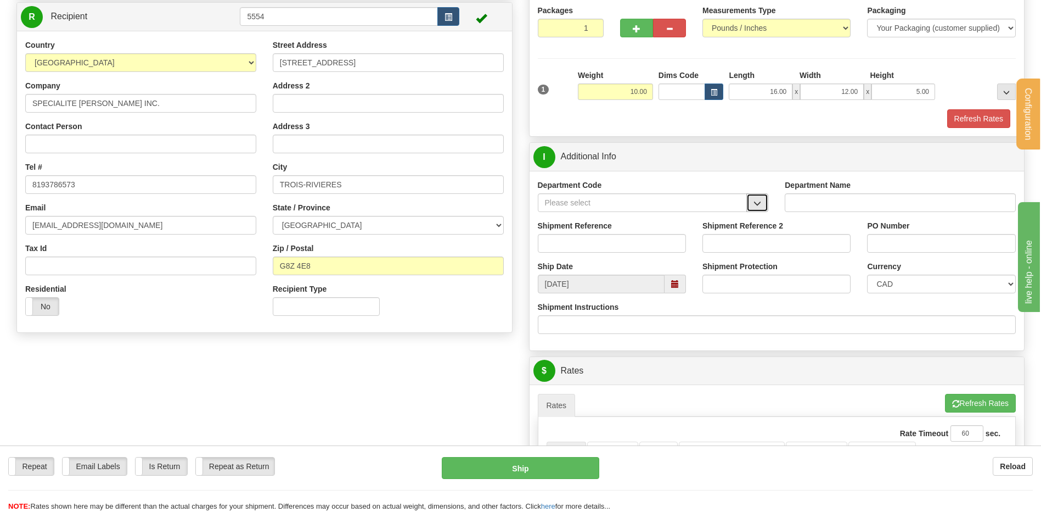
click at [754, 205] on span "button" at bounding box center [758, 203] width 8 height 7
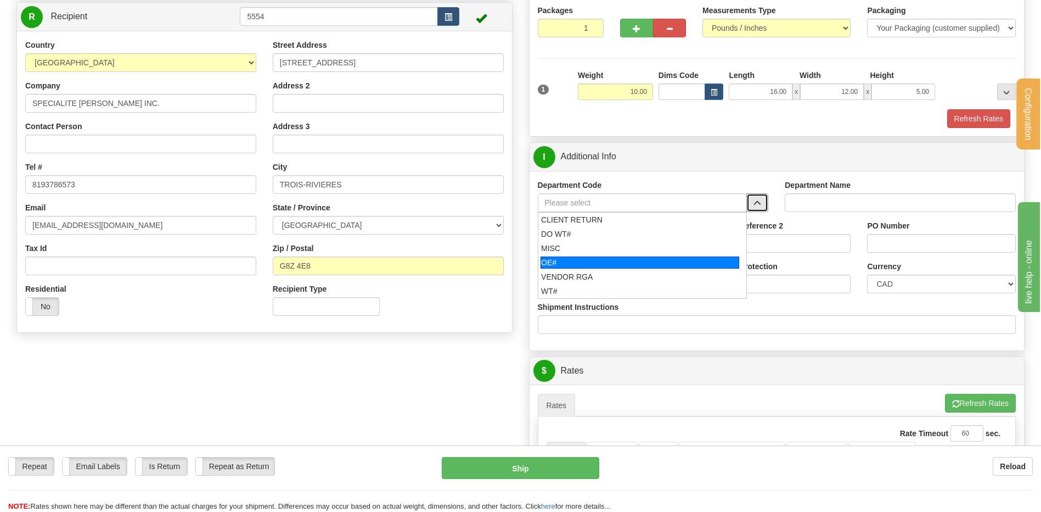
click at [603, 256] on div "OE#" at bounding box center [640, 262] width 199 height 12
type input "OE#"
type input "ORDERS"
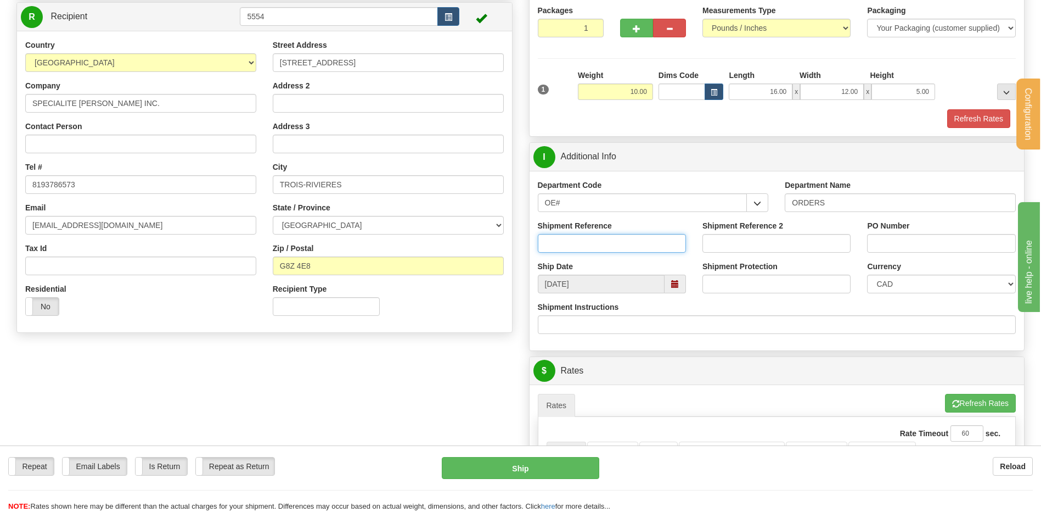
click at [601, 244] on input "Shipment Reference" at bounding box center [612, 243] width 148 height 19
type input "80004659-00"
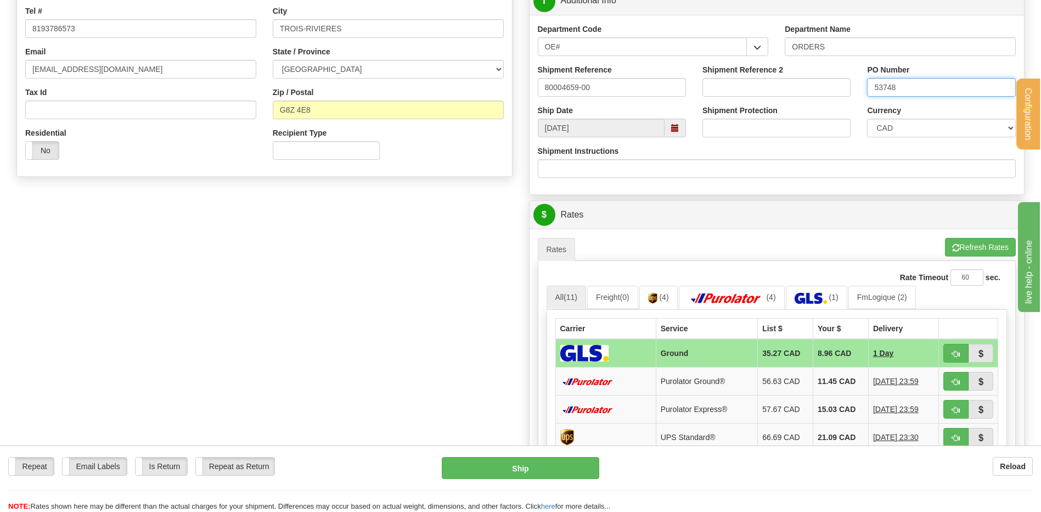
scroll to position [329, 0]
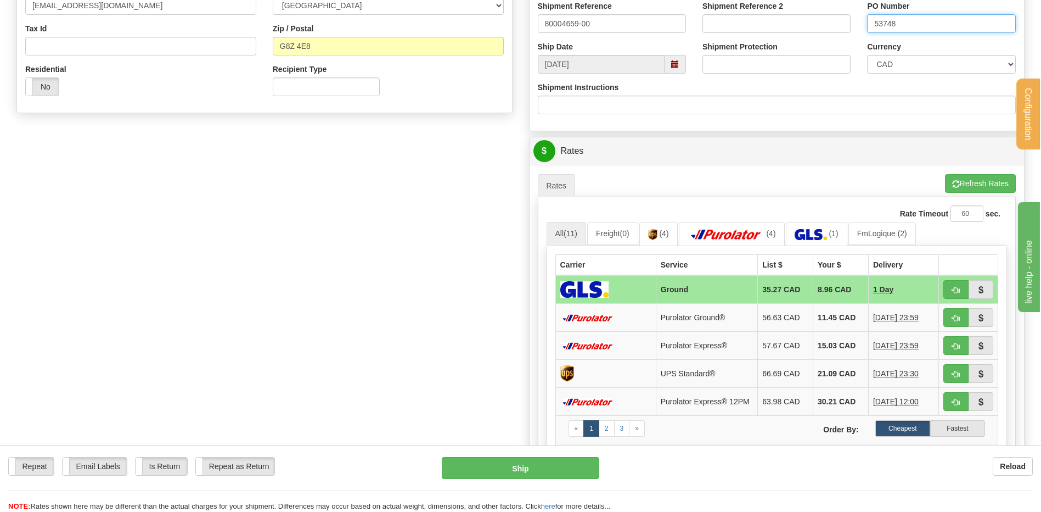
type input "53748"
click at [962, 287] on button "button" at bounding box center [956, 289] width 25 height 19
type input "1"
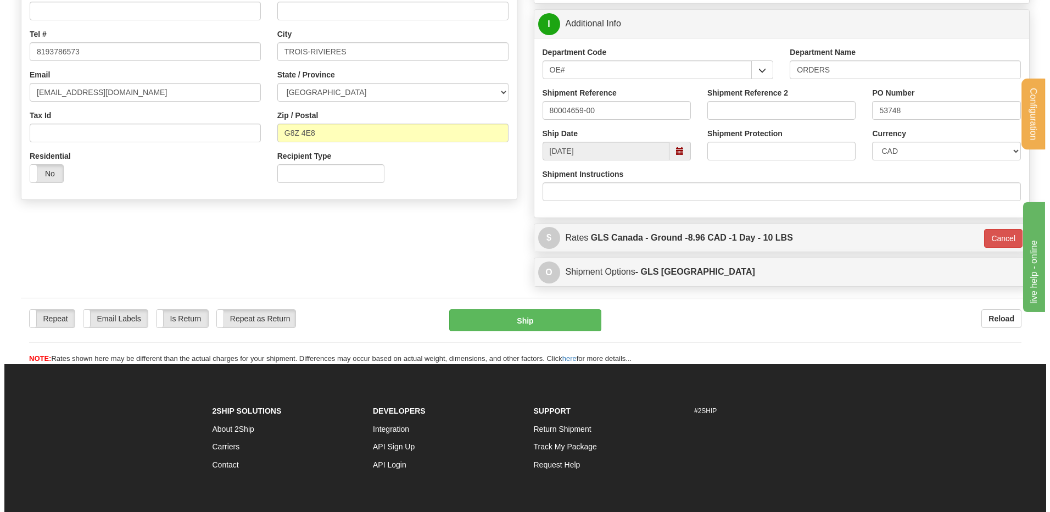
scroll to position [165, 0]
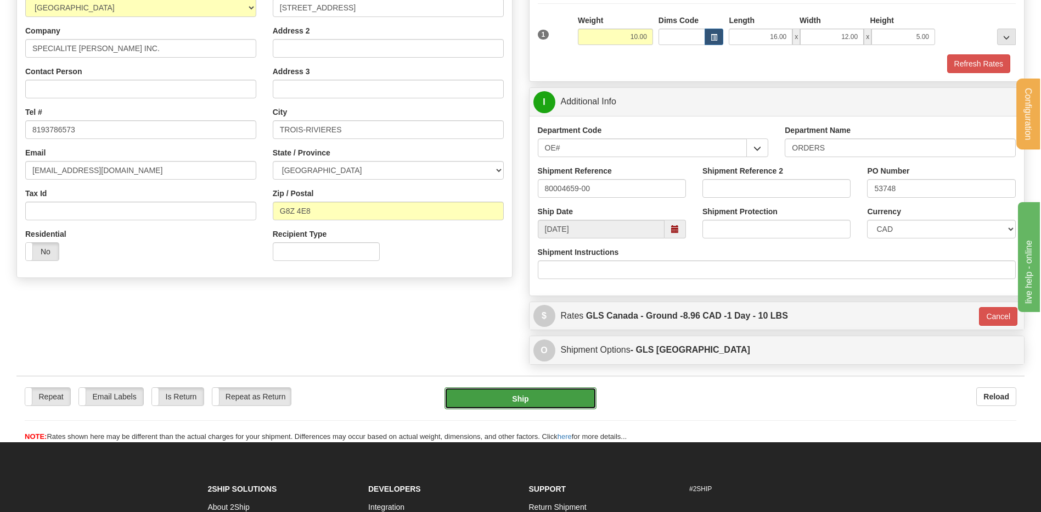
click at [517, 399] on button "Ship" at bounding box center [521, 398] width 152 height 22
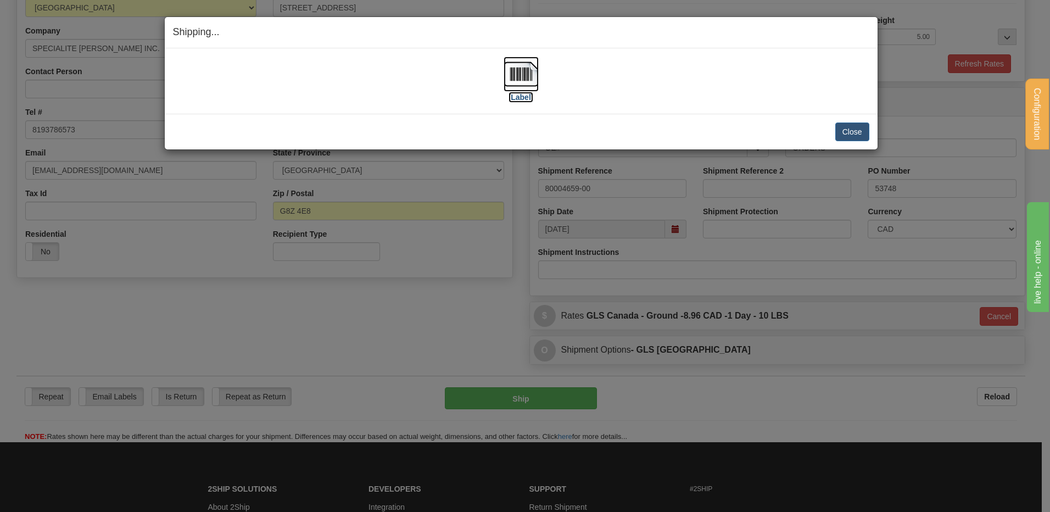
click at [535, 74] on img at bounding box center [520, 74] width 35 height 35
click at [858, 131] on button "Close" at bounding box center [852, 131] width 34 height 19
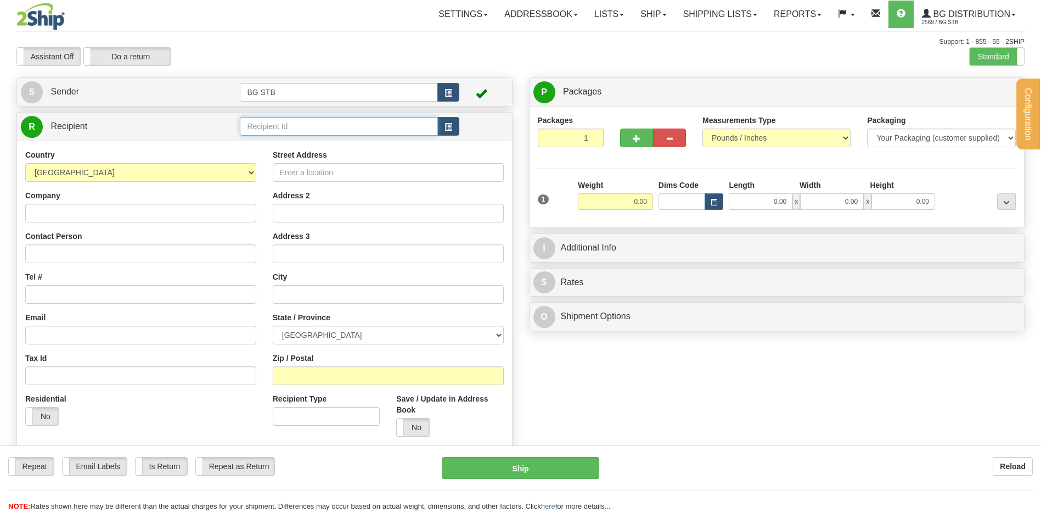
click at [277, 122] on input "text" at bounding box center [339, 126] width 198 height 19
type input "5557"
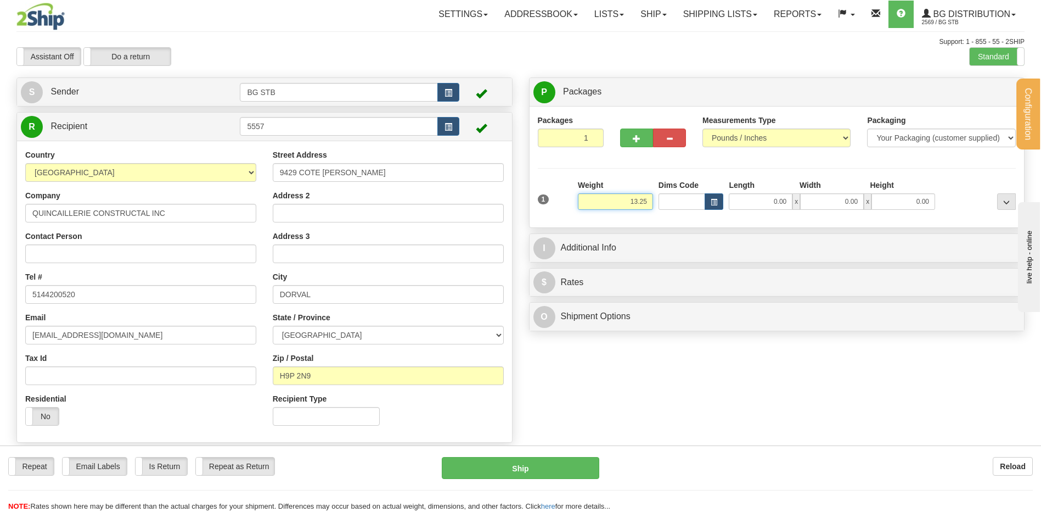
type input "13.25"
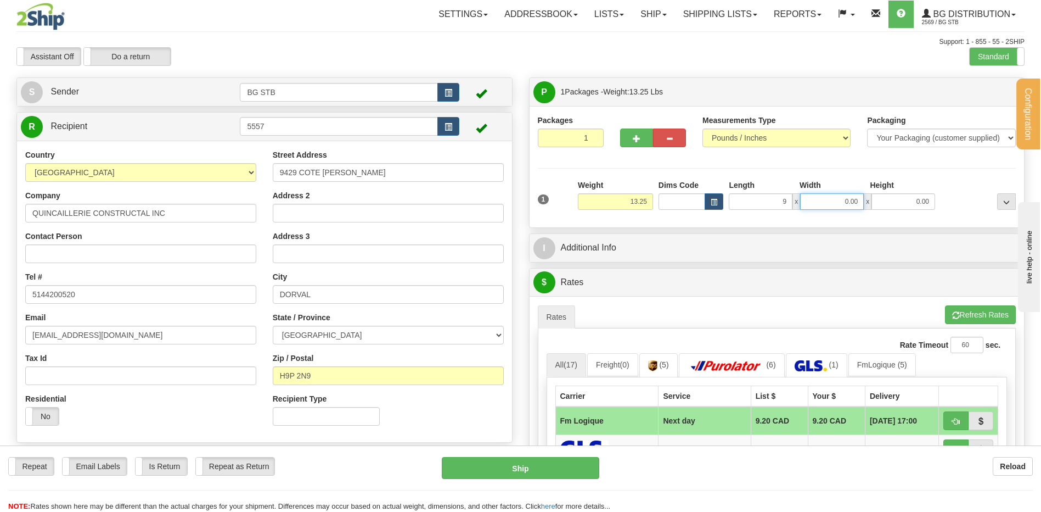
type input "9.00"
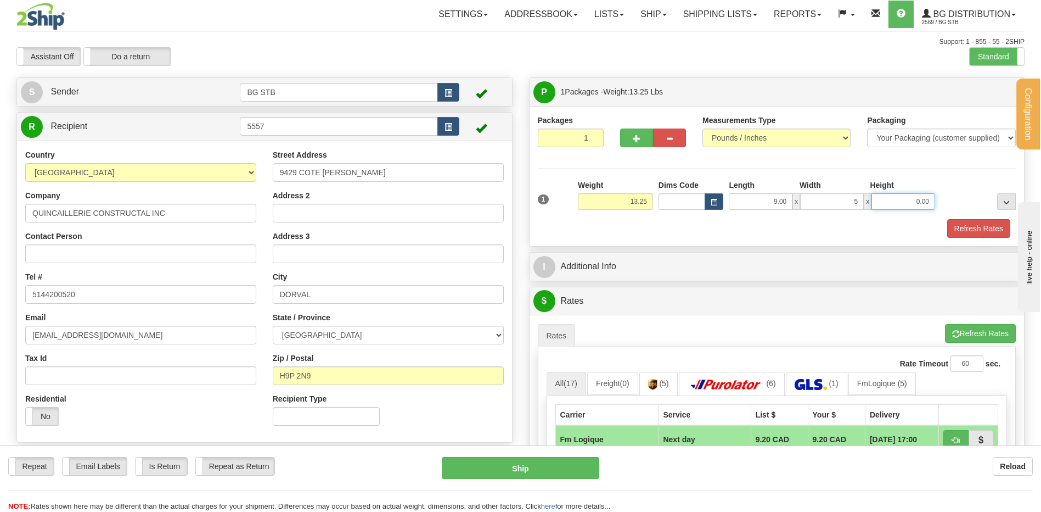
type input "5.00"
type input "24.00"
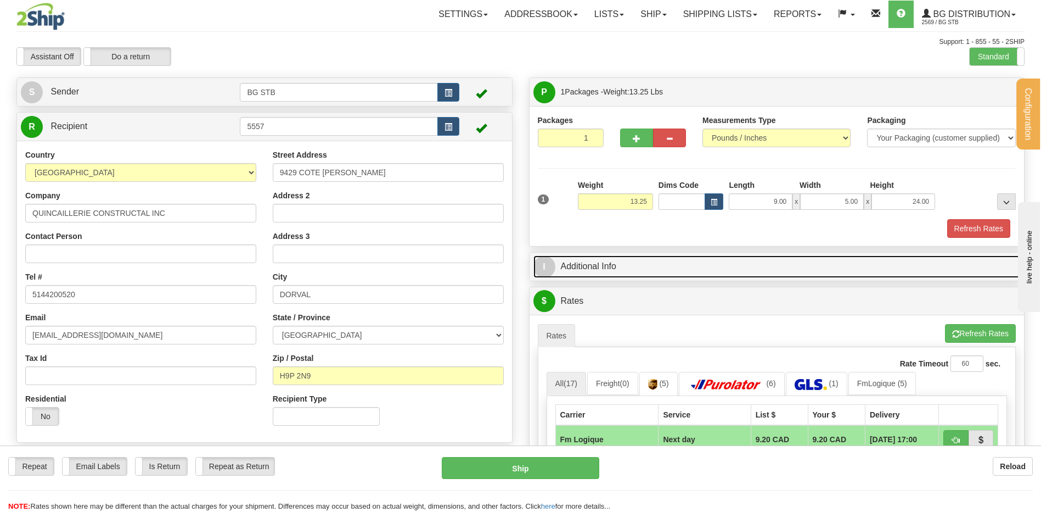
drag, startPoint x: 637, startPoint y: 262, endPoint x: 630, endPoint y: 269, distance: 10.5
click at [637, 262] on link "I Additional Info" at bounding box center [777, 266] width 487 height 23
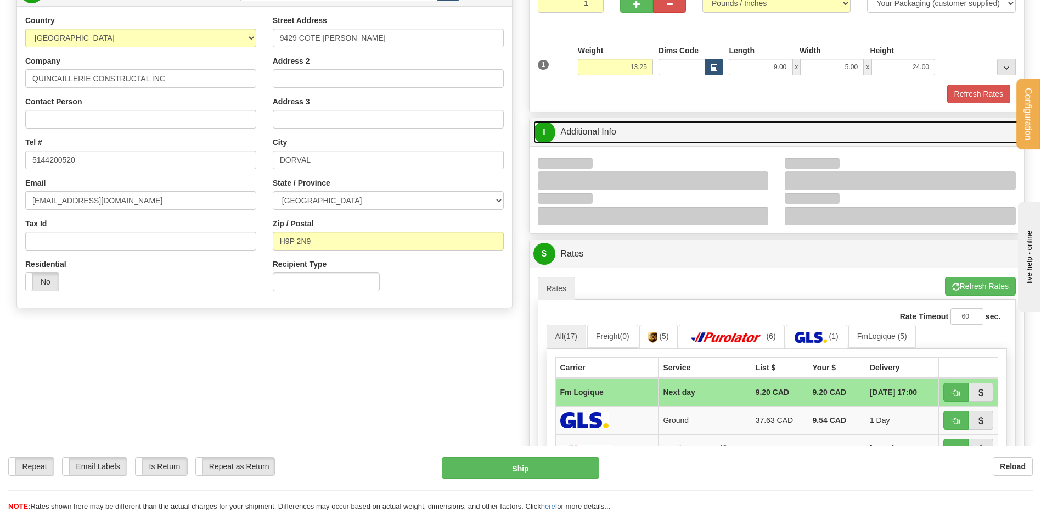
scroll to position [220, 0]
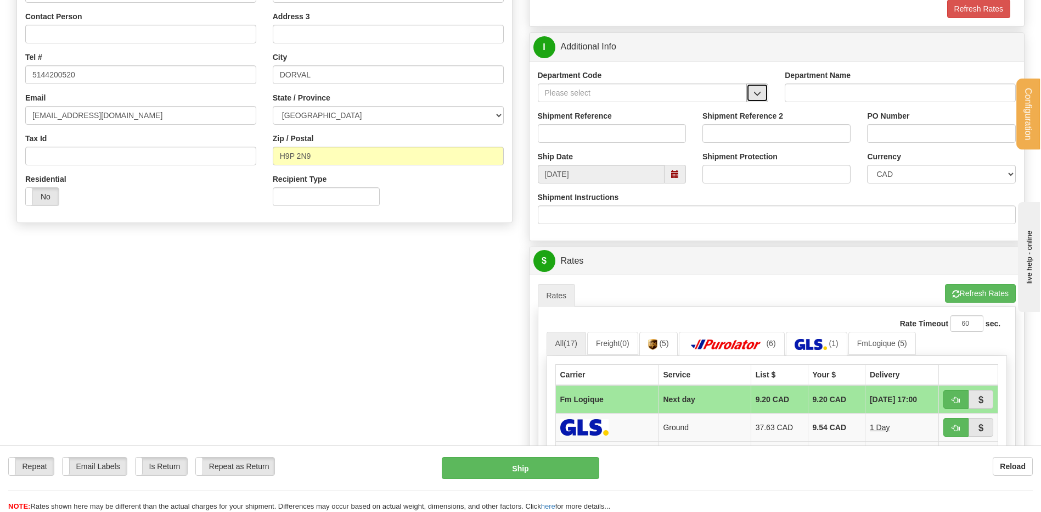
click at [767, 86] on button "button" at bounding box center [758, 92] width 22 height 19
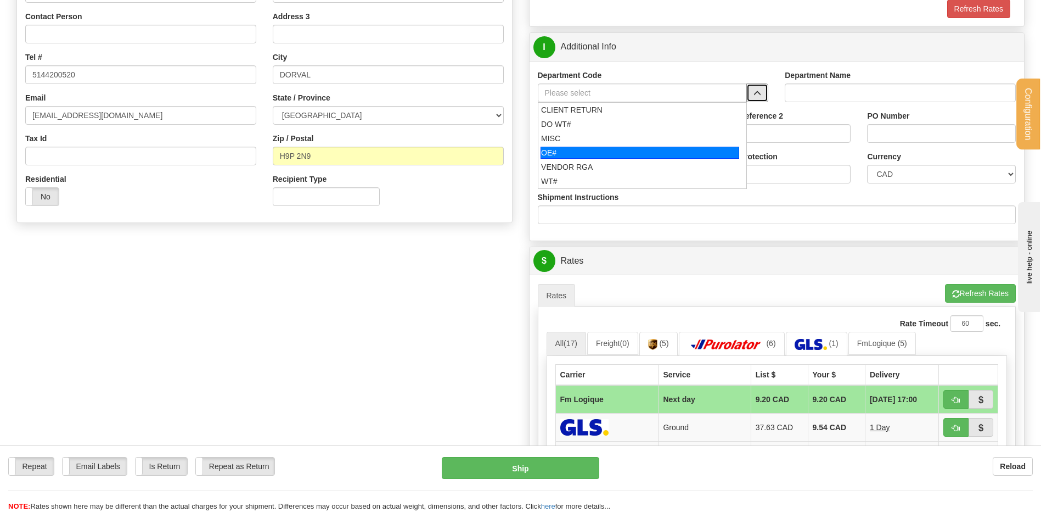
click at [596, 148] on div "OE#" at bounding box center [640, 153] width 199 height 12
type input "OE#"
type input "ORDERS"
click at [594, 138] on input "Shipment Reference" at bounding box center [612, 133] width 148 height 19
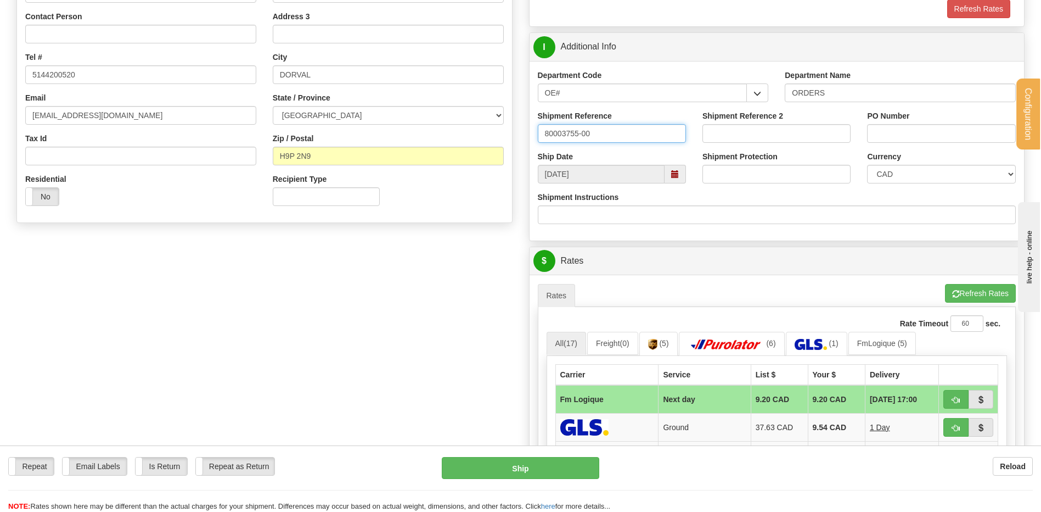
type input "80003755-00"
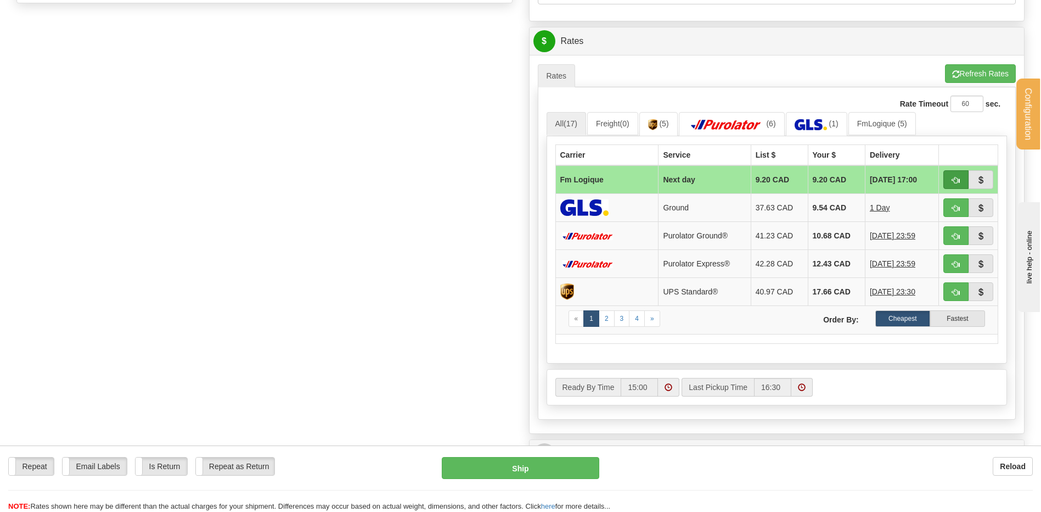
type input "2025-205"
click at [958, 178] on span "button" at bounding box center [956, 180] width 8 height 7
type input "jour"
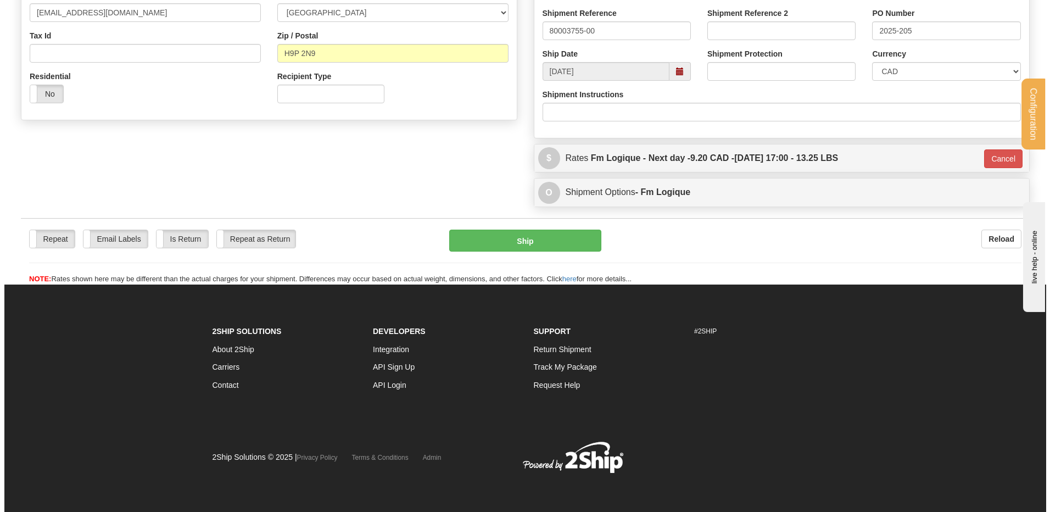
scroll to position [323, 0]
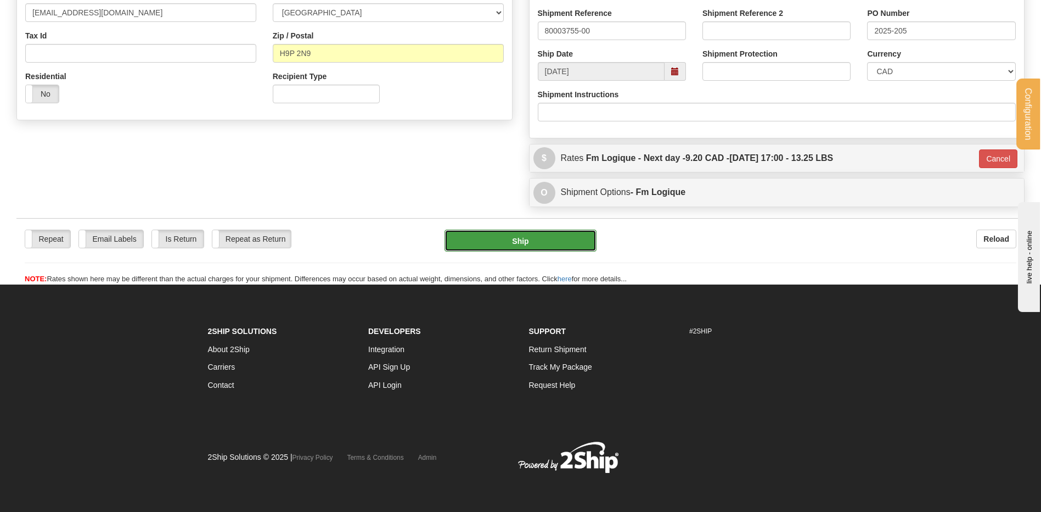
click at [545, 238] on button "Ship" at bounding box center [521, 240] width 152 height 22
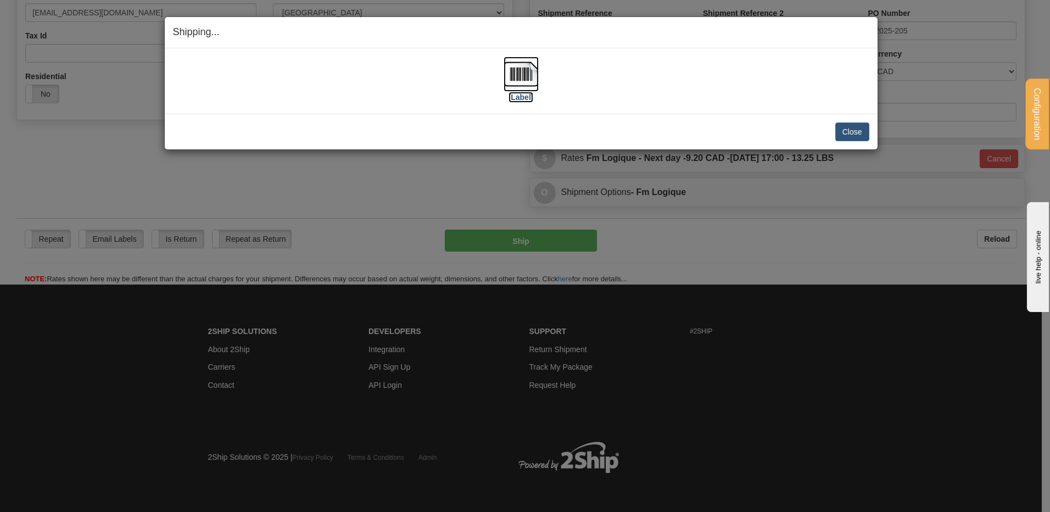
click at [511, 69] on img at bounding box center [520, 74] width 35 height 35
click at [844, 128] on button "Close" at bounding box center [852, 131] width 34 height 19
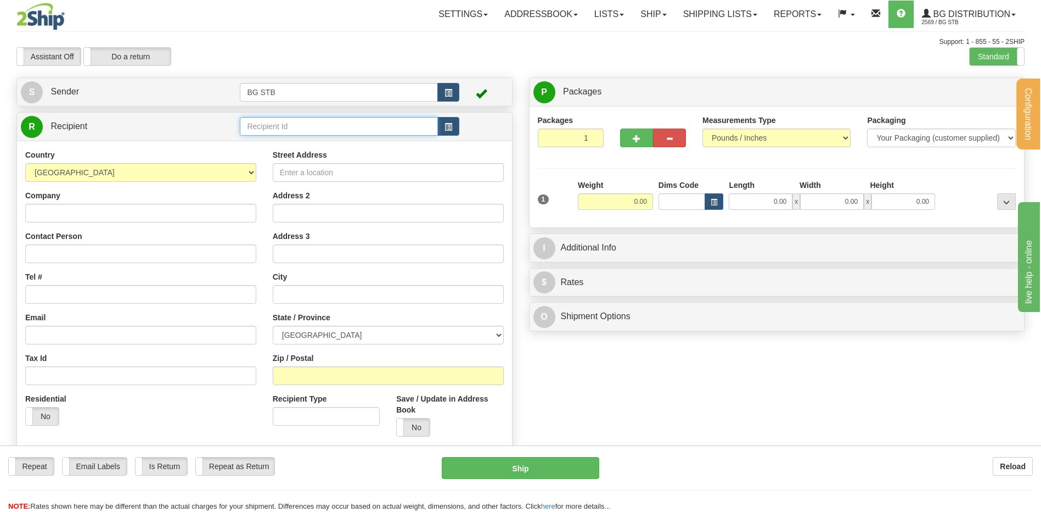
click at [295, 125] on input "text" at bounding box center [339, 126] width 198 height 19
type input "5536"
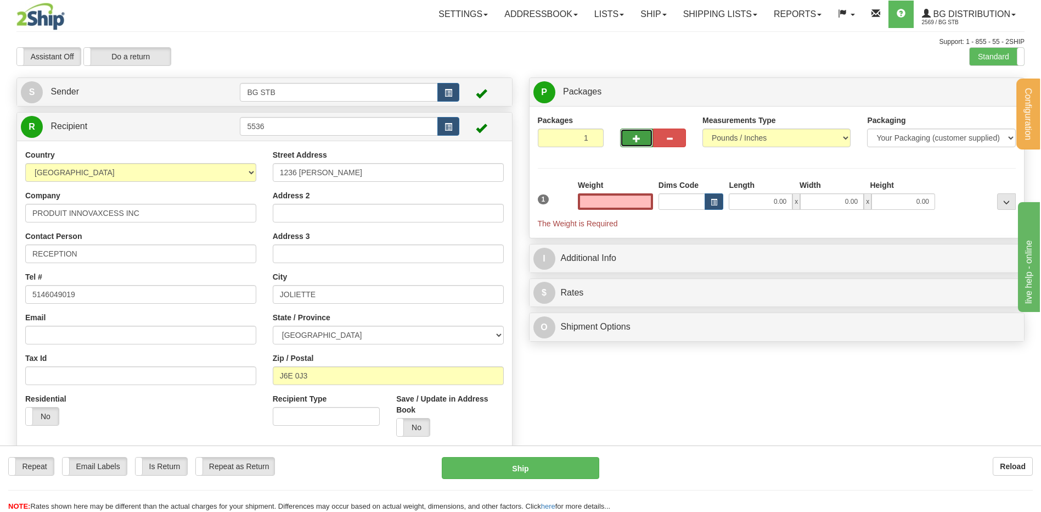
type input "0.00"
click at [633, 135] on span "button" at bounding box center [637, 138] width 8 height 7
click at [633, 139] on span "button" at bounding box center [637, 138] width 8 height 7
type input "3"
drag, startPoint x: 977, startPoint y: 88, endPoint x: 862, endPoint y: 113, distance: 116.8
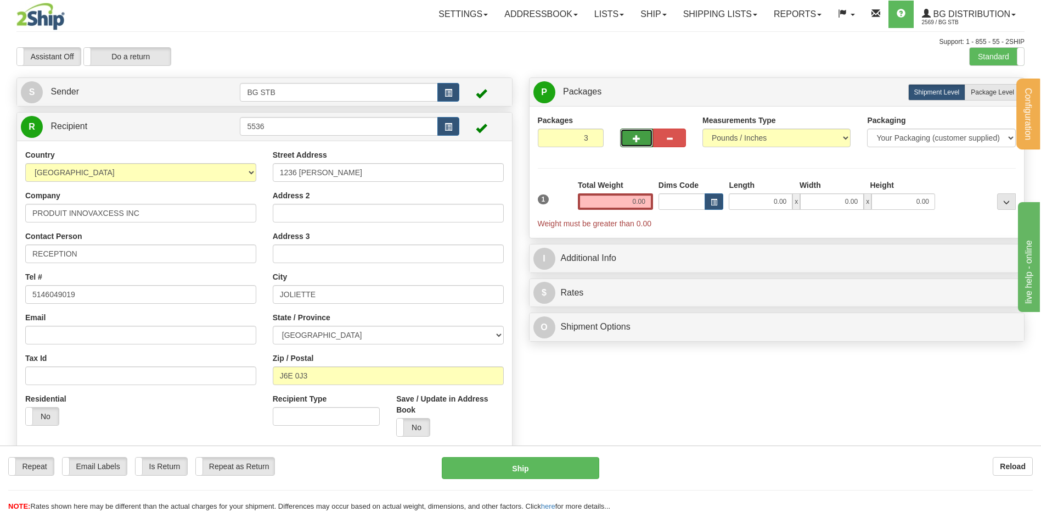
click at [977, 89] on span "Package Level" at bounding box center [992, 92] width 43 height 8
radio input "true"
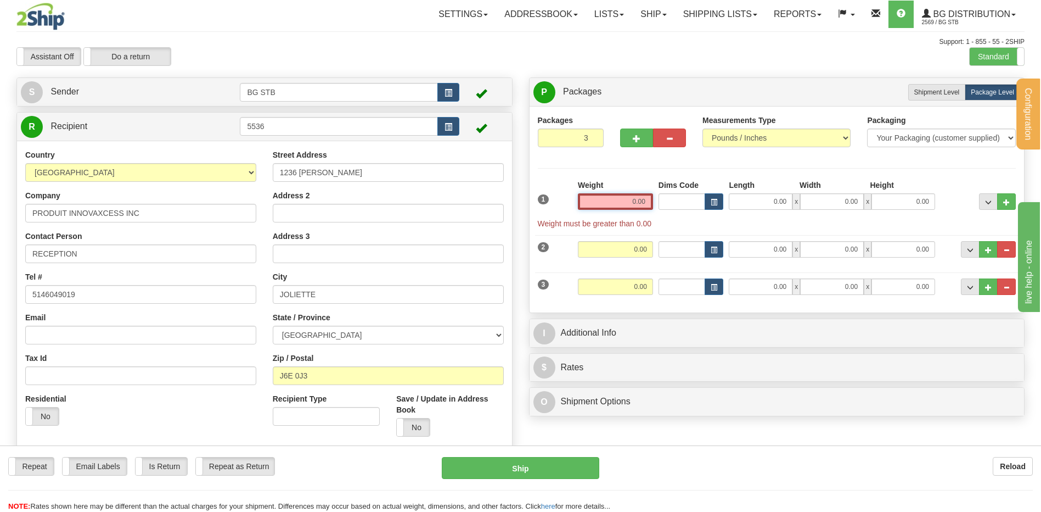
drag, startPoint x: 614, startPoint y: 195, endPoint x: 621, endPoint y: 196, distance: 7.2
click at [616, 195] on input "0.00" at bounding box center [615, 201] width 75 height 16
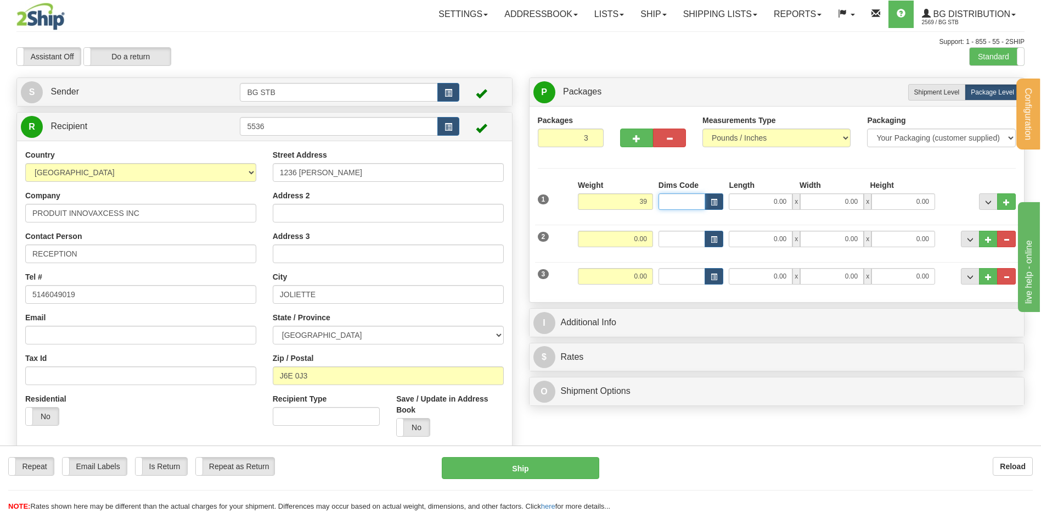
type input "39.00"
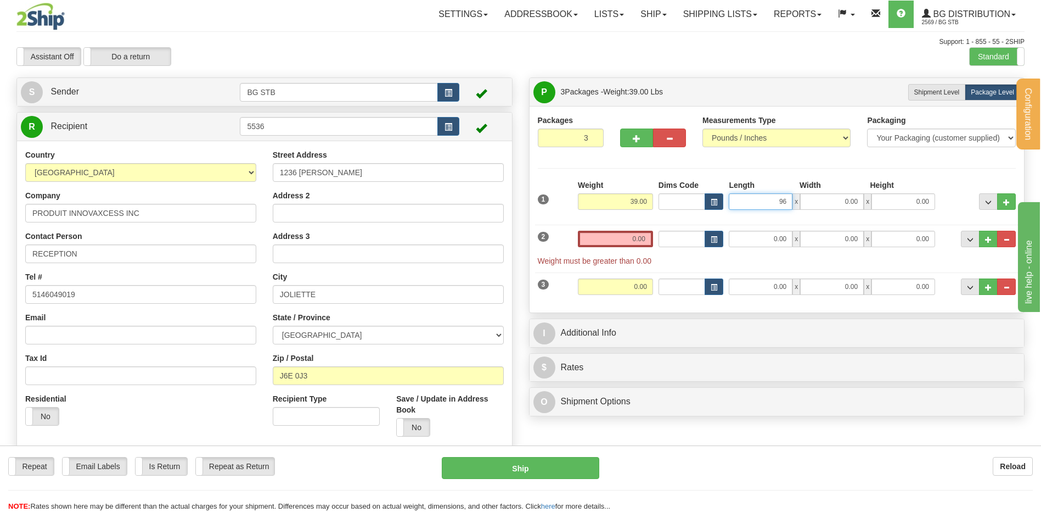
type input "96.00"
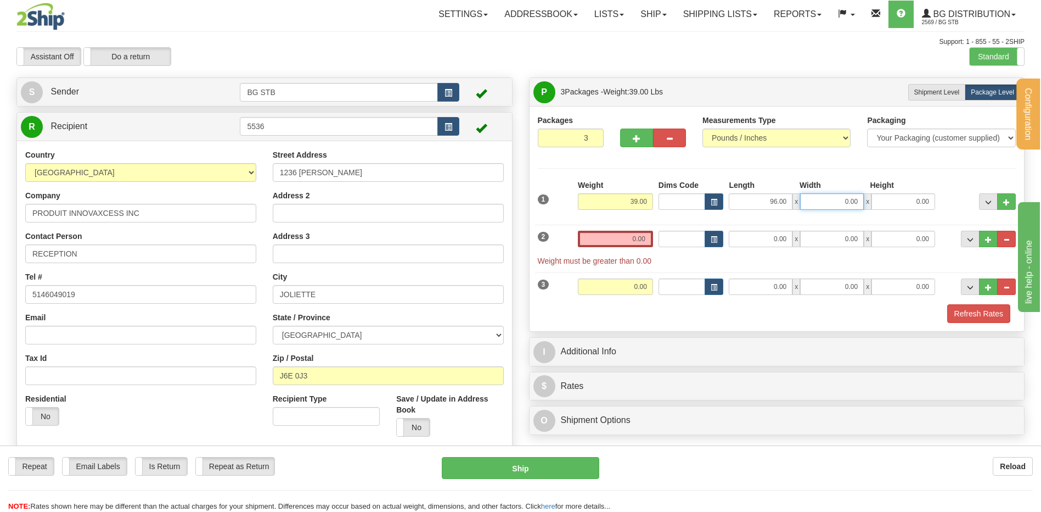
click at [822, 201] on input "0.00" at bounding box center [832, 201] width 64 height 16
type input "7.00"
type input "4.00"
click at [607, 235] on input "0.00" at bounding box center [615, 239] width 75 height 16
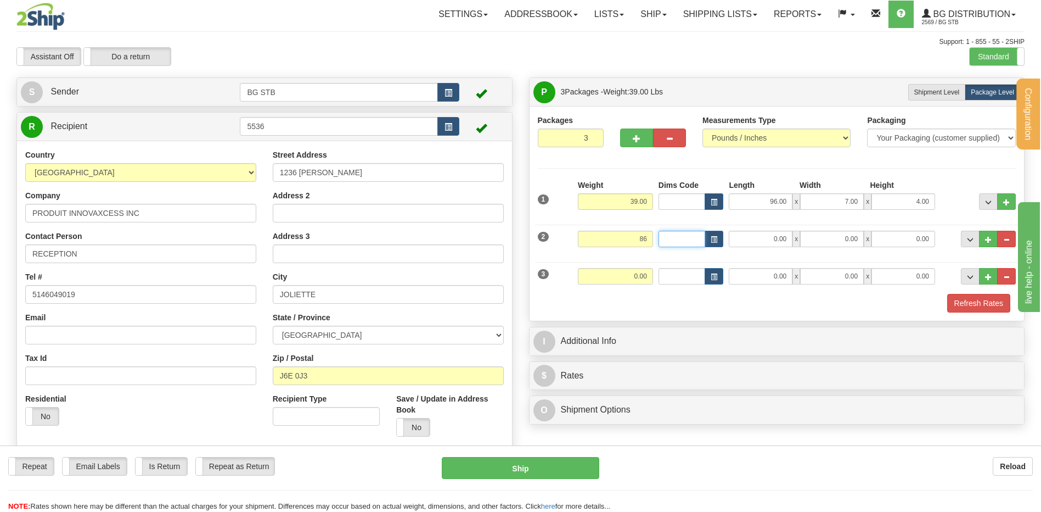
type input "86.00"
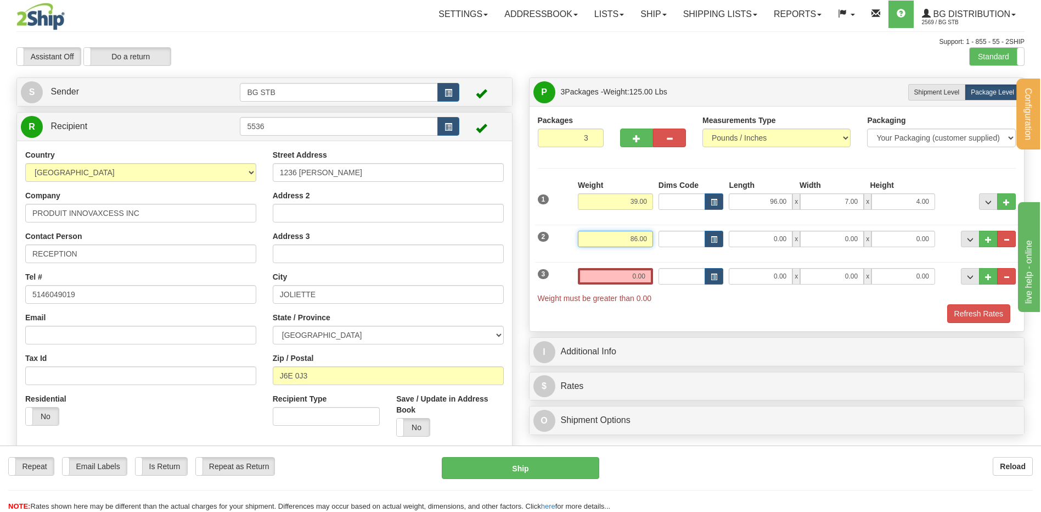
drag, startPoint x: 687, startPoint y: 238, endPoint x: 741, endPoint y: 213, distance: 59.2
click at [750, 227] on div "2 Weight 86.00 Dims Code Length Width Height" at bounding box center [777, 237] width 484 height 37
type input "36.00"
type input "9"
type input "89.00"
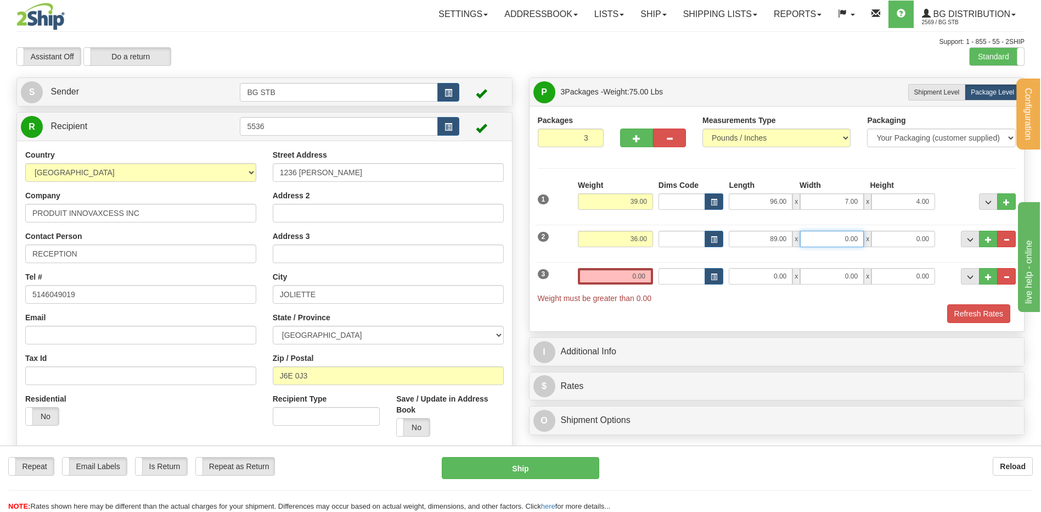
click at [834, 239] on input "0.00" at bounding box center [832, 239] width 64 height 16
type input "7.00"
type input "4.00"
click at [614, 278] on input "0.00" at bounding box center [615, 276] width 75 height 16
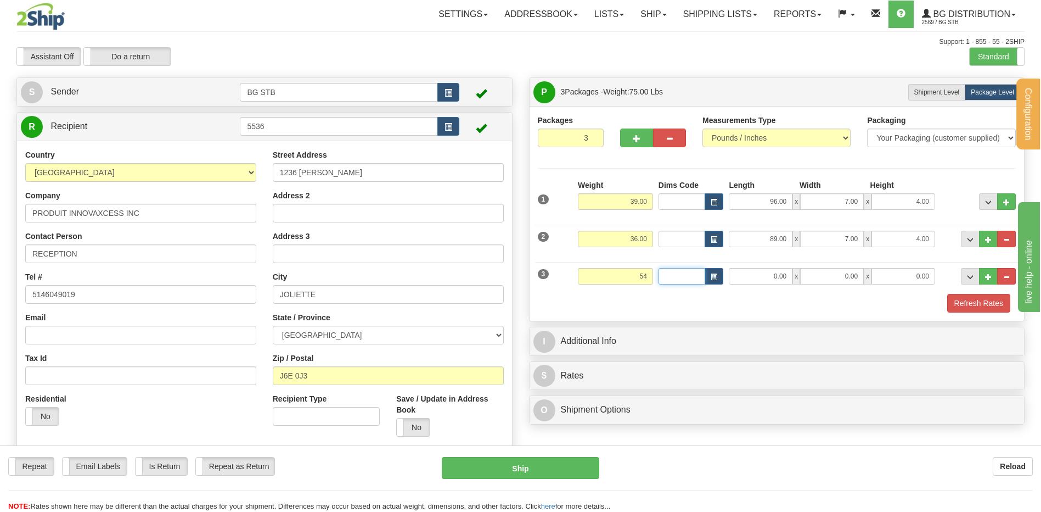
type input "54.00"
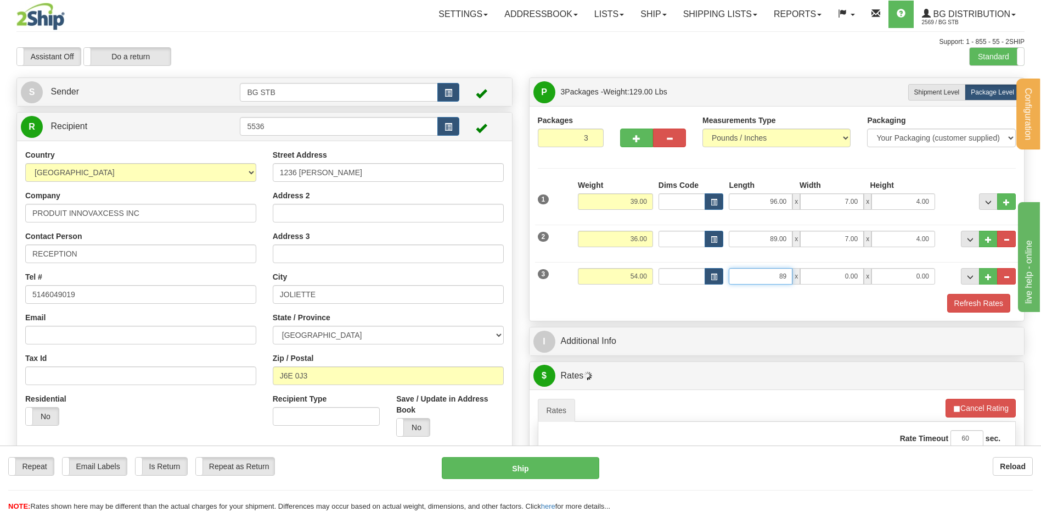
type input "89.00"
type input "8.00"
type input "6.00"
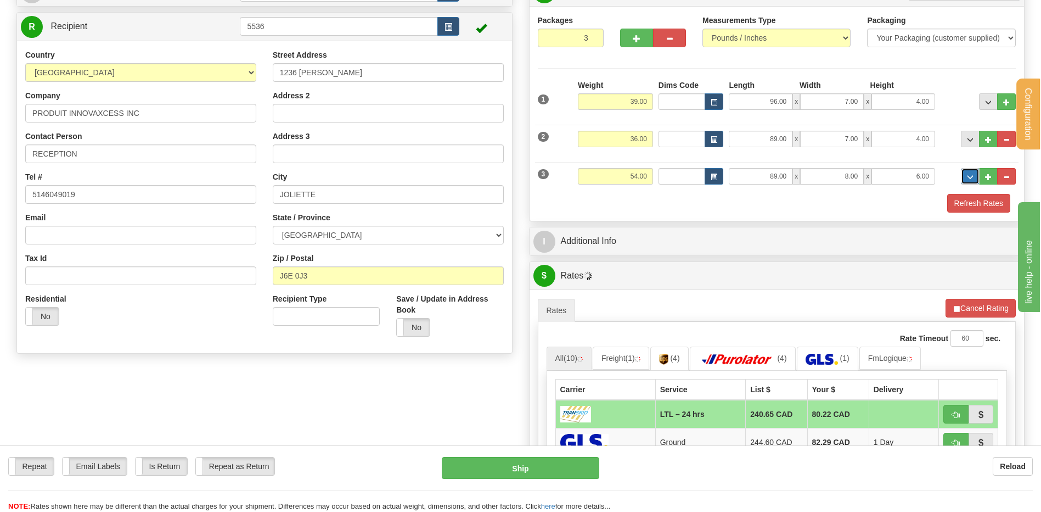
scroll to position [220, 0]
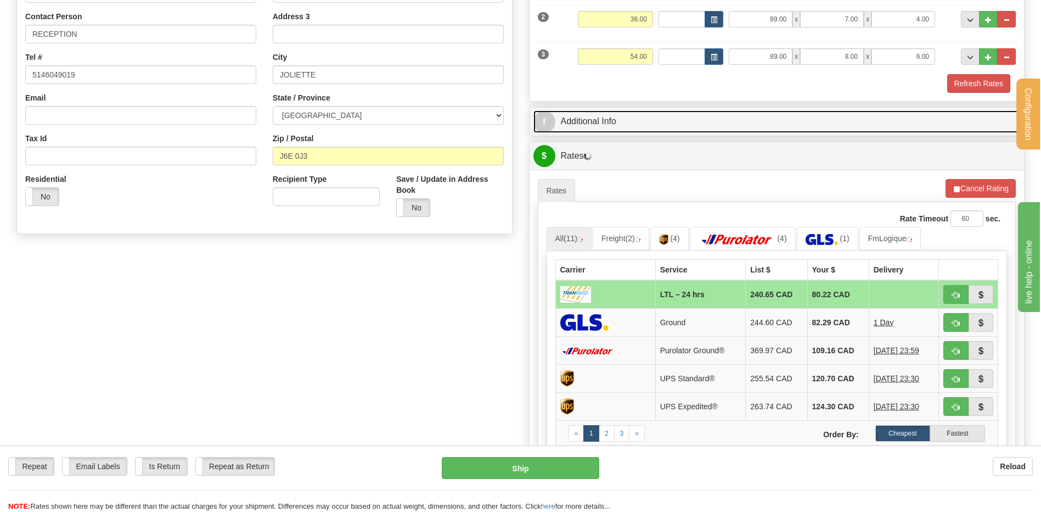
click at [634, 117] on link "I Additional Info" at bounding box center [777, 121] width 487 height 23
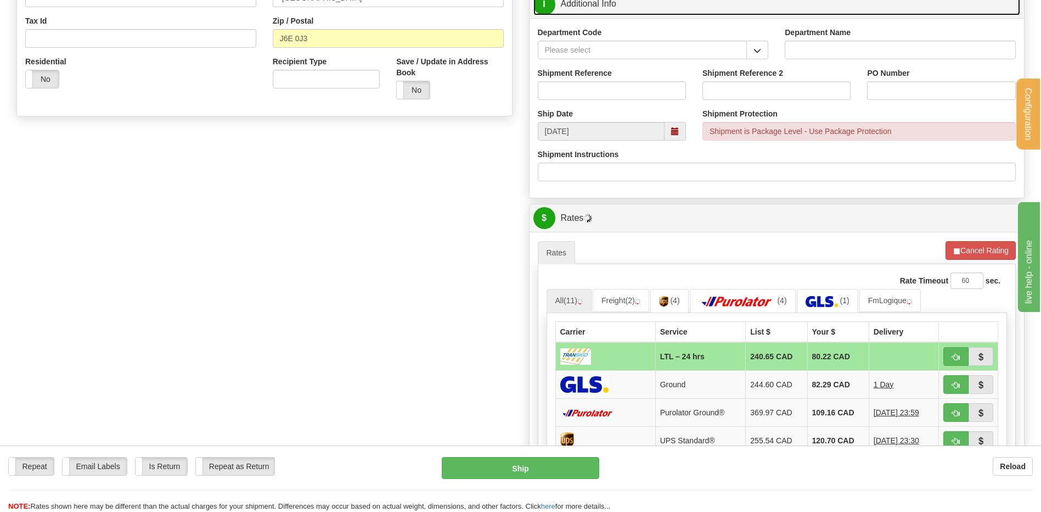
scroll to position [384, 0]
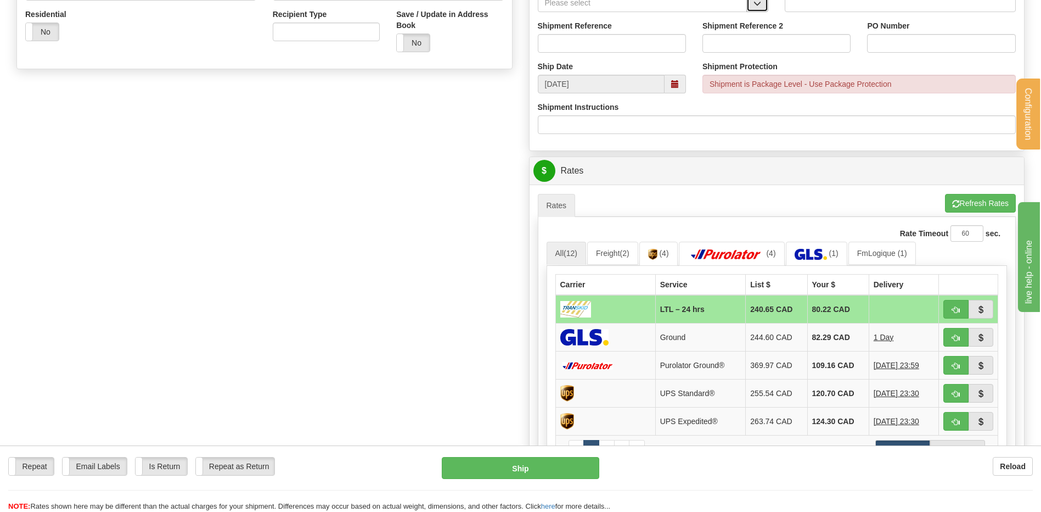
click at [754, 6] on span "button" at bounding box center [758, 3] width 8 height 7
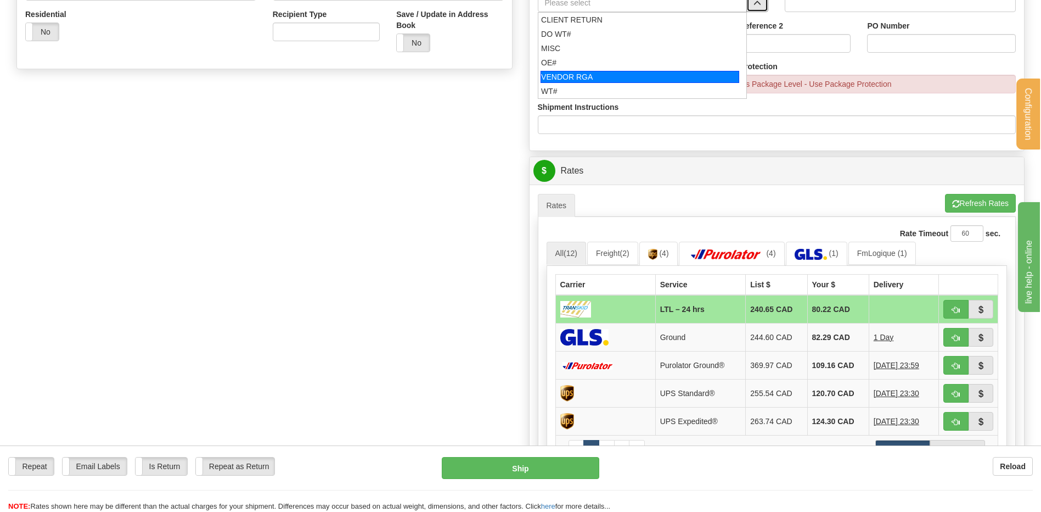
click at [576, 63] on div "OE#" at bounding box center [640, 62] width 198 height 11
type input "OE#"
type input "ORDERS"
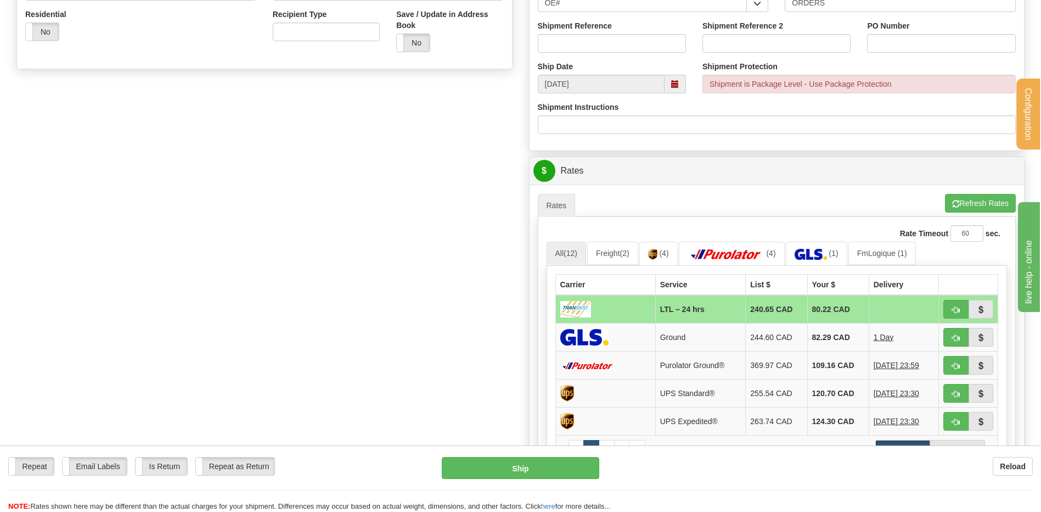
scroll to position [378, 0]
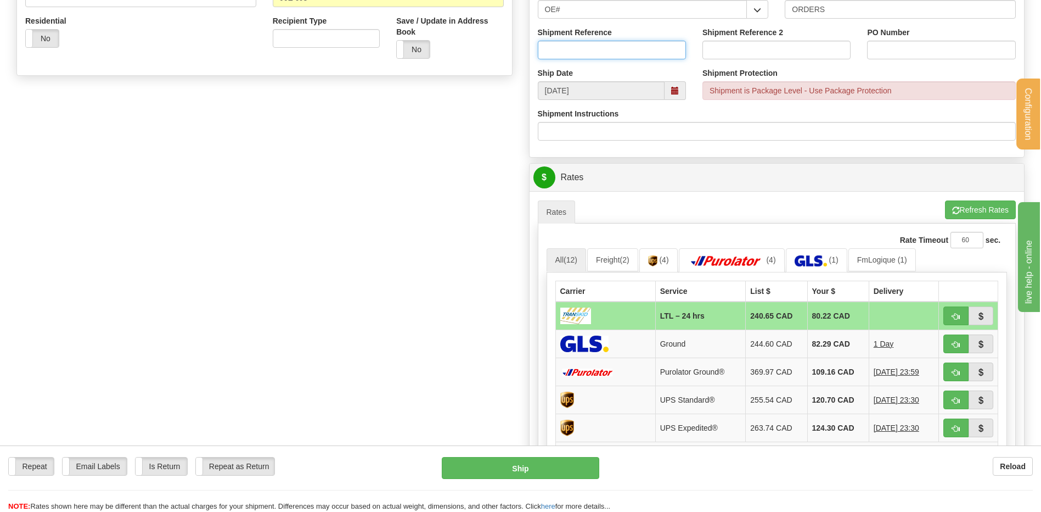
click at [576, 51] on input "Shipment Reference" at bounding box center [612, 50] width 148 height 19
type input "80006043-00"
type input "b"
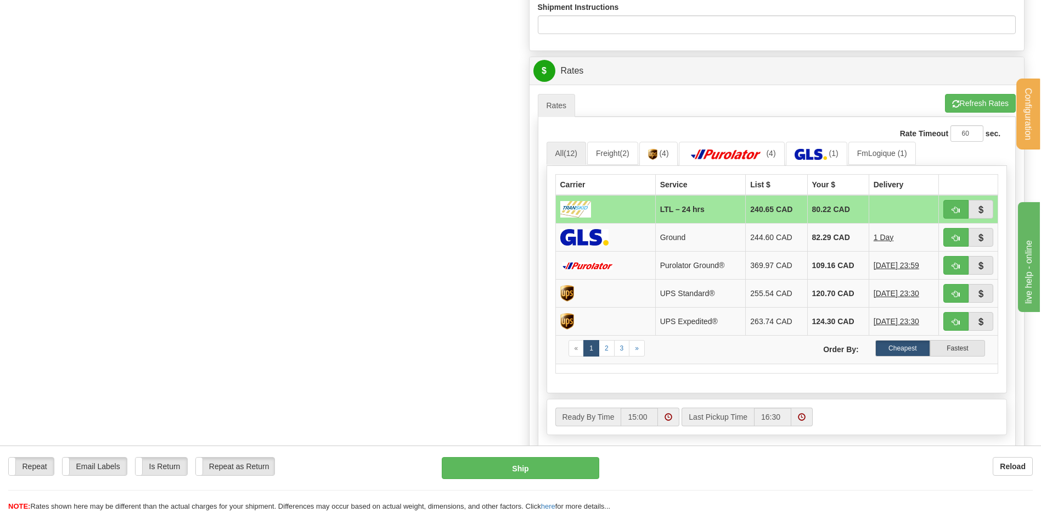
scroll to position [597, 0]
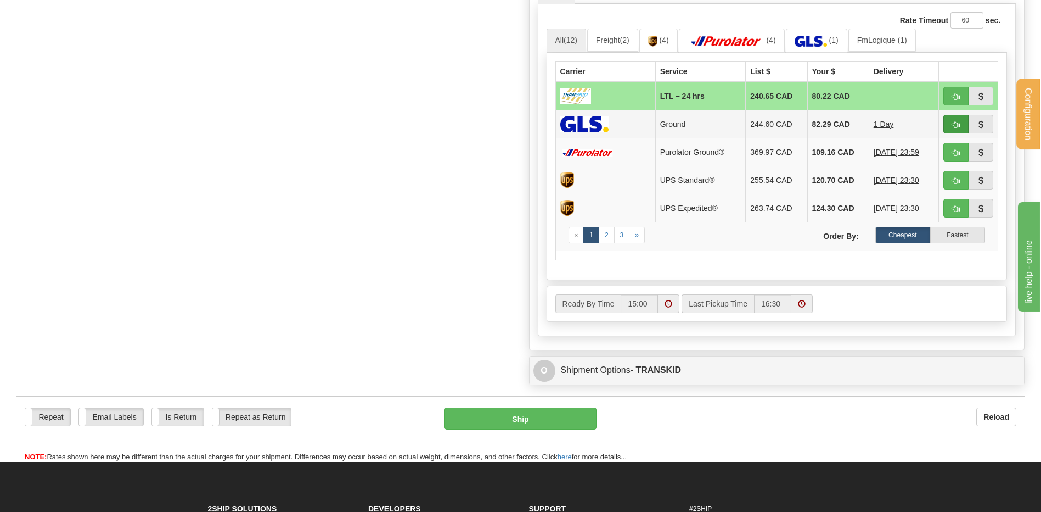
type input "BC-25-915"
drag, startPoint x: 957, startPoint y: 124, endPoint x: 935, endPoint y: 127, distance: 21.6
click at [956, 124] on span "button" at bounding box center [956, 124] width 8 height 7
type input "1"
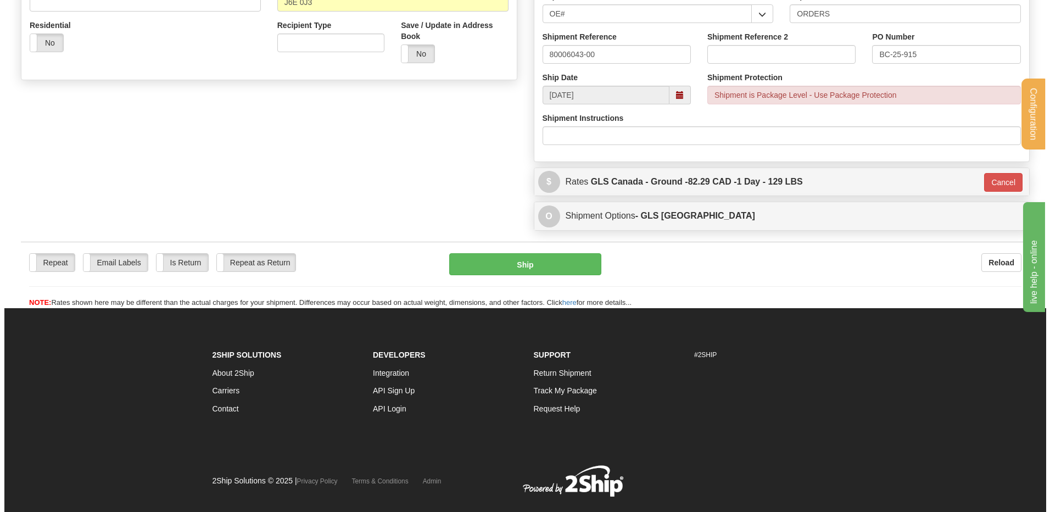
scroll to position [250, 0]
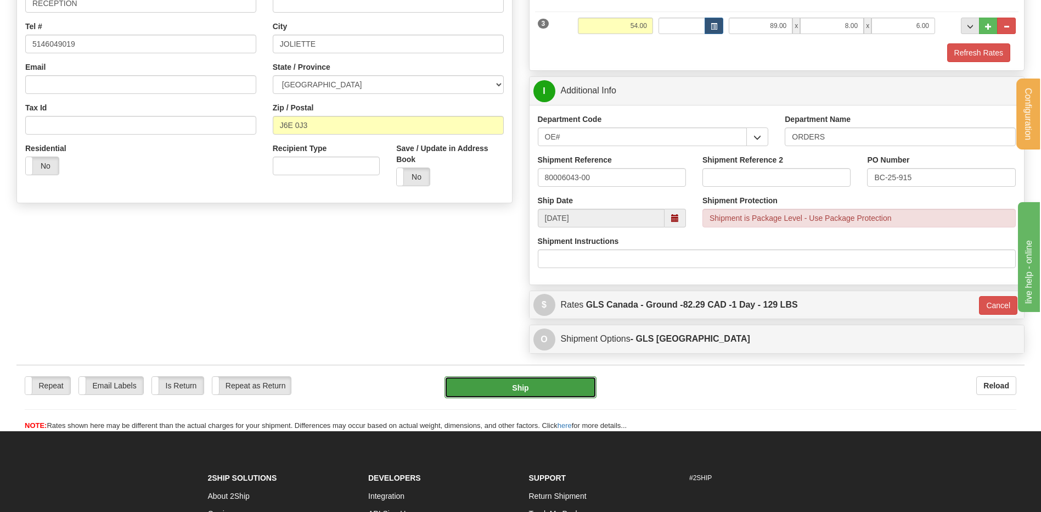
click at [507, 389] on button "Ship" at bounding box center [521, 387] width 152 height 22
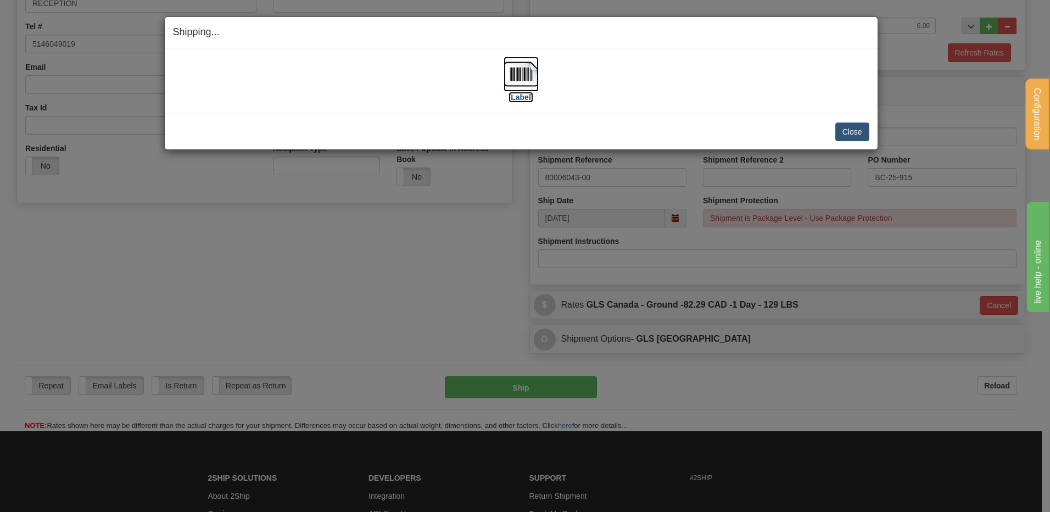
click at [531, 72] on img at bounding box center [520, 74] width 35 height 35
click at [851, 128] on button "Close" at bounding box center [852, 131] width 34 height 19
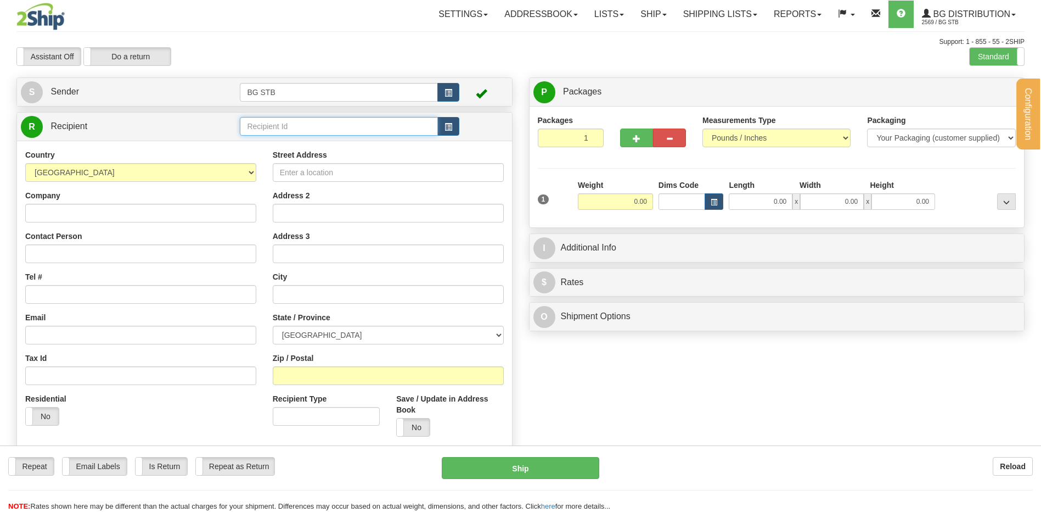
click at [293, 125] on input "text" at bounding box center [339, 126] width 198 height 19
type input "4178"
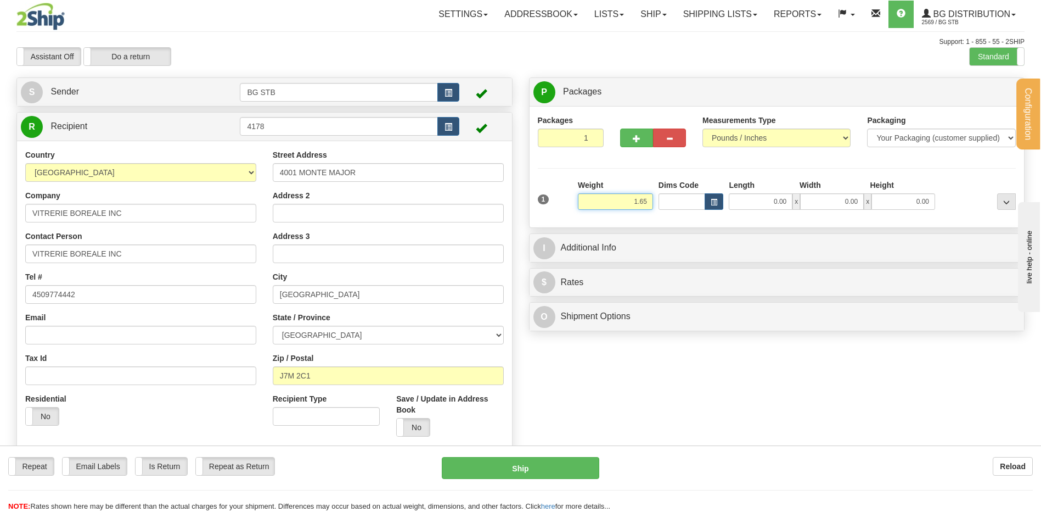
type input "1.65"
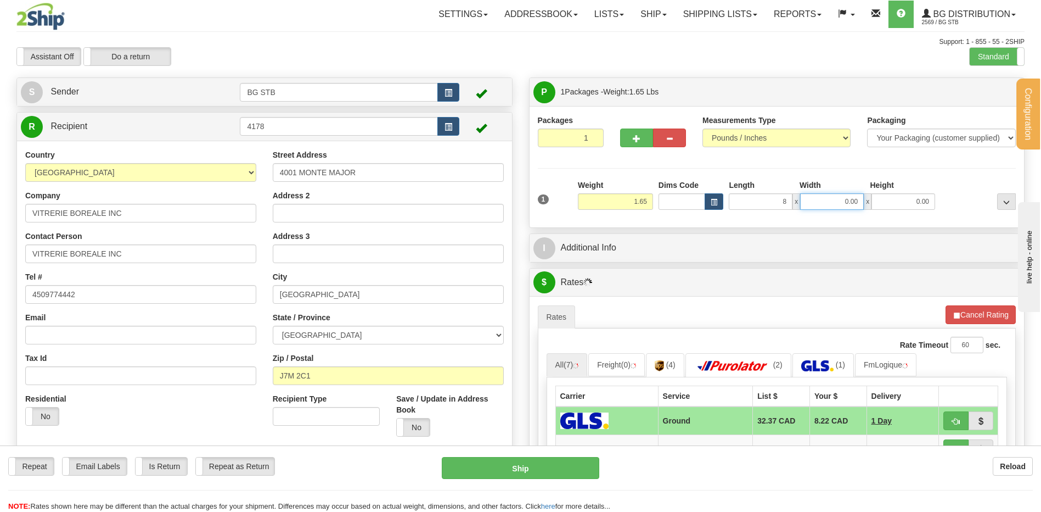
type input "8.00"
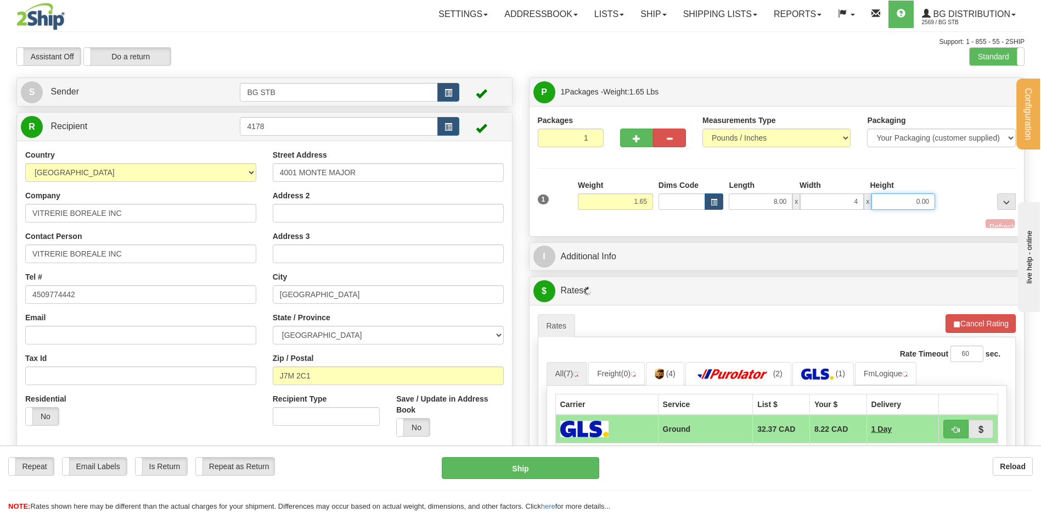
type input "4.00"
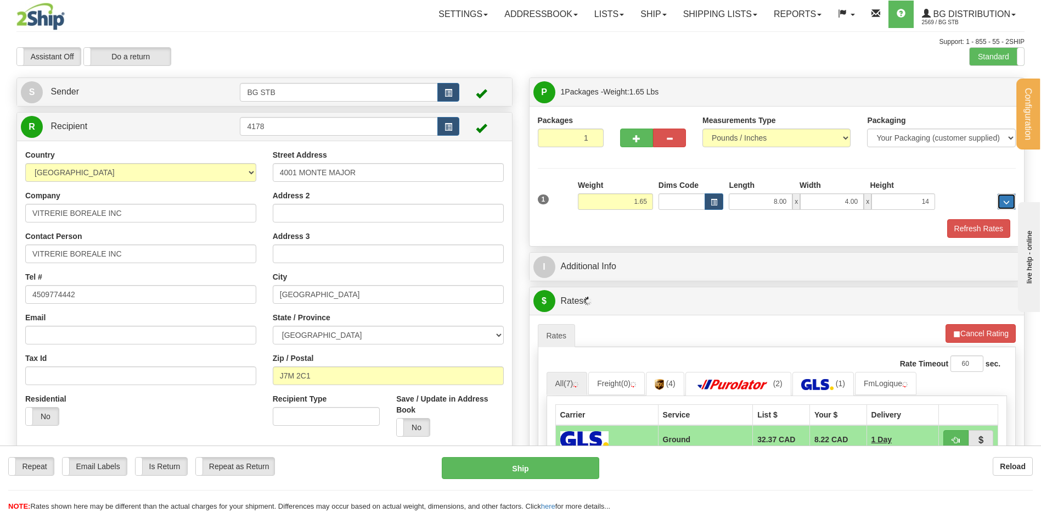
type input "14.00"
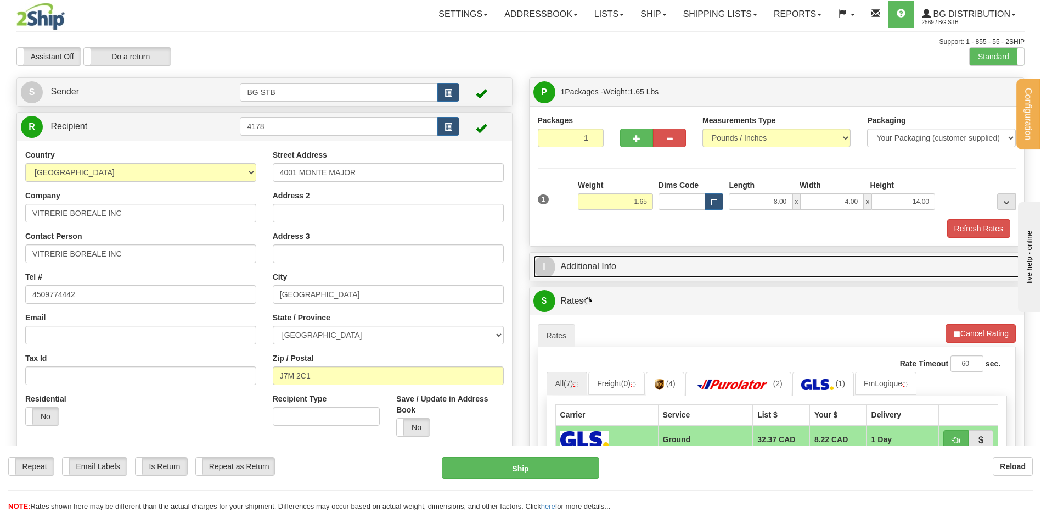
click at [635, 273] on link "I Additional Info" at bounding box center [777, 266] width 487 height 23
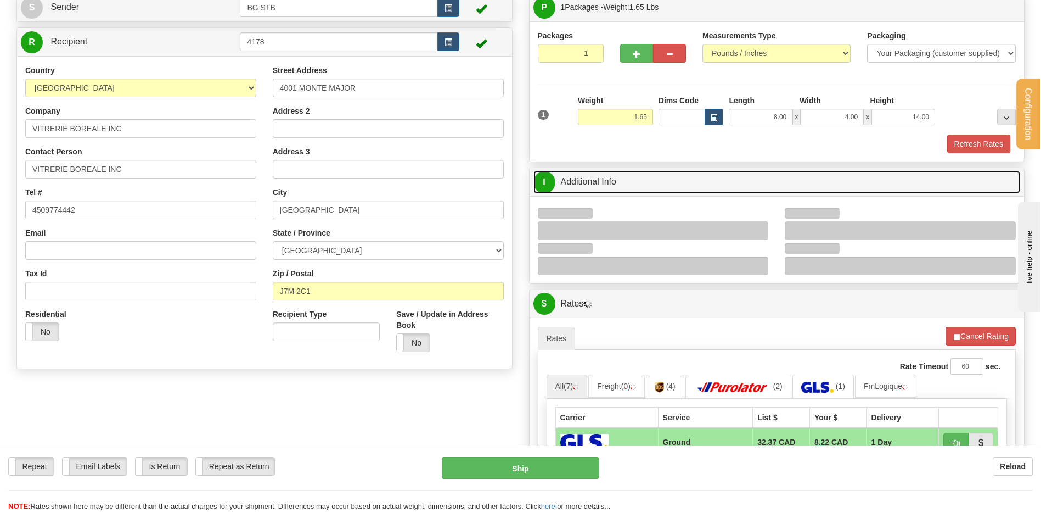
scroll to position [165, 0]
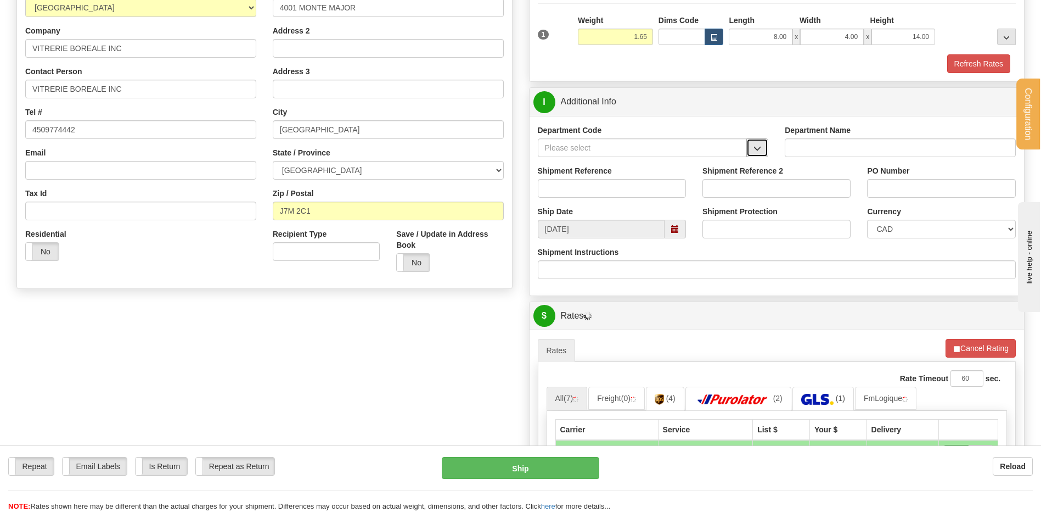
click at [764, 143] on button "button" at bounding box center [758, 147] width 22 height 19
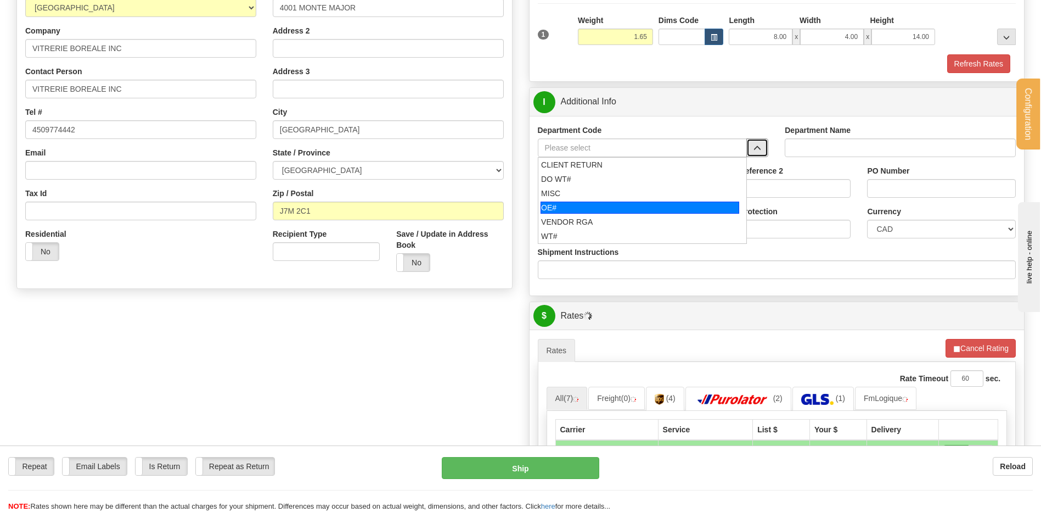
click at [607, 201] on div "OE#" at bounding box center [640, 207] width 199 height 12
type input "OE#"
type input "ORDERS"
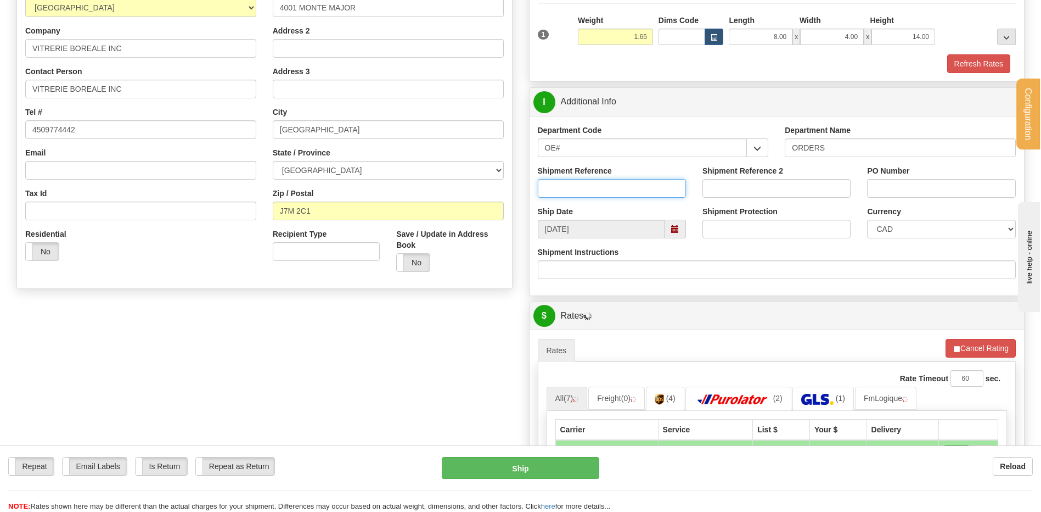
click at [602, 187] on input "Shipment Reference" at bounding box center [612, 188] width 148 height 19
type input "80005280-01"
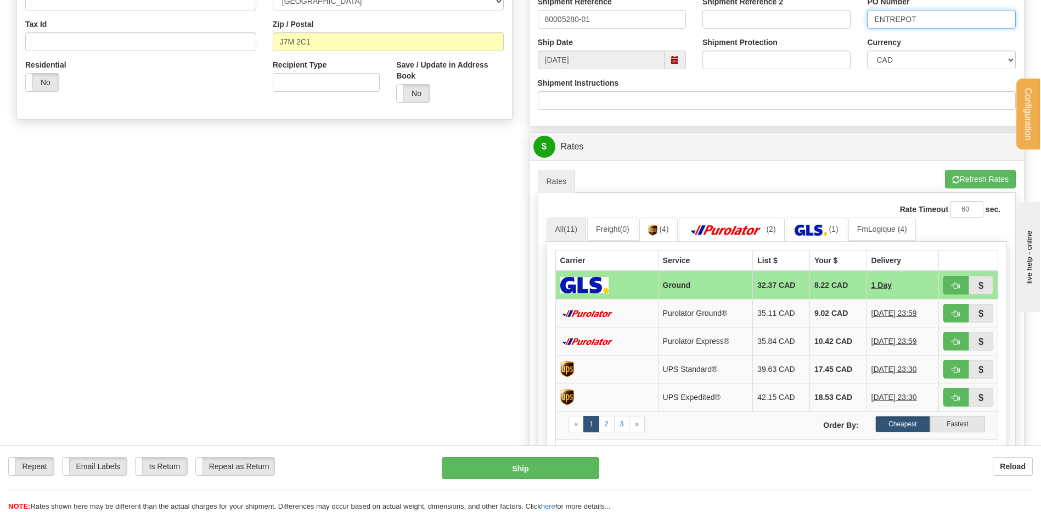
scroll to position [439, 0]
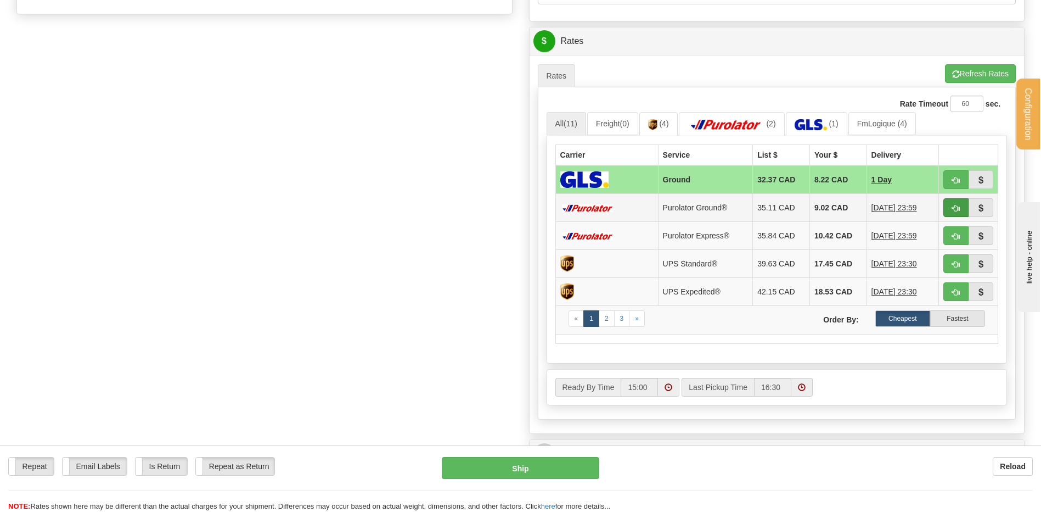
type input "ENTREPOT"
click at [957, 207] on span "button" at bounding box center [956, 208] width 8 height 7
type input "260"
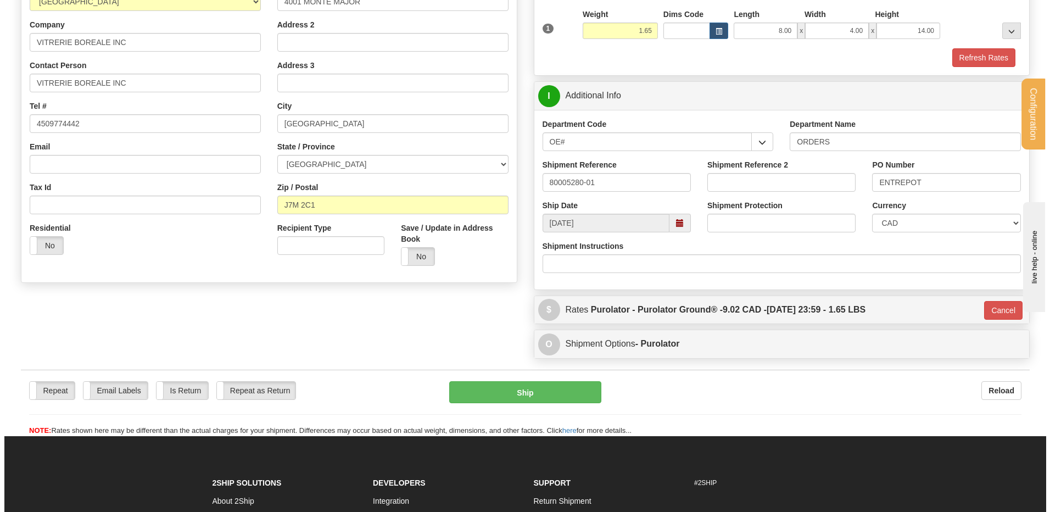
scroll to position [158, 0]
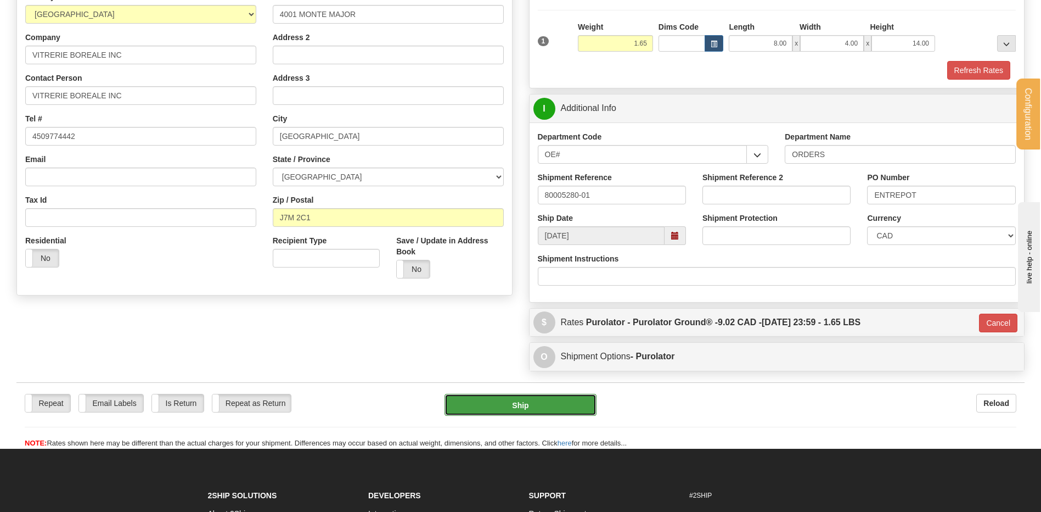
click at [500, 400] on button "Ship" at bounding box center [521, 405] width 152 height 22
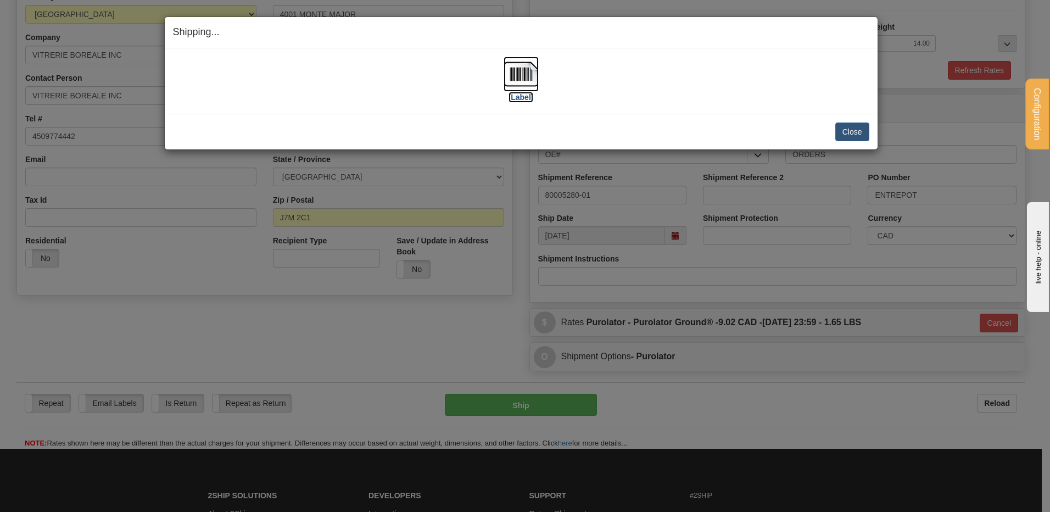
click at [529, 70] on img at bounding box center [520, 74] width 35 height 35
click at [853, 129] on button "Close" at bounding box center [852, 131] width 34 height 19
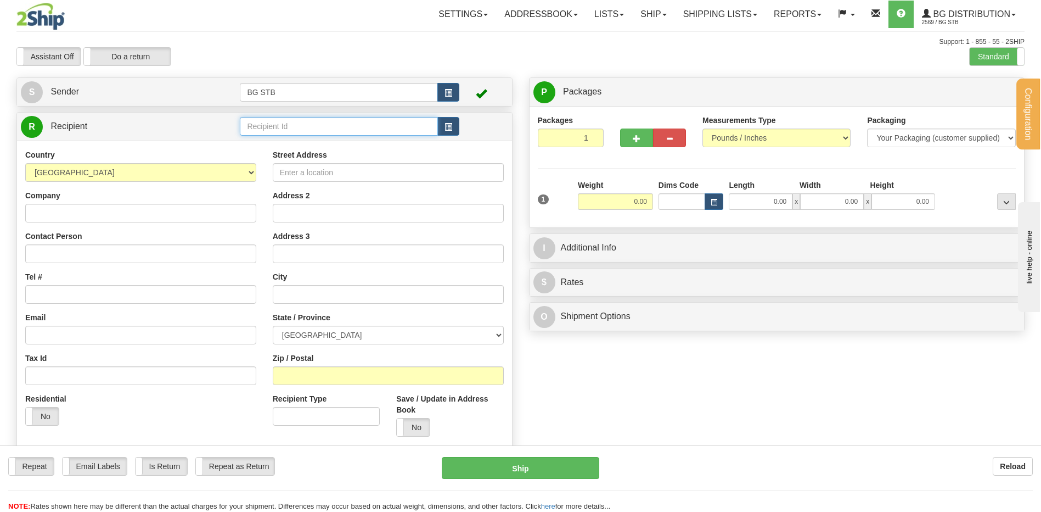
click at [278, 125] on input "text" at bounding box center [339, 126] width 198 height 19
type input "4056"
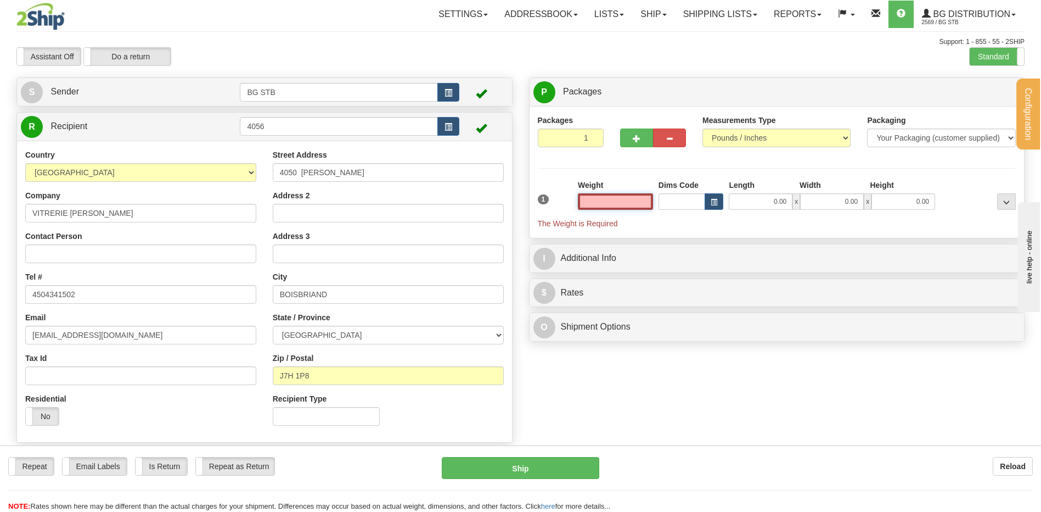
click at [629, 205] on input "text" at bounding box center [615, 201] width 75 height 16
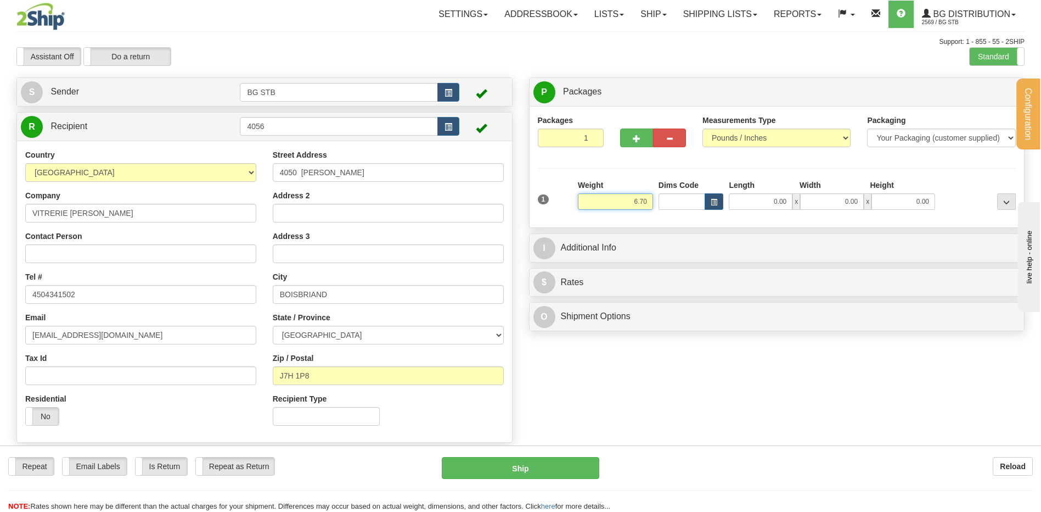
type input "6.70"
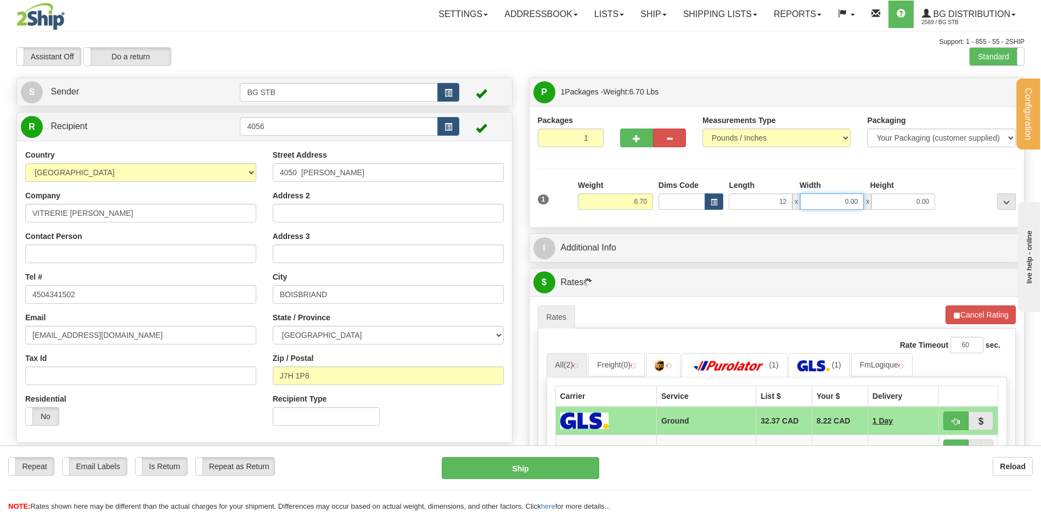
type input "12.00"
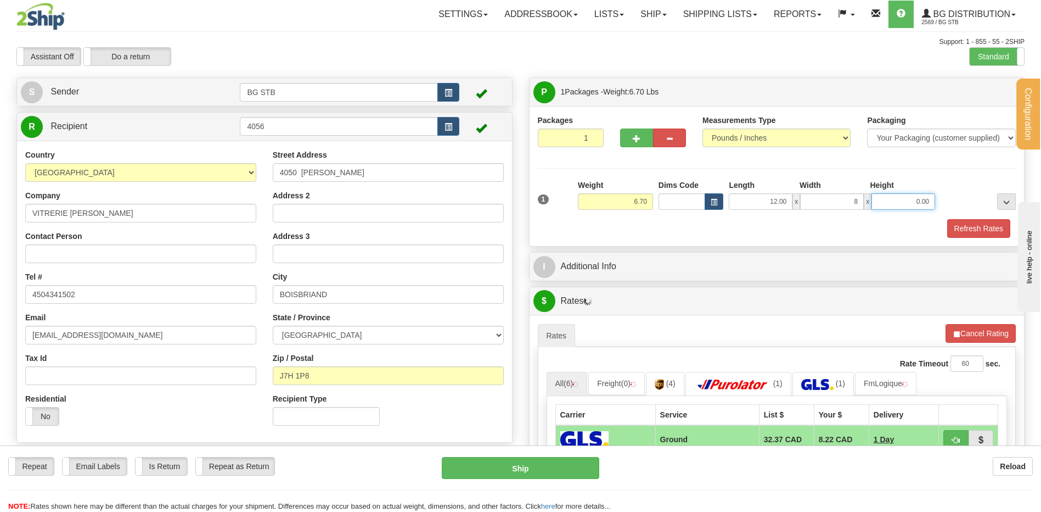
type input "8.00"
type input "6.00"
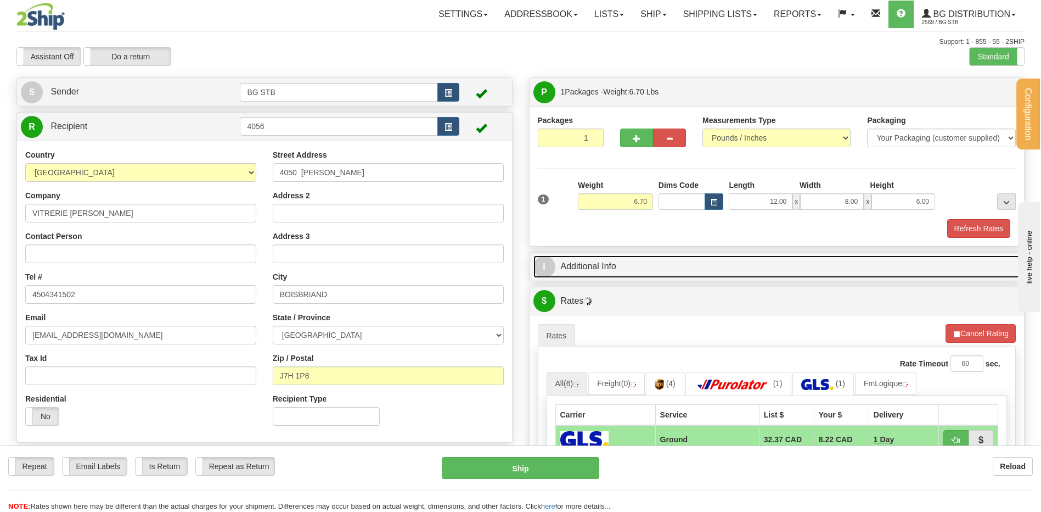
click at [610, 271] on link "I Additional Info" at bounding box center [777, 266] width 487 height 23
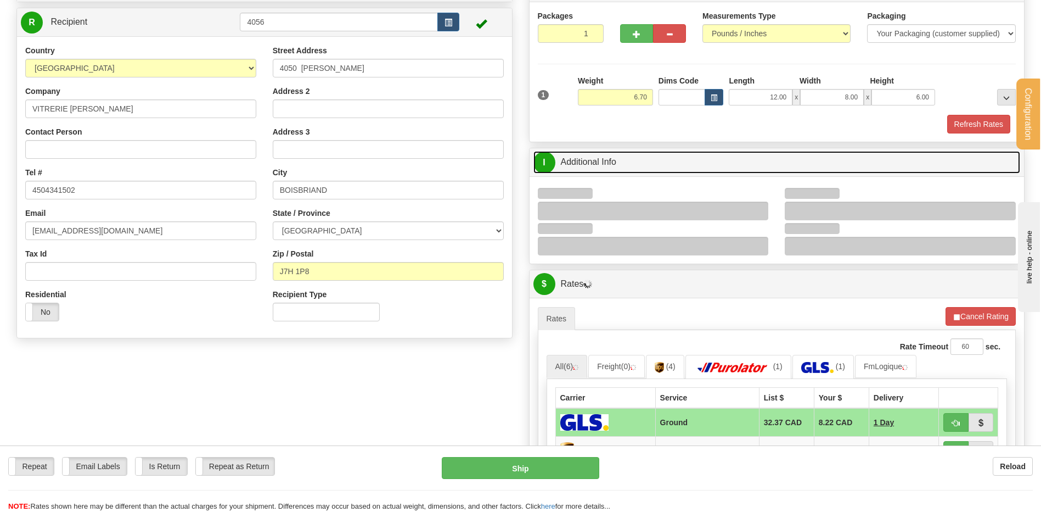
scroll to position [165, 0]
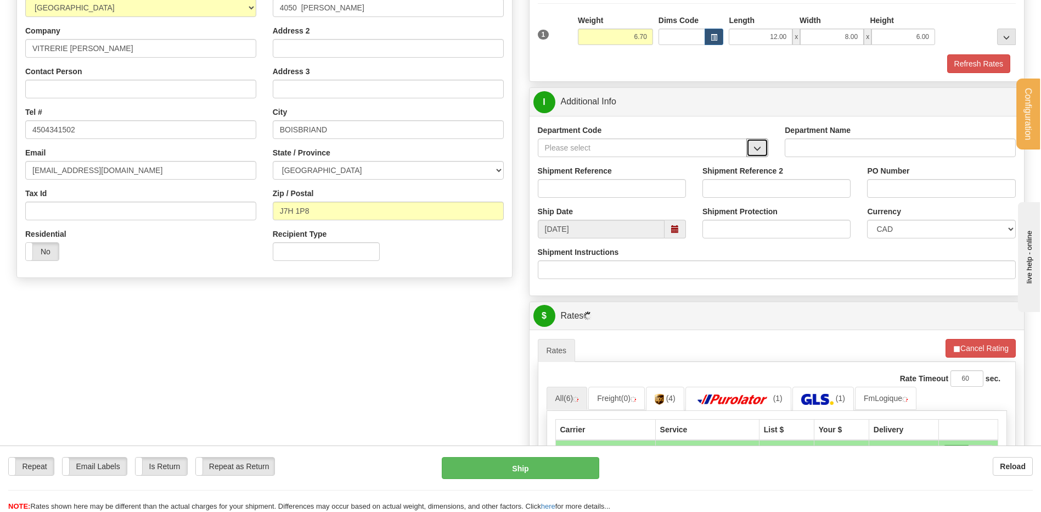
click at [760, 150] on span "button" at bounding box center [758, 148] width 8 height 7
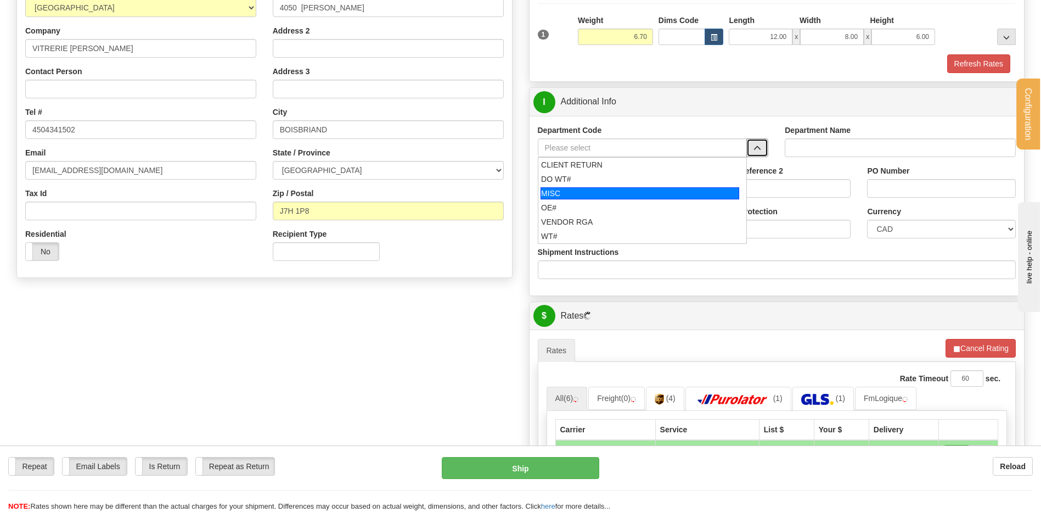
click at [639, 201] on ul "CLIENT RETURN DO WT# MISC OE# VENDOR RGA WT#" at bounding box center [643, 200] width 210 height 87
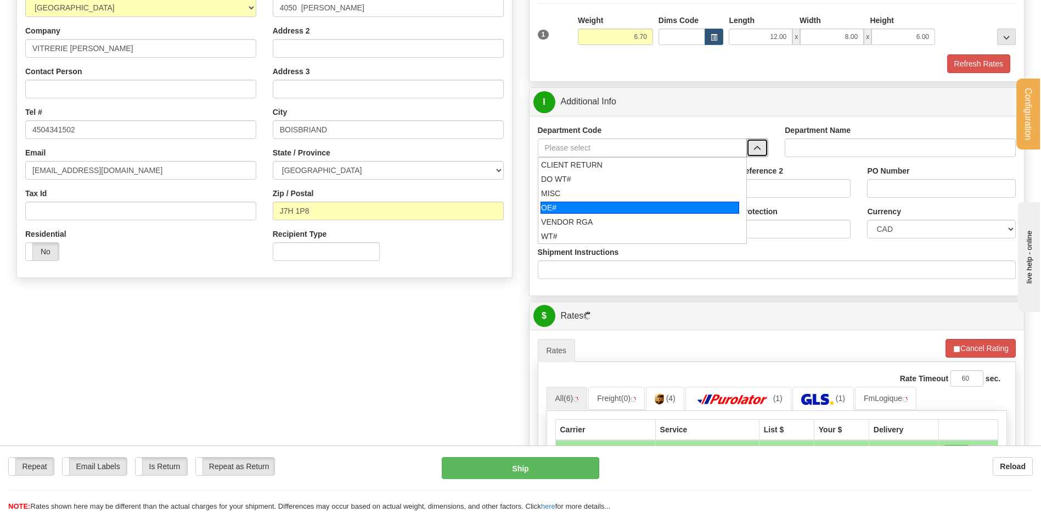
click at [632, 199] on li "MISC" at bounding box center [643, 193] width 209 height 14
type input "MISC"
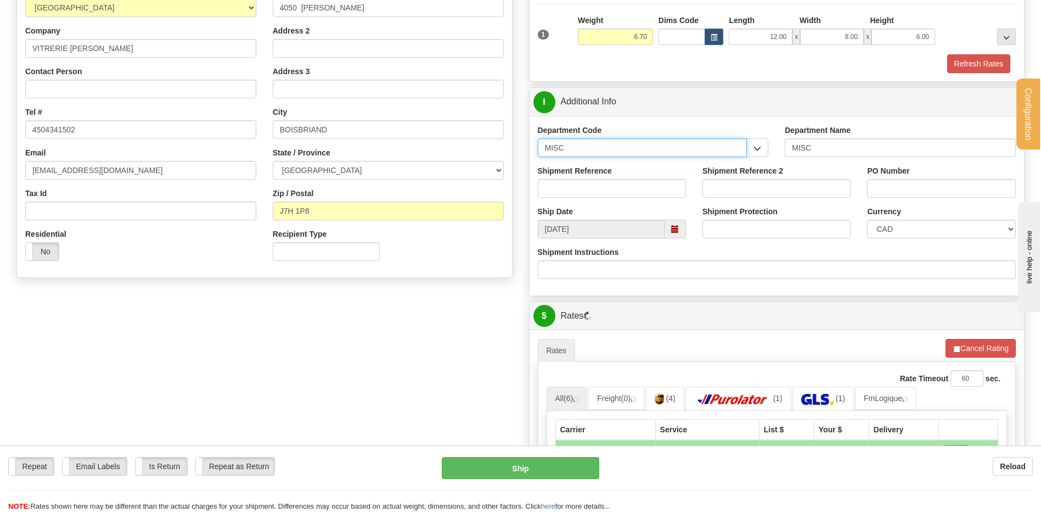
drag, startPoint x: 609, startPoint y: 150, endPoint x: 445, endPoint y: 148, distance: 164.1
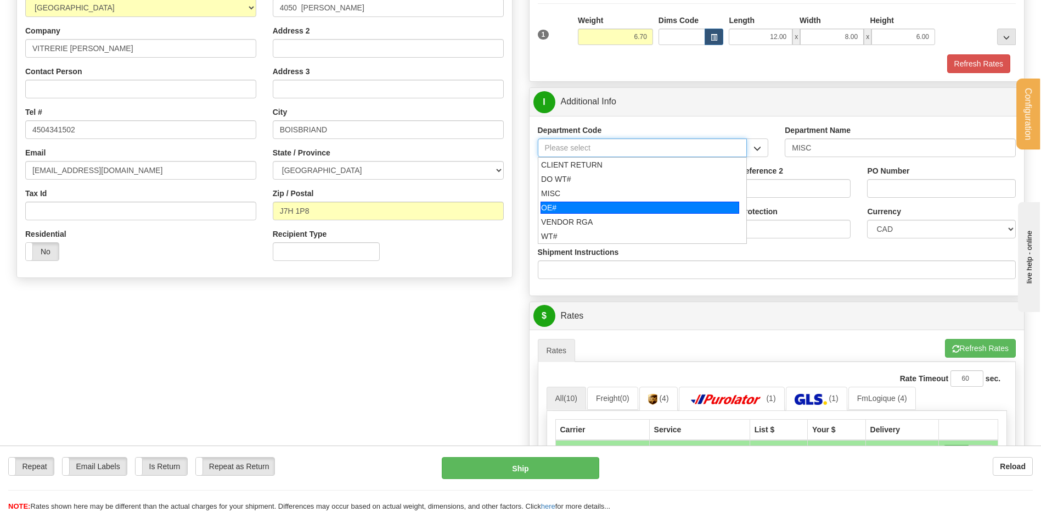
click at [553, 205] on div "OE#" at bounding box center [640, 207] width 199 height 12
type input "OE#"
type input "ORDERS"
type input "OE#"
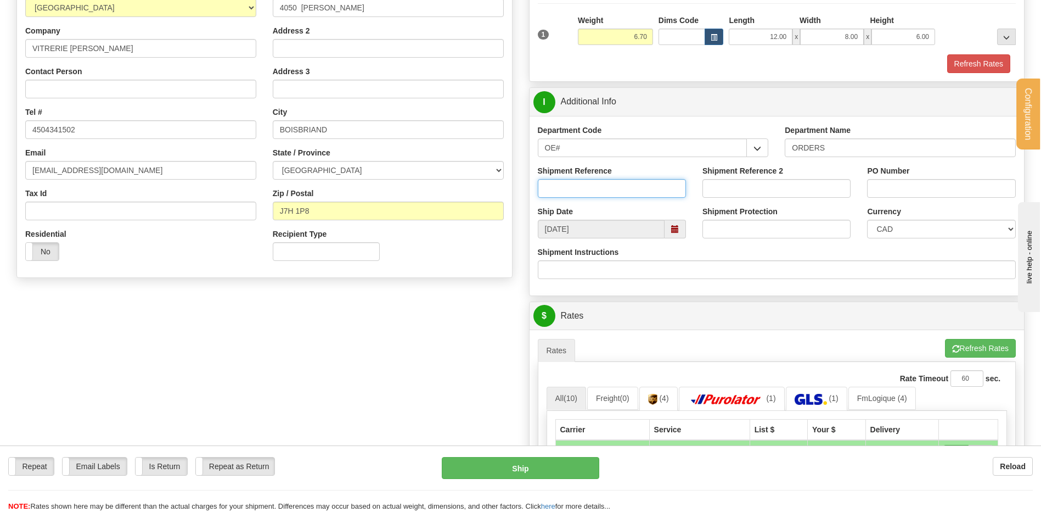
click at [553, 184] on input "Shipment Reference" at bounding box center [612, 188] width 148 height 19
type input "80006024-00"
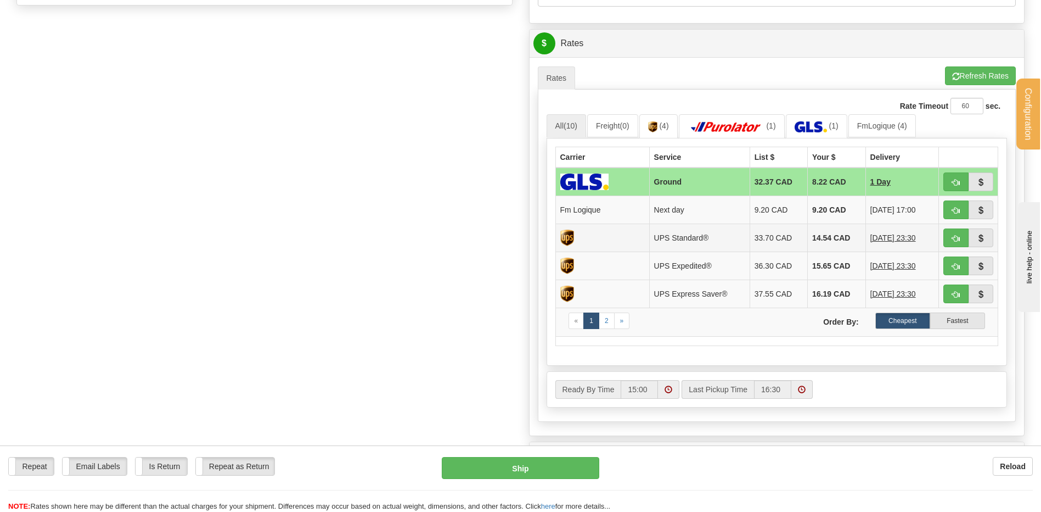
scroll to position [439, 0]
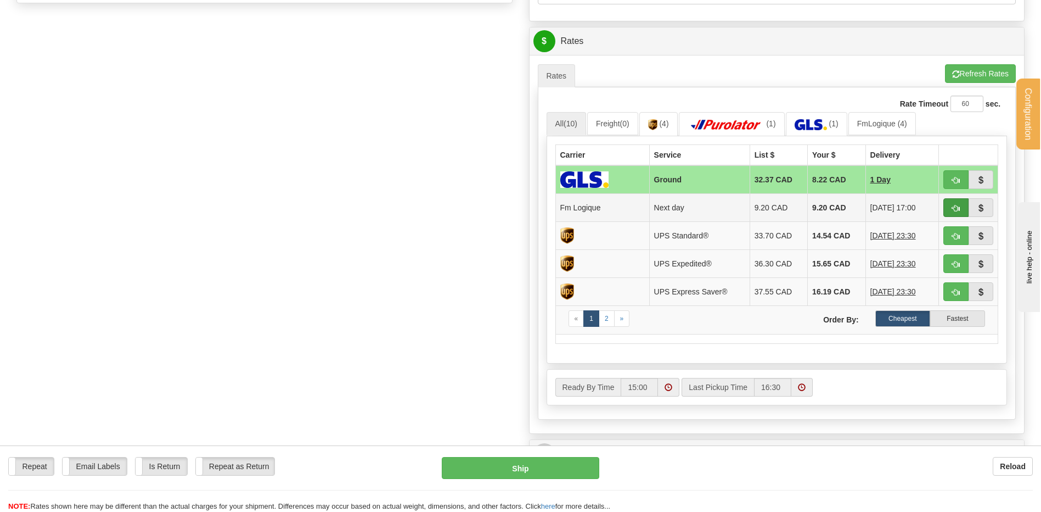
type input "250689"
click at [955, 206] on span "button" at bounding box center [956, 208] width 8 height 7
type input "jour"
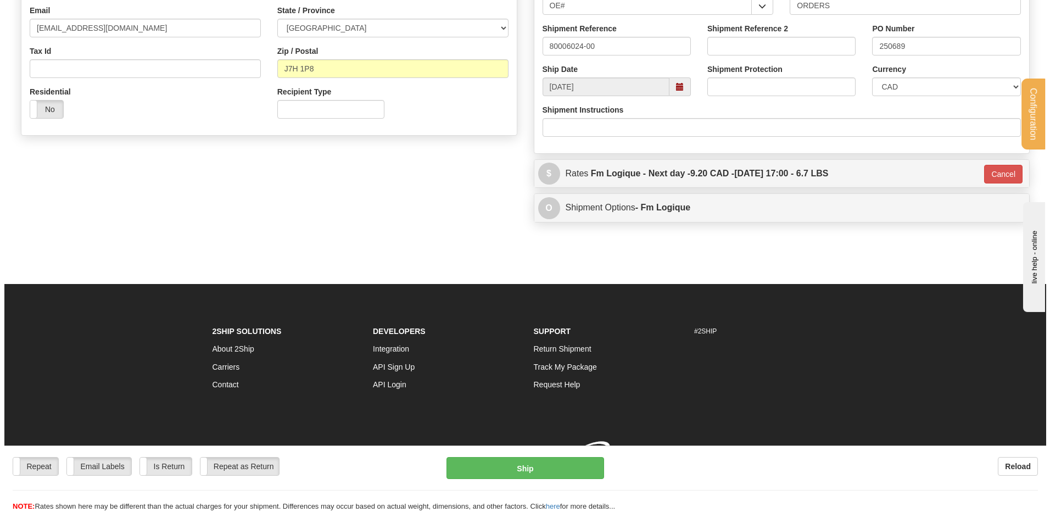
scroll to position [322, 0]
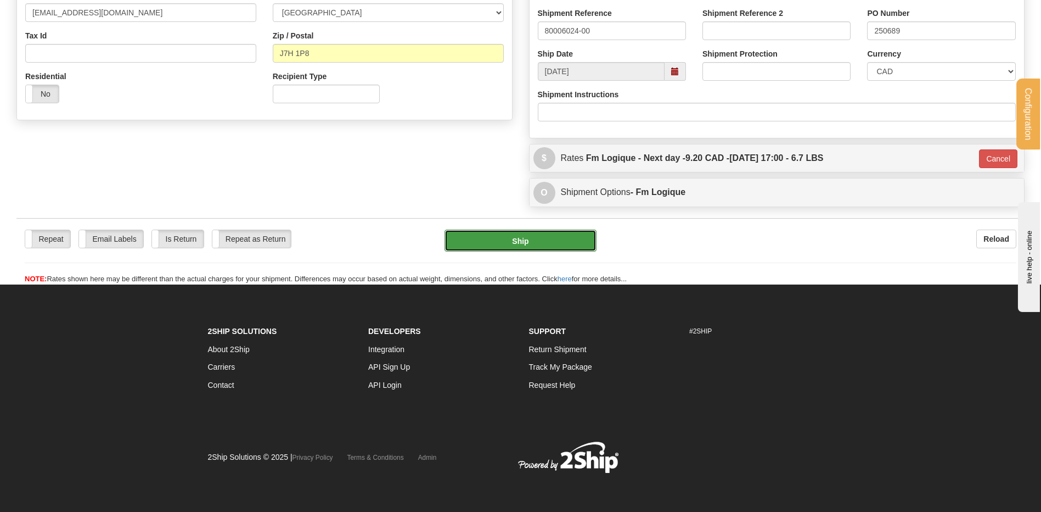
click at [534, 246] on button "Ship" at bounding box center [521, 240] width 152 height 22
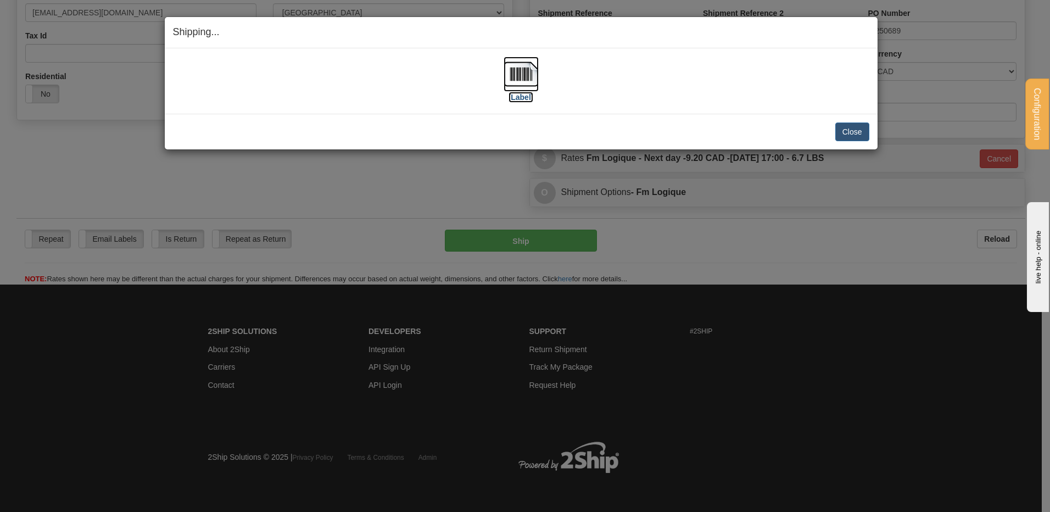
click at [526, 71] on img at bounding box center [520, 74] width 35 height 35
click at [840, 130] on button "Close" at bounding box center [852, 131] width 34 height 19
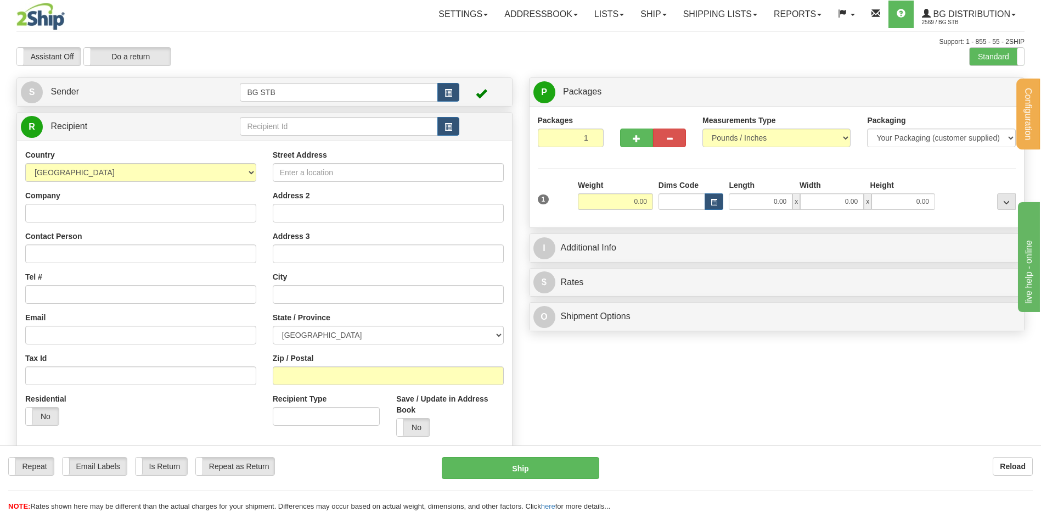
drag, startPoint x: 332, startPoint y: 115, endPoint x: 332, endPoint y: 120, distance: 5.5
click at [332, 118] on td at bounding box center [349, 126] width 219 height 23
click at [342, 123] on input "text" at bounding box center [339, 126] width 198 height 19
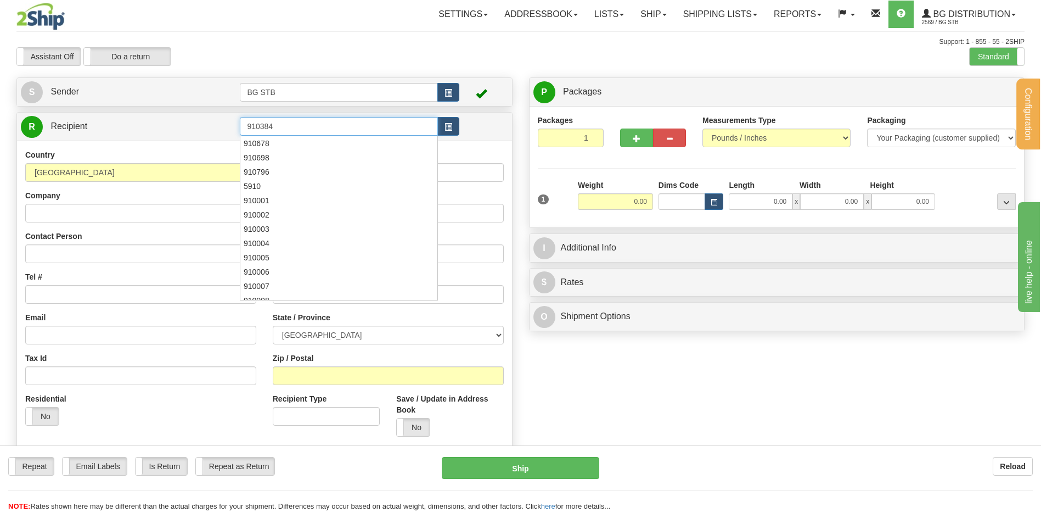
type input "910384"
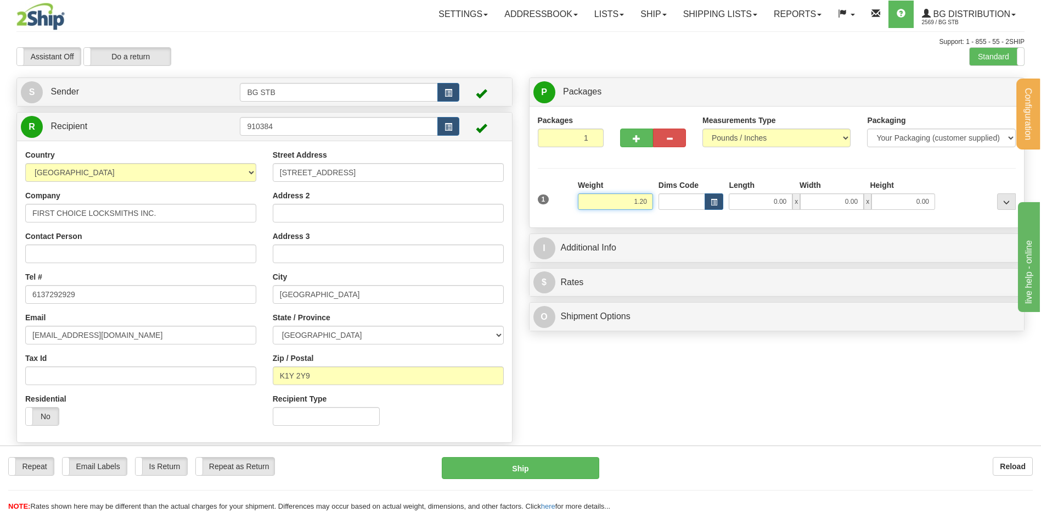
type input "1.20"
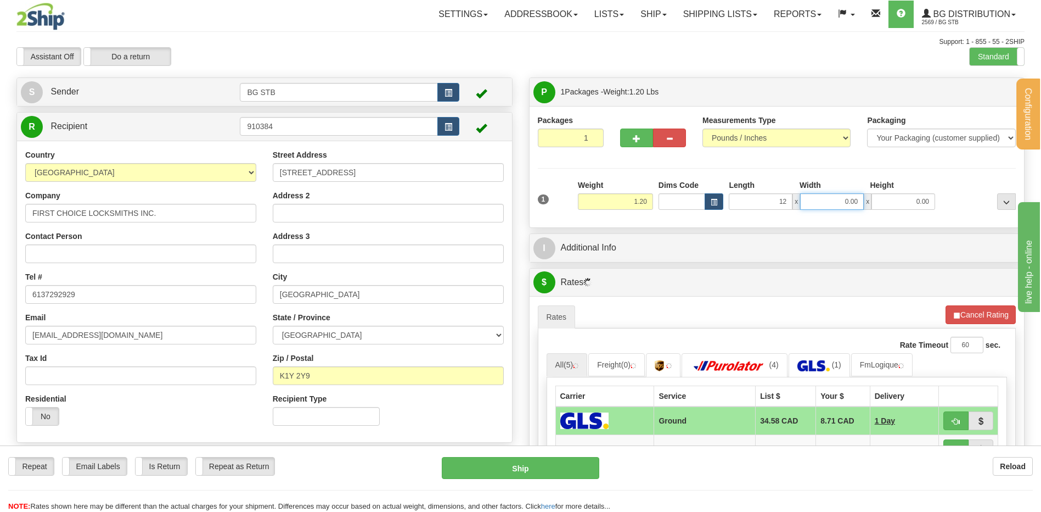
type input "12.00"
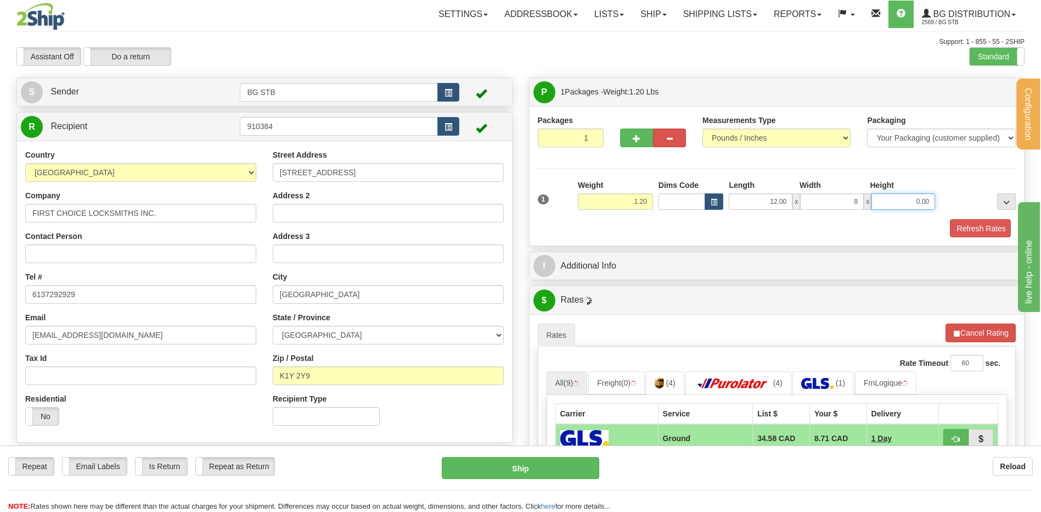
type input "8.00"
type input "6.00"
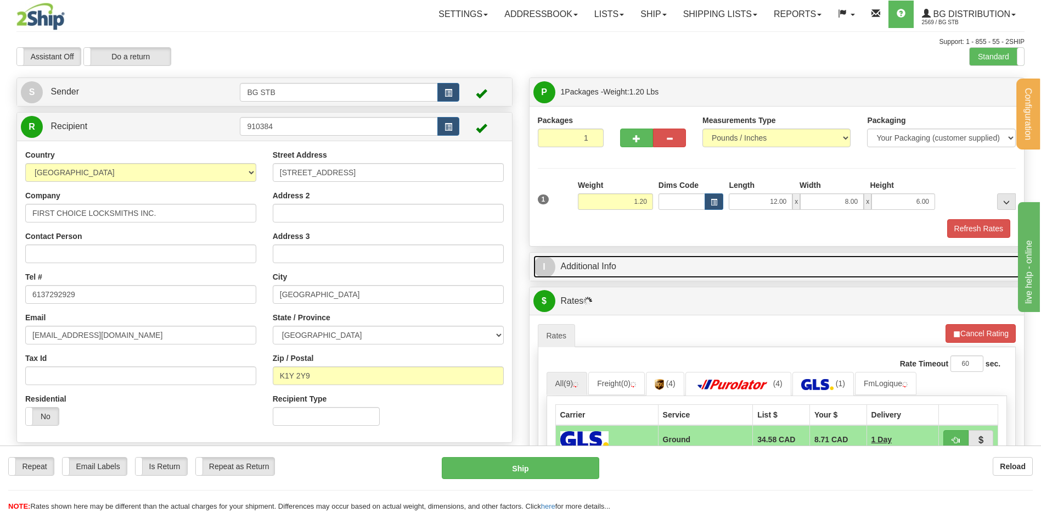
click at [604, 257] on link "I Additional Info" at bounding box center [777, 266] width 487 height 23
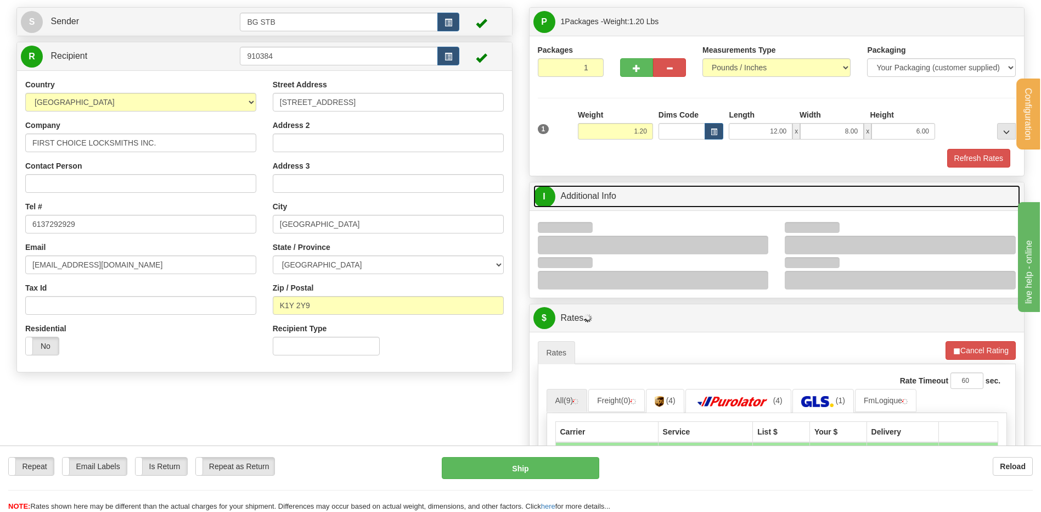
scroll to position [110, 0]
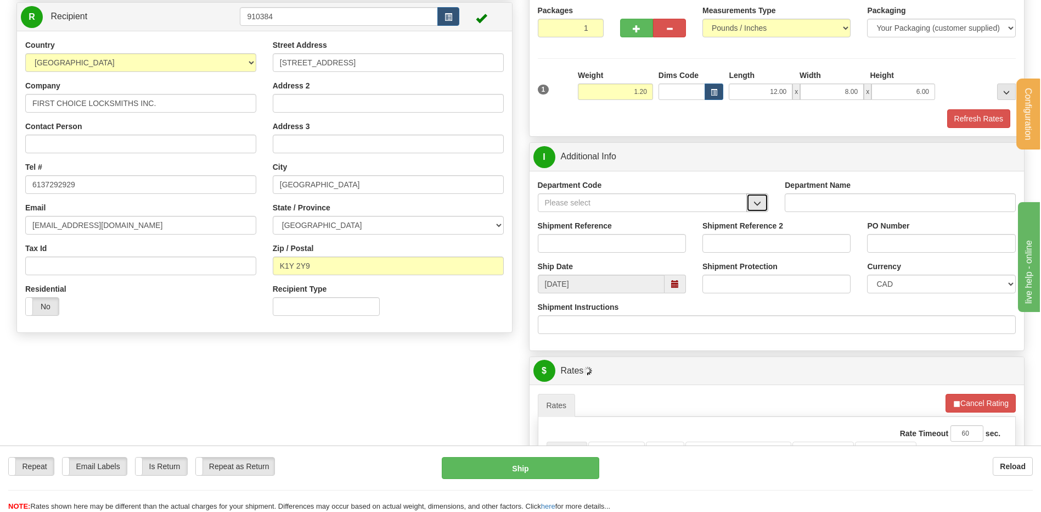
click at [761, 200] on span "button" at bounding box center [758, 203] width 8 height 7
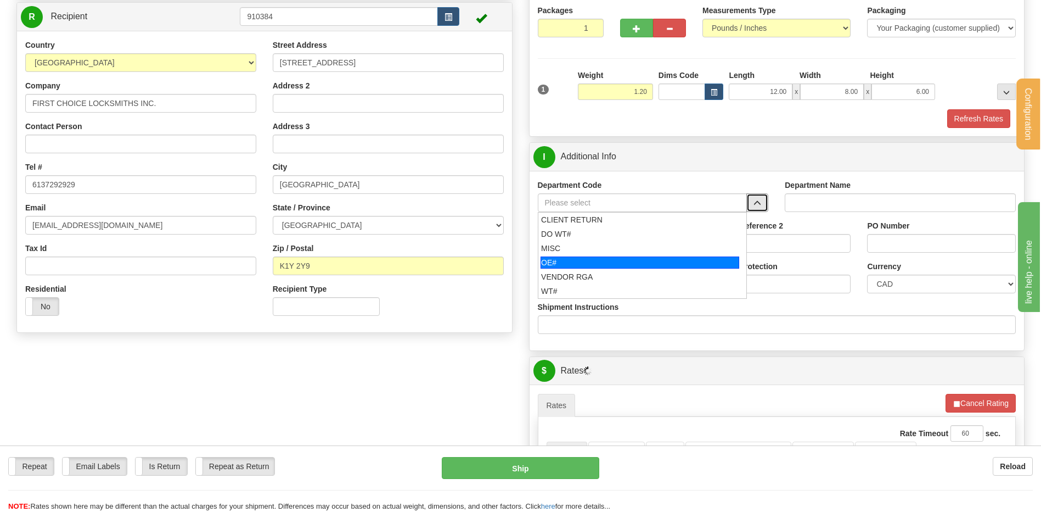
drag, startPoint x: 614, startPoint y: 262, endPoint x: 615, endPoint y: 254, distance: 8.8
click at [614, 260] on div "OE#" at bounding box center [640, 262] width 199 height 12
type input "OE#"
type input "ORDERS"
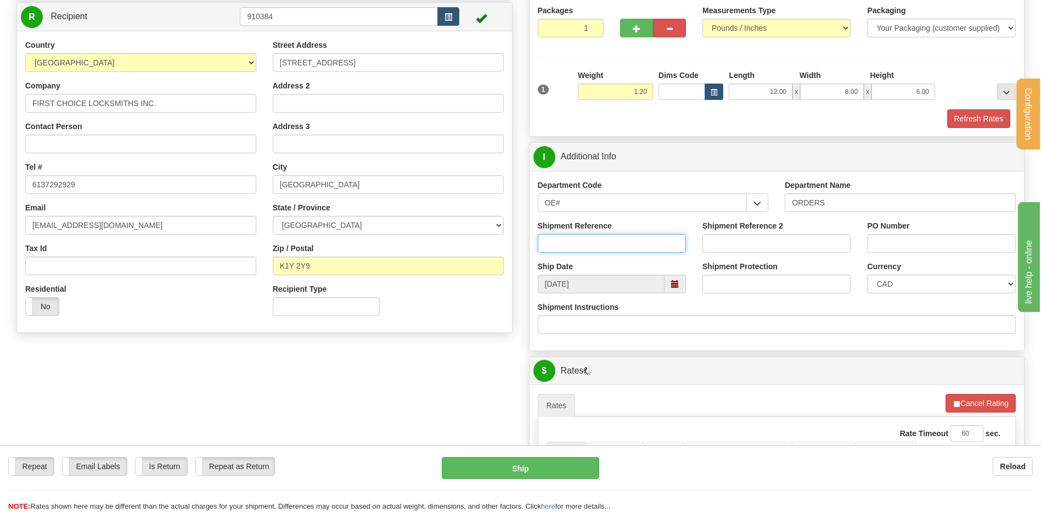
click at [615, 243] on input "Shipment Reference" at bounding box center [612, 243] width 148 height 19
type input "166321-00"
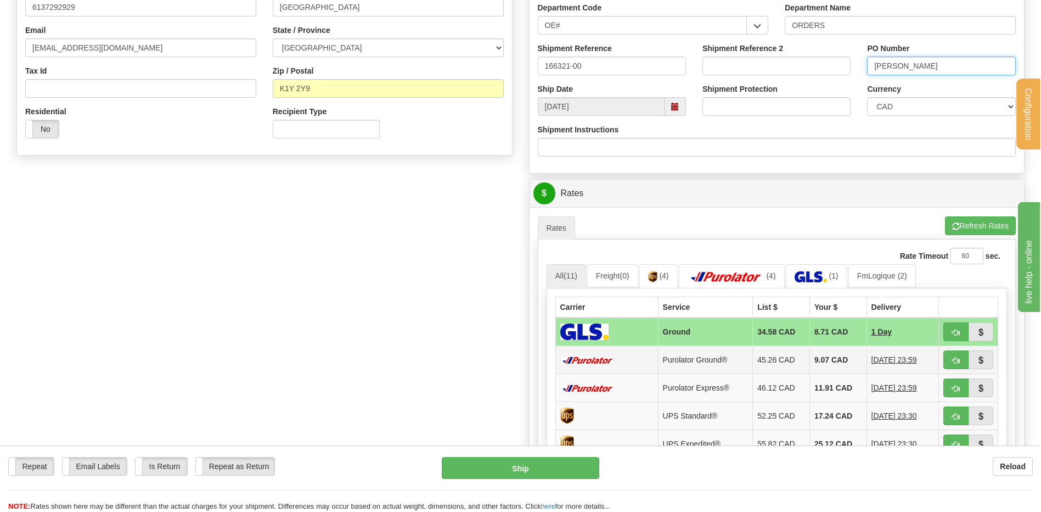
scroll to position [384, 0]
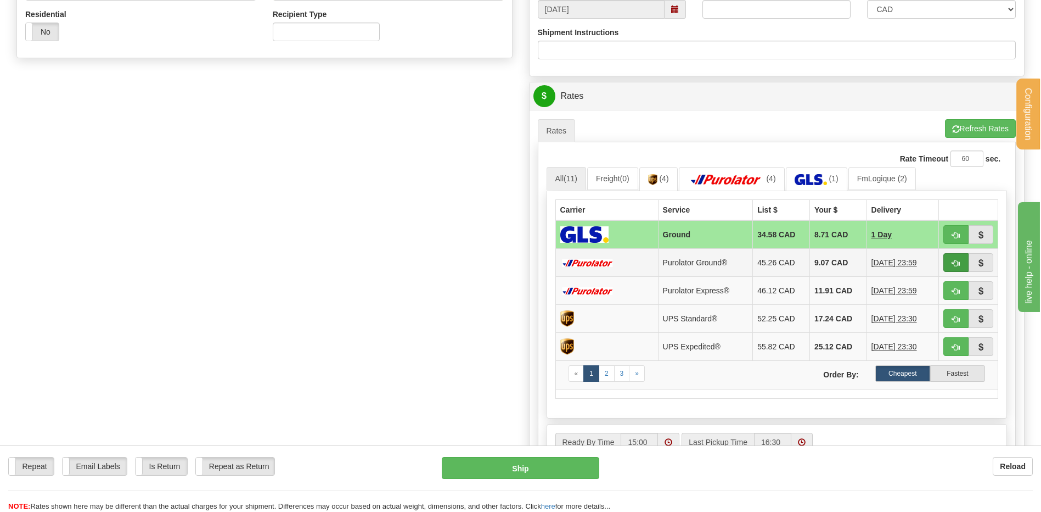
type input "MIKE"
click at [964, 264] on button "button" at bounding box center [956, 262] width 25 height 19
type input "260"
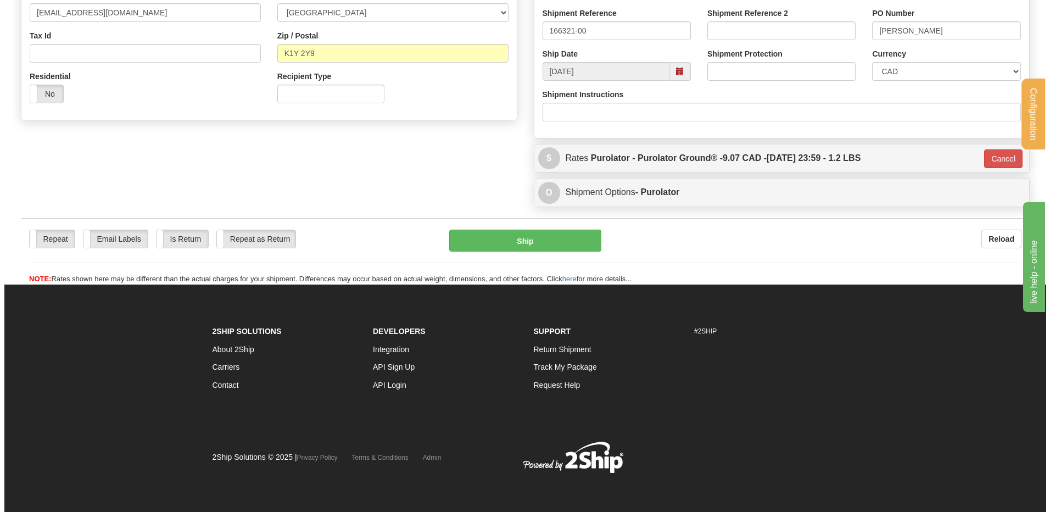
scroll to position [323, 0]
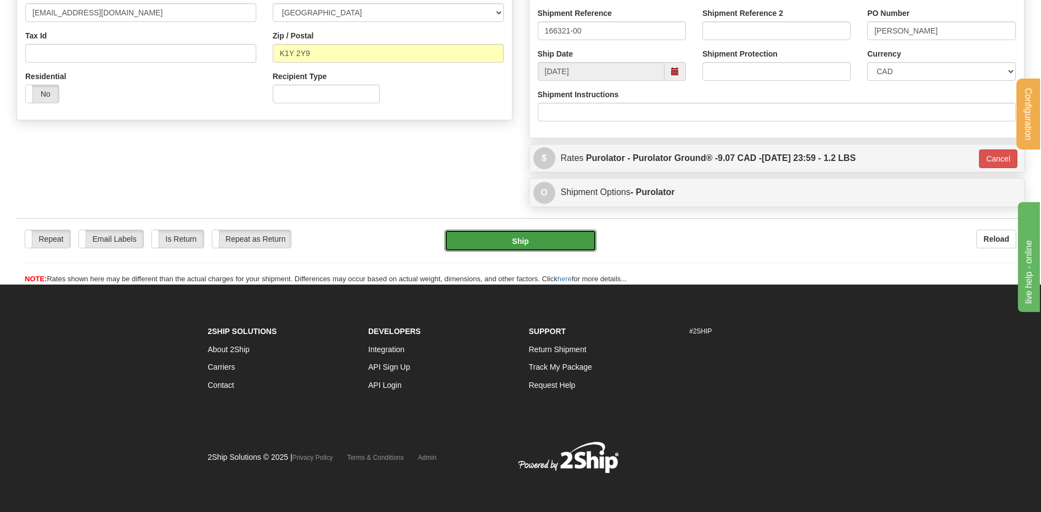
click at [543, 240] on button "Ship" at bounding box center [521, 240] width 152 height 22
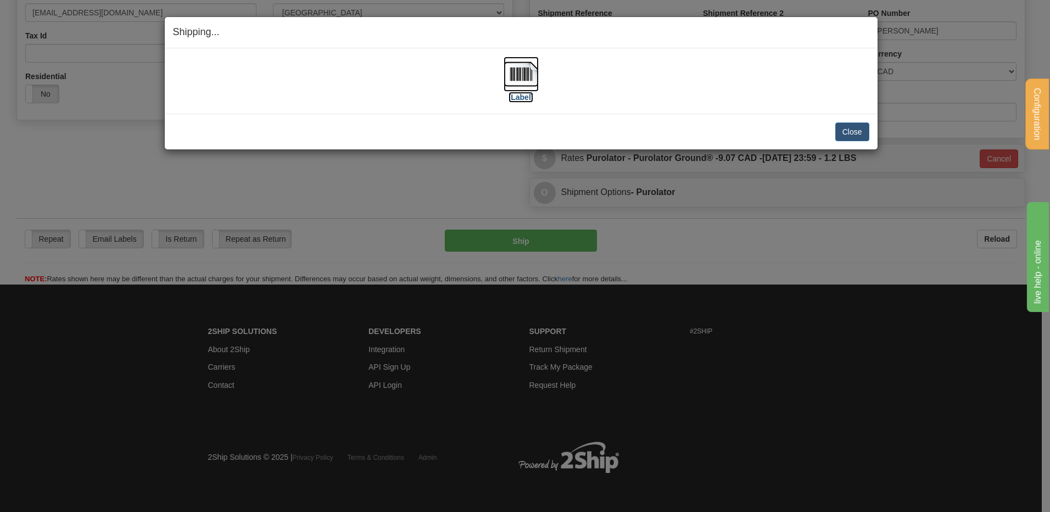
click at [525, 78] on img at bounding box center [520, 74] width 35 height 35
click at [862, 132] on button "Close" at bounding box center [852, 131] width 34 height 19
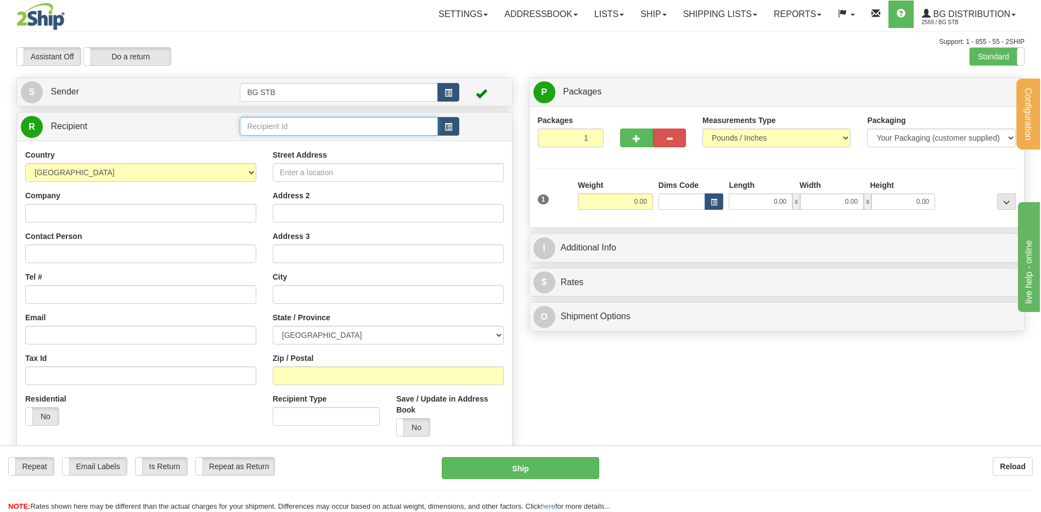
click at [402, 126] on input "text" at bounding box center [339, 126] width 198 height 19
type input "5536"
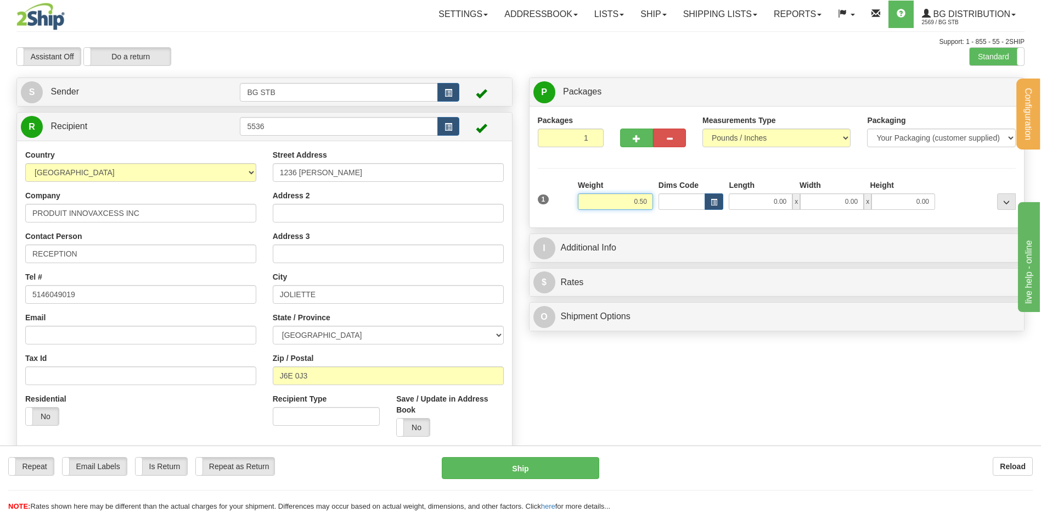
type input "0.50"
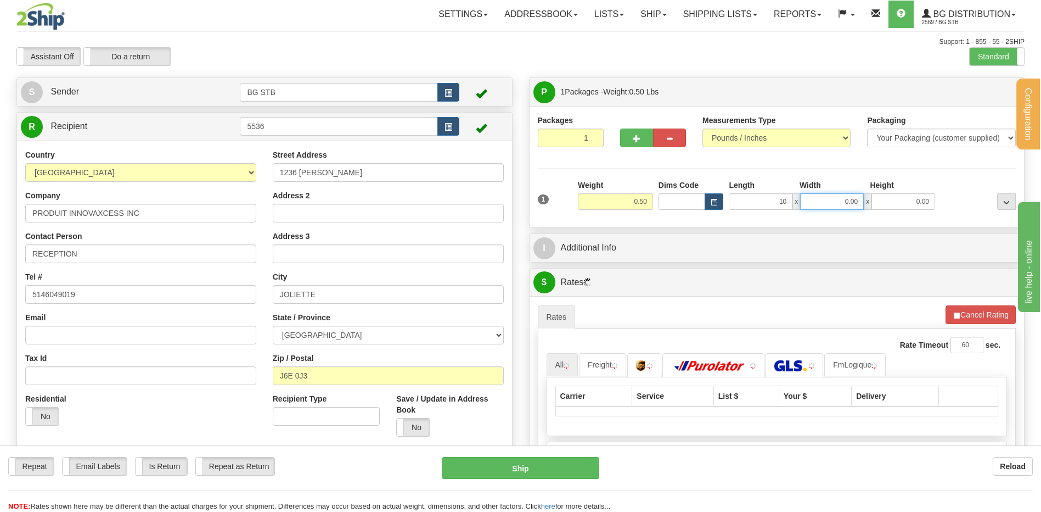
type input "10.00"
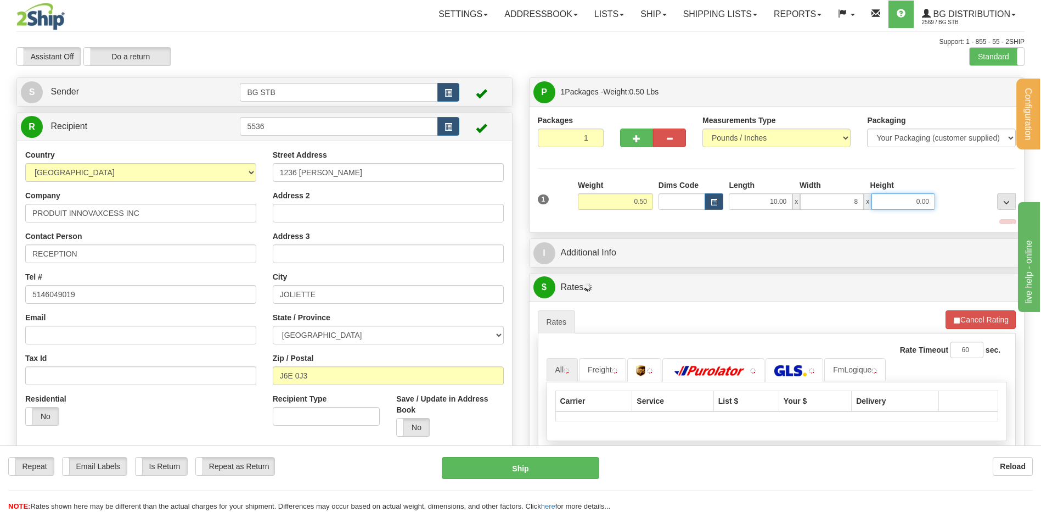
type input "8.00"
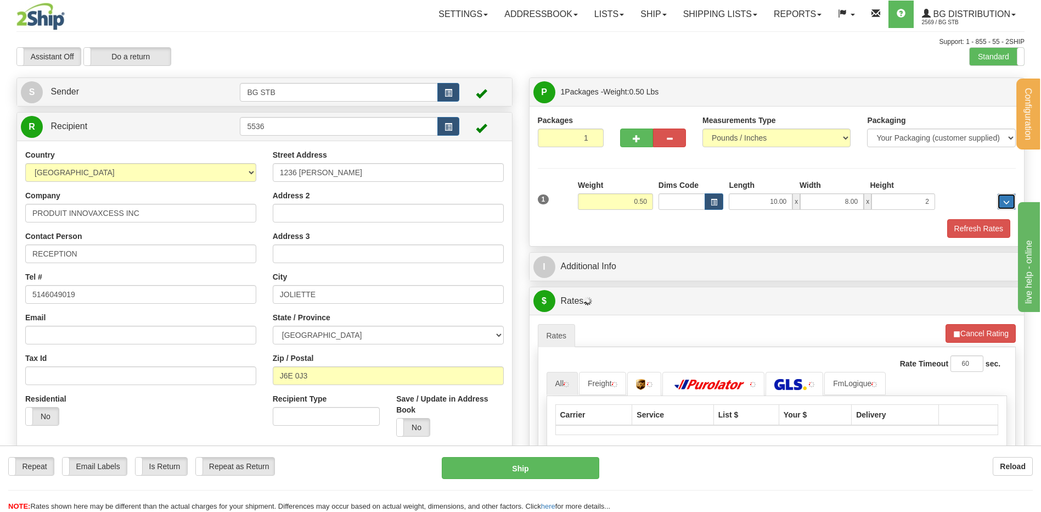
type input "2.00"
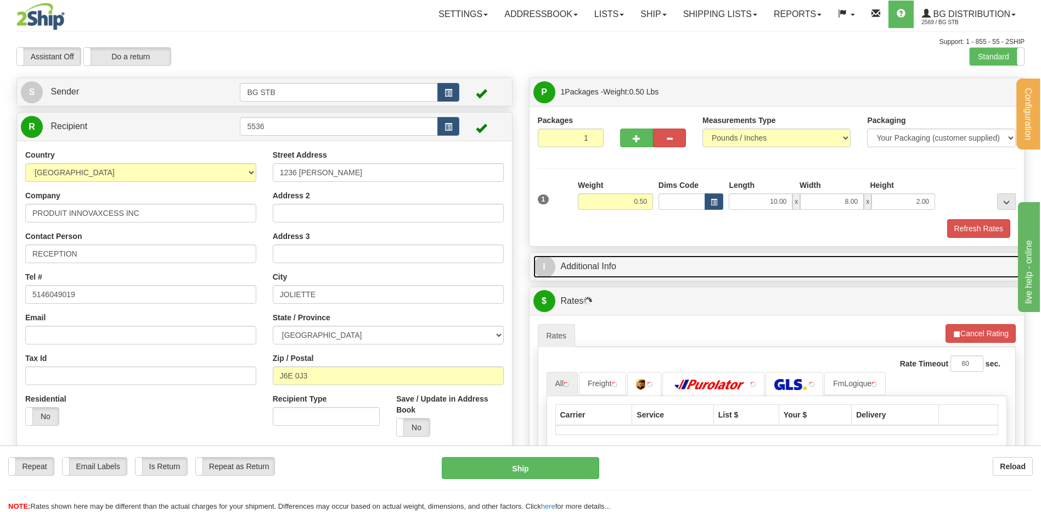
click at [608, 267] on link "I Additional Info" at bounding box center [777, 266] width 487 height 23
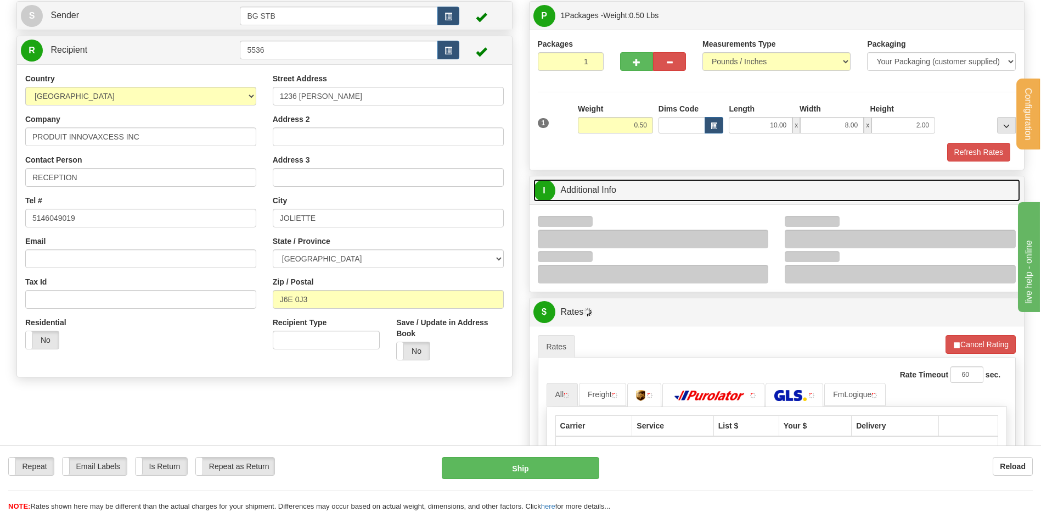
scroll to position [165, 0]
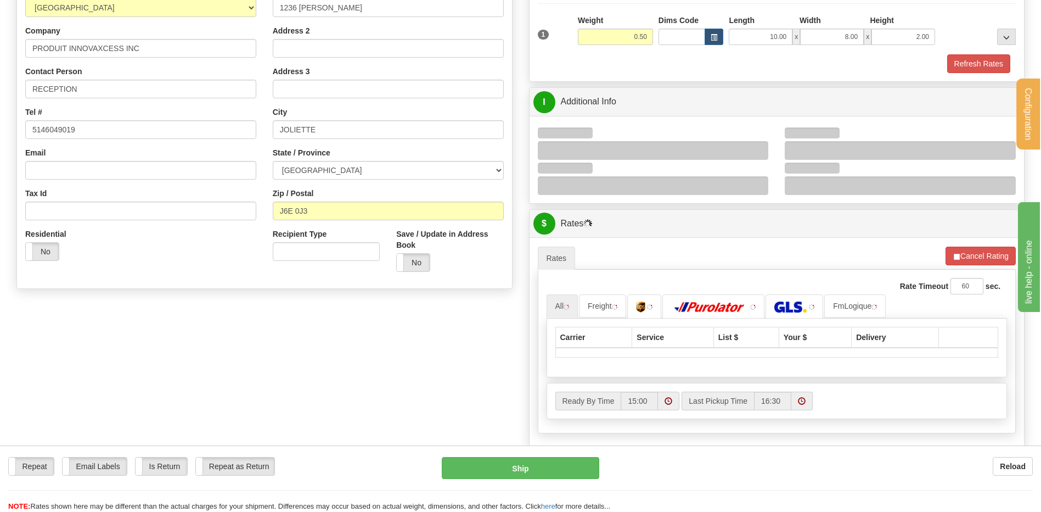
click at [761, 148] on div at bounding box center [653, 150] width 231 height 19
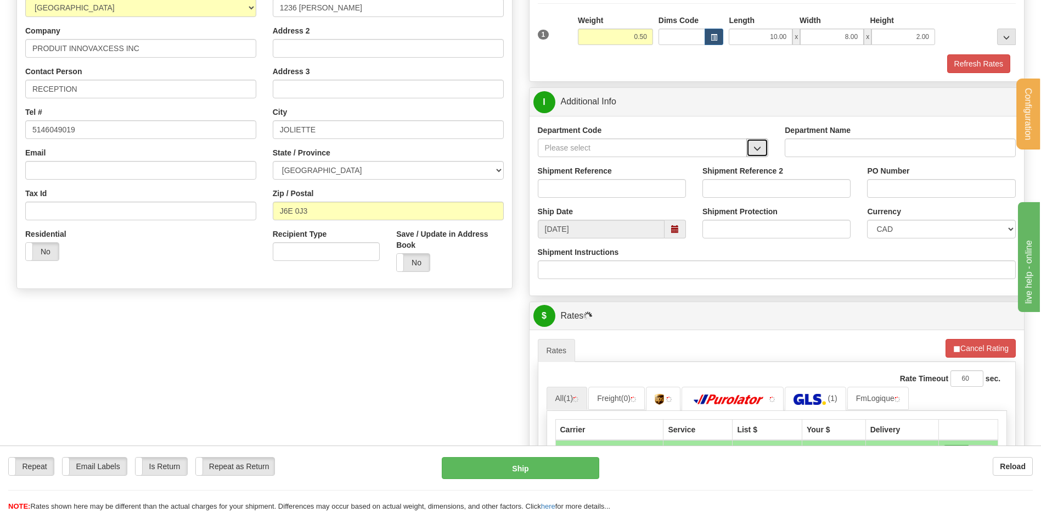
click at [754, 148] on span "button" at bounding box center [758, 148] width 8 height 7
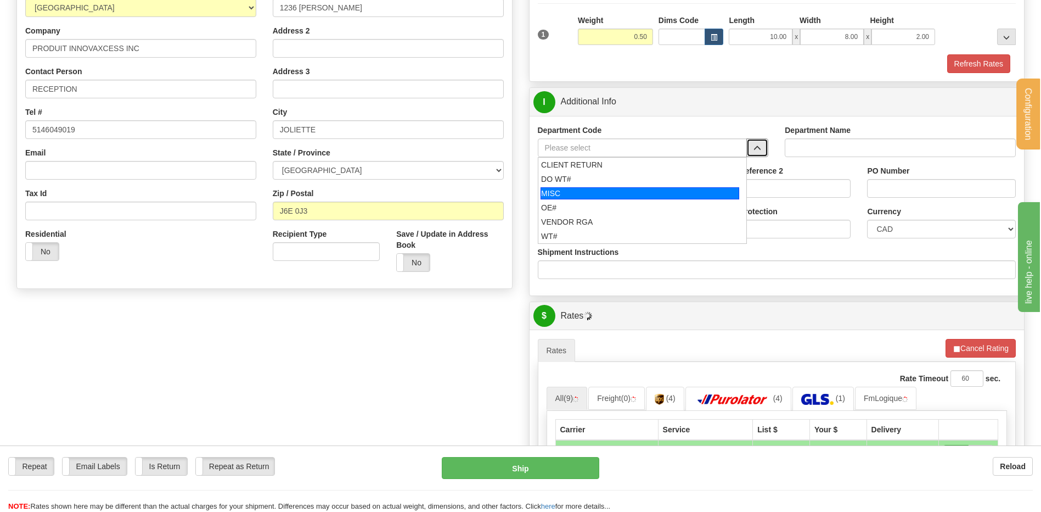
click at [562, 208] on div "OE#" at bounding box center [640, 207] width 198 height 11
type input "OE#"
type input "ORDERS"
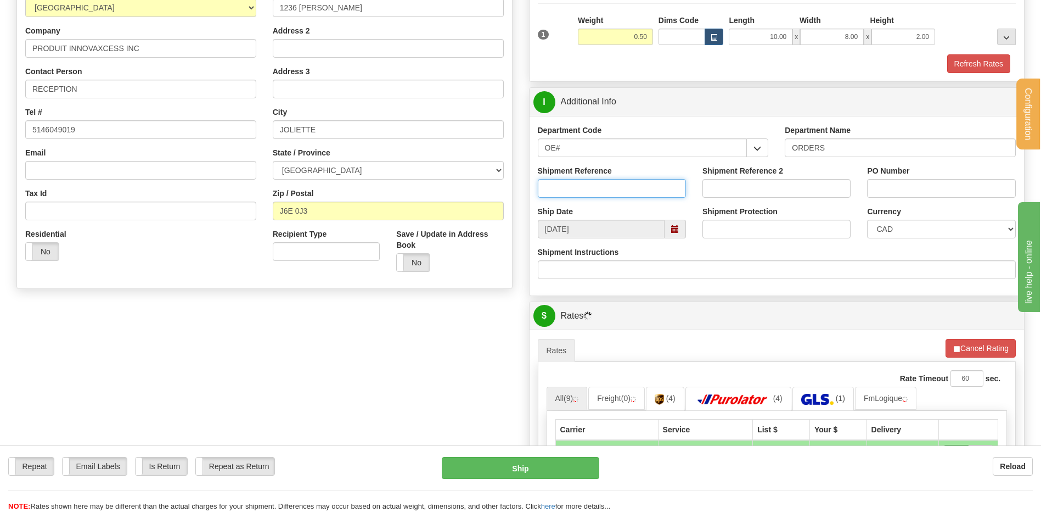
click at [570, 186] on input "Shipment Reference" at bounding box center [612, 188] width 148 height 19
type input "80006049-00"
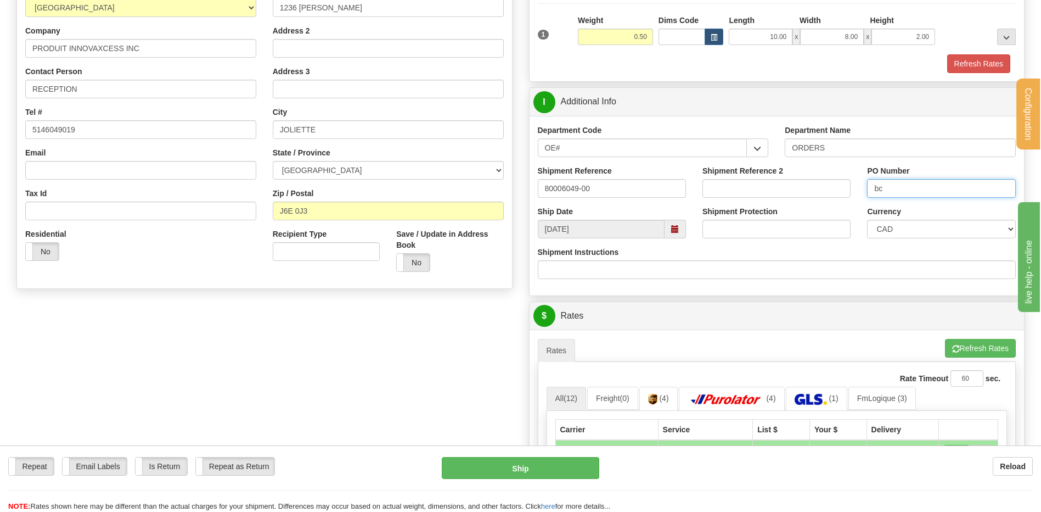
type input "b"
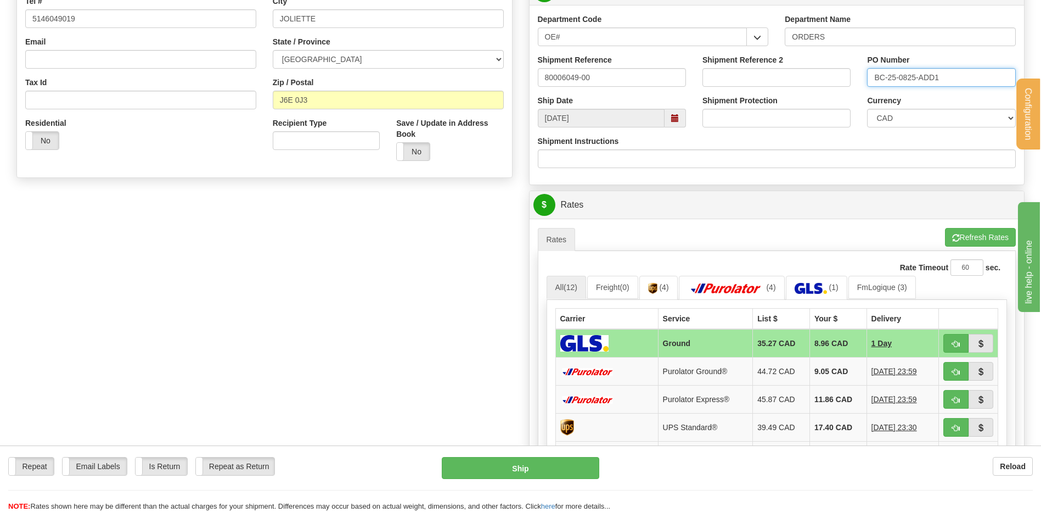
scroll to position [439, 0]
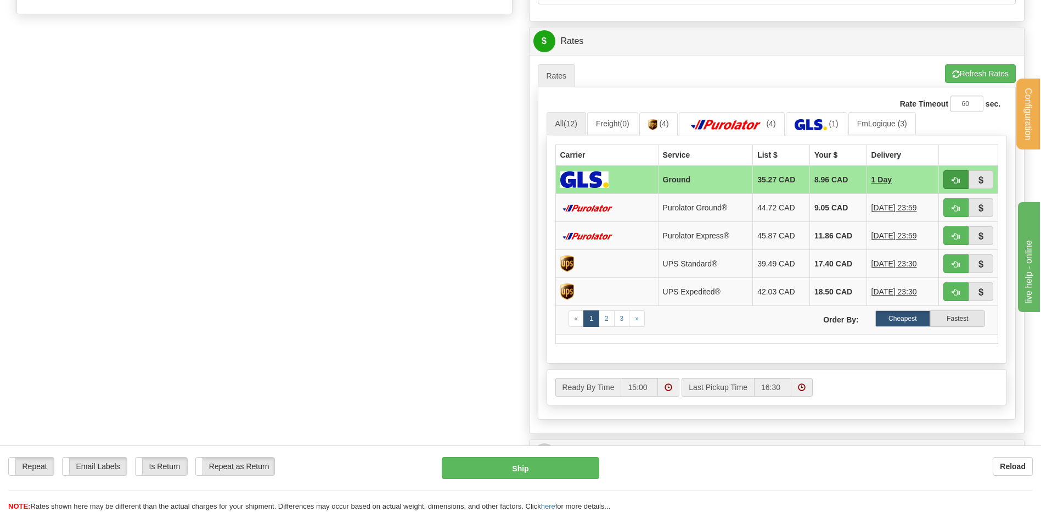
type input "BC-25-0825-ADD1"
click at [954, 180] on span "button" at bounding box center [956, 180] width 8 height 7
type input "1"
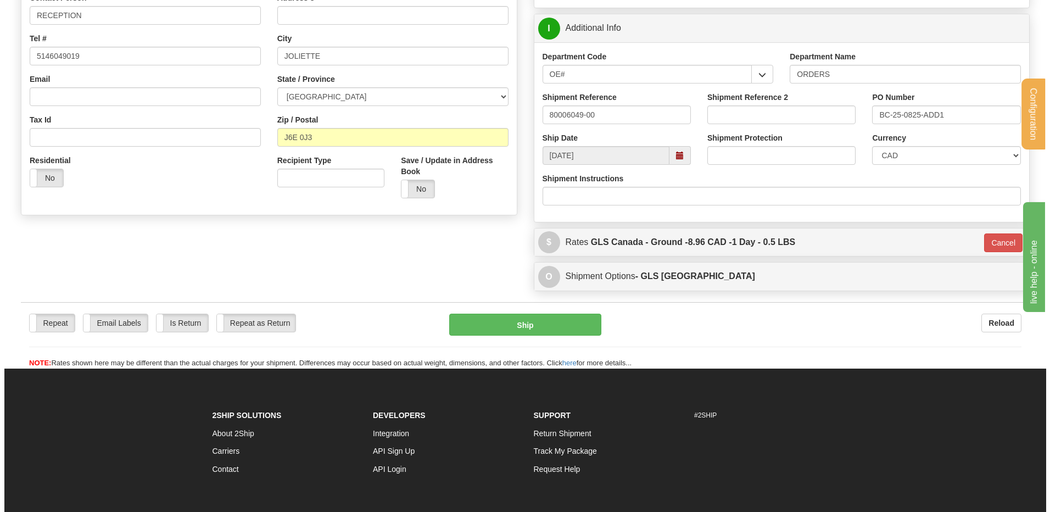
scroll to position [236, 0]
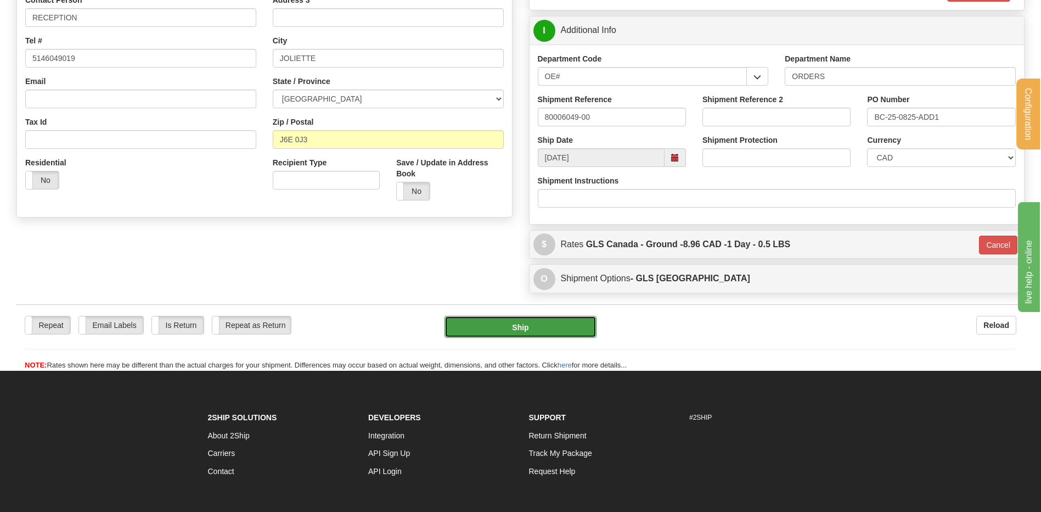
click at [506, 320] on button "Ship" at bounding box center [521, 327] width 152 height 22
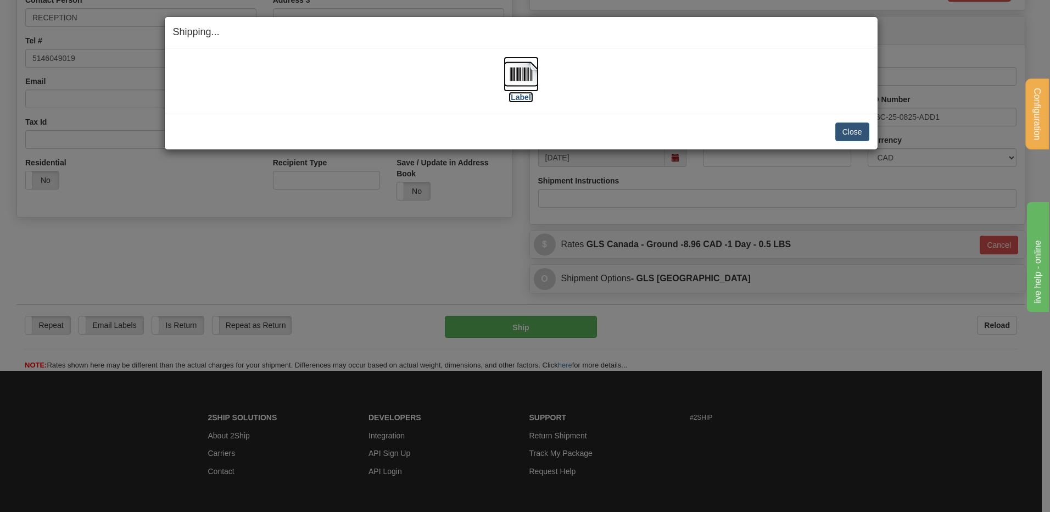
click at [534, 68] on img at bounding box center [520, 74] width 35 height 35
click at [856, 137] on button "Close" at bounding box center [852, 131] width 34 height 19
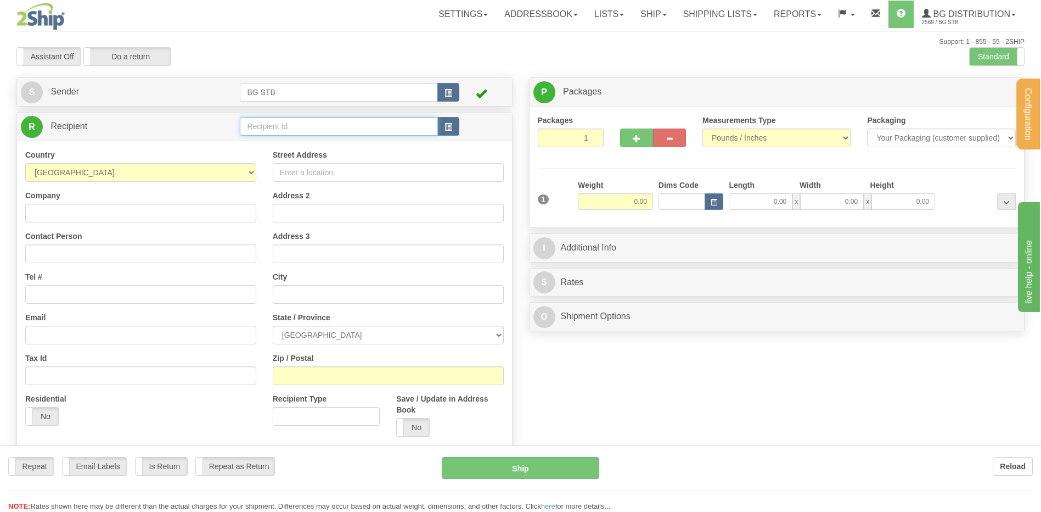
click at [267, 129] on input "text" at bounding box center [339, 126] width 198 height 19
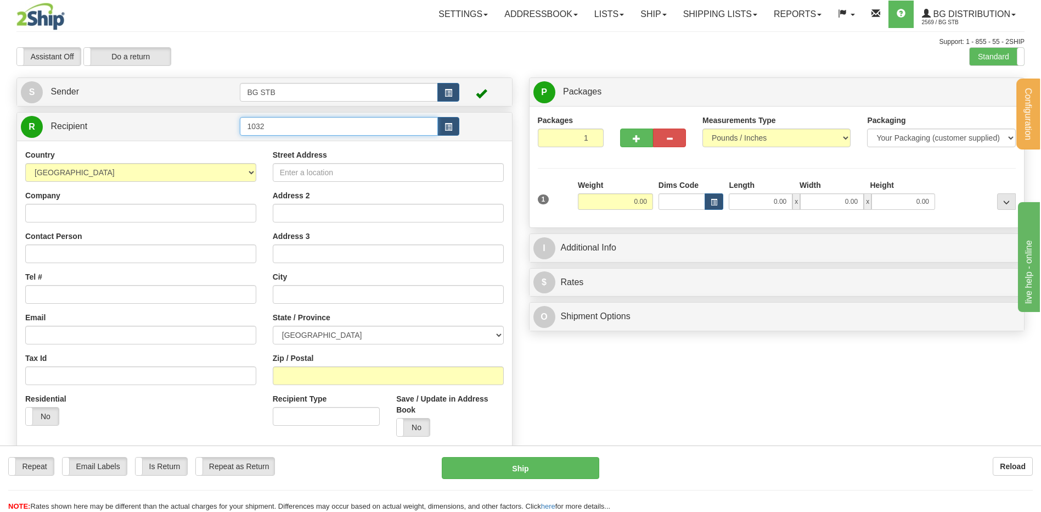
type input "1032"
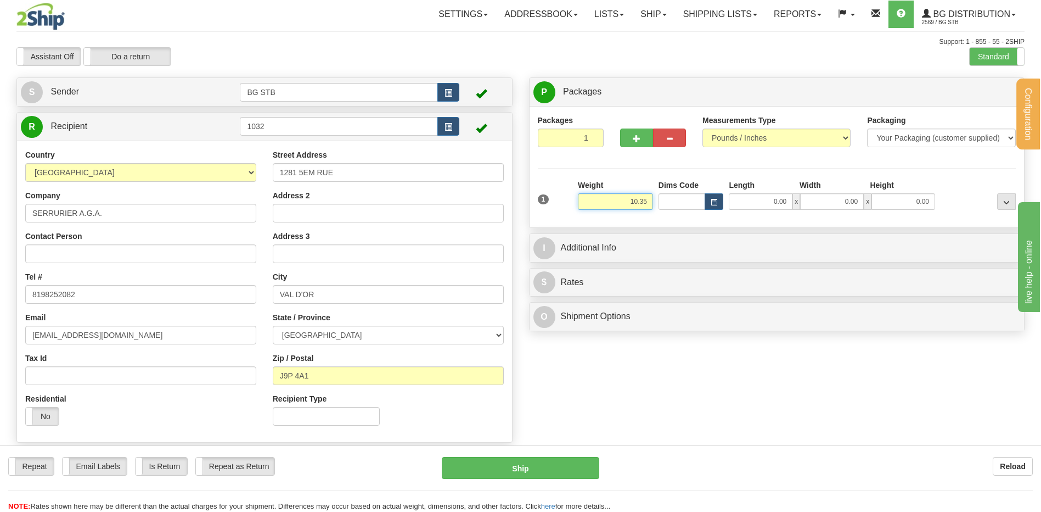
type input "10.35"
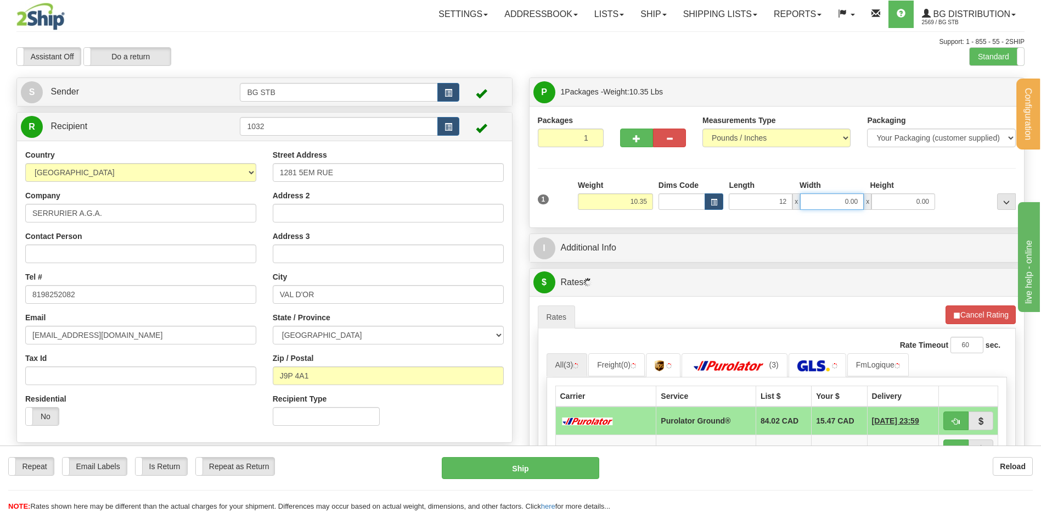
type input "12.00"
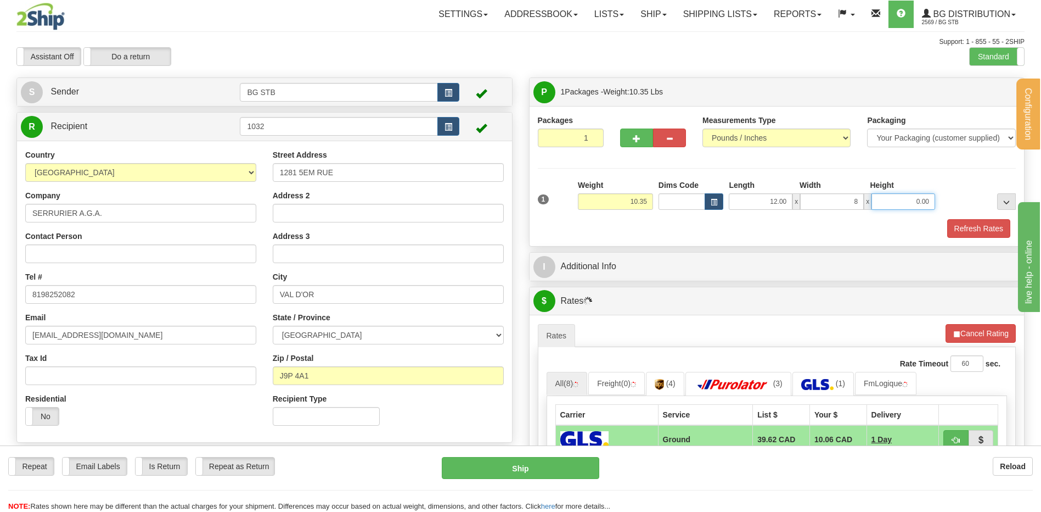
type input "8.00"
type input "6.00"
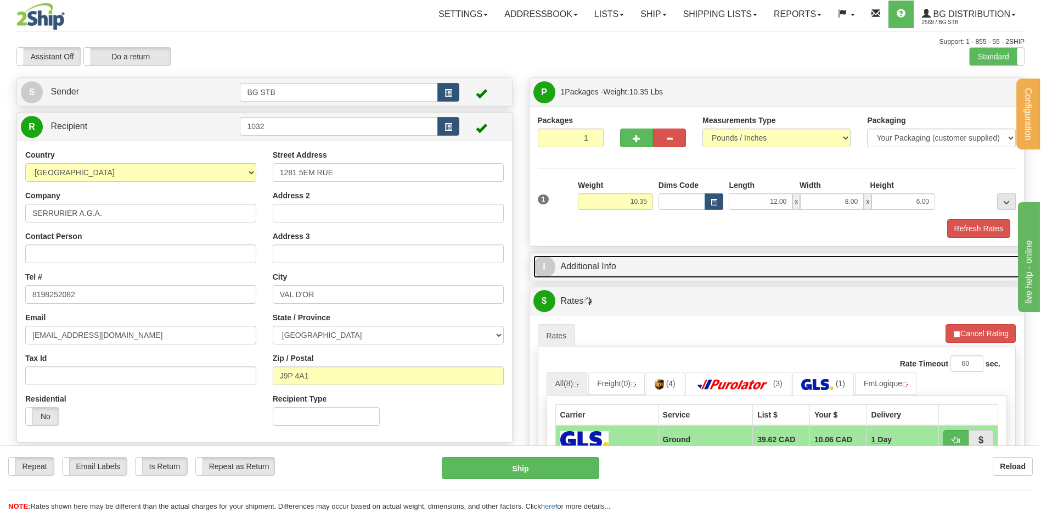
click at [631, 269] on link "I Additional Info" at bounding box center [777, 266] width 487 height 23
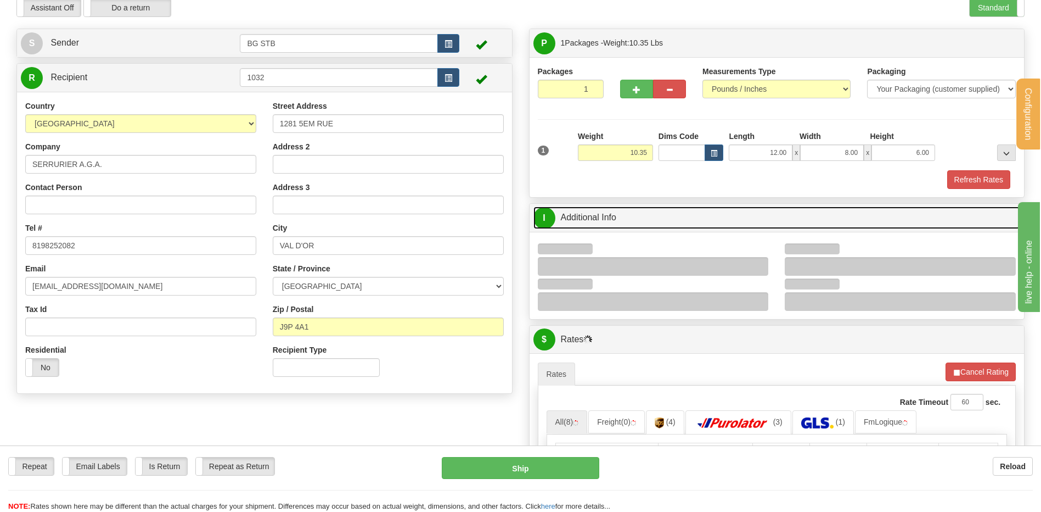
scroll to position [165, 0]
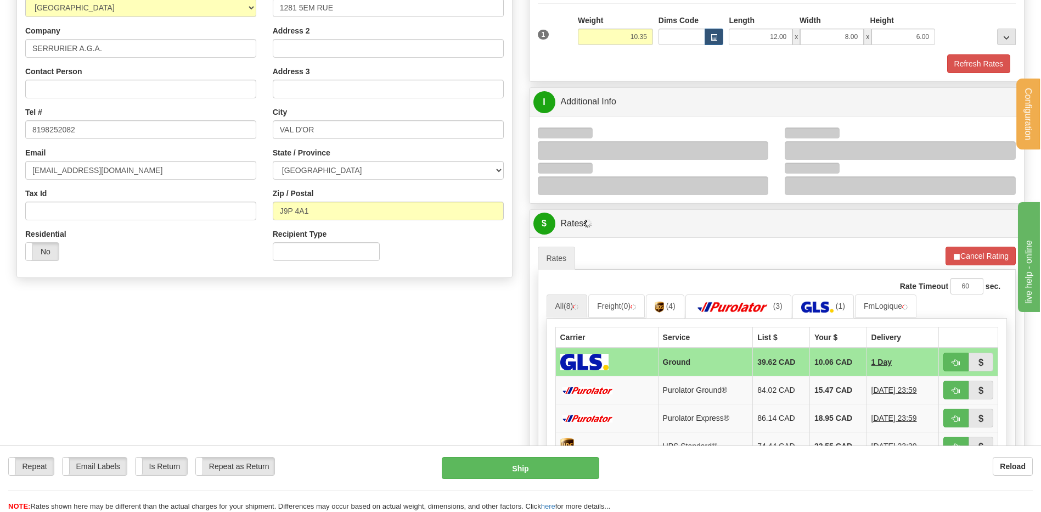
click at [762, 149] on div at bounding box center [653, 150] width 231 height 19
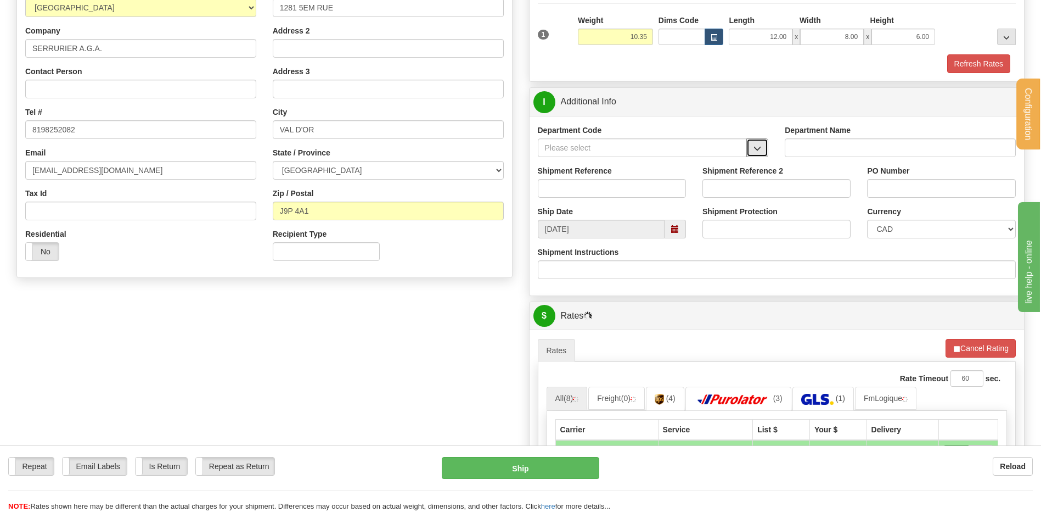
click at [758, 150] on span "button" at bounding box center [758, 148] width 8 height 7
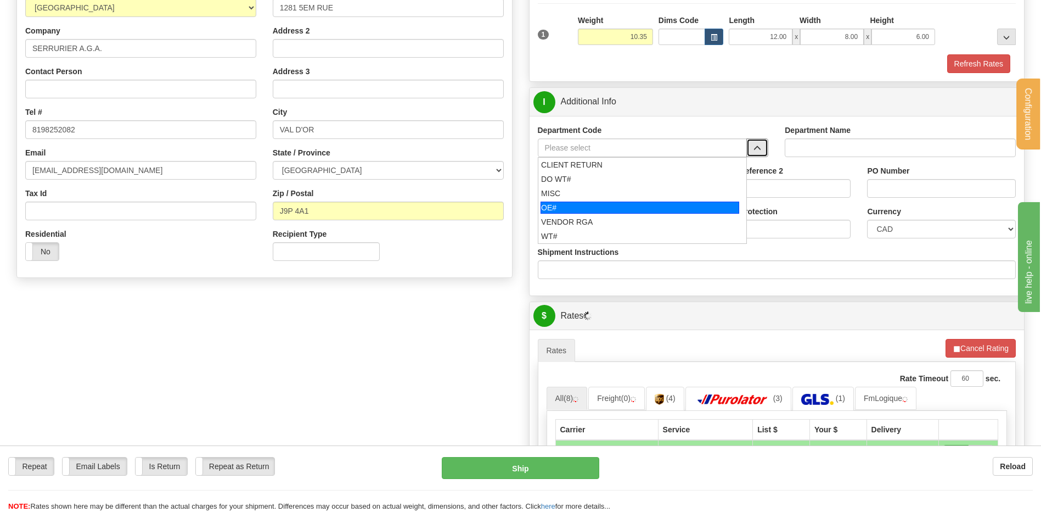
drag, startPoint x: 605, startPoint y: 208, endPoint x: 605, endPoint y: 198, distance: 9.9
click at [604, 206] on div "OE#" at bounding box center [640, 207] width 199 height 12
type input "OE#"
type input "ORDERS"
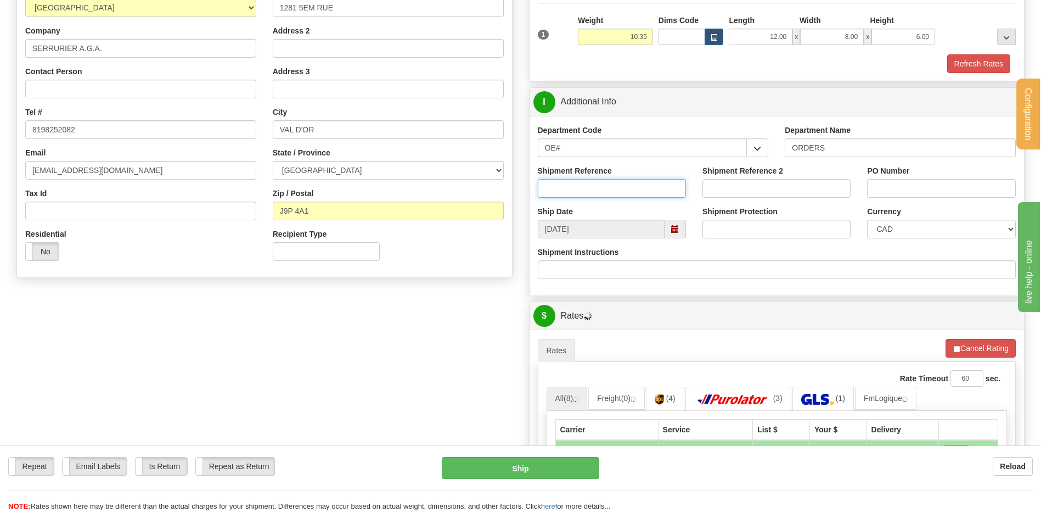
click at [606, 193] on input "Shipment Reference" at bounding box center [612, 188] width 148 height 19
type input "80006061-00"
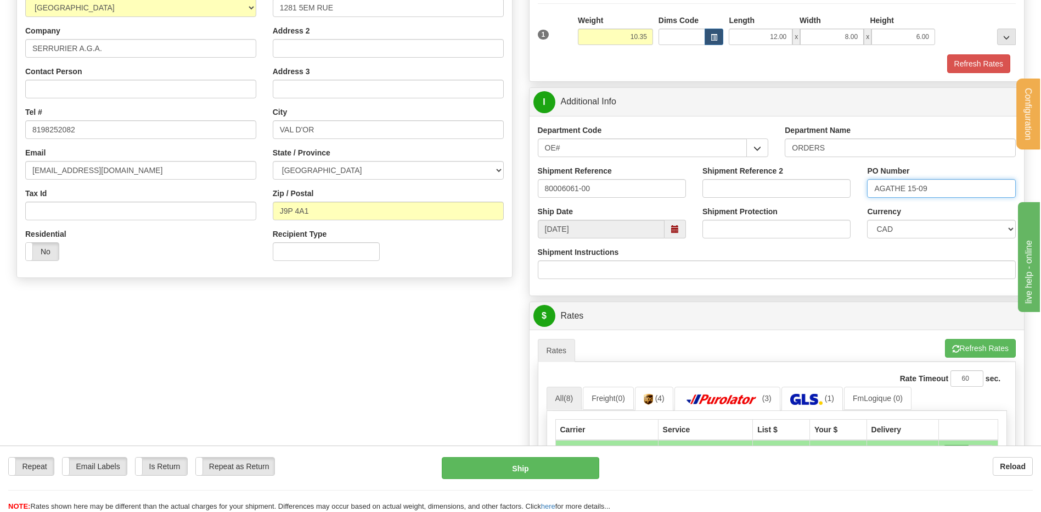
scroll to position [439, 0]
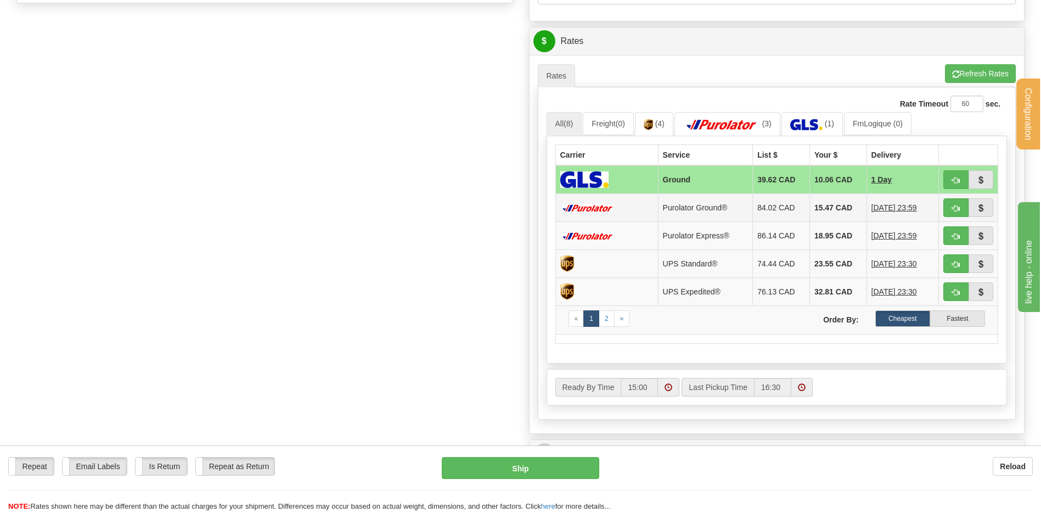
type input "AGATHE 15-09"
click at [952, 206] on span "button" at bounding box center [956, 208] width 8 height 7
type input "260"
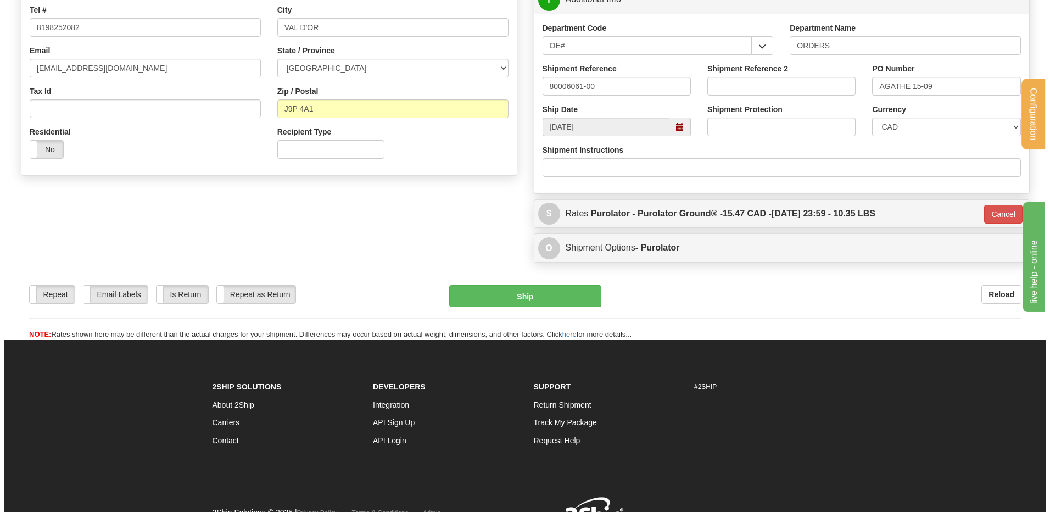
scroll to position [170, 0]
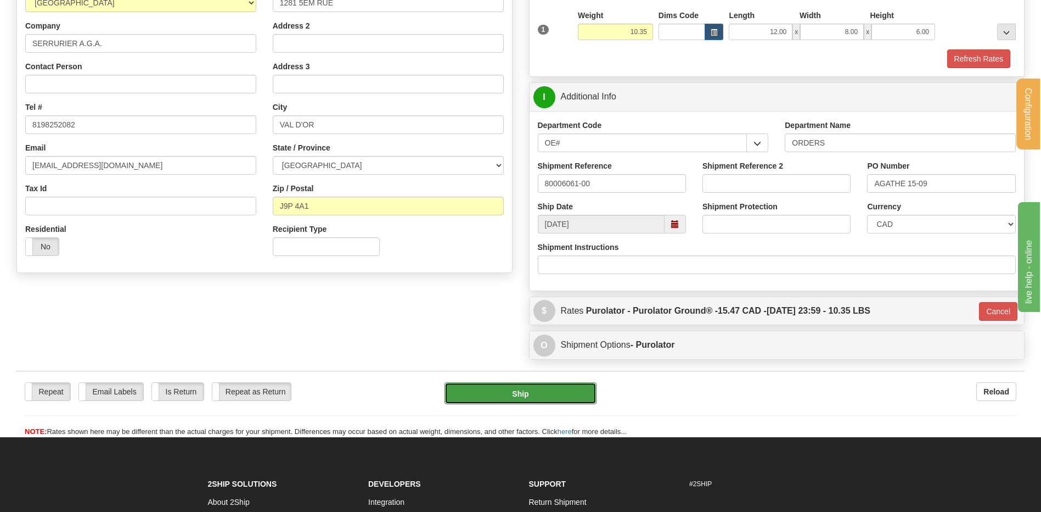
click at [528, 389] on button "Ship" at bounding box center [521, 393] width 152 height 22
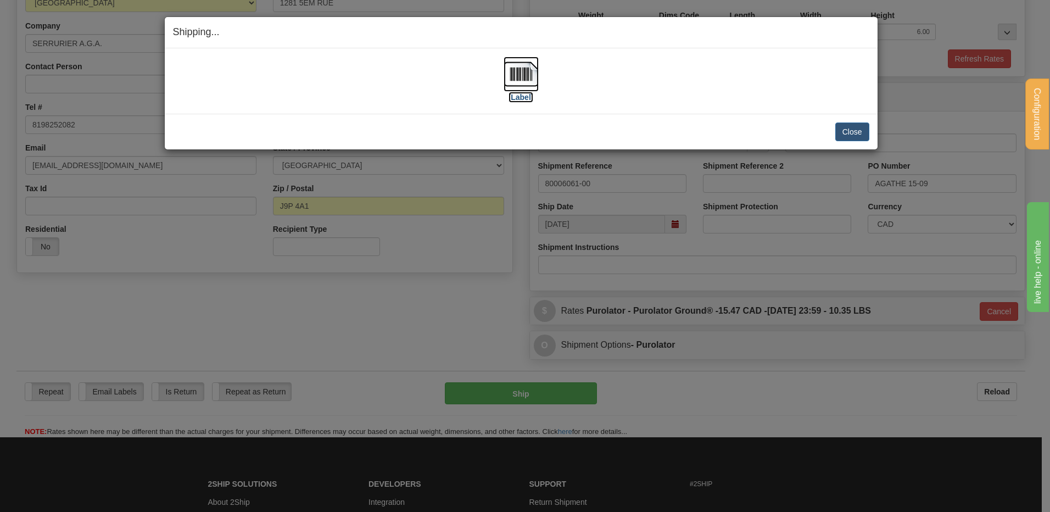
click at [527, 62] on img at bounding box center [520, 74] width 35 height 35
click at [862, 130] on button "Close" at bounding box center [852, 131] width 34 height 19
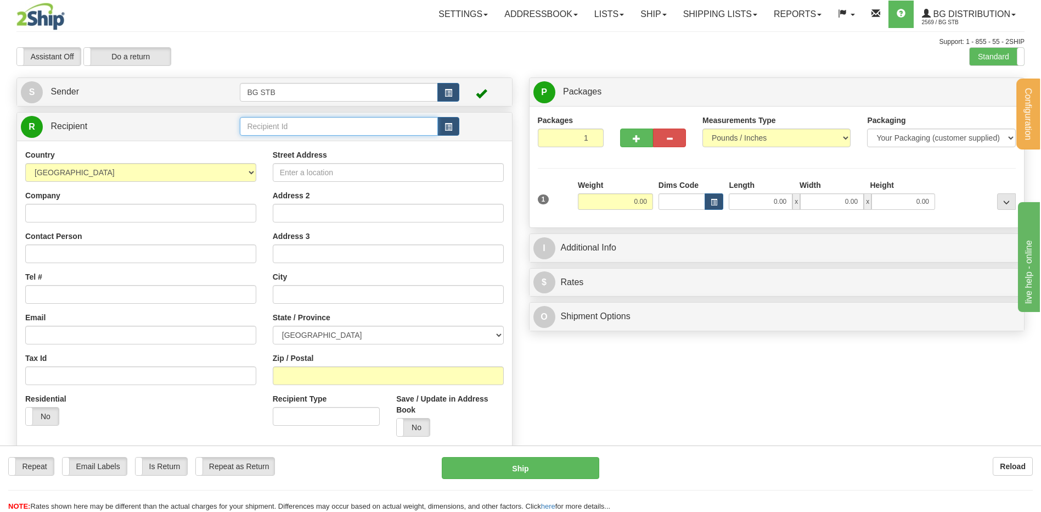
click at [320, 131] on input "text" at bounding box center [339, 126] width 198 height 19
type input "1226#"
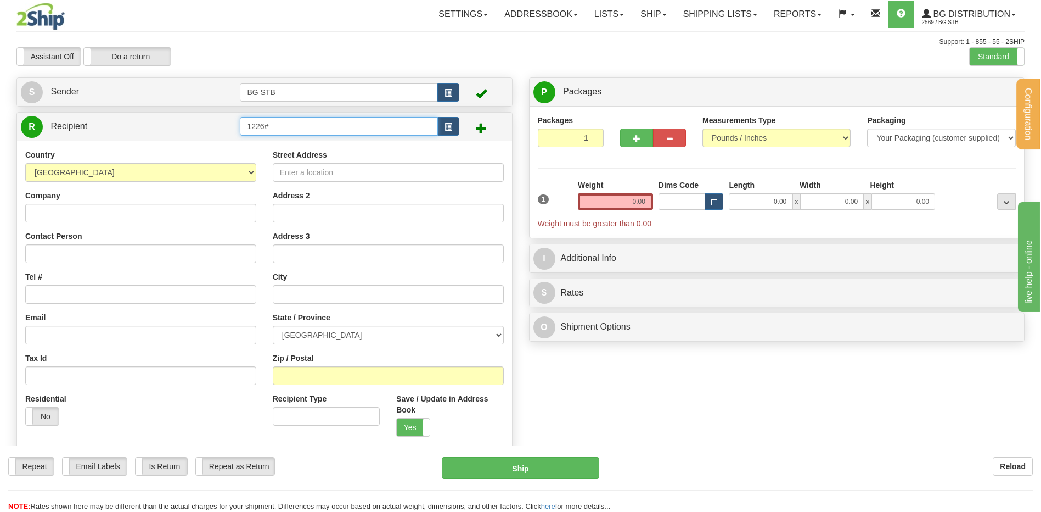
click at [320, 131] on input "1226#" at bounding box center [339, 126] width 198 height 19
type input "1226"
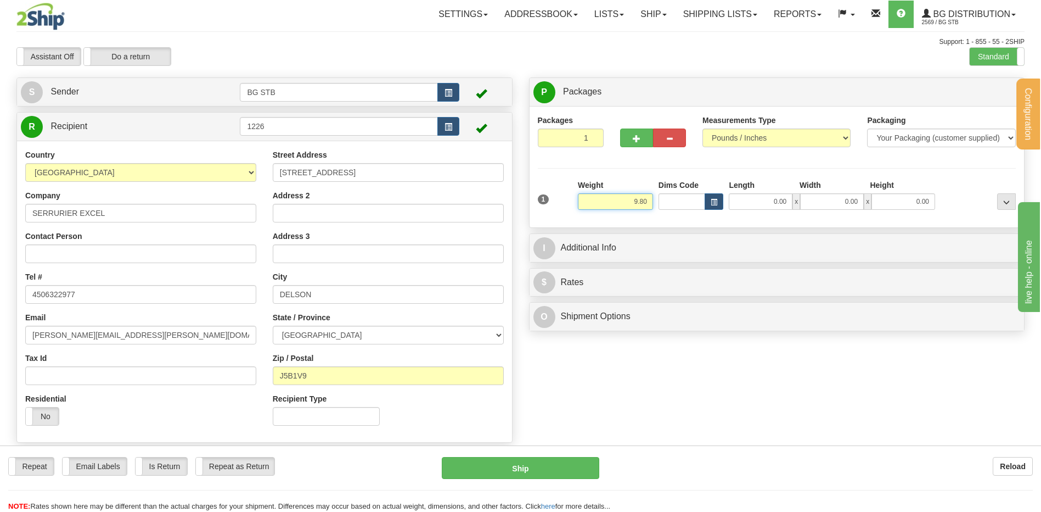
type input "9.80"
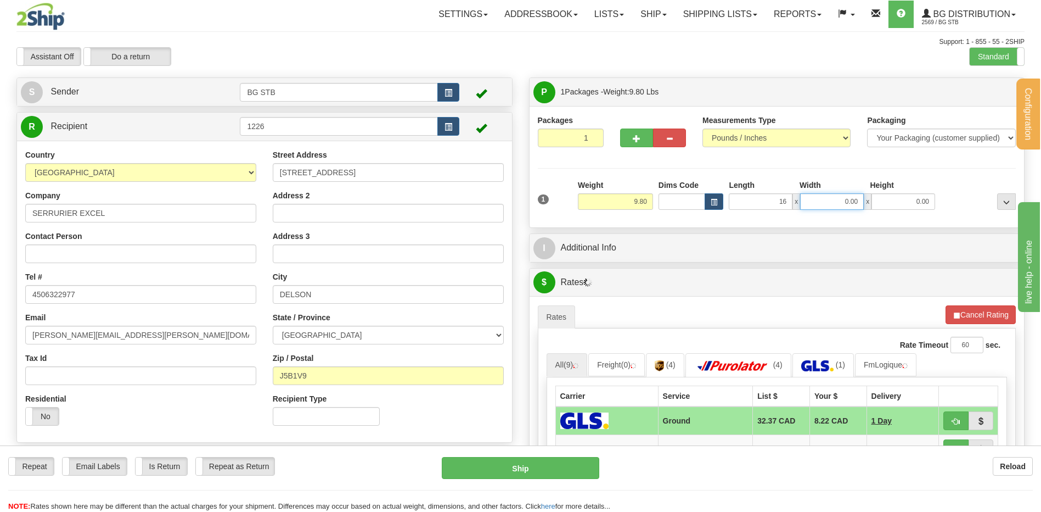
type input "16.00"
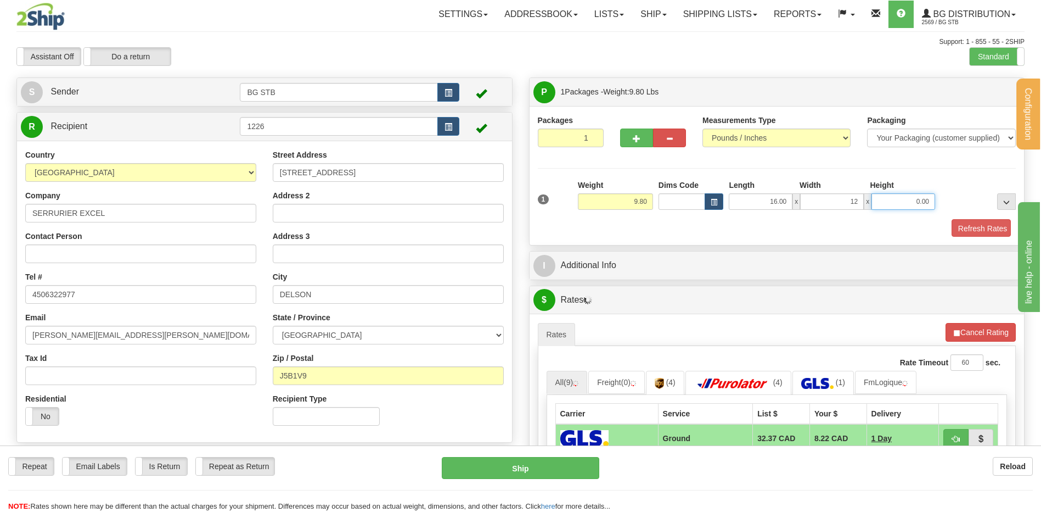
type input "12.00"
type input "5.00"
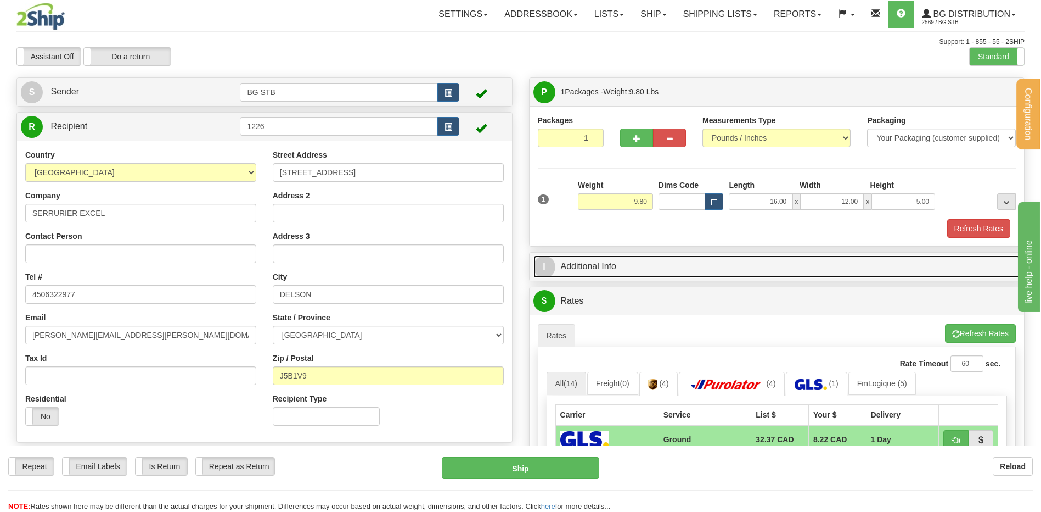
click at [727, 263] on link "I Additional Info" at bounding box center [777, 266] width 487 height 23
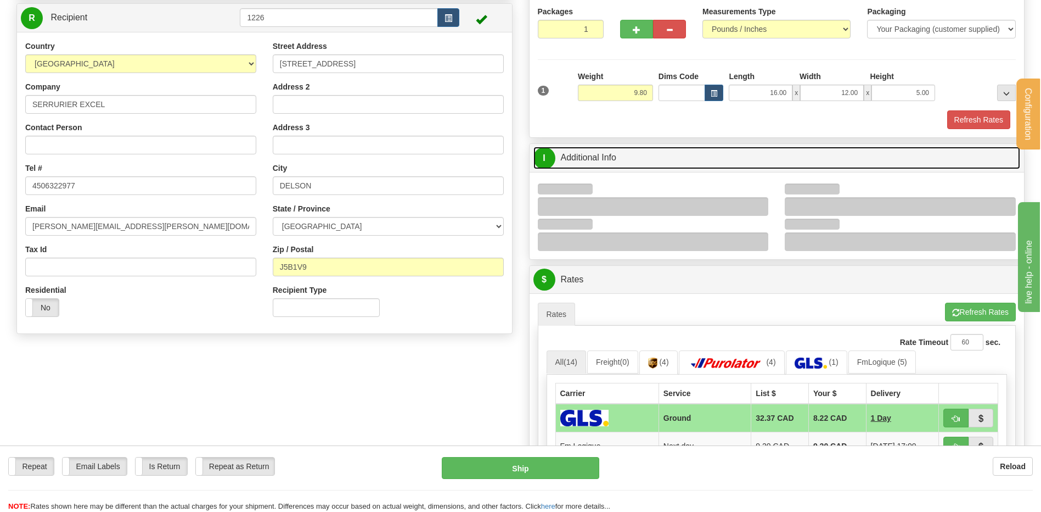
scroll to position [165, 0]
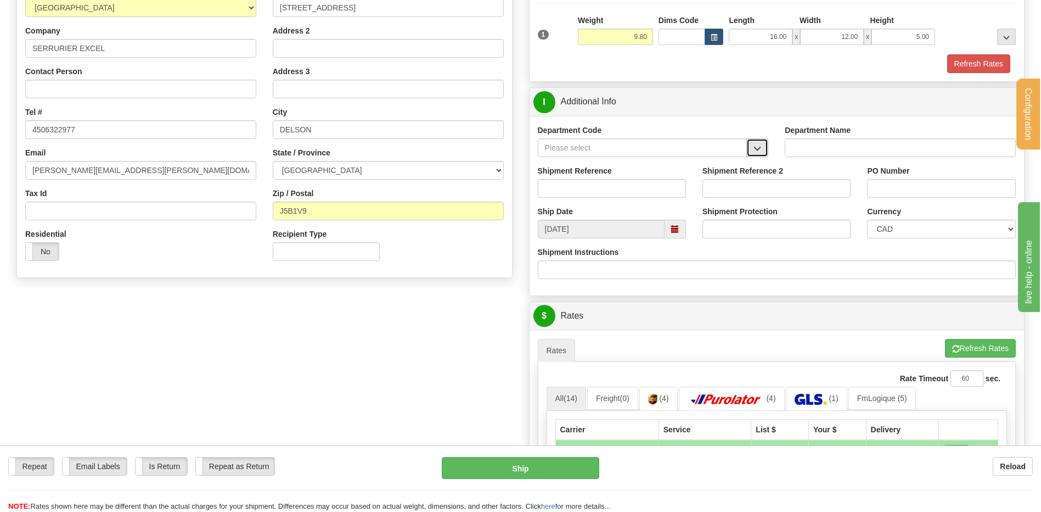
click at [761, 149] on span "button" at bounding box center [758, 148] width 8 height 7
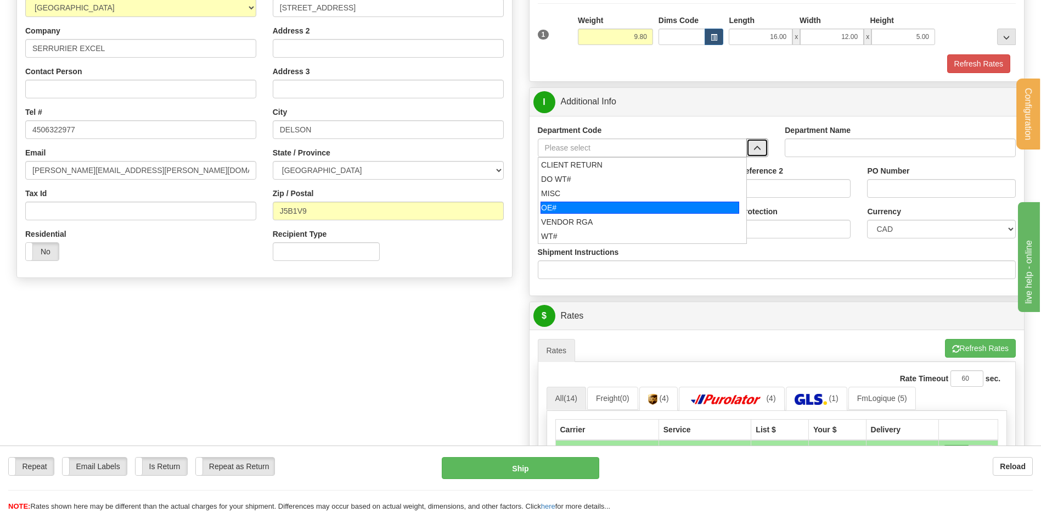
click at [641, 206] on div "OE#" at bounding box center [640, 207] width 199 height 12
type input "OE#"
type input "ORDERS"
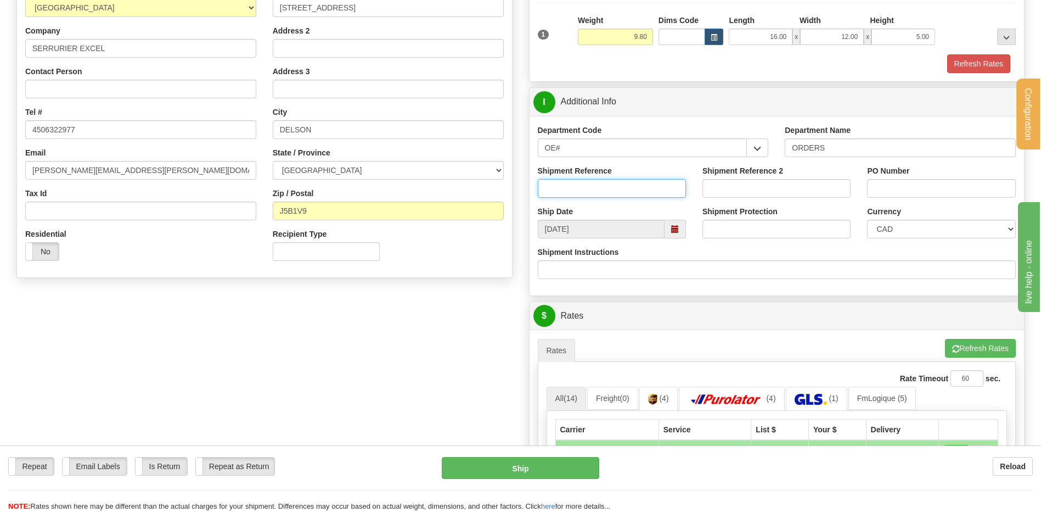
click at [641, 194] on input "Shipment Reference" at bounding box center [612, 188] width 148 height 19
type input "80006070-00"
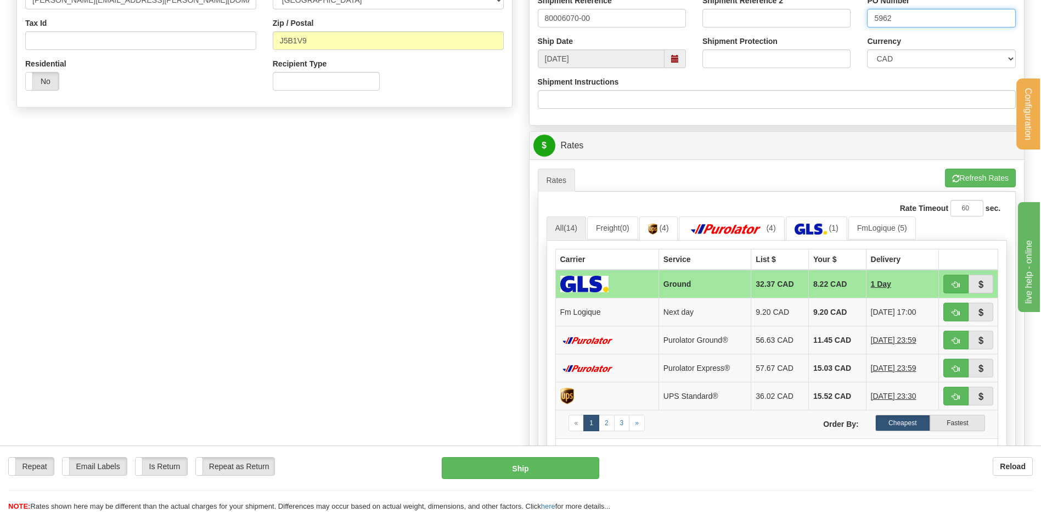
scroll to position [439, 0]
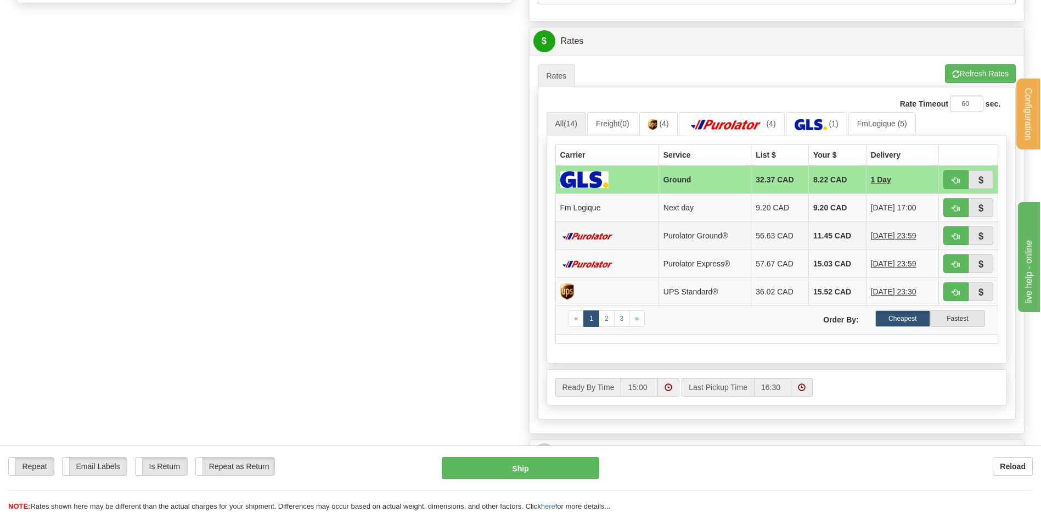
type input "5962"
click at [962, 206] on button "button" at bounding box center [956, 207] width 25 height 19
type input "jour"
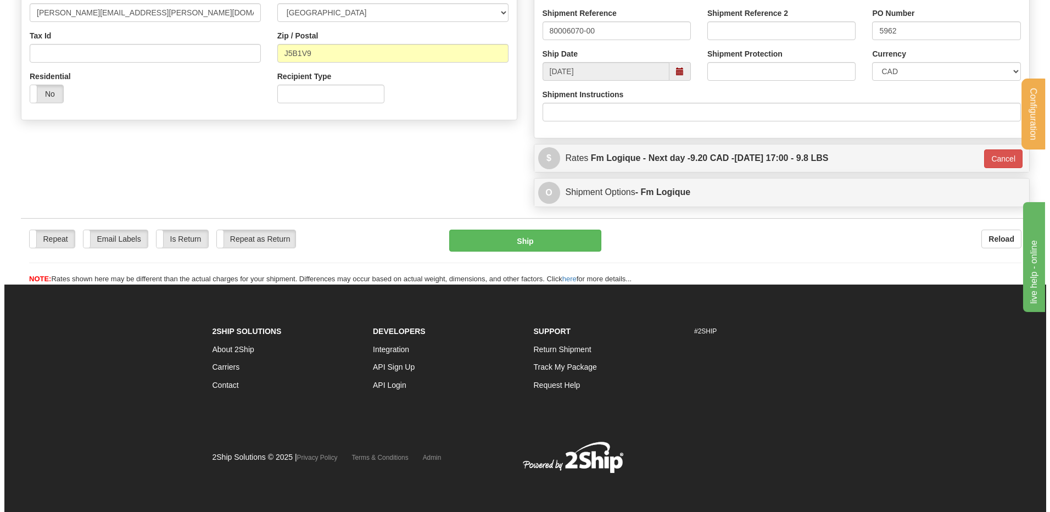
scroll to position [250, 0]
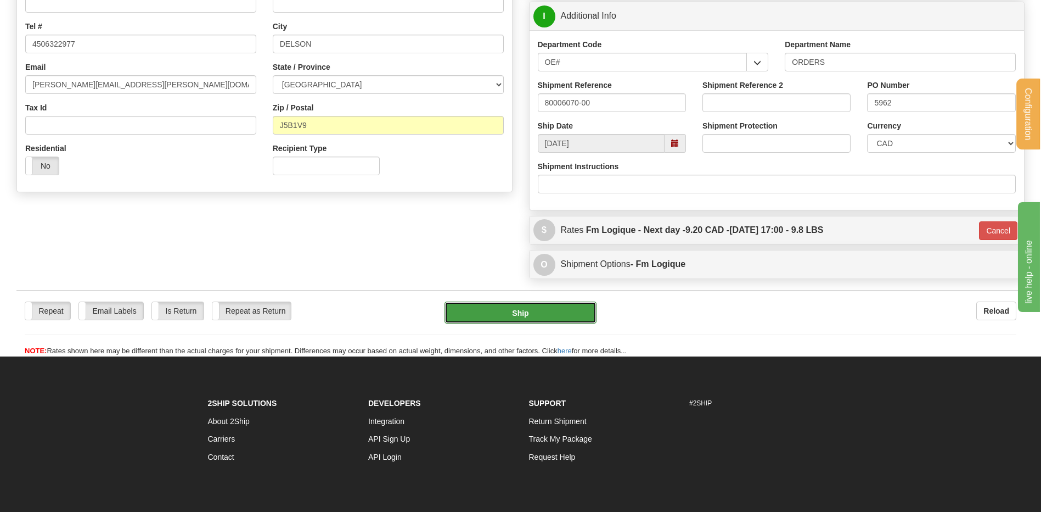
click at [537, 315] on button "Ship" at bounding box center [521, 312] width 152 height 22
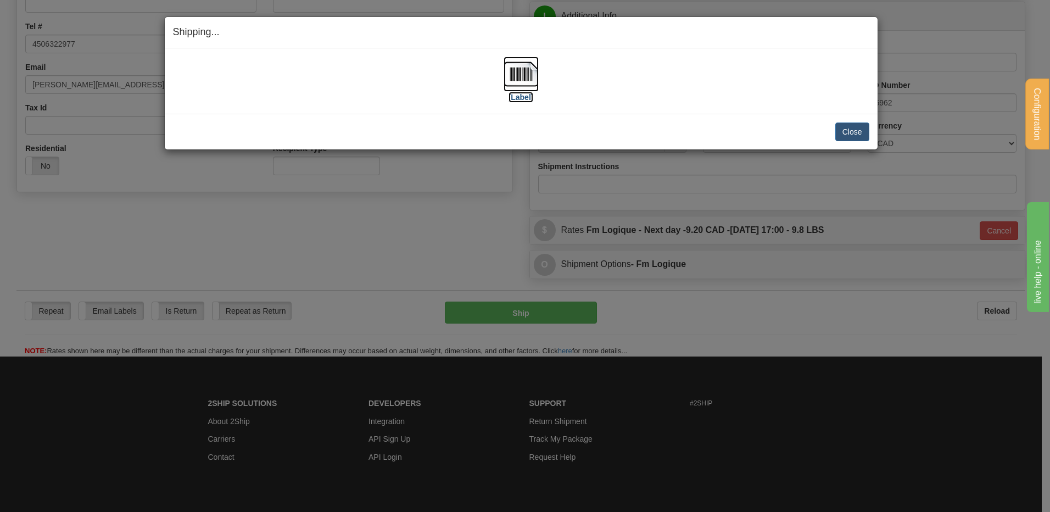
click at [515, 68] on img at bounding box center [520, 74] width 35 height 35
click at [845, 128] on button "Close" at bounding box center [852, 131] width 34 height 19
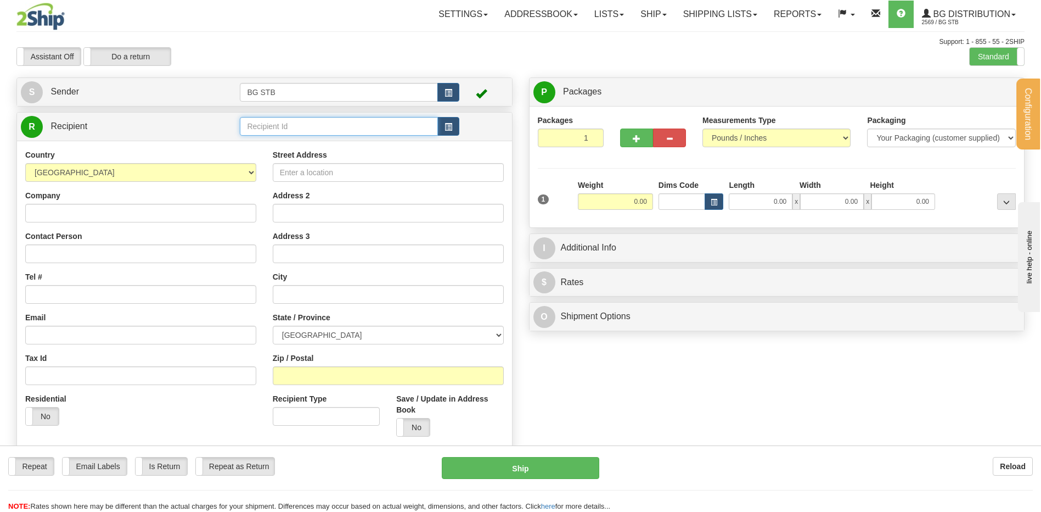
click at [375, 126] on input "text" at bounding box center [339, 126] width 198 height 19
type input "4025"
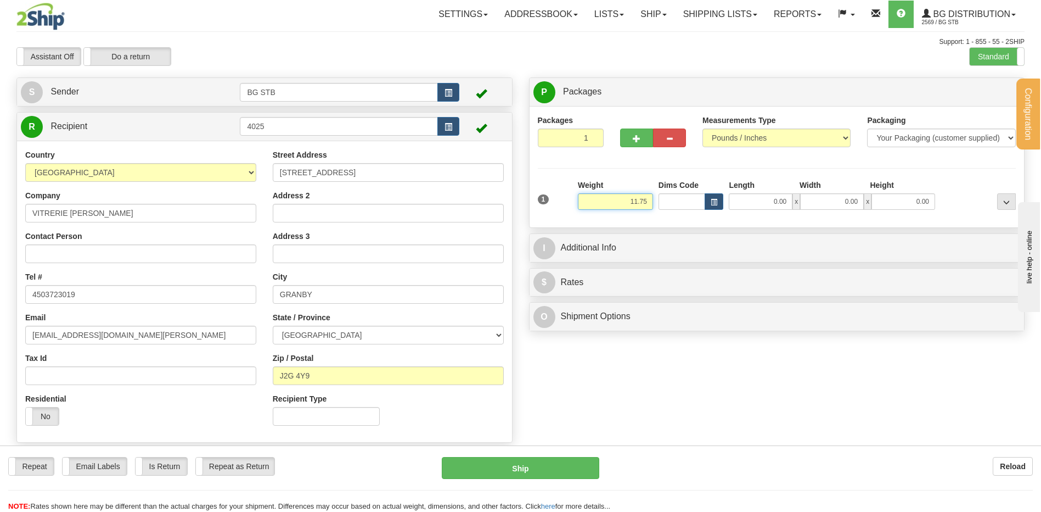
type input "11.75"
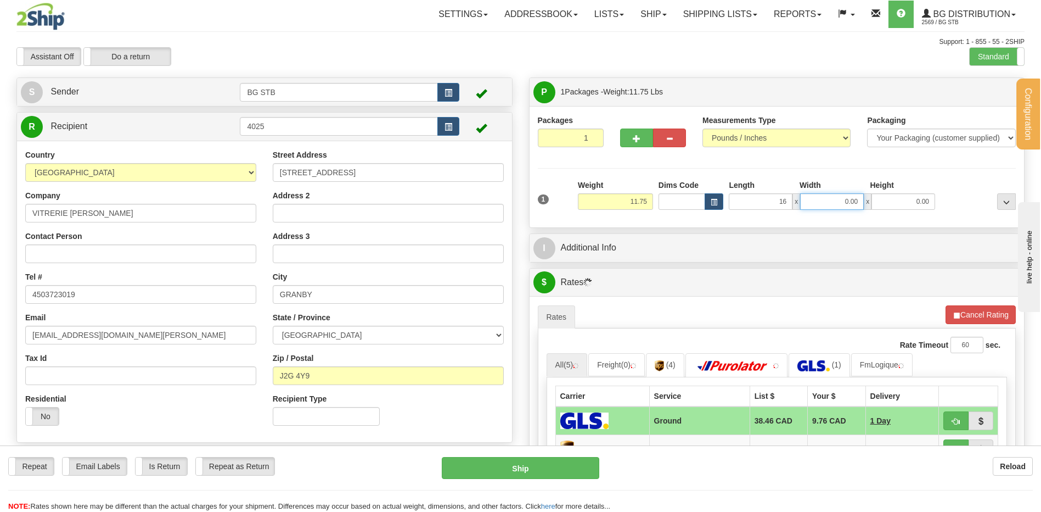
type input "16.00"
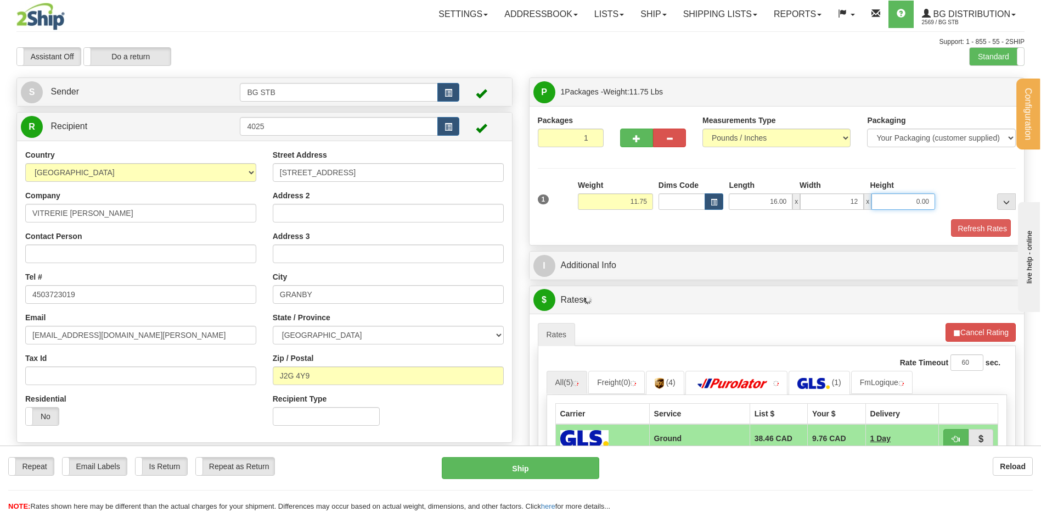
type input "12.00"
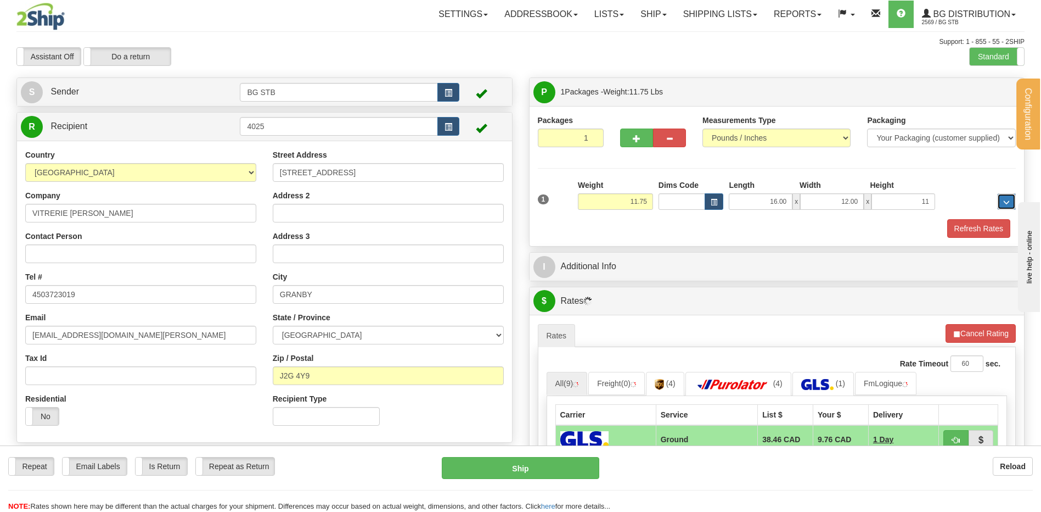
type input "11.00"
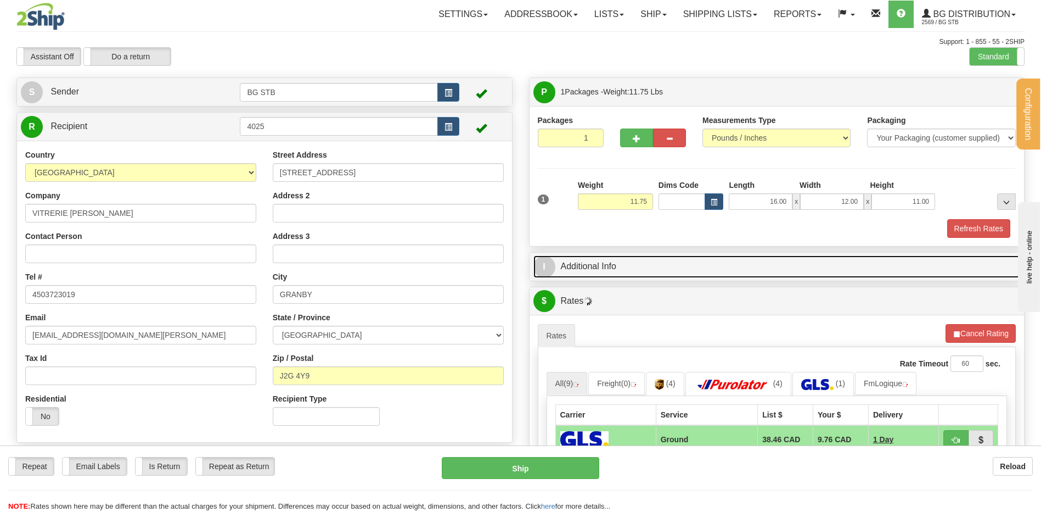
click at [602, 263] on link "I Additional Info" at bounding box center [777, 266] width 487 height 23
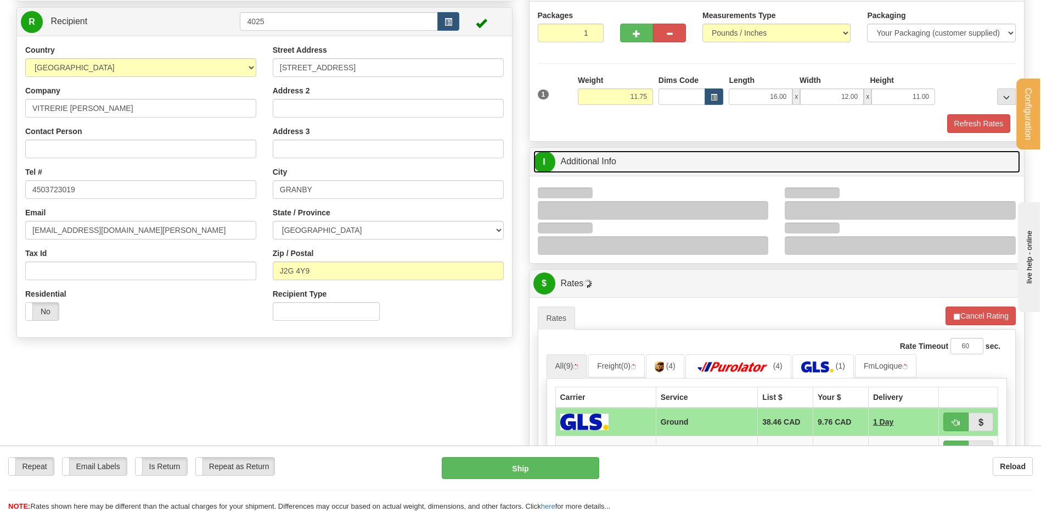
scroll to position [165, 0]
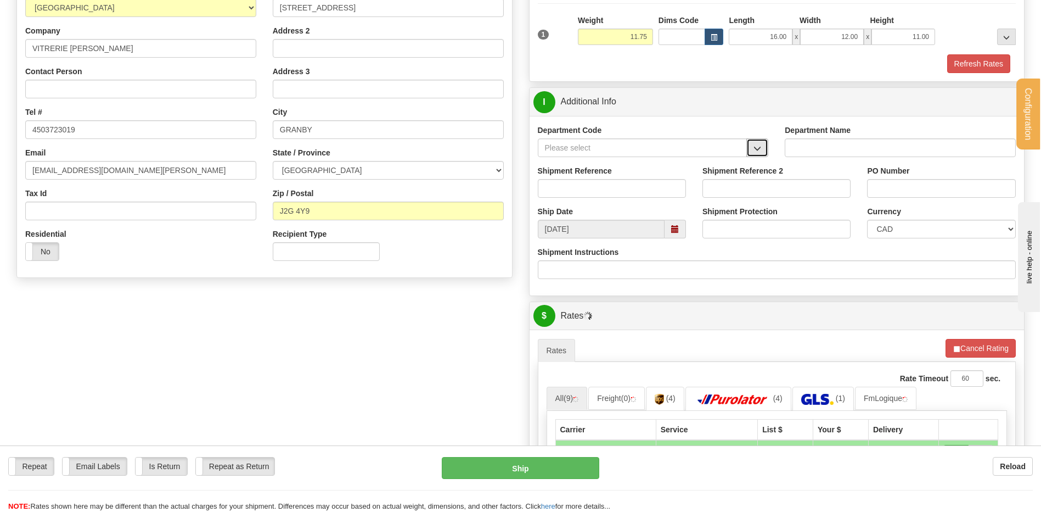
click at [756, 152] on span "button" at bounding box center [758, 148] width 8 height 7
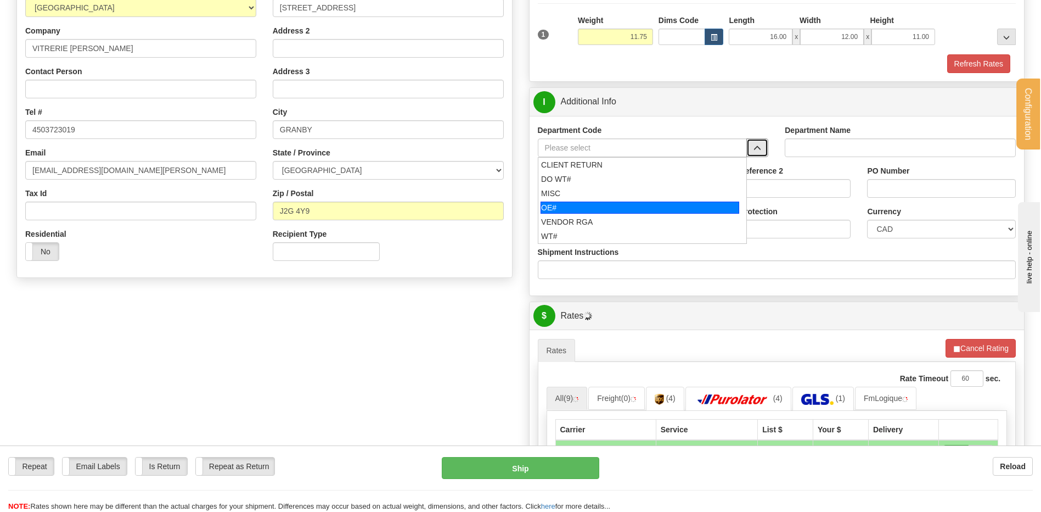
drag, startPoint x: 636, startPoint y: 209, endPoint x: 627, endPoint y: 184, distance: 26.4
click at [636, 208] on div "OE#" at bounding box center [640, 207] width 199 height 12
type input "OE#"
type input "ORDERS"
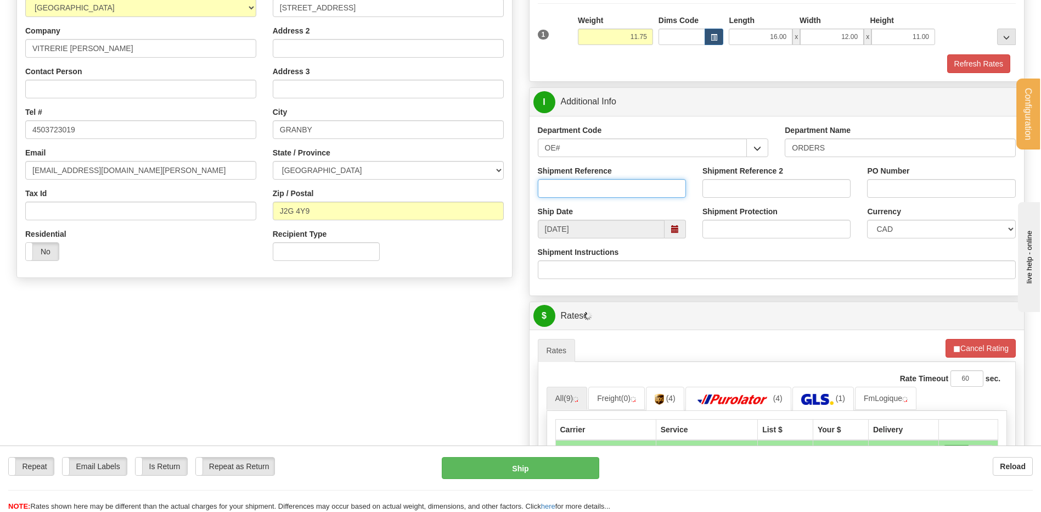
click at [626, 183] on input "Shipment Reference" at bounding box center [612, 188] width 148 height 19
type input "80006039-00 // 80005873-00"
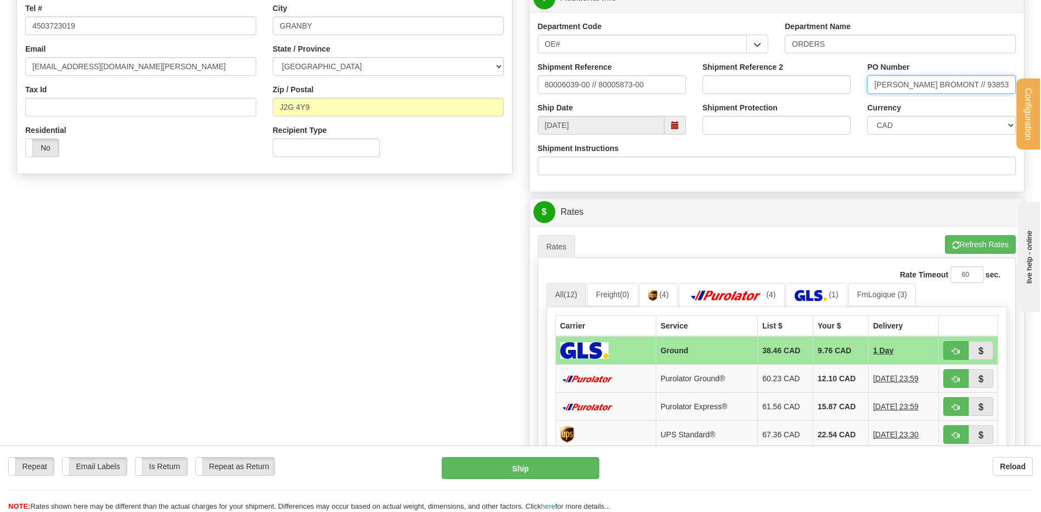
scroll to position [439, 0]
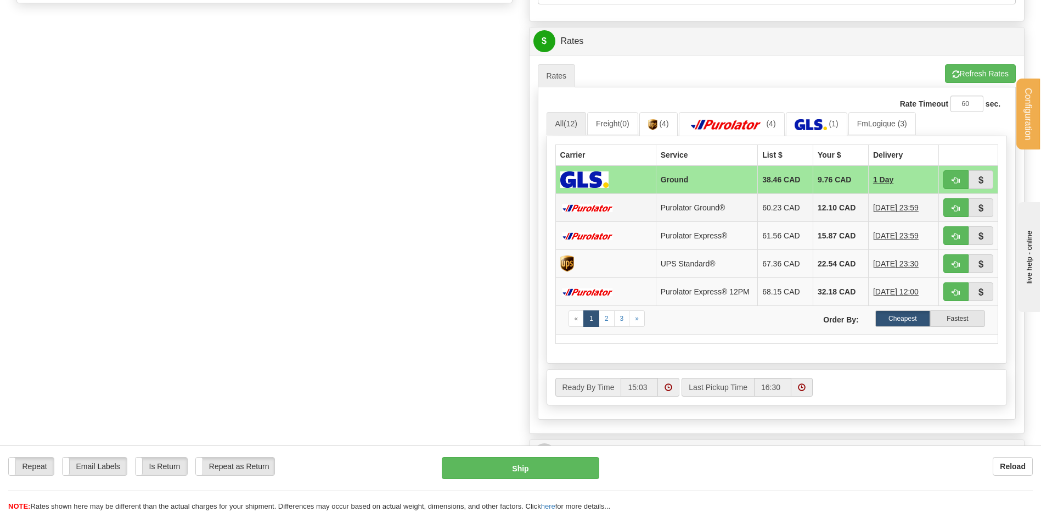
type input "J-T CAISSE BROMONT // 93853R"
click at [955, 208] on span "button" at bounding box center [956, 208] width 8 height 7
type input "260"
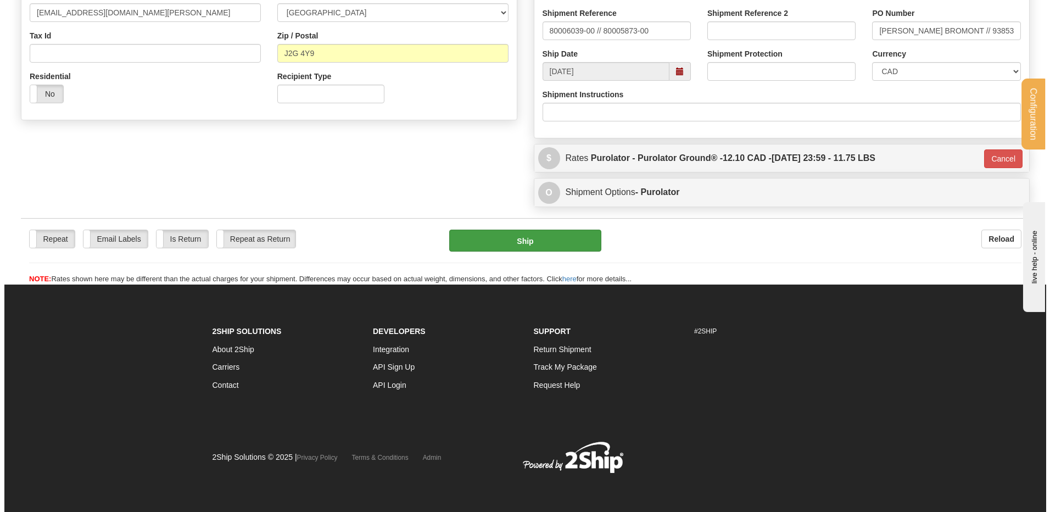
scroll to position [323, 0]
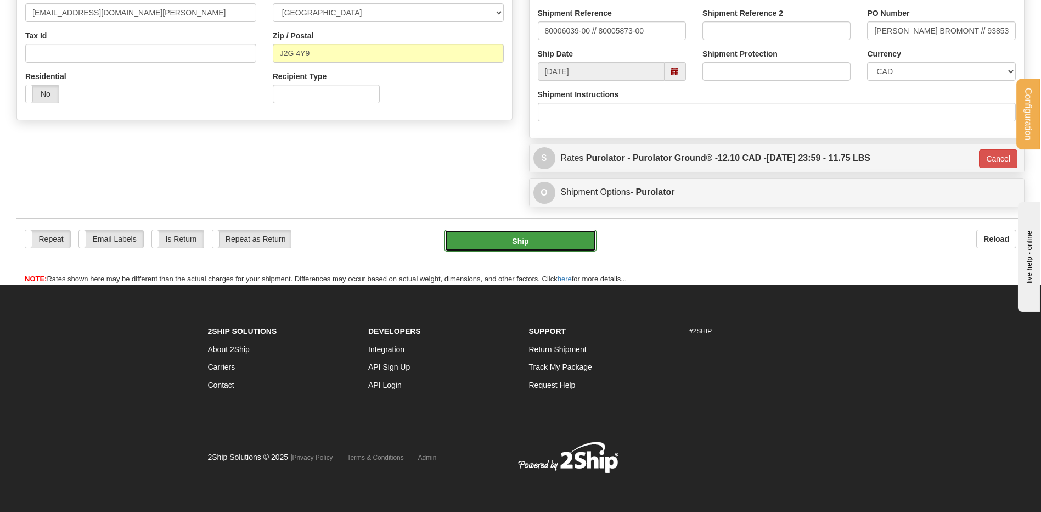
click at [537, 244] on button "Ship" at bounding box center [521, 240] width 152 height 22
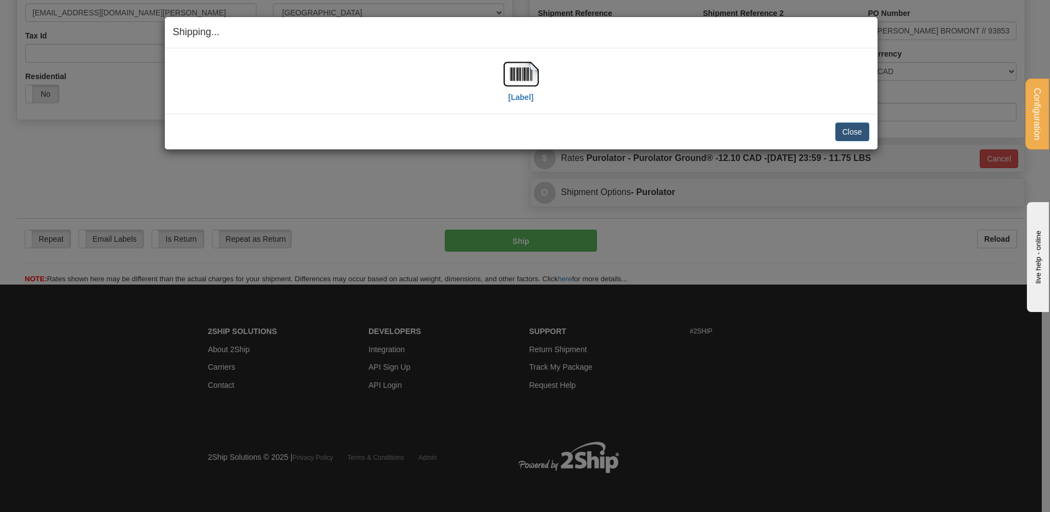
click at [497, 76] on div "[Label]" at bounding box center [521, 81] width 696 height 49
click at [508, 70] on img at bounding box center [520, 74] width 35 height 35
click at [864, 132] on button "Close" at bounding box center [852, 131] width 34 height 19
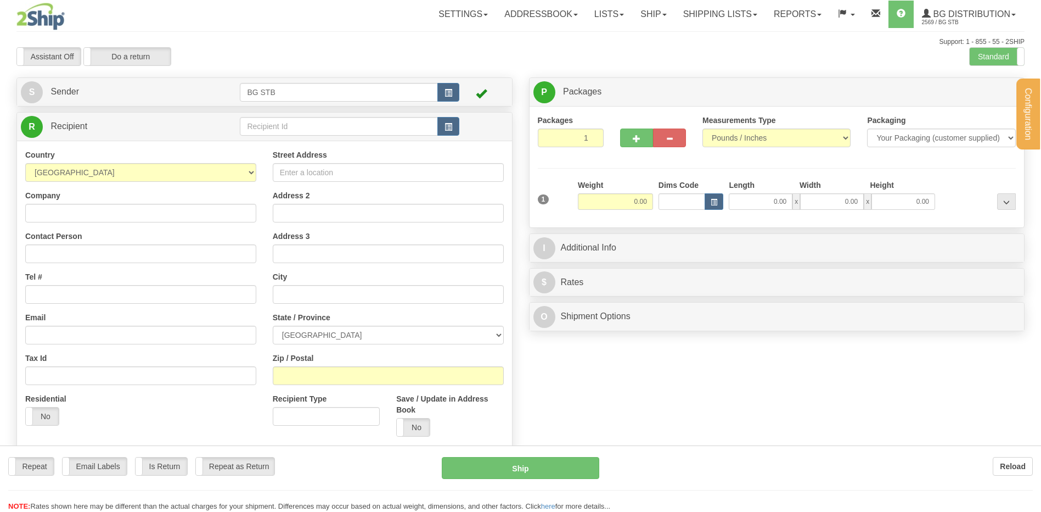
click at [259, 127] on div at bounding box center [520, 256] width 1041 height 512
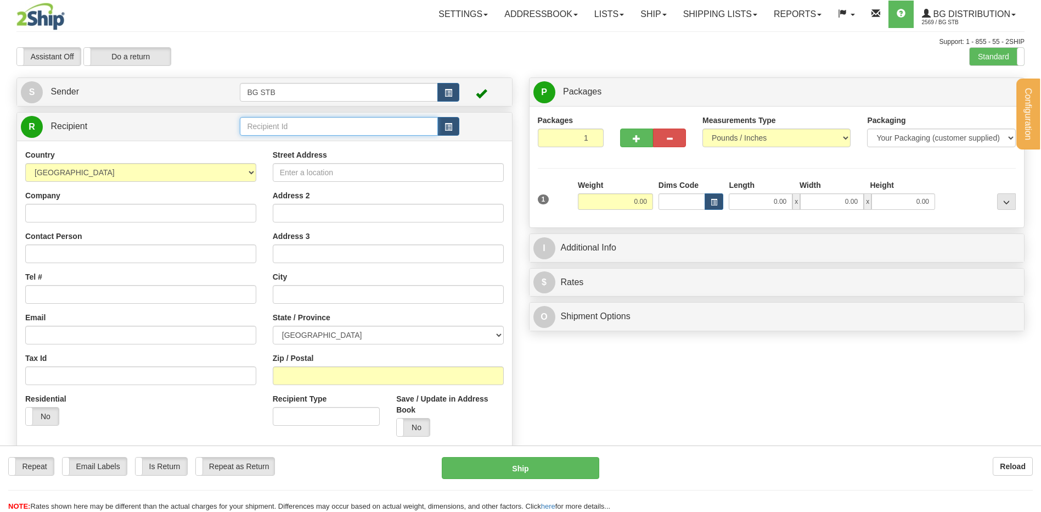
drag, startPoint x: 0, startPoint y: 0, endPoint x: 261, endPoint y: 127, distance: 289.9
click at [261, 127] on input "text" at bounding box center [339, 126] width 198 height 19
type input "1103"
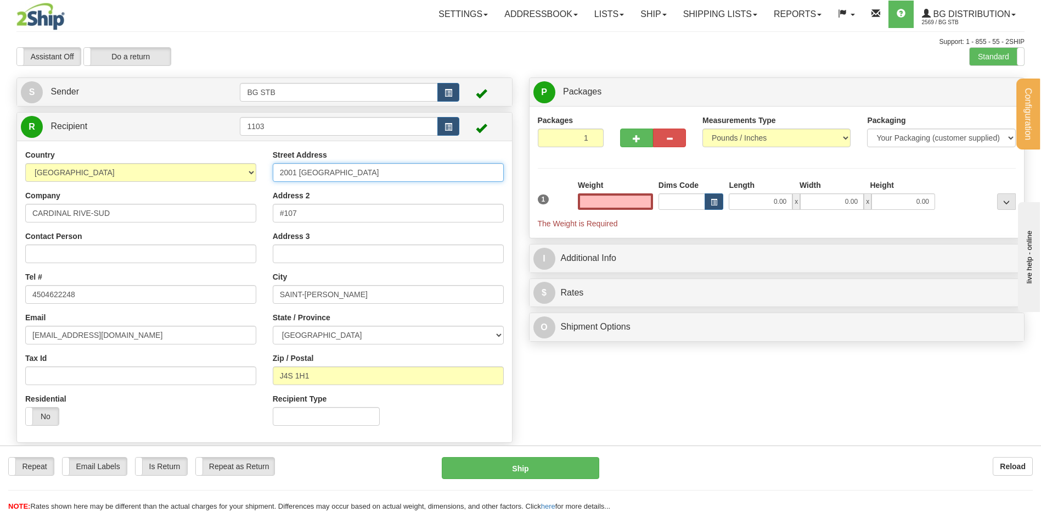
type input "0.00"
drag, startPoint x: 281, startPoint y: 173, endPoint x: 147, endPoint y: 177, distance: 134.0
click at [156, 176] on div "Country [GEOGRAPHIC_DATA] [GEOGRAPHIC_DATA] [GEOGRAPHIC_DATA] [GEOGRAPHIC_DATA]…" at bounding box center [264, 291] width 495 height 284
type input "5240 CHEMIN CHAMBLY"
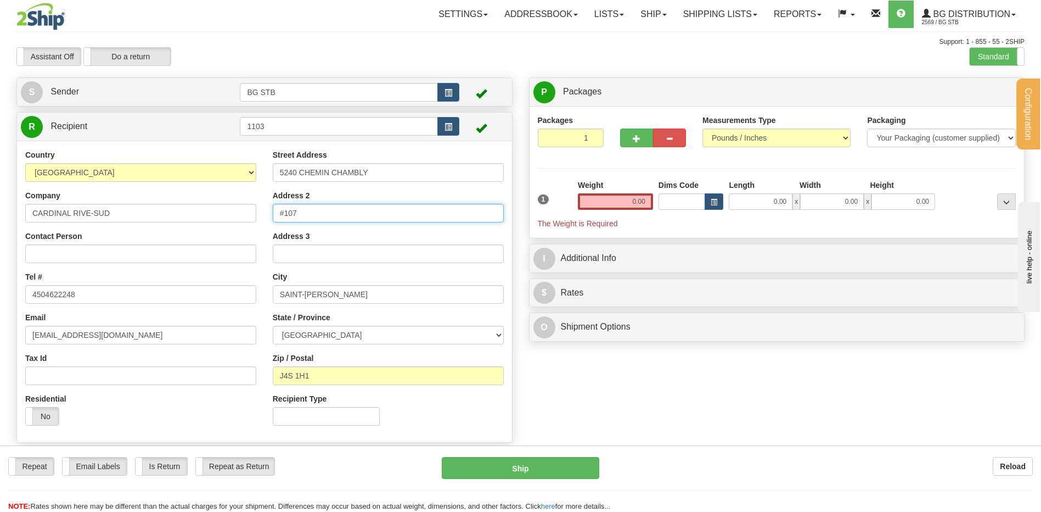
drag, startPoint x: 301, startPoint y: 212, endPoint x: 244, endPoint y: 216, distance: 57.2
click at [244, 216] on div "Country [GEOGRAPHIC_DATA] [GEOGRAPHIC_DATA] [GEOGRAPHIC_DATA] [GEOGRAPHIC_DATA]…" at bounding box center [264, 291] width 495 height 284
drag, startPoint x: 341, startPoint y: 295, endPoint x: 287, endPoint y: 285, distance: 55.3
click at [287, 285] on input "SAINT-[PERSON_NAME]" at bounding box center [388, 294] width 231 height 19
type input "ST-[PERSON_NAME]"
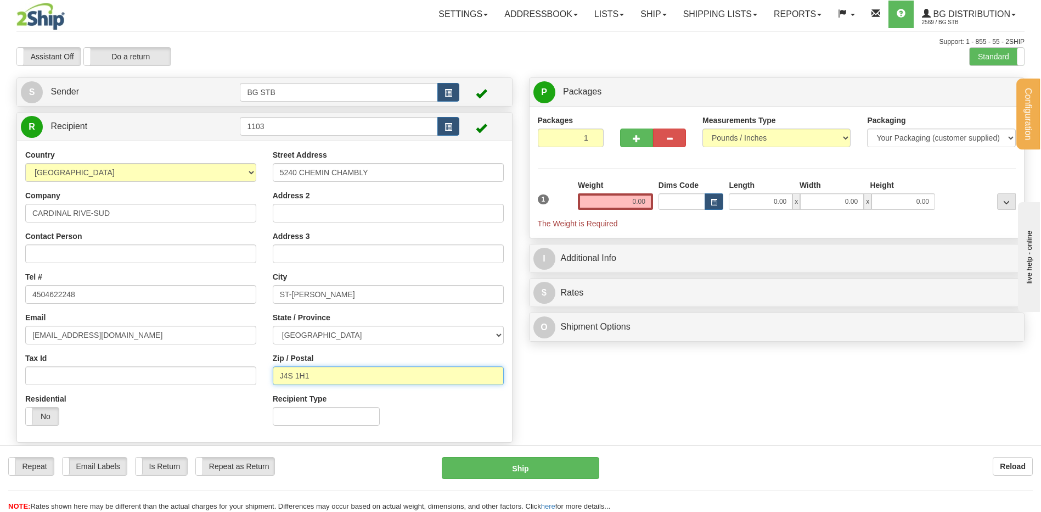
drag, startPoint x: 340, startPoint y: 377, endPoint x: 283, endPoint y: 372, distance: 57.3
click at [283, 372] on input "J4S 1H1" at bounding box center [388, 375] width 231 height 19
type input "J3Y 3N7"
click at [626, 197] on input "0.00" at bounding box center [615, 201] width 75 height 16
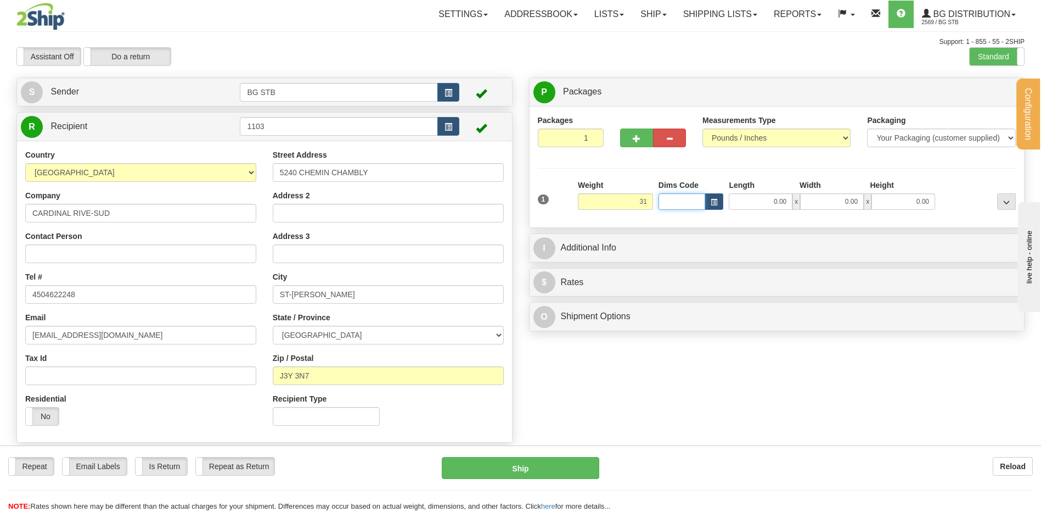
type input "31.00"
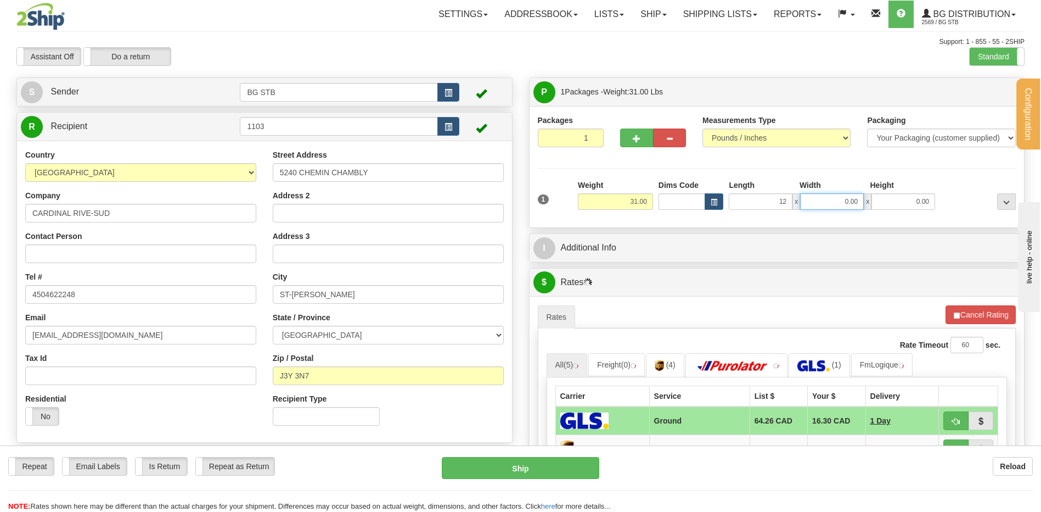
type input "12.00"
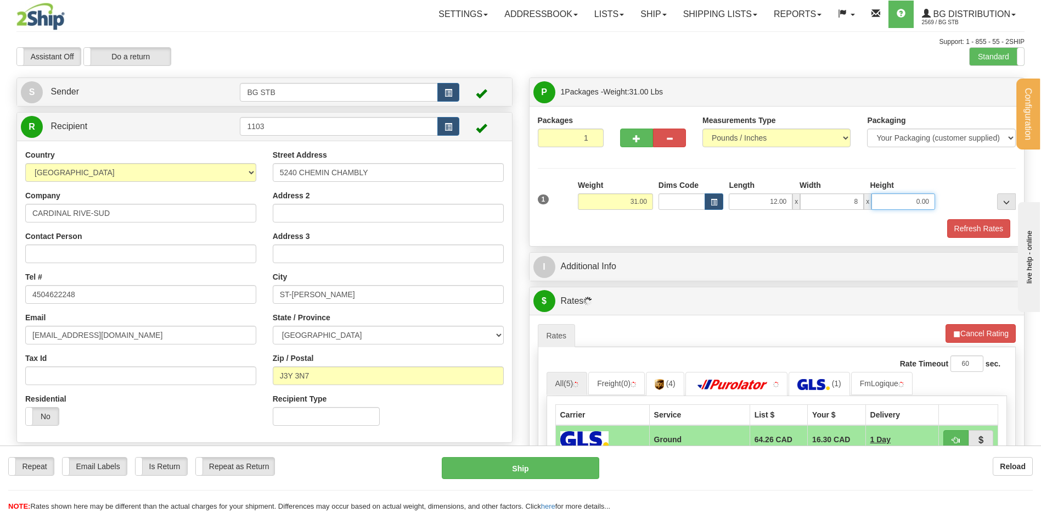
type input "8.00"
type input "6.00"
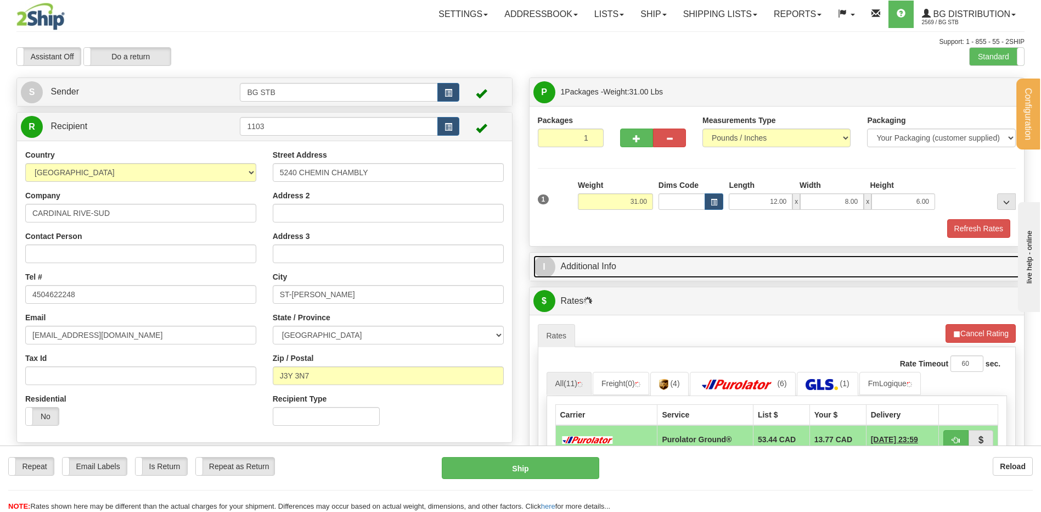
click at [645, 263] on link "I Additional Info" at bounding box center [777, 266] width 487 height 23
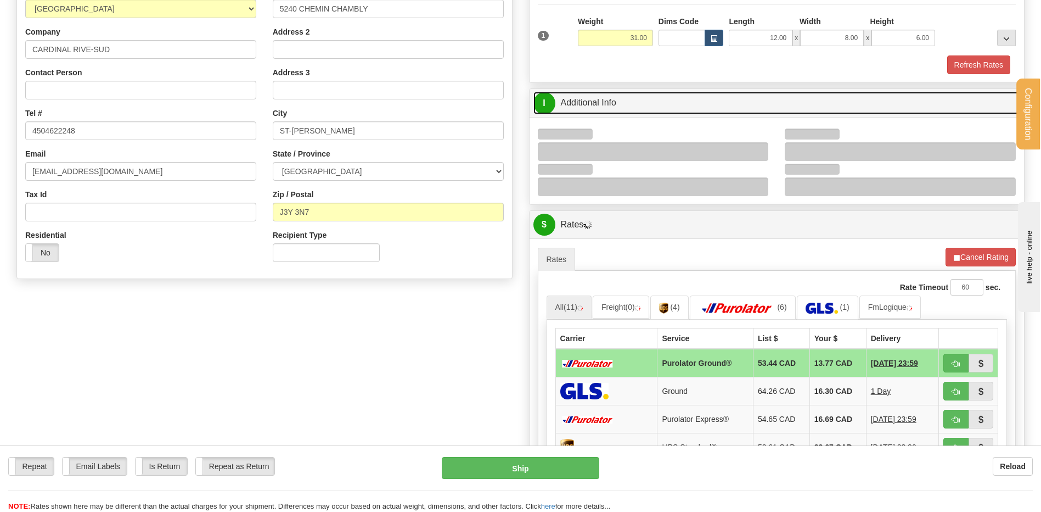
scroll to position [165, 0]
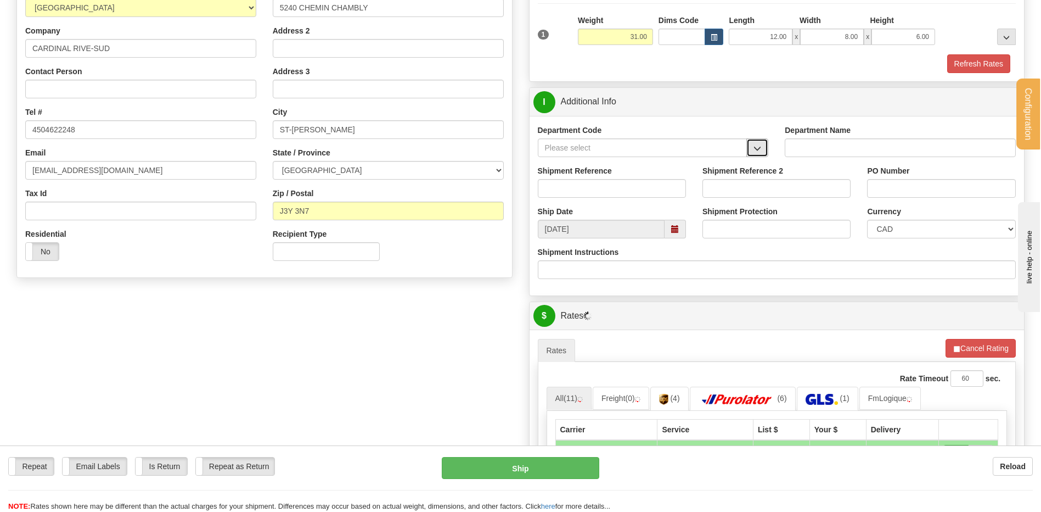
click at [753, 150] on button "button" at bounding box center [758, 147] width 22 height 19
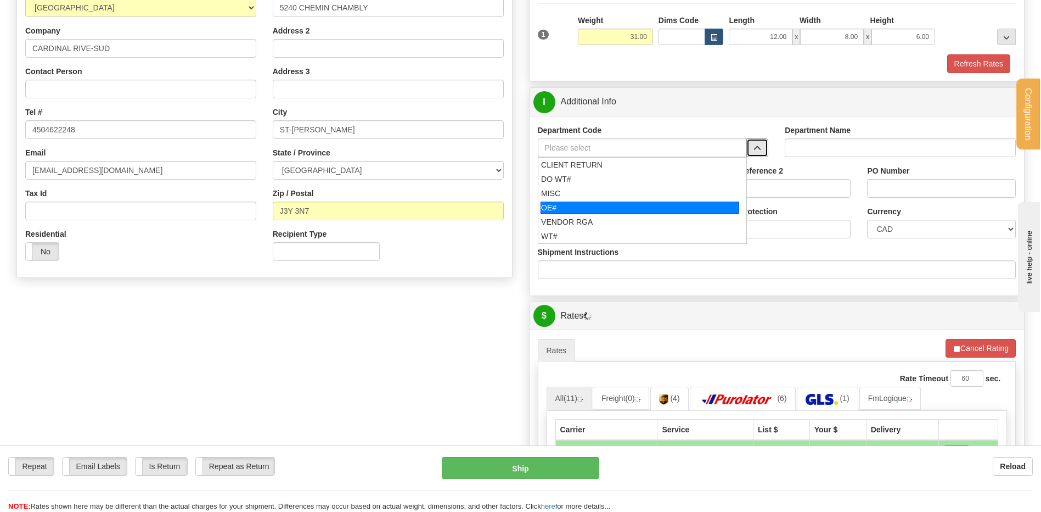
drag, startPoint x: 631, startPoint y: 208, endPoint x: 625, endPoint y: 198, distance: 11.6
click at [629, 208] on div "OE#" at bounding box center [640, 207] width 199 height 12
type input "OE#"
type input "ORDERS"
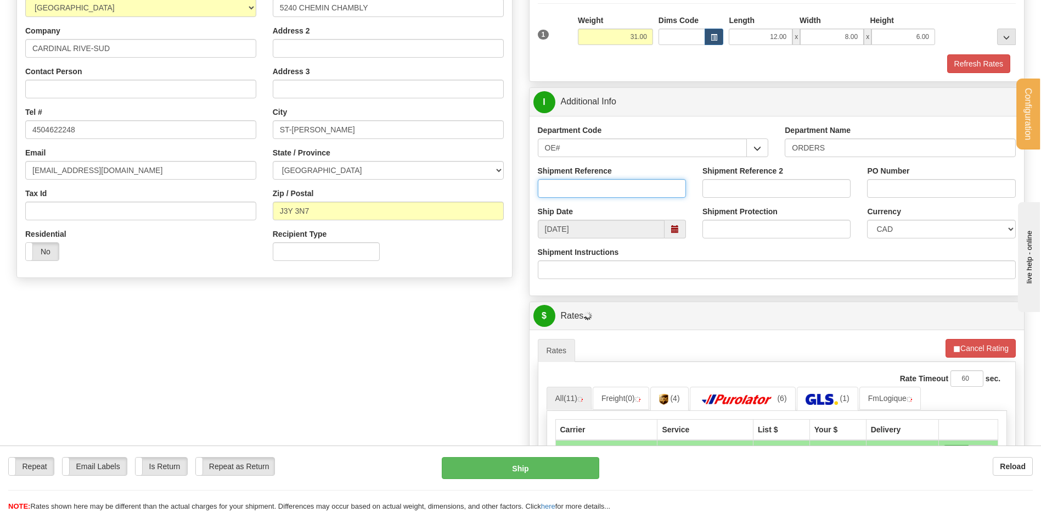
click at [624, 189] on input "Shipment Reference" at bounding box center [612, 188] width 148 height 19
type input "80006038-00"
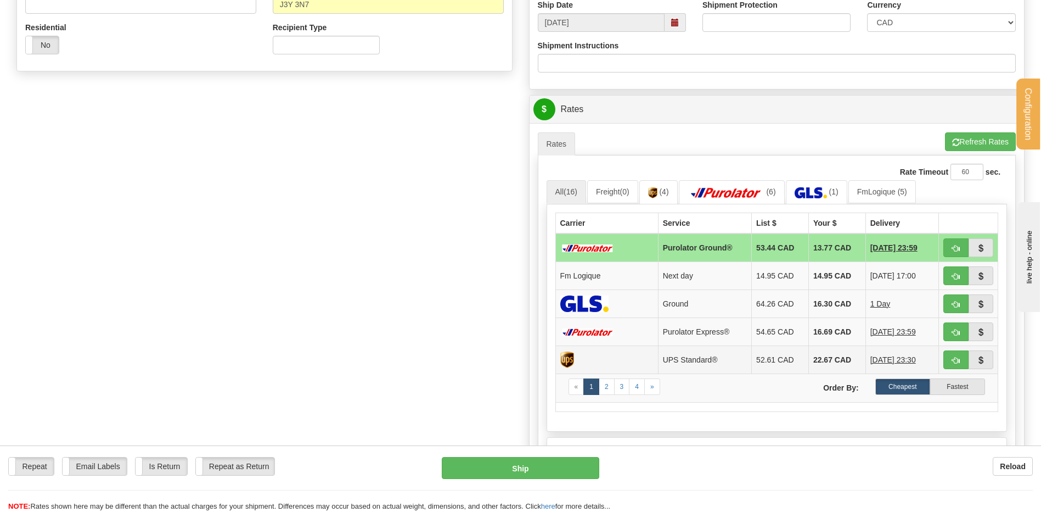
scroll to position [494, 0]
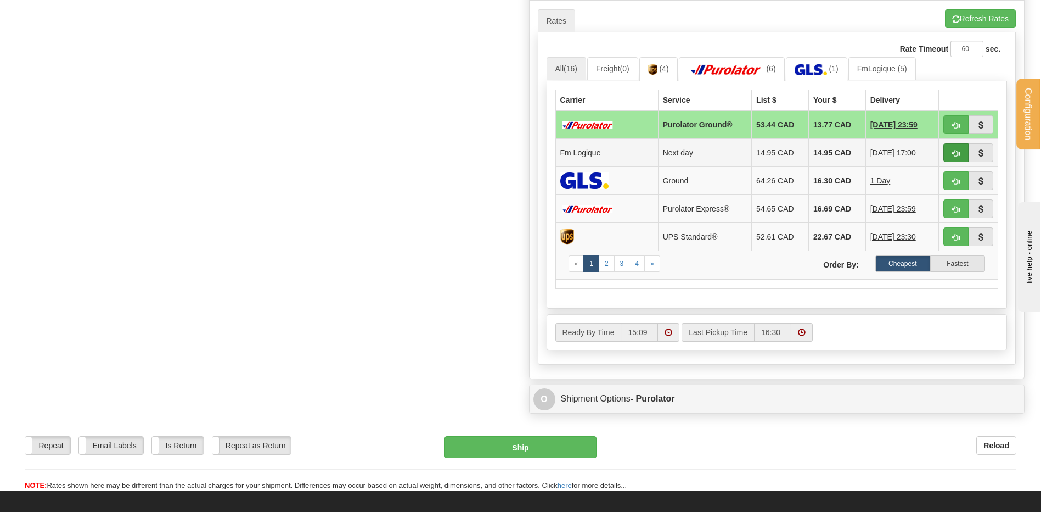
type input "EDOUARDO [DATE]"
click at [952, 156] on span "button" at bounding box center [956, 153] width 8 height 7
type input "jour"
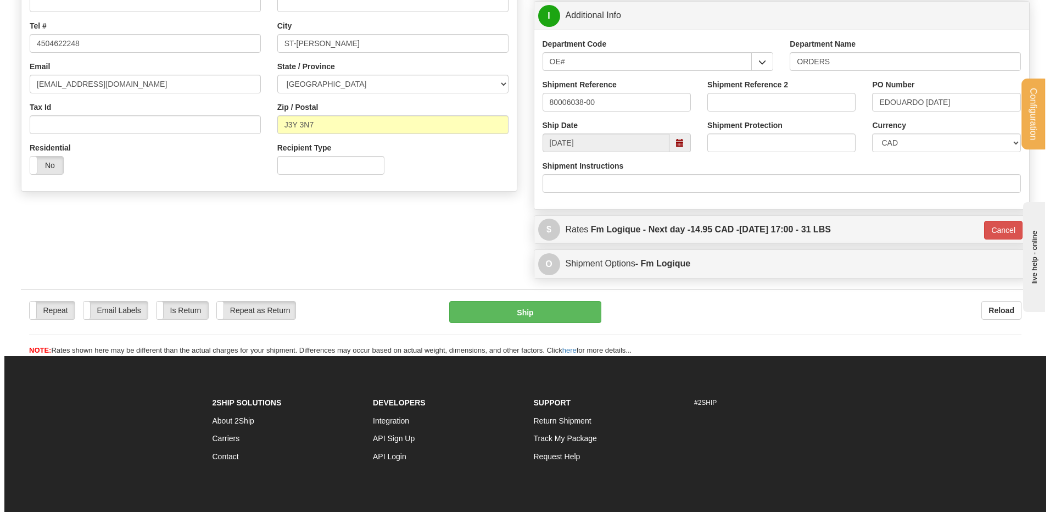
scroll to position [197, 0]
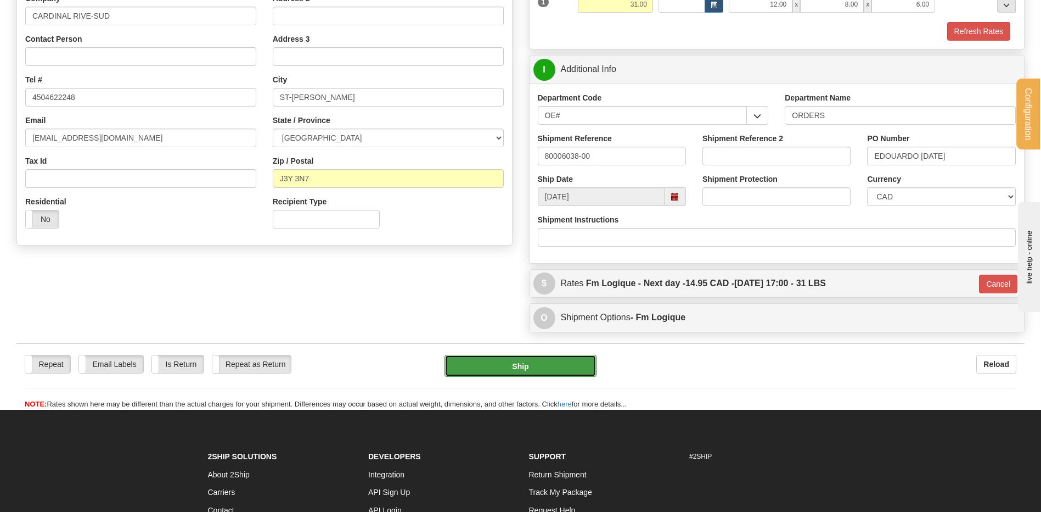
click at [535, 361] on button "Ship" at bounding box center [521, 366] width 152 height 22
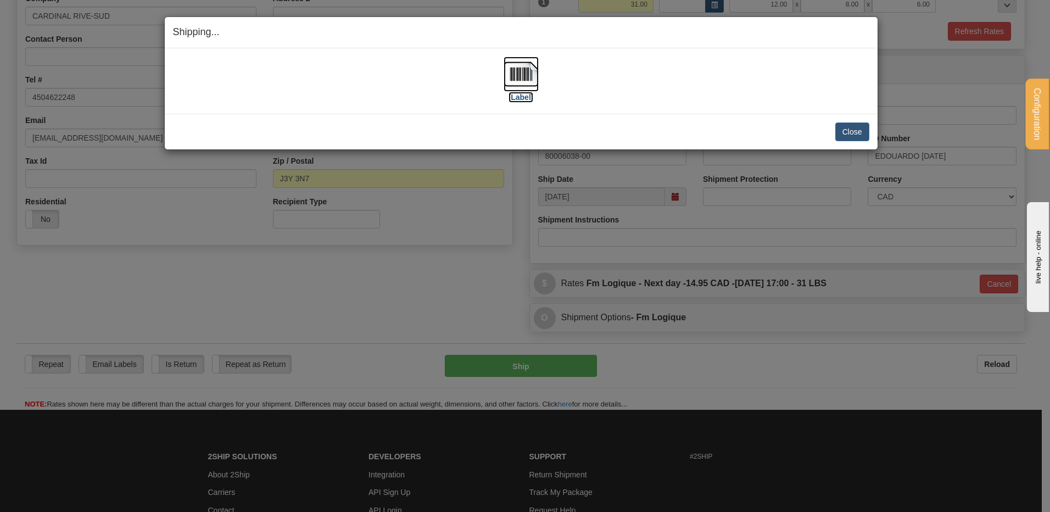
click at [524, 72] on img at bounding box center [520, 74] width 35 height 35
click at [513, 74] on img at bounding box center [520, 74] width 35 height 35
click at [855, 131] on button "Close" at bounding box center [852, 131] width 34 height 19
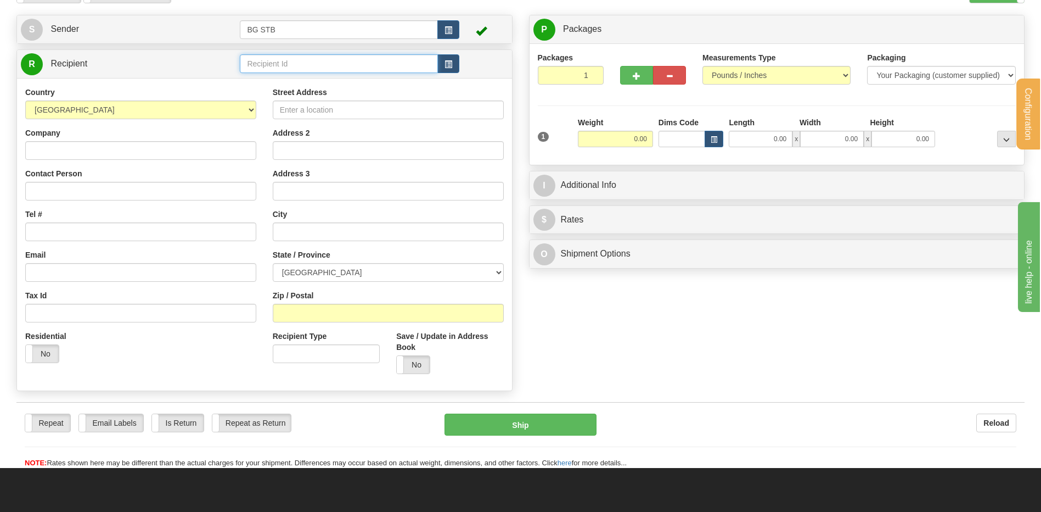
click at [291, 58] on input "text" at bounding box center [339, 63] width 198 height 19
type input "1046"
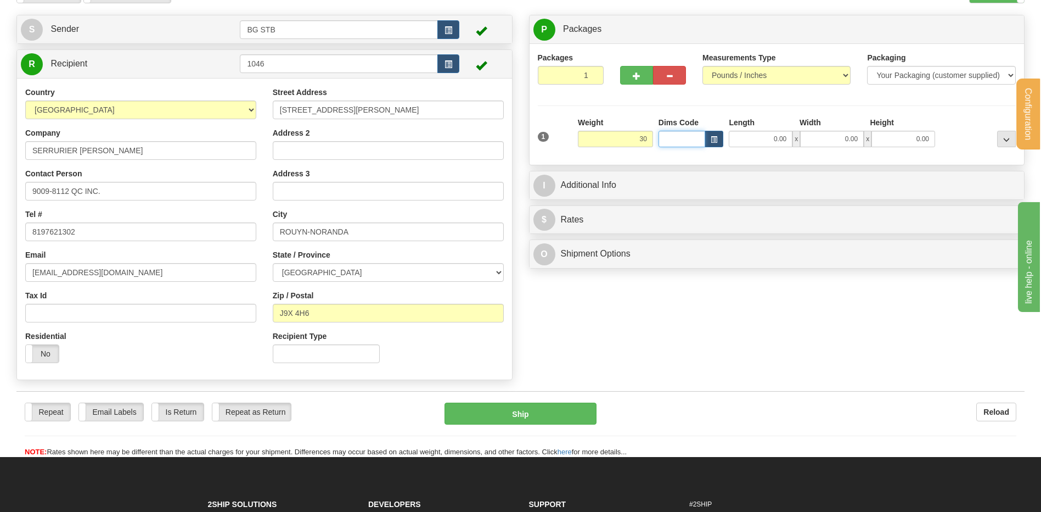
type input "30.00"
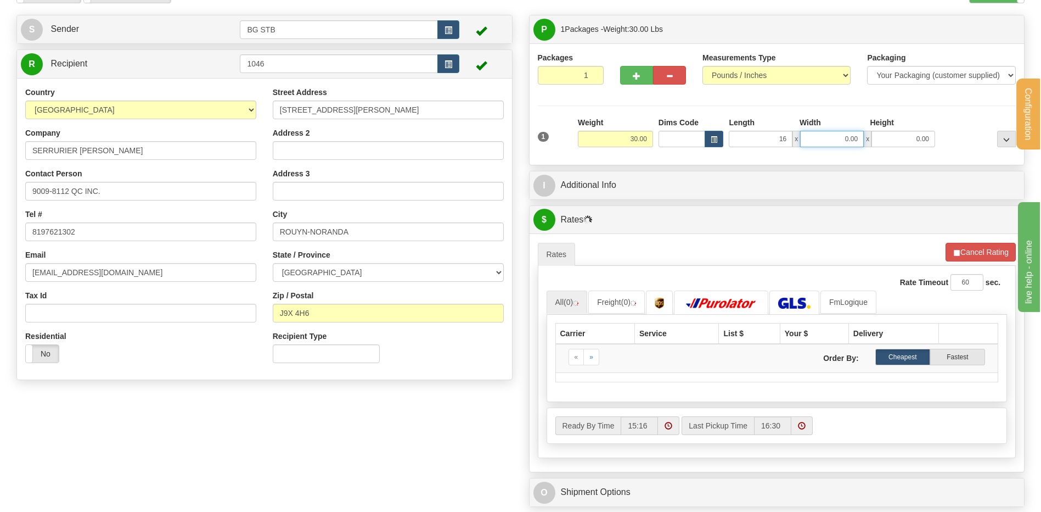
type input "16.00"
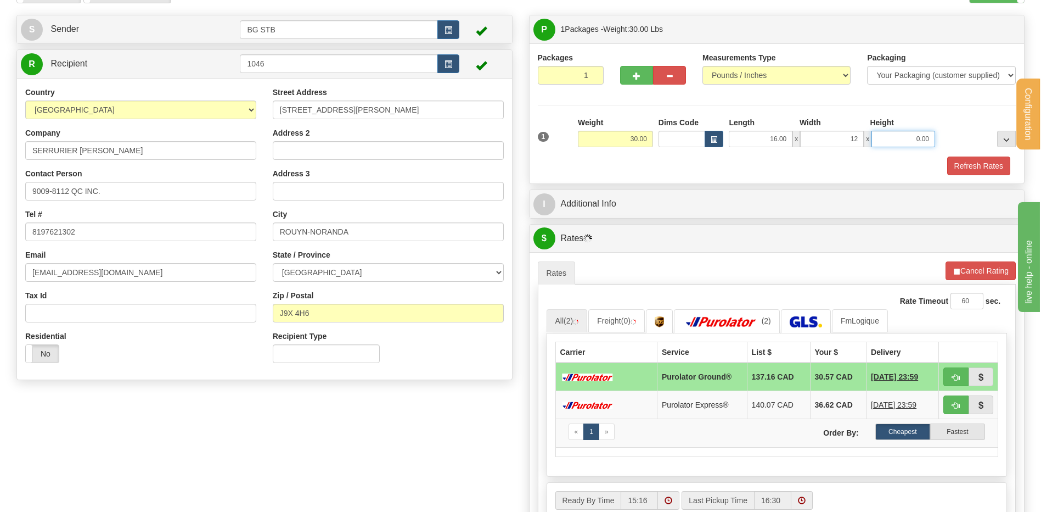
type input "12.00"
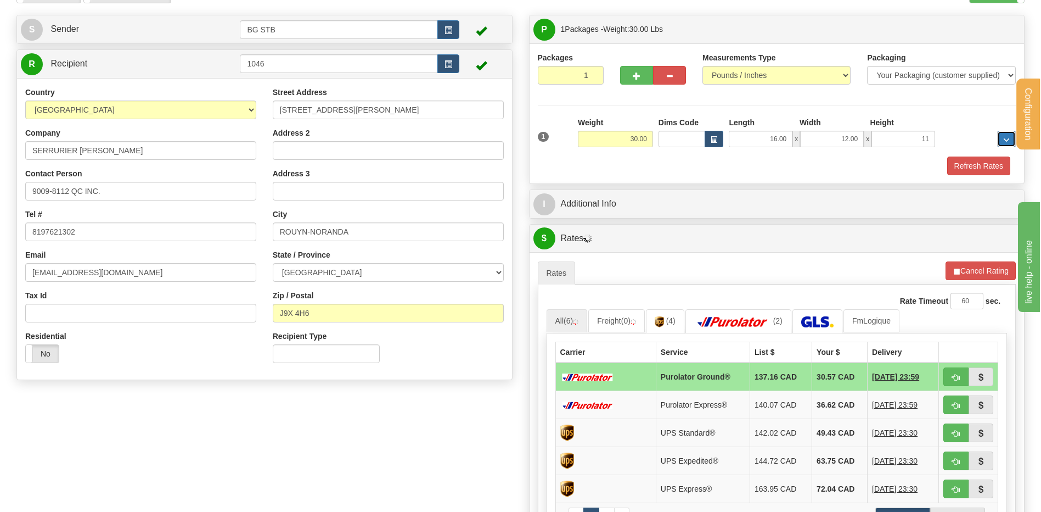
type input "11.00"
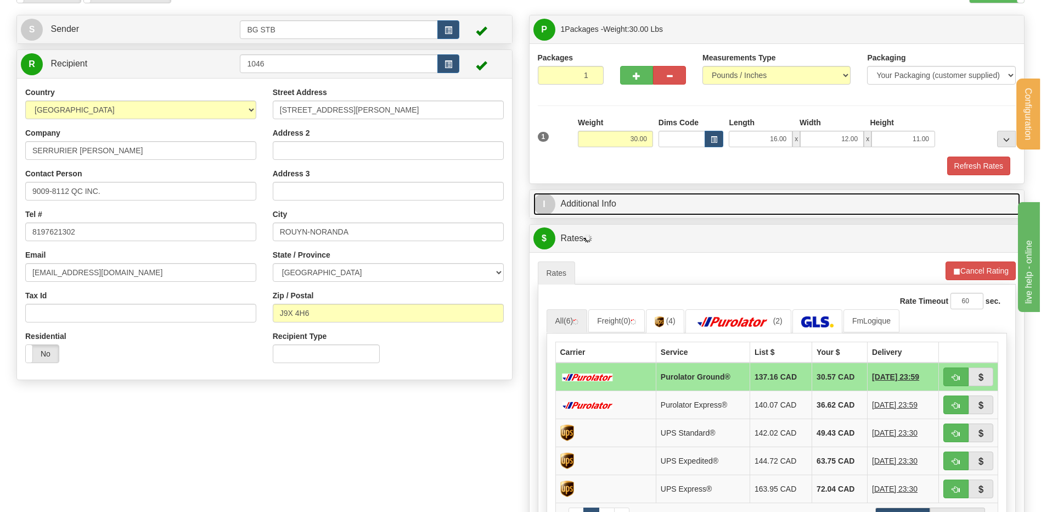
click at [632, 201] on link "I Additional Info" at bounding box center [777, 204] width 487 height 23
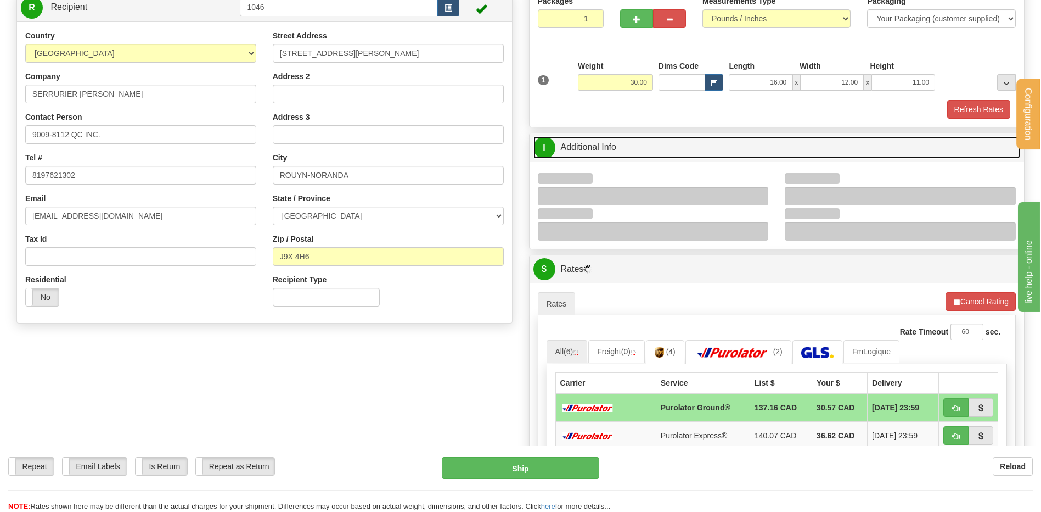
scroll to position [172, 0]
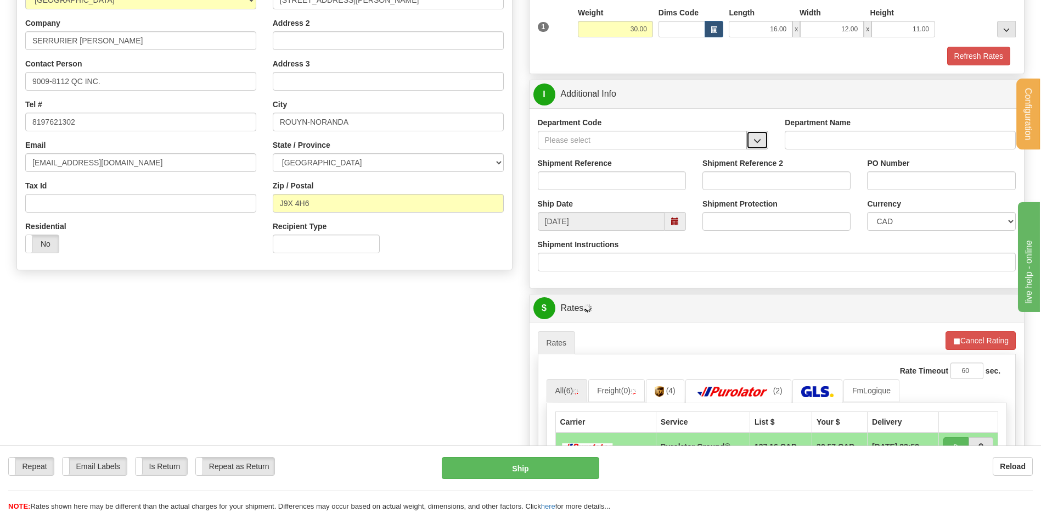
click at [752, 140] on button "button" at bounding box center [758, 140] width 22 height 19
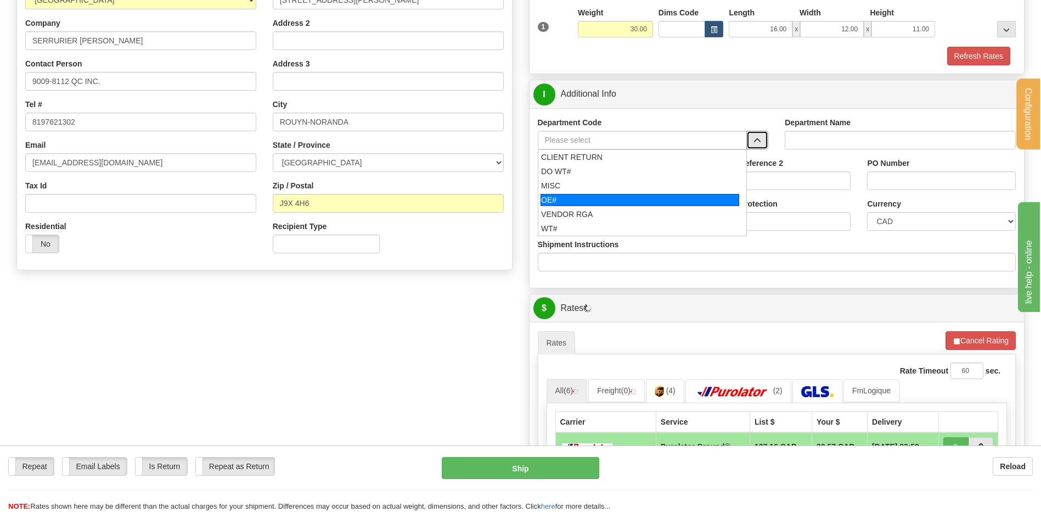
click at [599, 193] on li "OE#" at bounding box center [643, 200] width 209 height 14
type input "OE#"
type input "ORDERS"
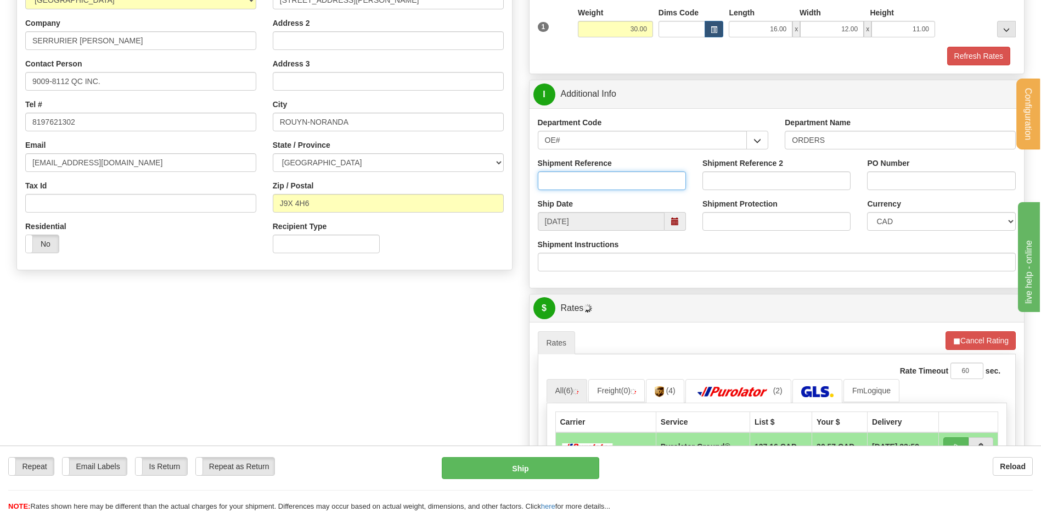
click at [595, 183] on input "Shipment Reference" at bounding box center [612, 180] width 148 height 19
type input "80006068-00"
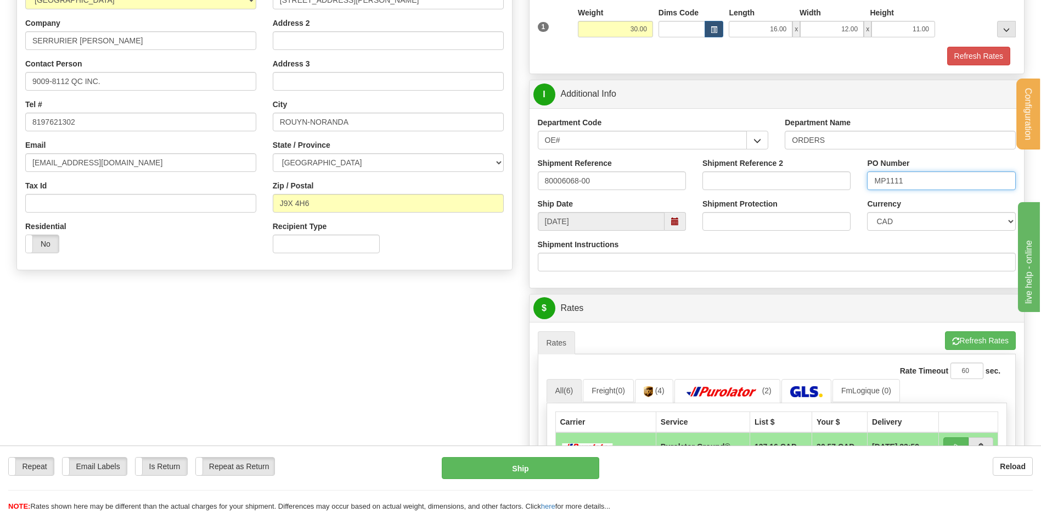
type input "MP1111"
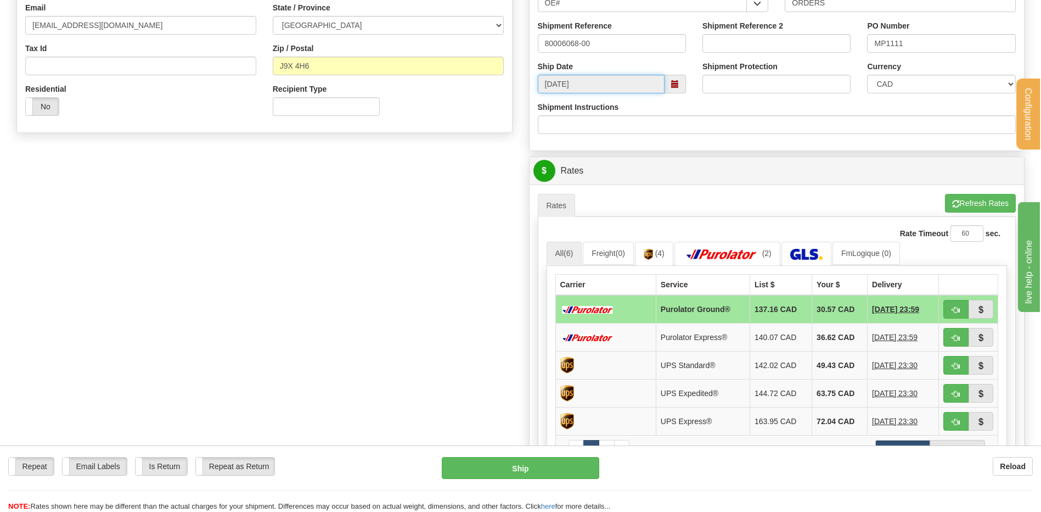
scroll to position [392, 0]
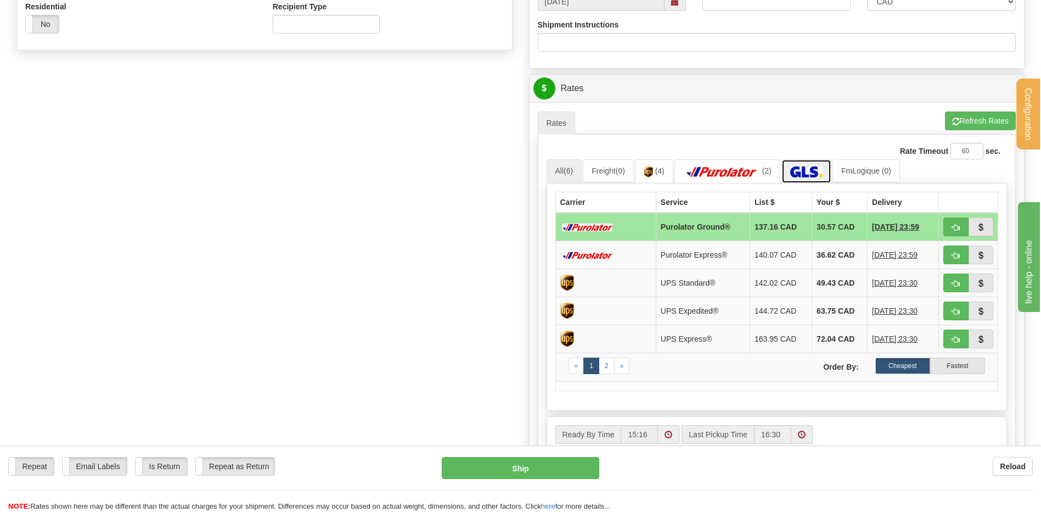
drag, startPoint x: 815, startPoint y: 164, endPoint x: 801, endPoint y: 166, distance: 13.9
click at [814, 164] on link at bounding box center [807, 171] width 50 height 24
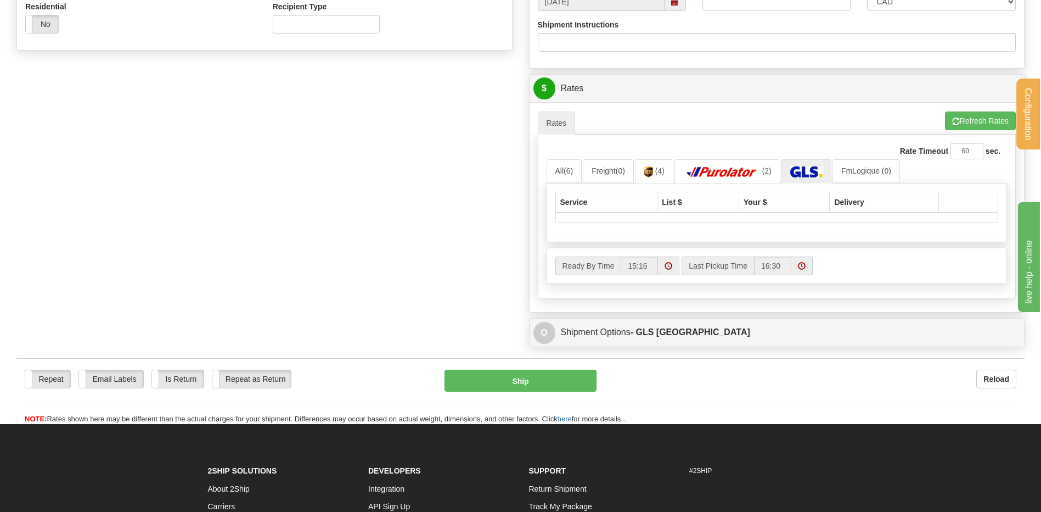
click at [538, 159] on div "Rate Timeout 60 sec. All (6) Freight (0) (4) (2)" at bounding box center [777, 215] width 479 height 163
click at [562, 166] on link "All (6)" at bounding box center [565, 170] width 36 height 23
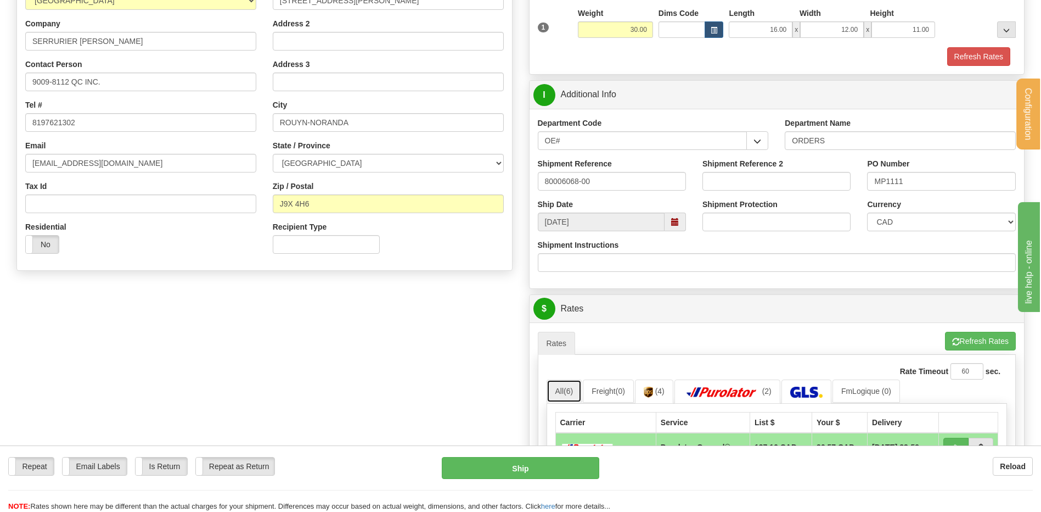
scroll to position [63, 0]
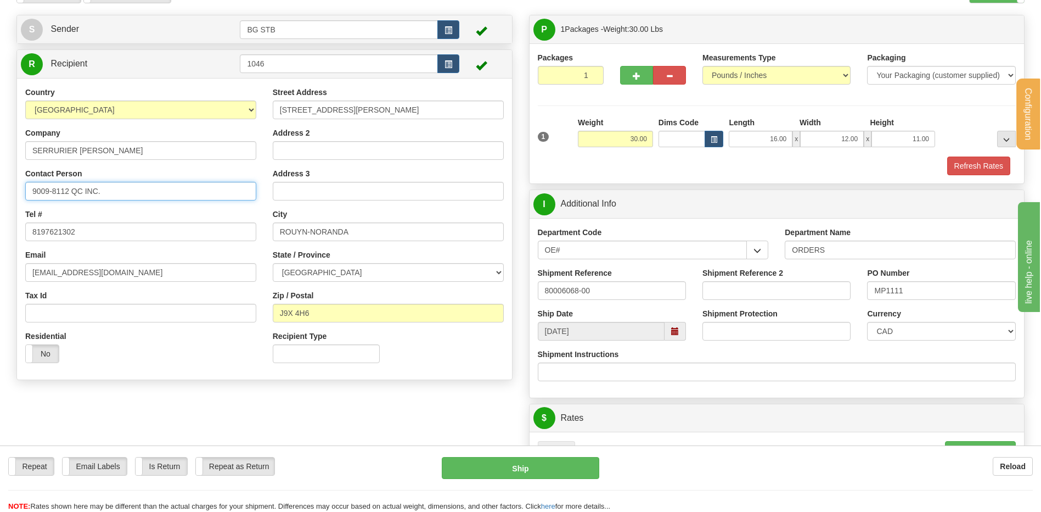
drag, startPoint x: 110, startPoint y: 195, endPoint x: -8, endPoint y: 198, distance: 118.1
click at [0, 198] on html "Training Course Close Configuration My Configuration Panel Close" at bounding box center [520, 193] width 1041 height 512
click at [149, 177] on div "Contact Person 9009-8112 QC INC." at bounding box center [140, 184] width 231 height 32
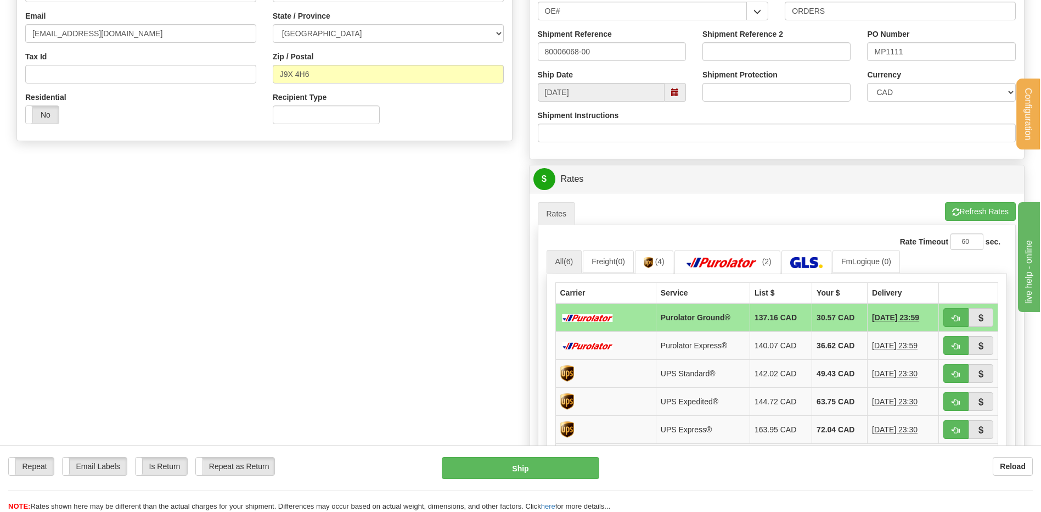
scroll to position [282, 0]
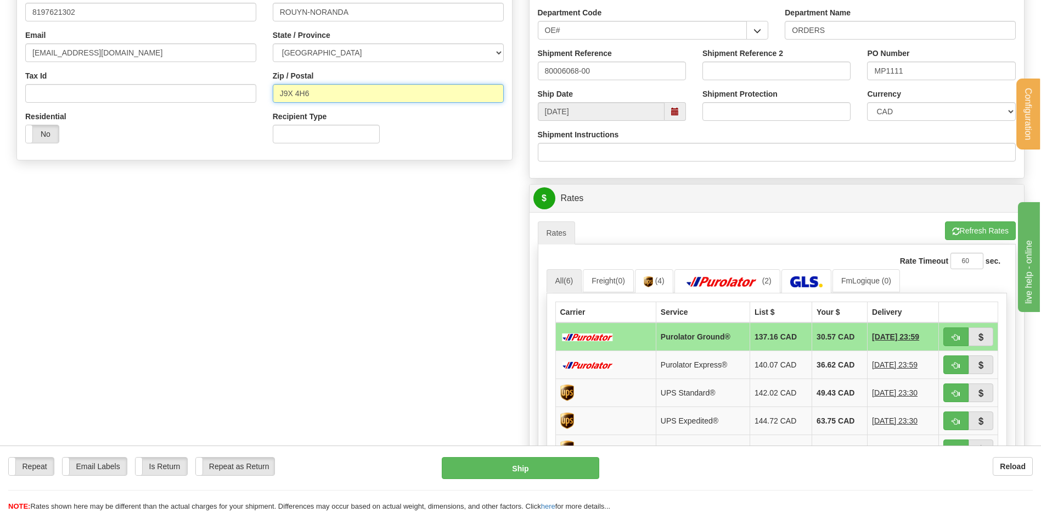
click at [297, 91] on input "J9X 4H6" at bounding box center [388, 93] width 231 height 19
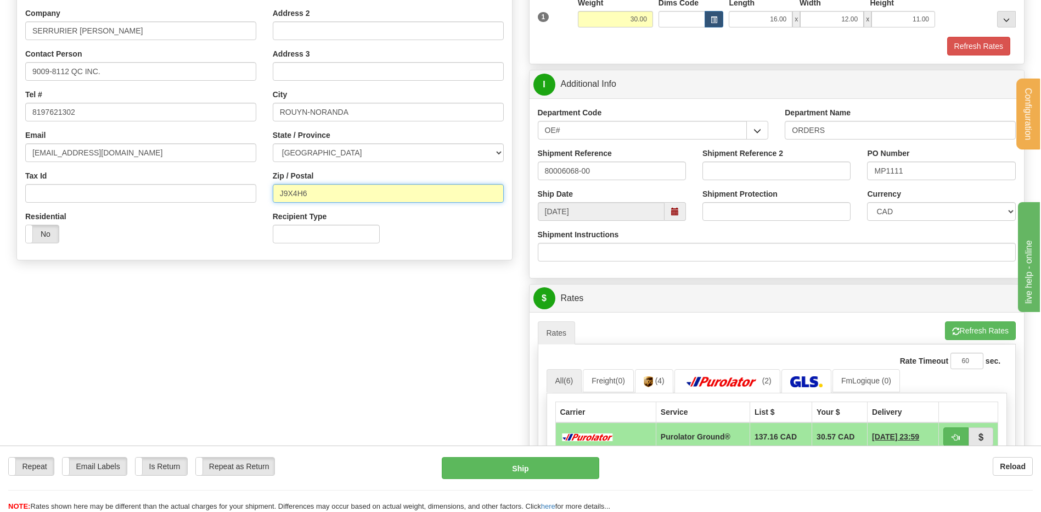
scroll to position [172, 0]
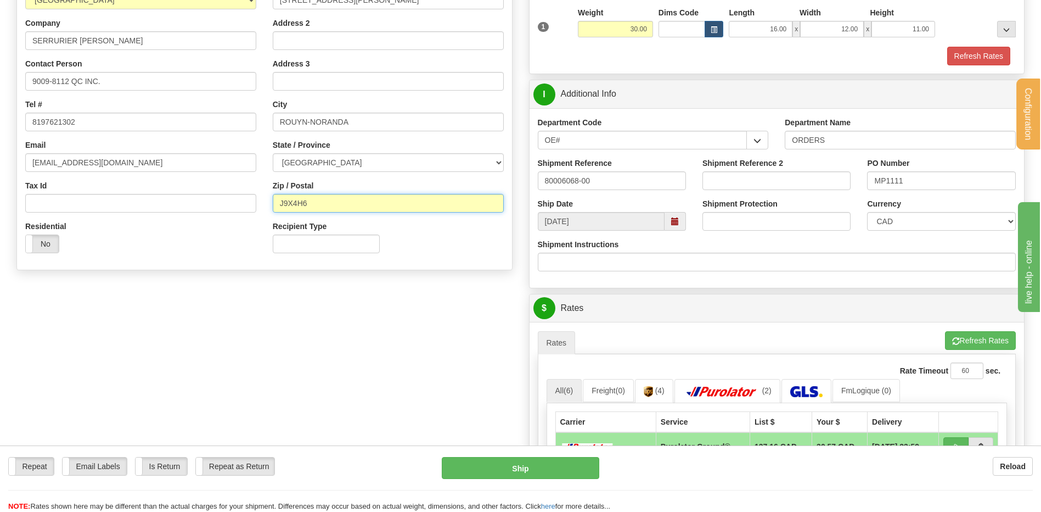
type input "J9X4H6"
click at [979, 348] on button "Refresh Rates" at bounding box center [980, 340] width 71 height 19
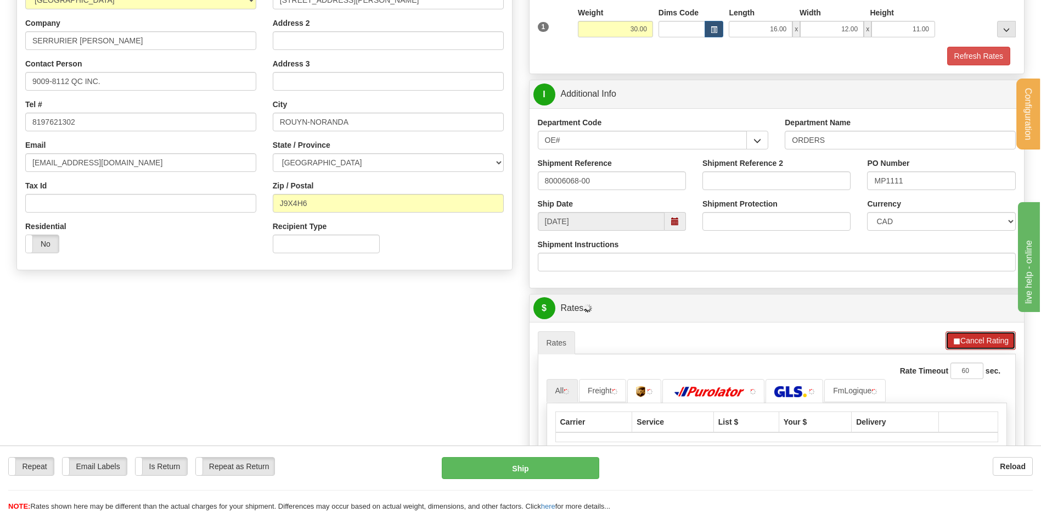
click at [978, 338] on button "Cancel Rating" at bounding box center [981, 340] width 70 height 19
click at [977, 339] on button "Cancel Rating" at bounding box center [981, 340] width 70 height 19
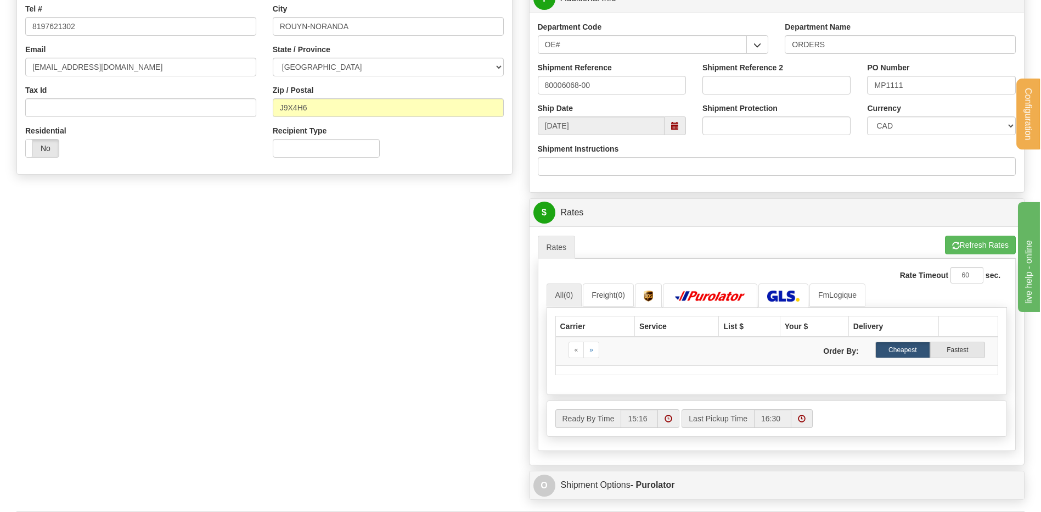
scroll to position [392, 0]
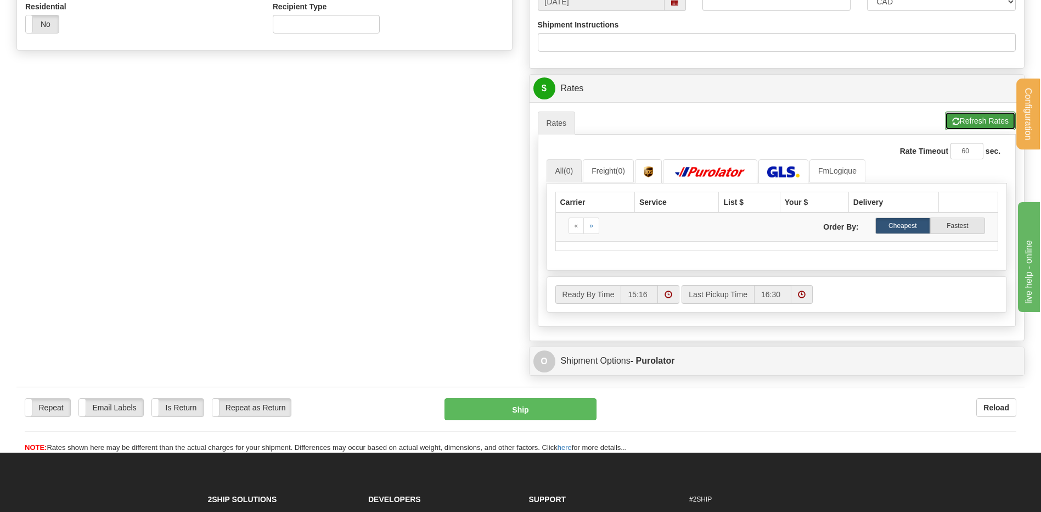
click at [969, 128] on button "Refresh Rates" at bounding box center [980, 120] width 71 height 19
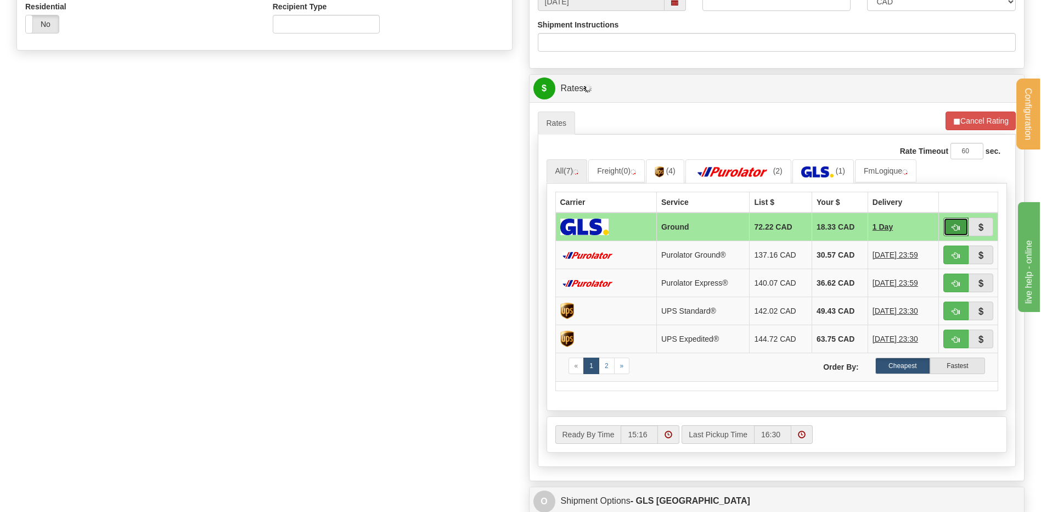
click at [950, 226] on button "button" at bounding box center [956, 226] width 25 height 19
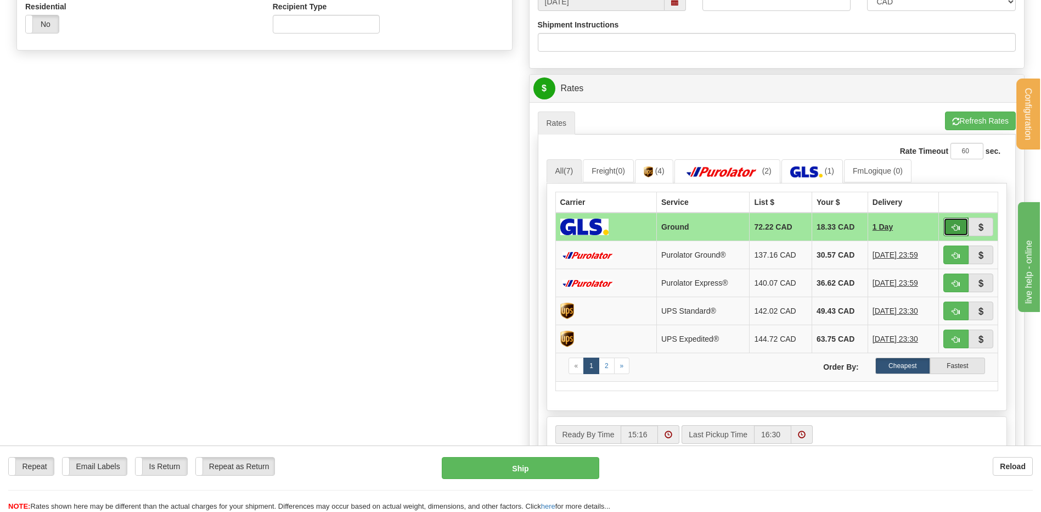
click at [963, 225] on button "button" at bounding box center [956, 226] width 25 height 19
type input "1"
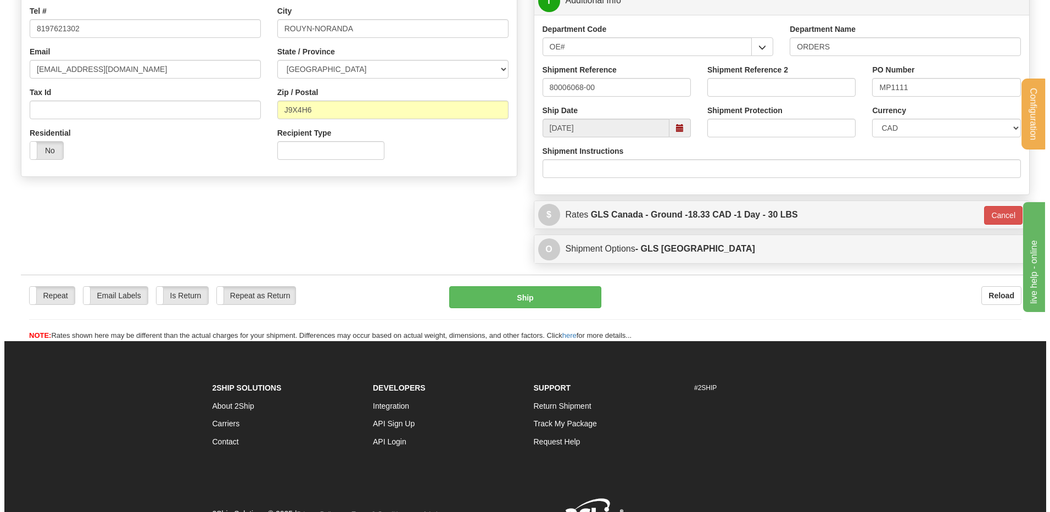
scroll to position [163, 0]
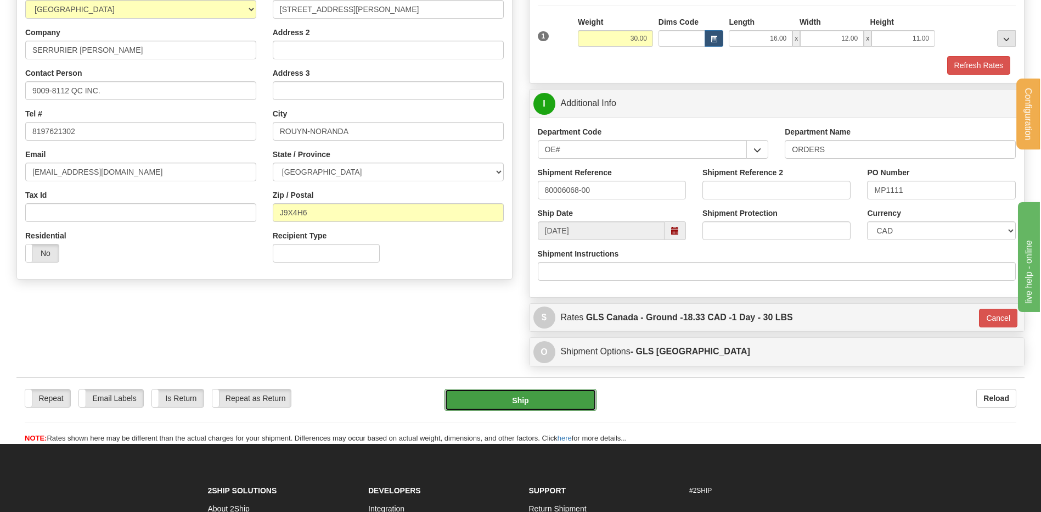
click at [533, 403] on button "Ship" at bounding box center [521, 400] width 152 height 22
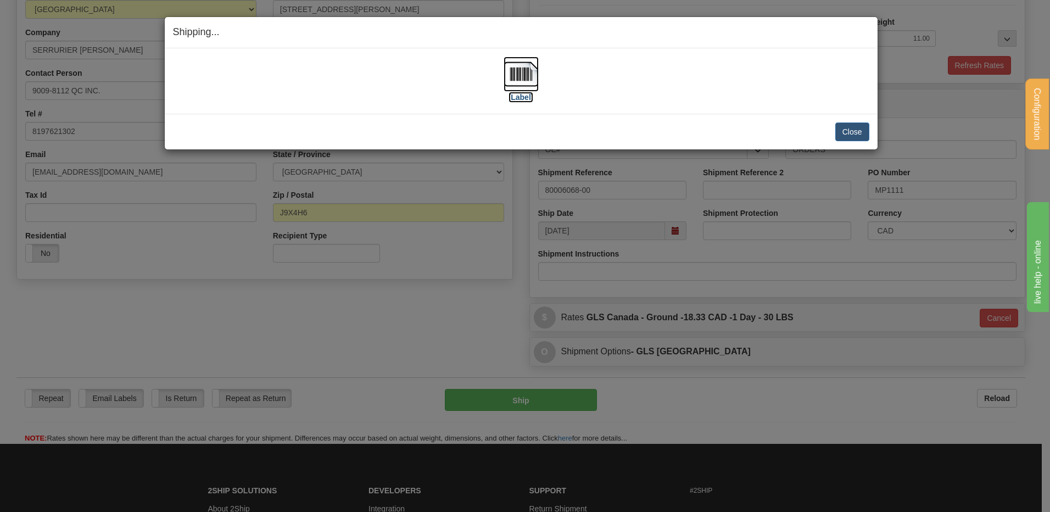
click at [515, 80] on img at bounding box center [520, 74] width 35 height 35
click at [855, 133] on button "Close" at bounding box center [852, 131] width 34 height 19
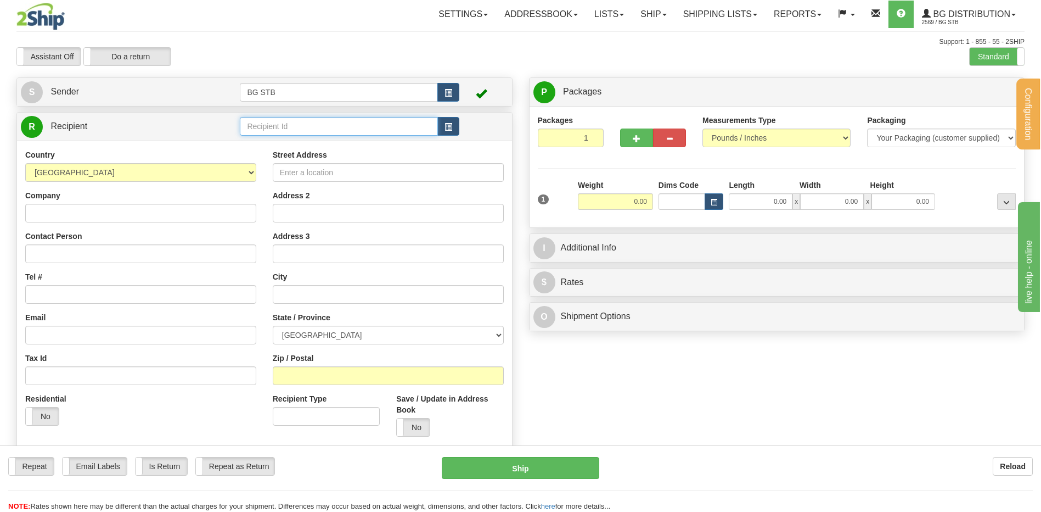
click at [341, 123] on input "text" at bounding box center [339, 126] width 198 height 19
type input "5567"
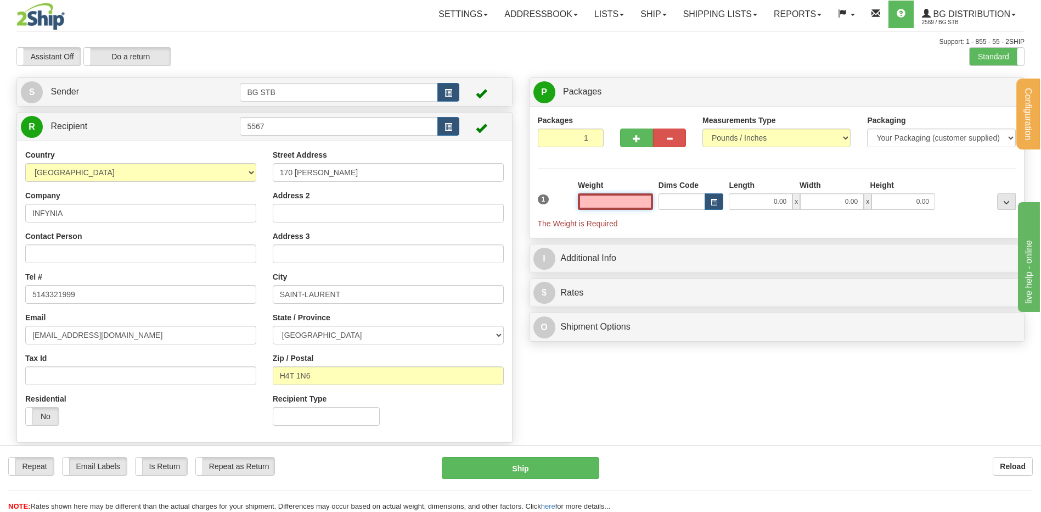
click at [630, 195] on input "text" at bounding box center [615, 201] width 75 height 16
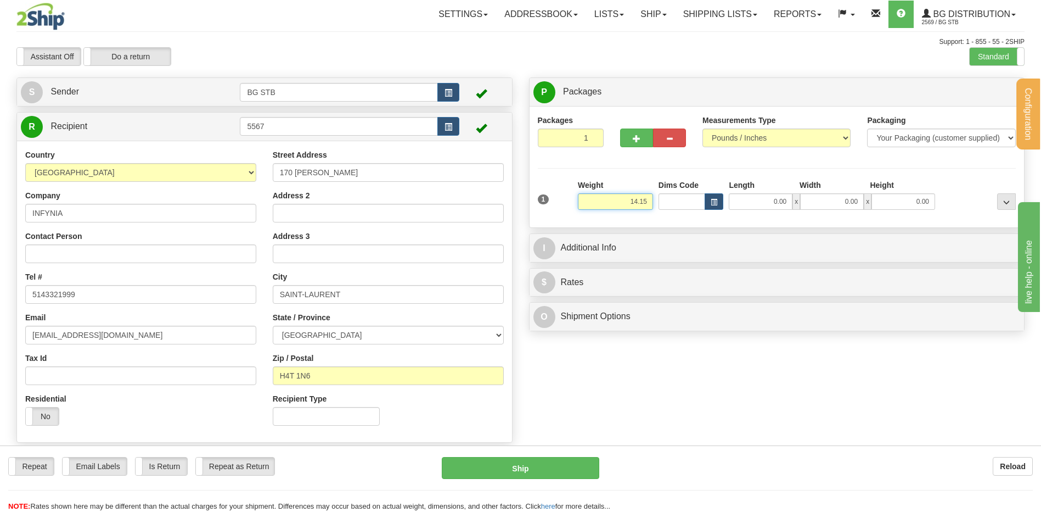
type input "14.15"
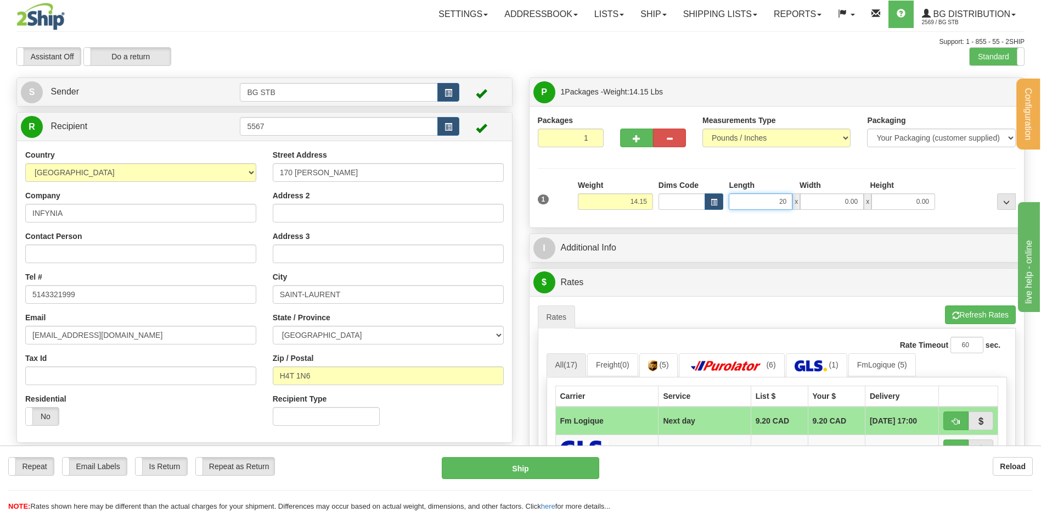
type input "20.00"
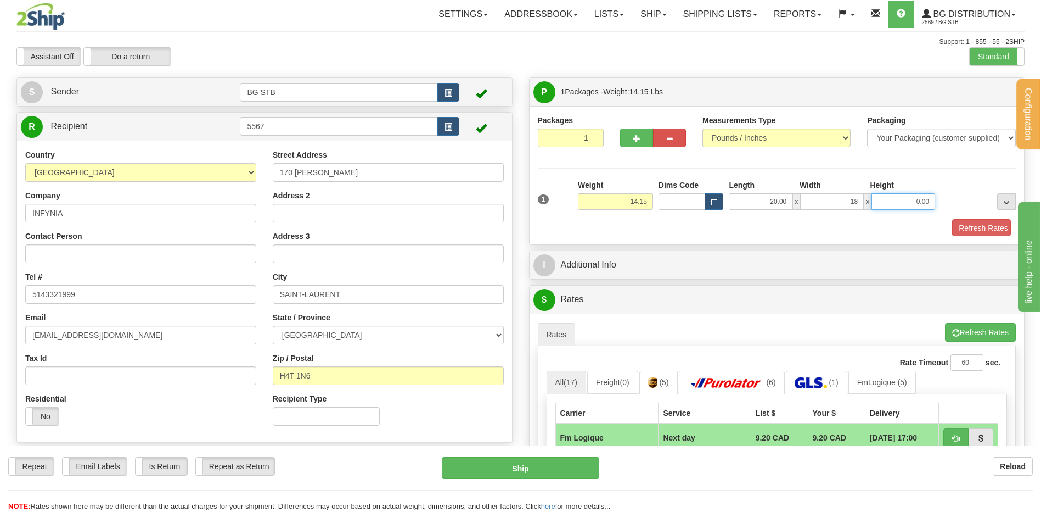
type input "18.00"
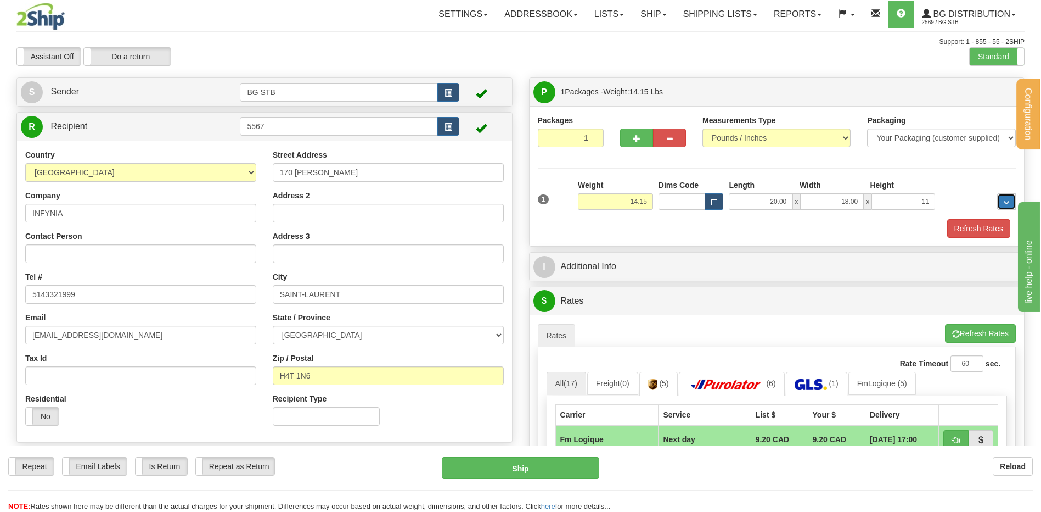
type input "11.00"
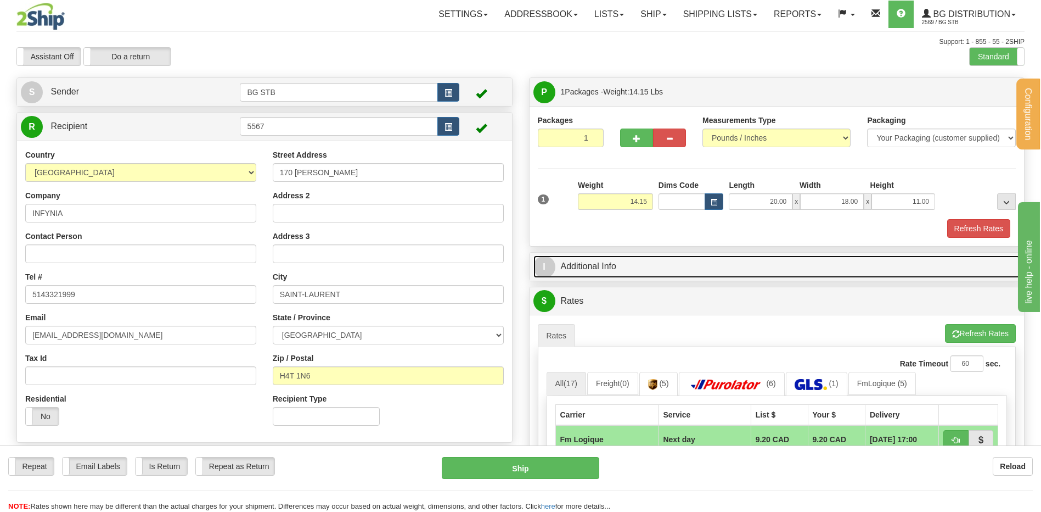
click at [649, 261] on link "I Additional Info" at bounding box center [777, 266] width 487 height 23
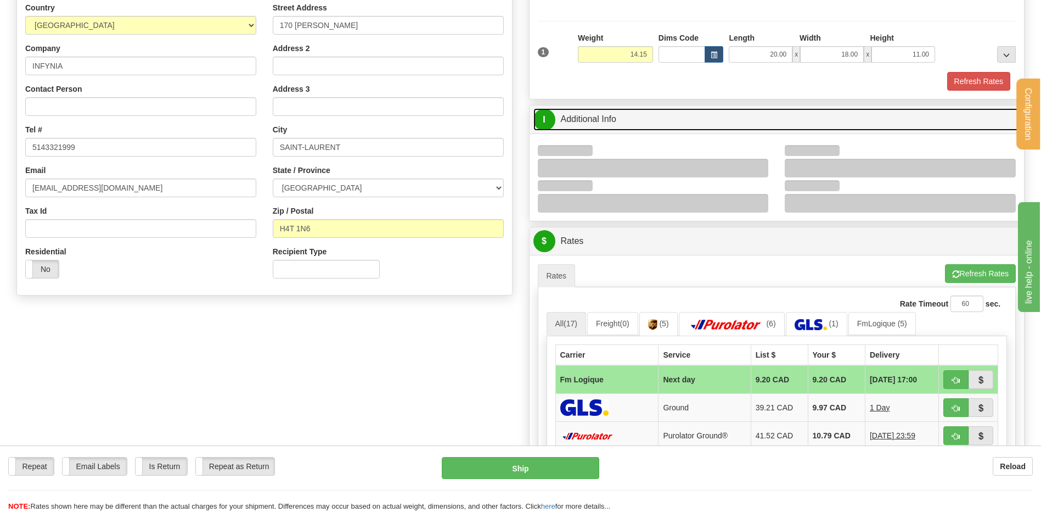
scroll to position [220, 0]
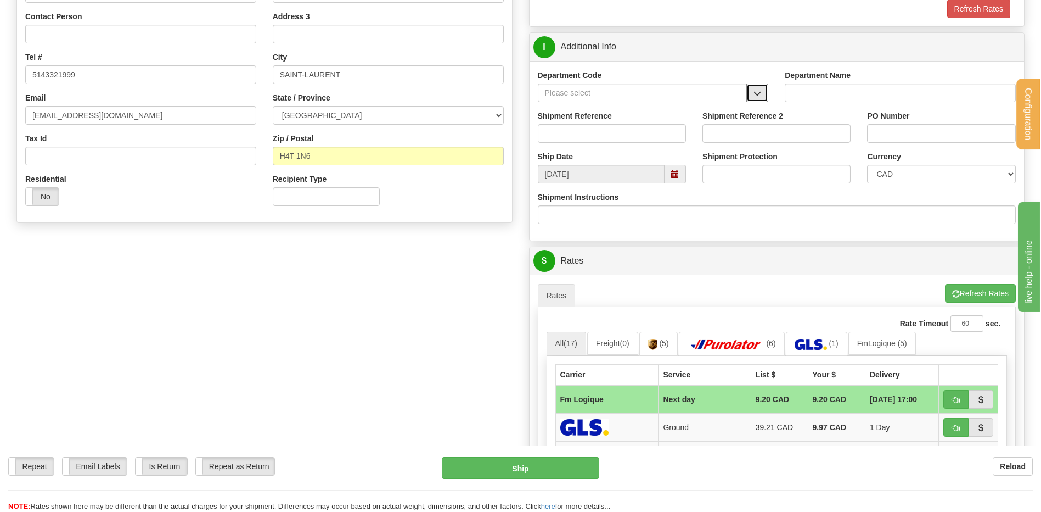
click at [750, 98] on button "button" at bounding box center [758, 92] width 22 height 19
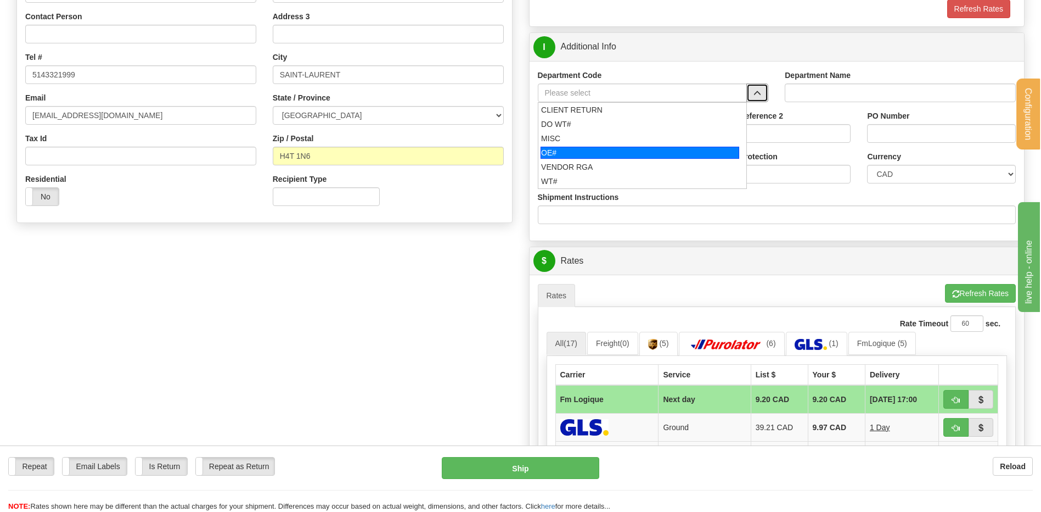
drag, startPoint x: 624, startPoint y: 147, endPoint x: 619, endPoint y: 137, distance: 10.6
click at [622, 147] on div "OE#" at bounding box center [640, 153] width 199 height 12
type input "OE#"
type input "ORDERS"
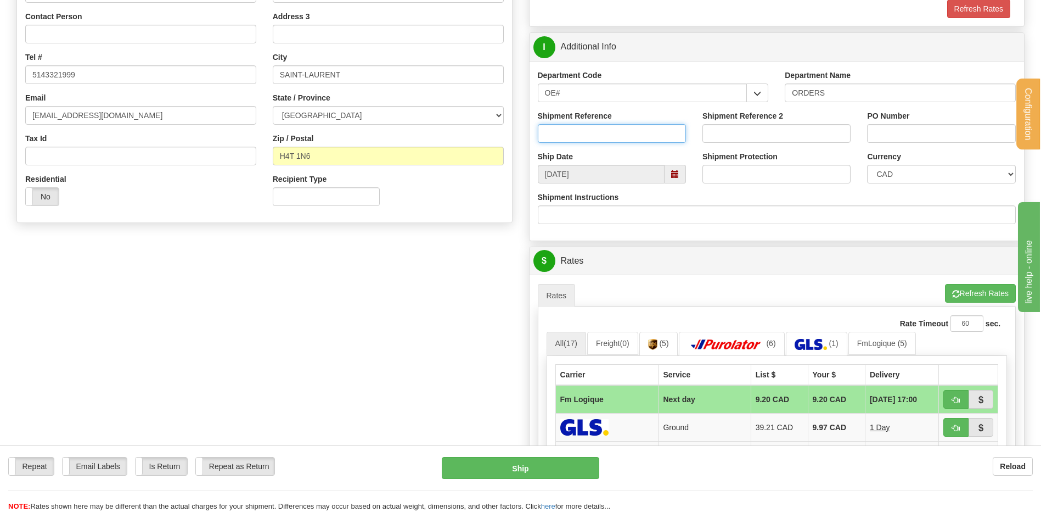
click at [619, 137] on input "Shipment Reference" at bounding box center [612, 133] width 148 height 19
type input "80006040-00"
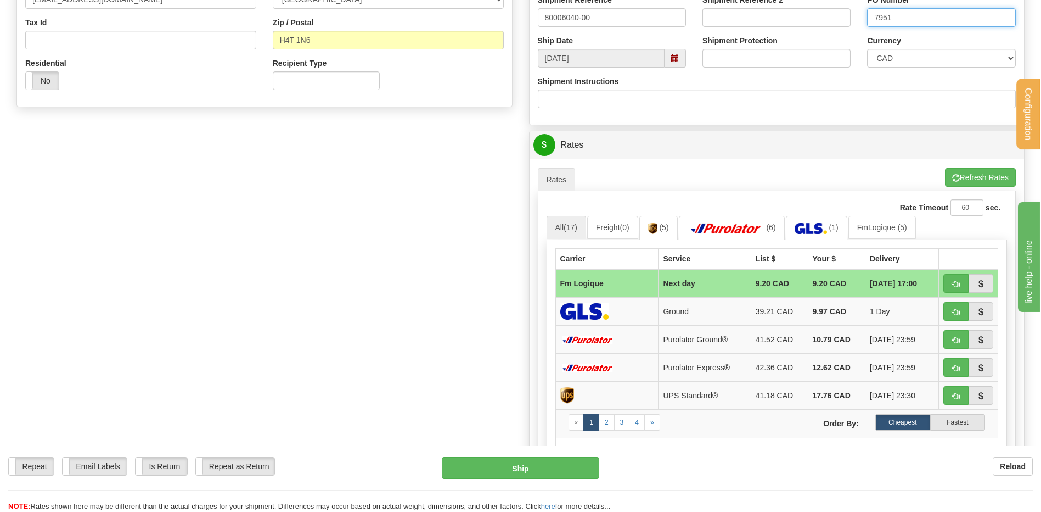
scroll to position [439, 0]
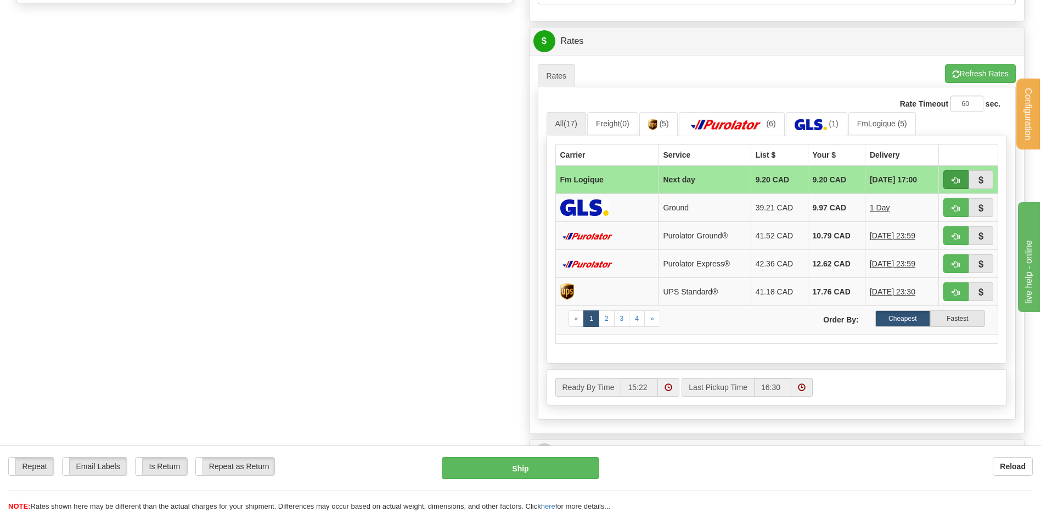
type input "7951"
click at [945, 175] on button "button" at bounding box center [956, 179] width 25 height 19
type input "jour"
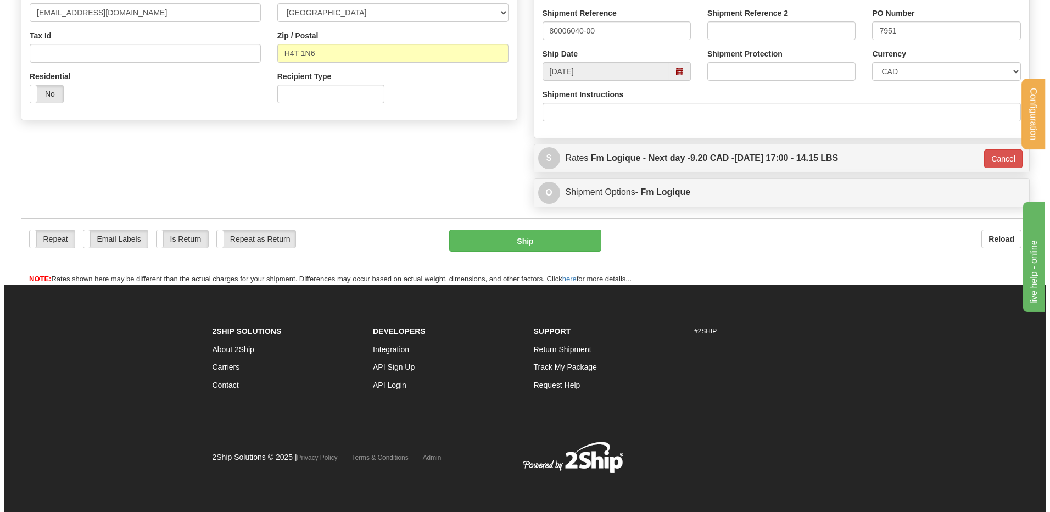
scroll to position [323, 0]
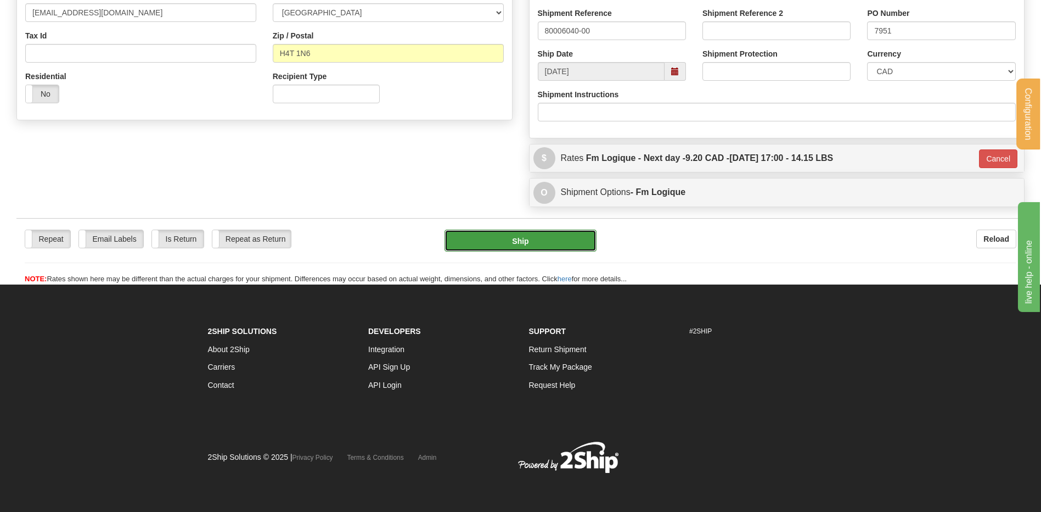
click at [507, 238] on button "Ship" at bounding box center [521, 240] width 152 height 22
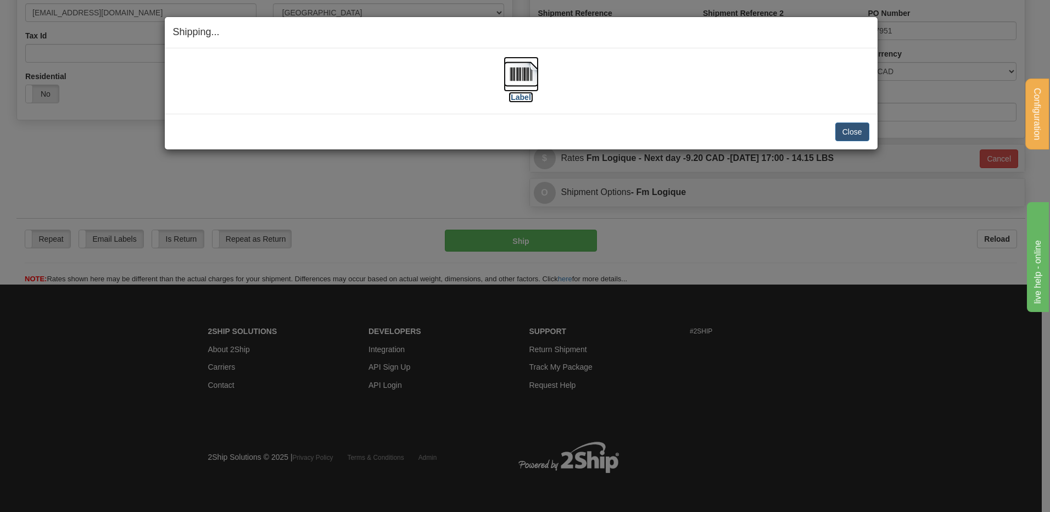
click at [529, 71] on img at bounding box center [520, 74] width 35 height 35
